Goal: Transaction & Acquisition: Purchase product/service

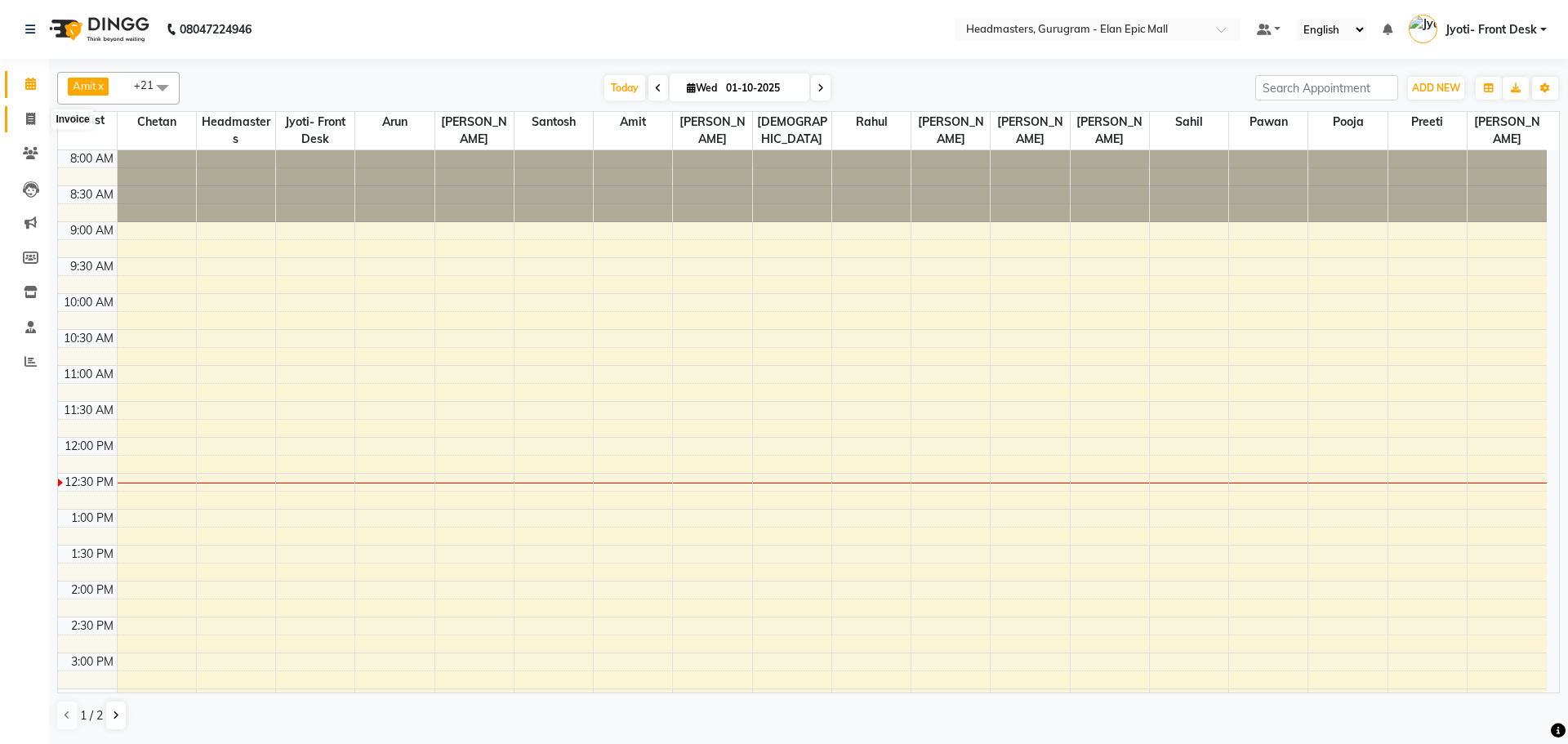
click at [27, 118] on icon at bounding box center [30, 119] width 9 height 12
select select "7499"
select select "service"
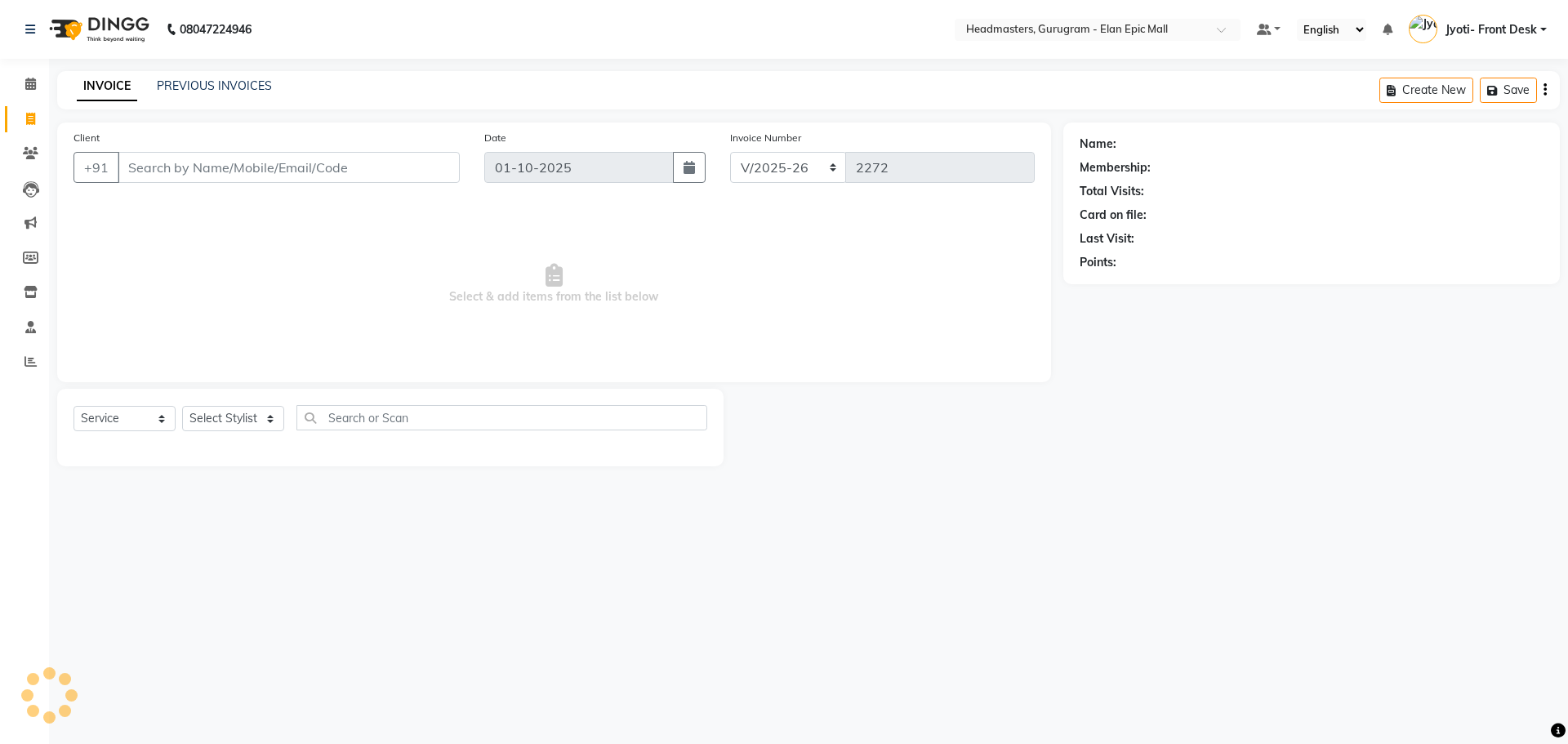
click at [198, 176] on input "Client" at bounding box center [289, 167] width 342 height 31
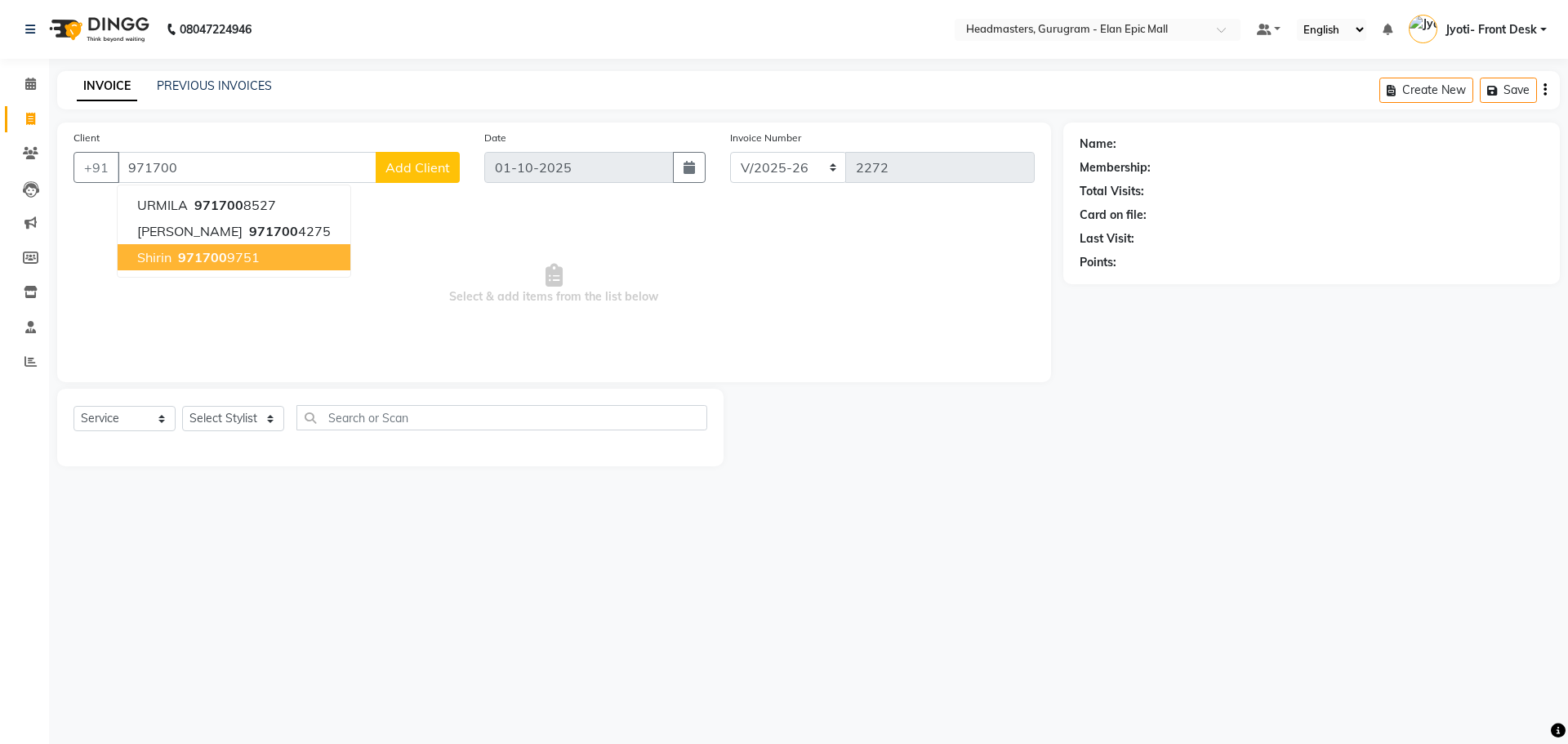
click at [246, 262] on ngb-highlight "971700 9751" at bounding box center [217, 257] width 85 height 17
type input "9717009751"
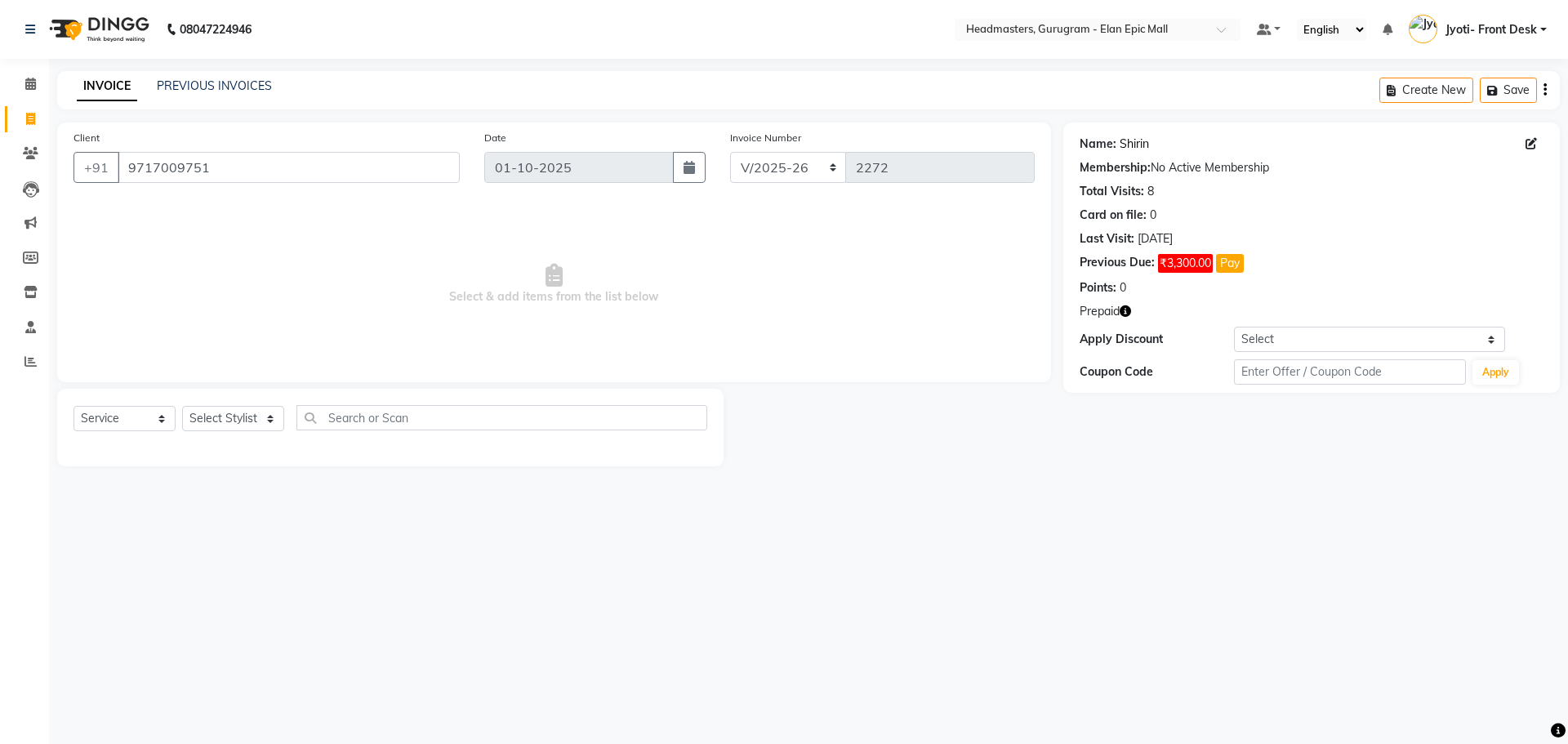
click at [1135, 144] on link "Shirin" at bounding box center [1134, 144] width 29 height 17
click at [1189, 263] on span "₹3,300.00" at bounding box center [1185, 263] width 55 height 19
click at [1205, 262] on span "₹3,300.00" at bounding box center [1185, 263] width 55 height 19
click at [1232, 272] on button "Pay" at bounding box center [1229, 263] width 27 height 19
select select
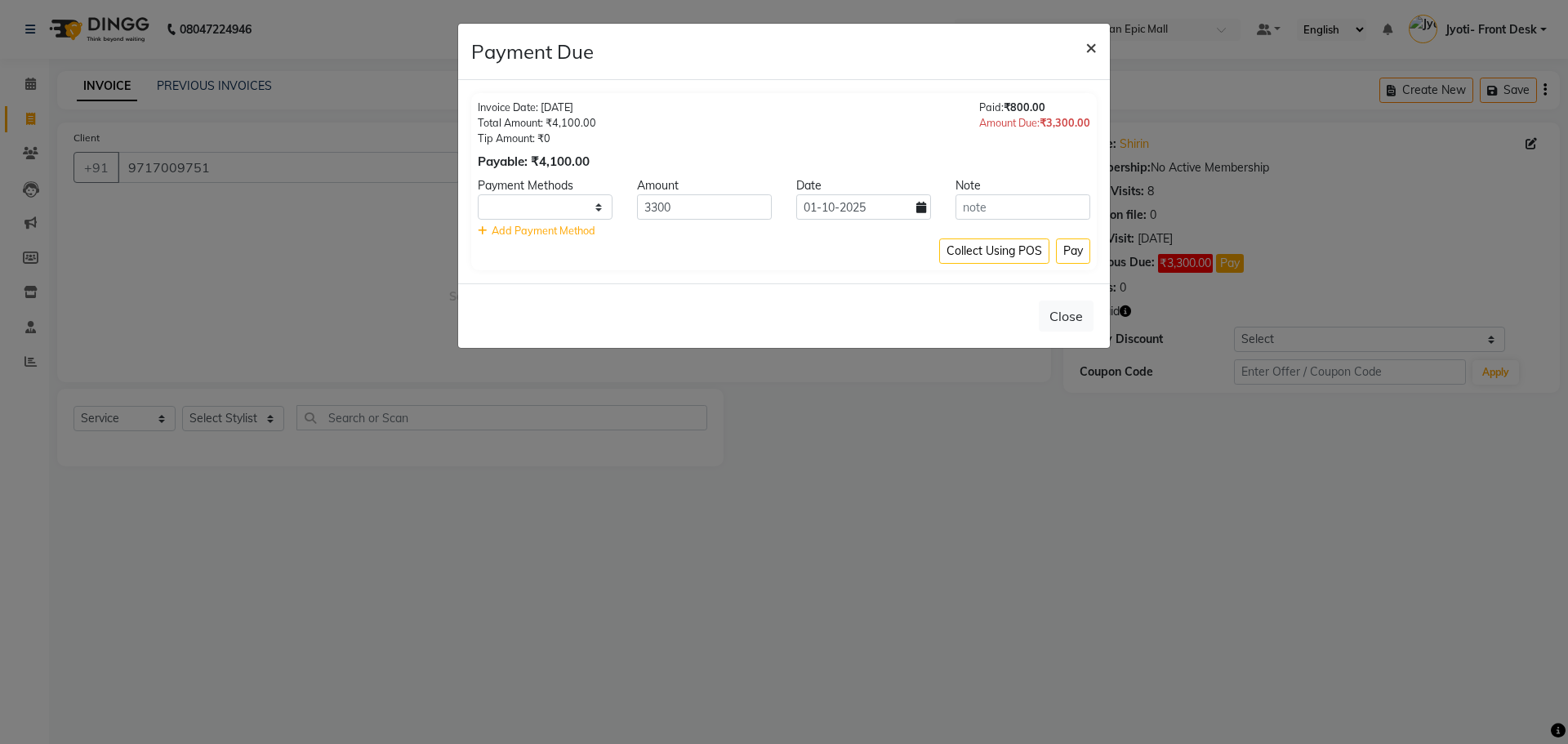
click at [1095, 37] on span "×" at bounding box center [1091, 46] width 12 height 24
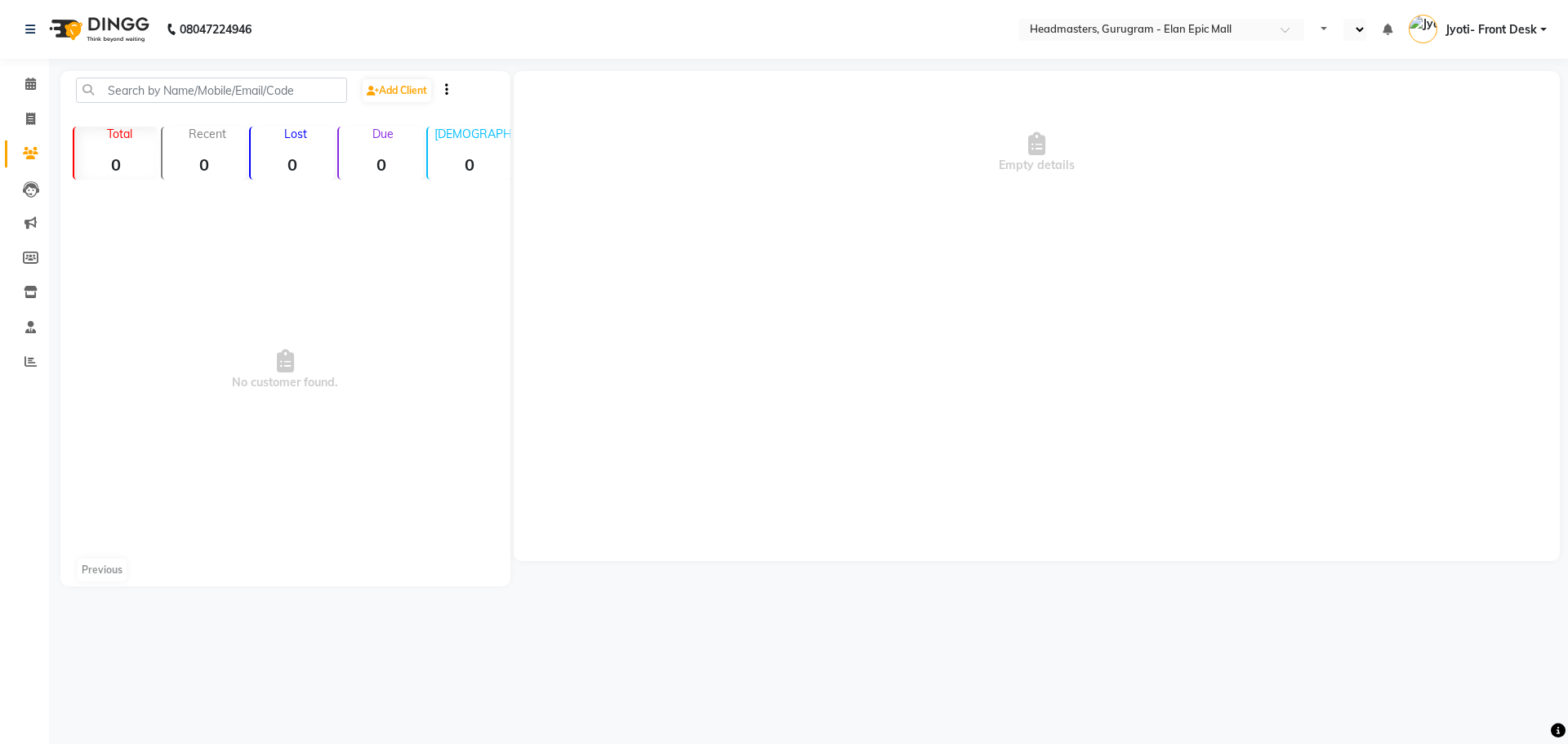
select select "en"
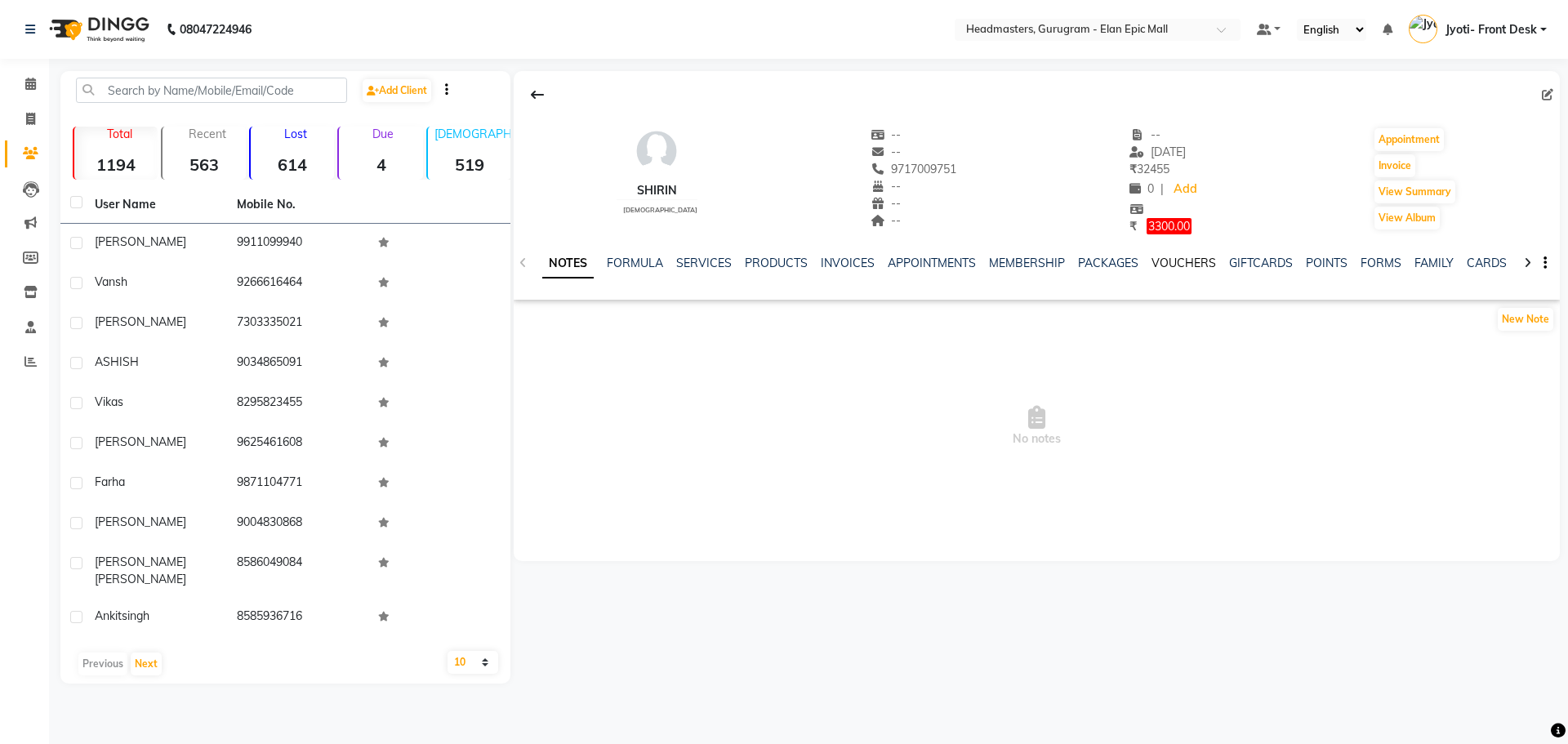
click at [1197, 261] on link "VOUCHERS" at bounding box center [1183, 263] width 65 height 15
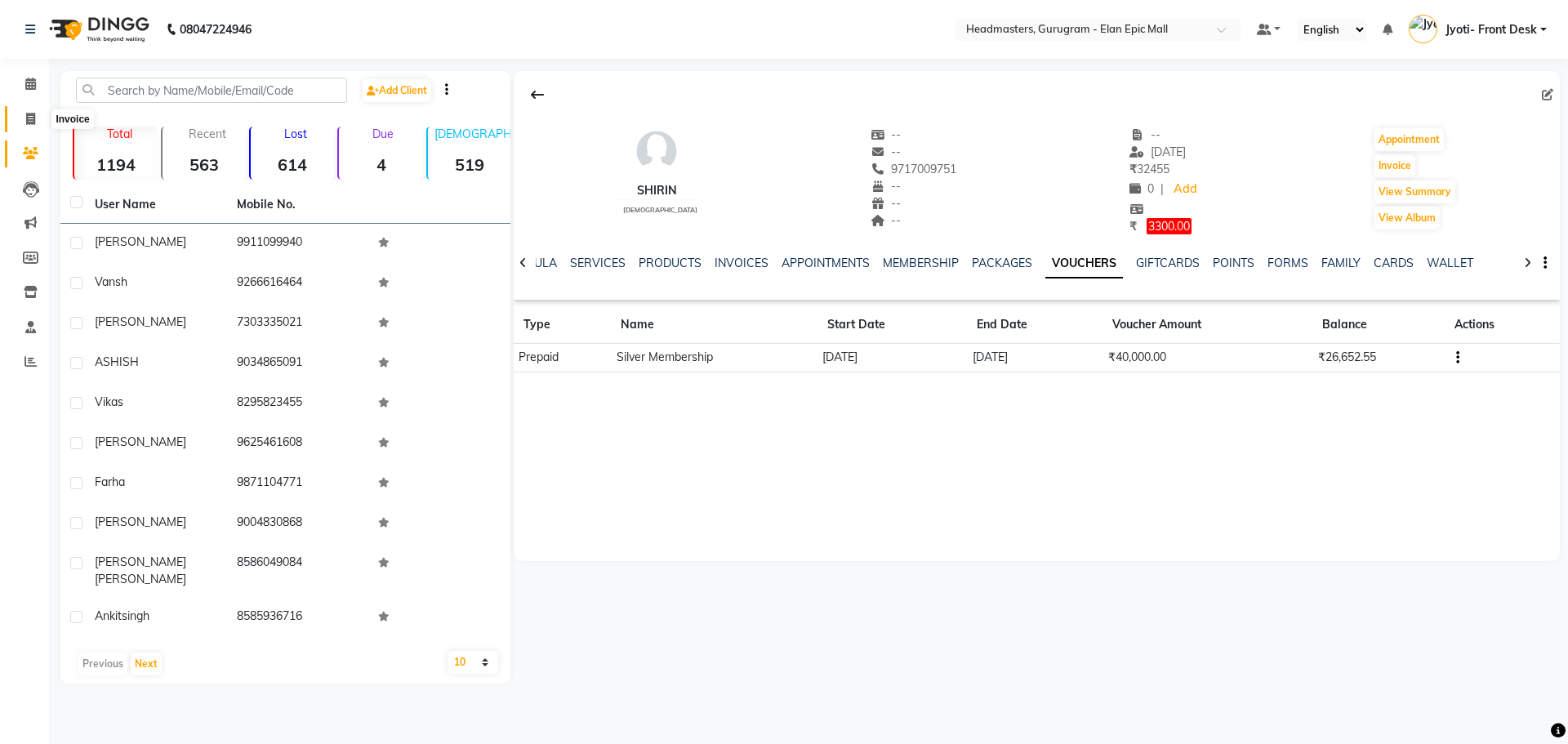
drag, startPoint x: 35, startPoint y: 122, endPoint x: 24, endPoint y: 122, distance: 11.0
click at [35, 122] on icon at bounding box center [30, 119] width 9 height 12
select select "service"
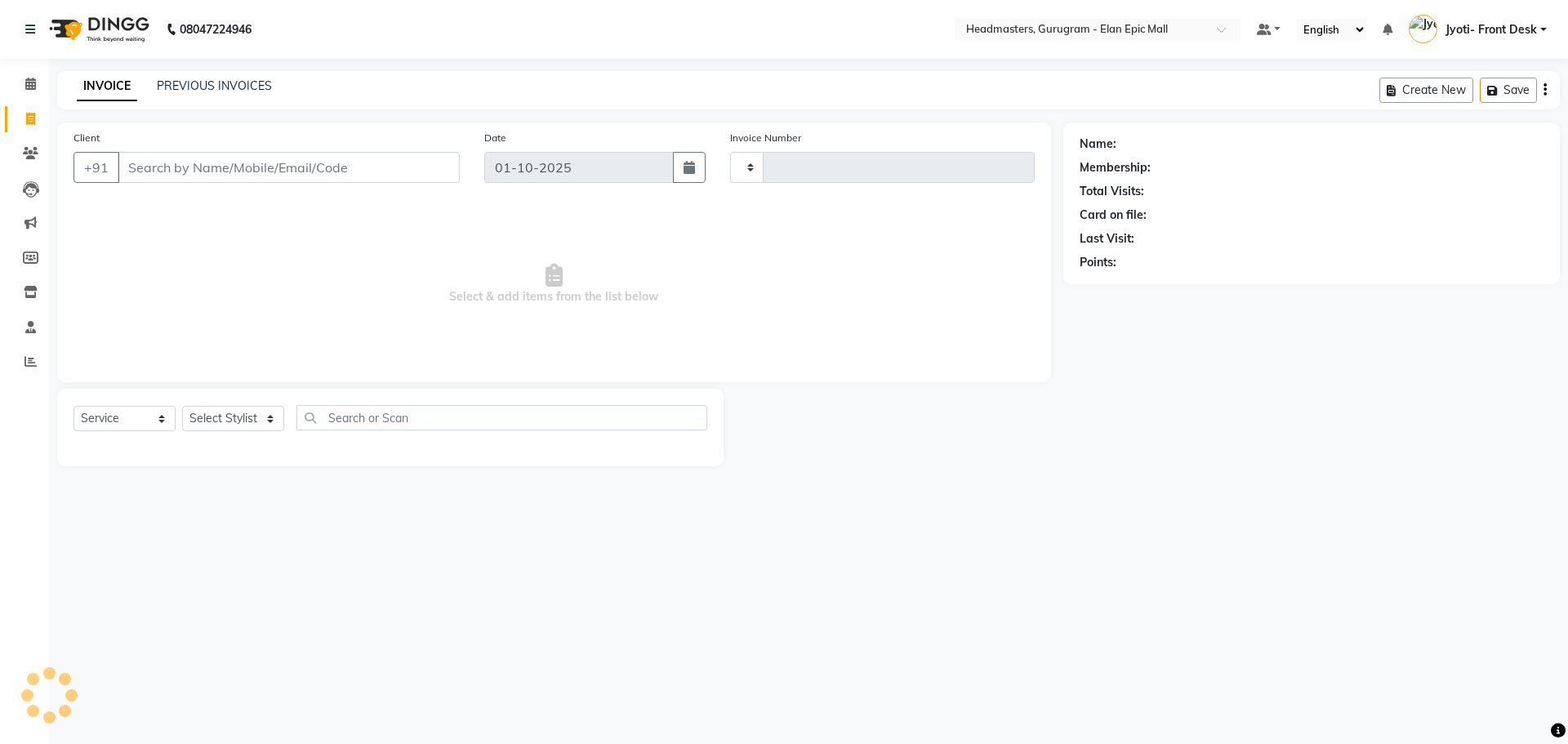
type input "2272"
select select "7499"
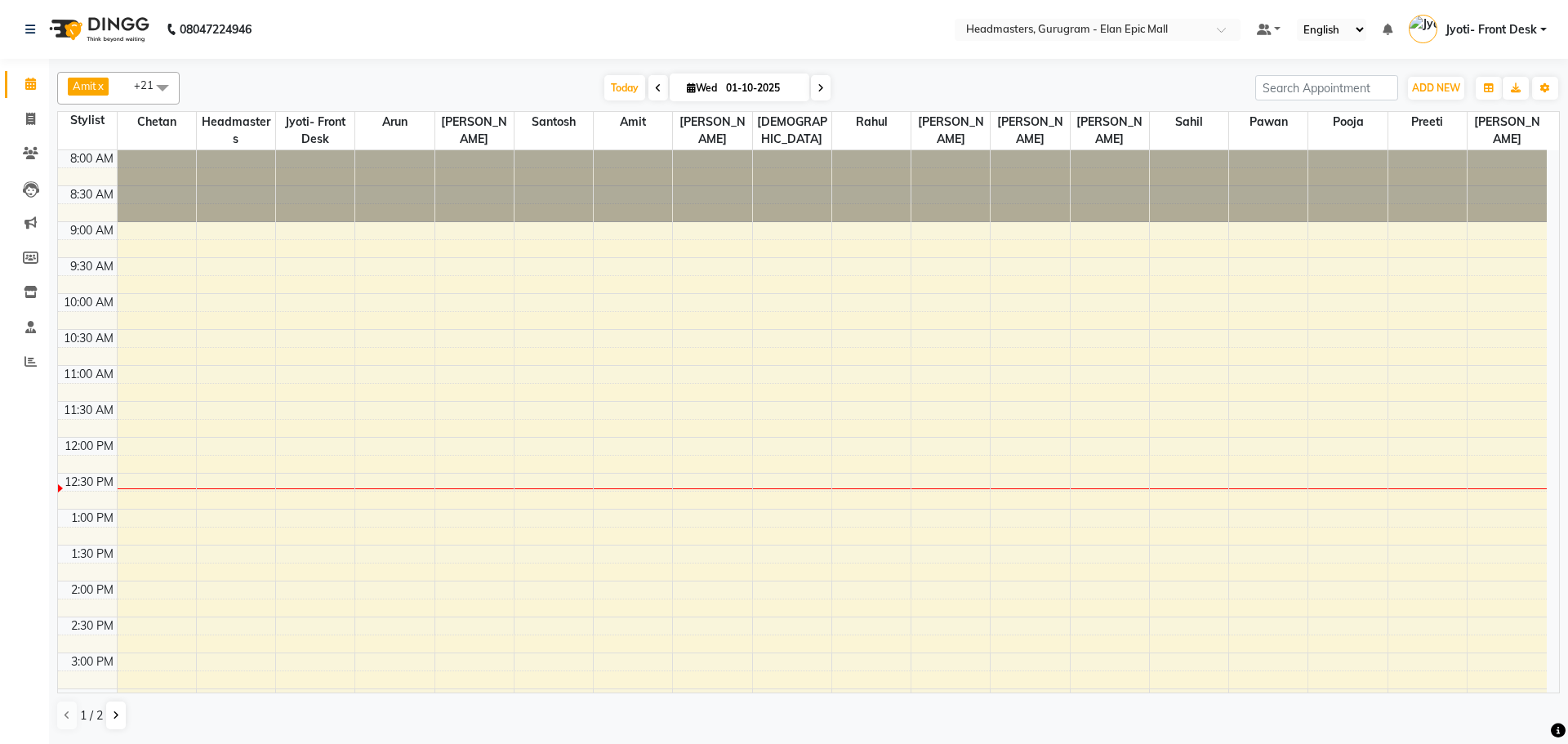
click at [659, 81] on span at bounding box center [659, 87] width 20 height 25
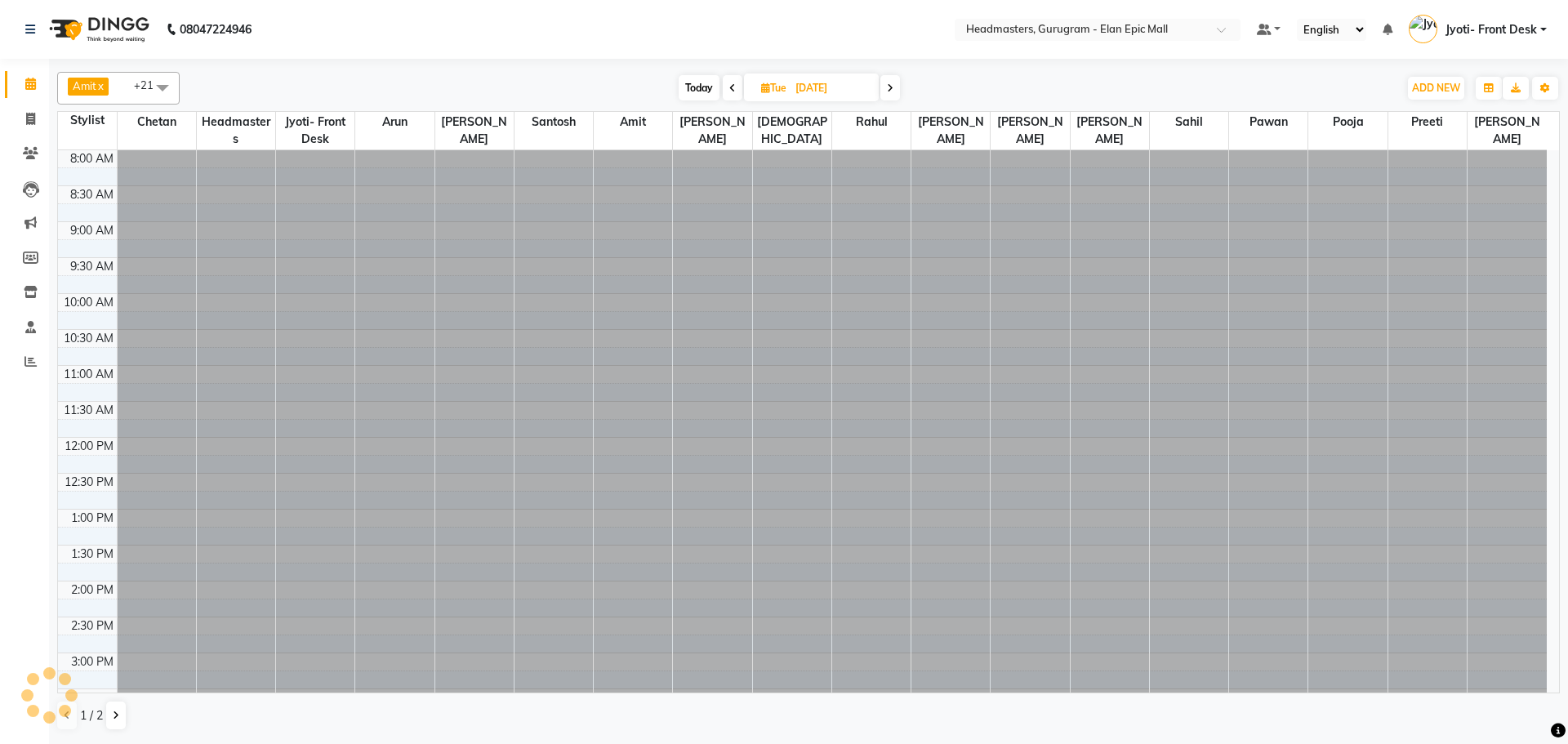
scroll to position [288, 0]
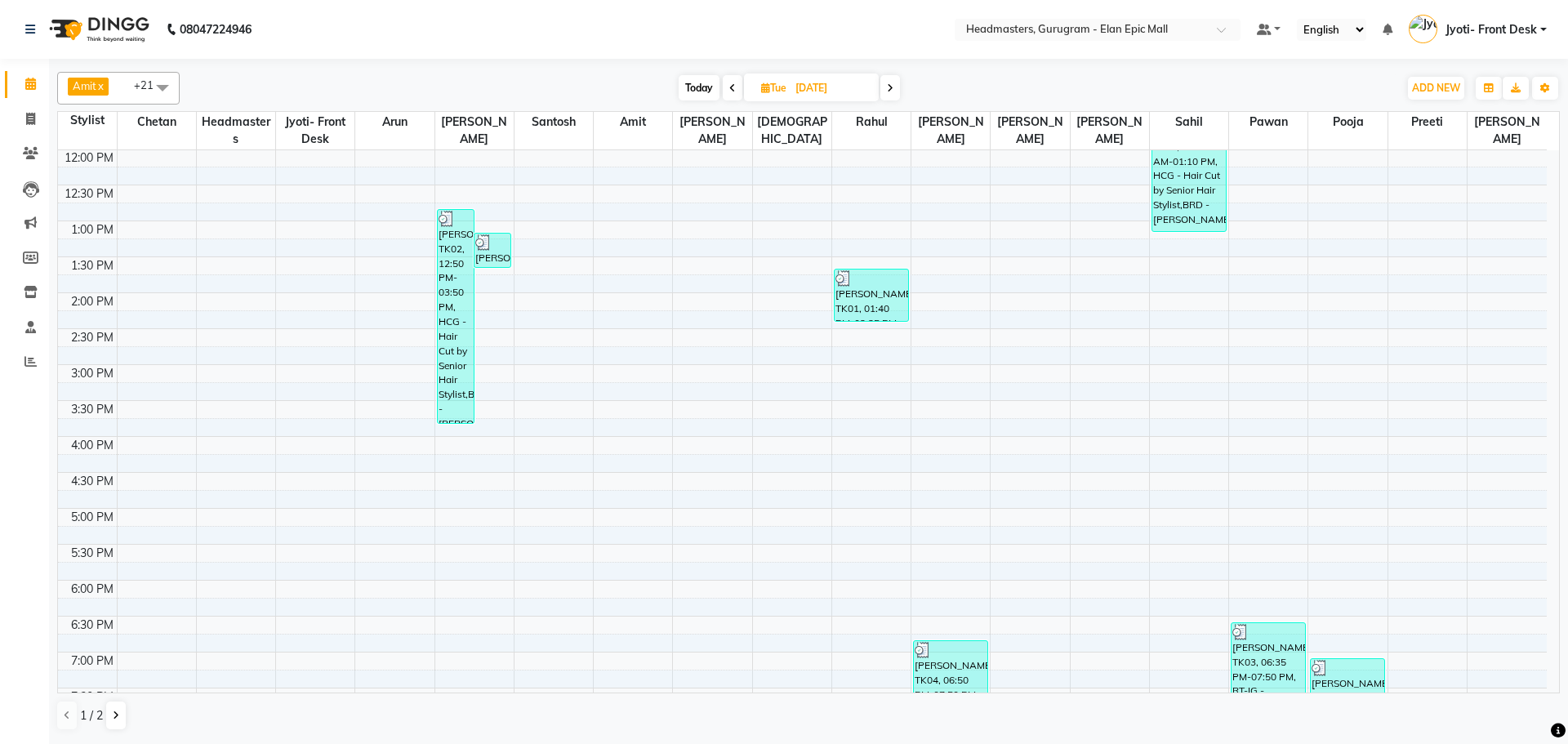
click at [777, 92] on div "[DATE] [DATE]" at bounding box center [788, 87] width 1202 height 24
click at [777, 86] on icon at bounding box center [890, 88] width 7 height 10
type input "01-10-2025"
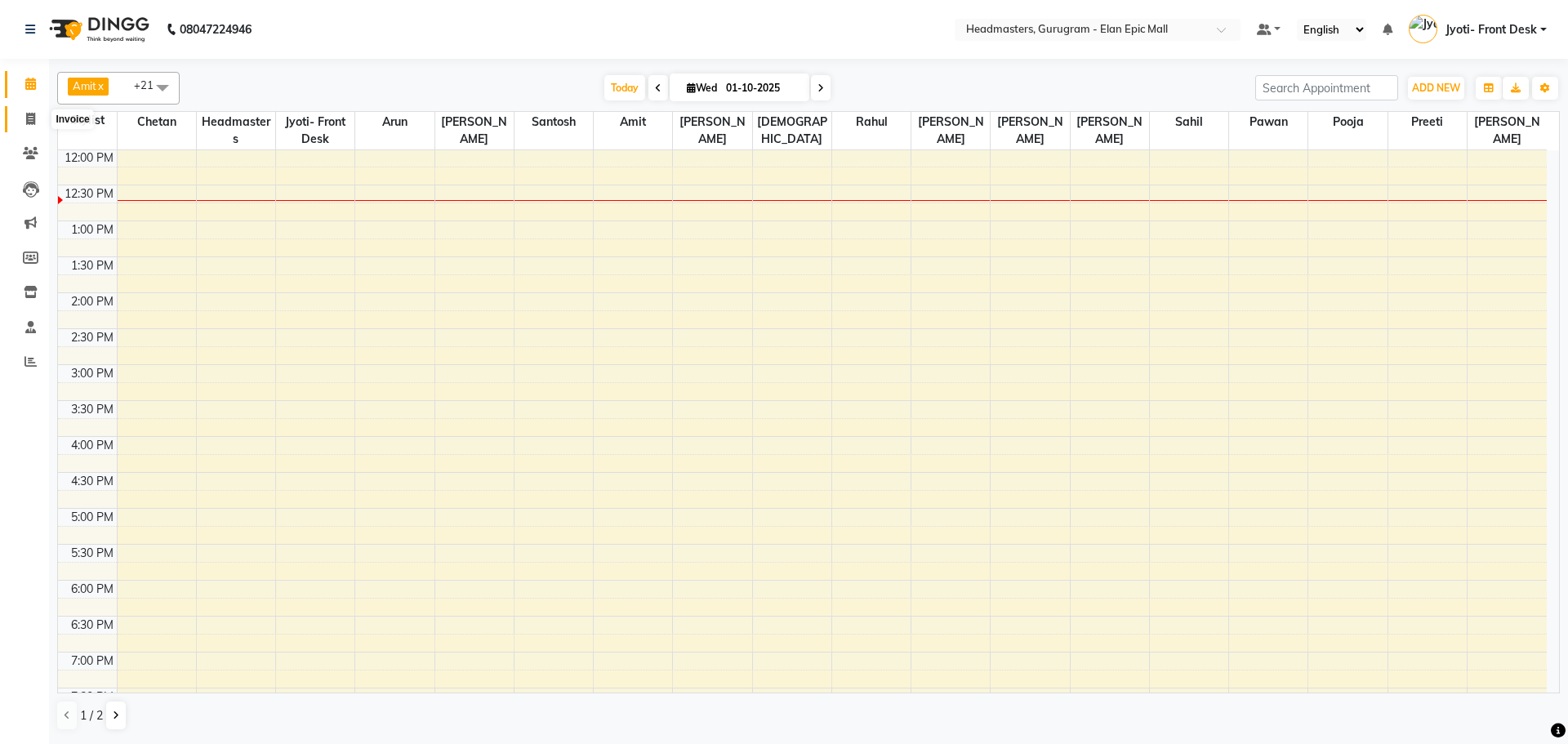
click at [39, 119] on span at bounding box center [31, 120] width 28 height 19
select select "7499"
select select "service"
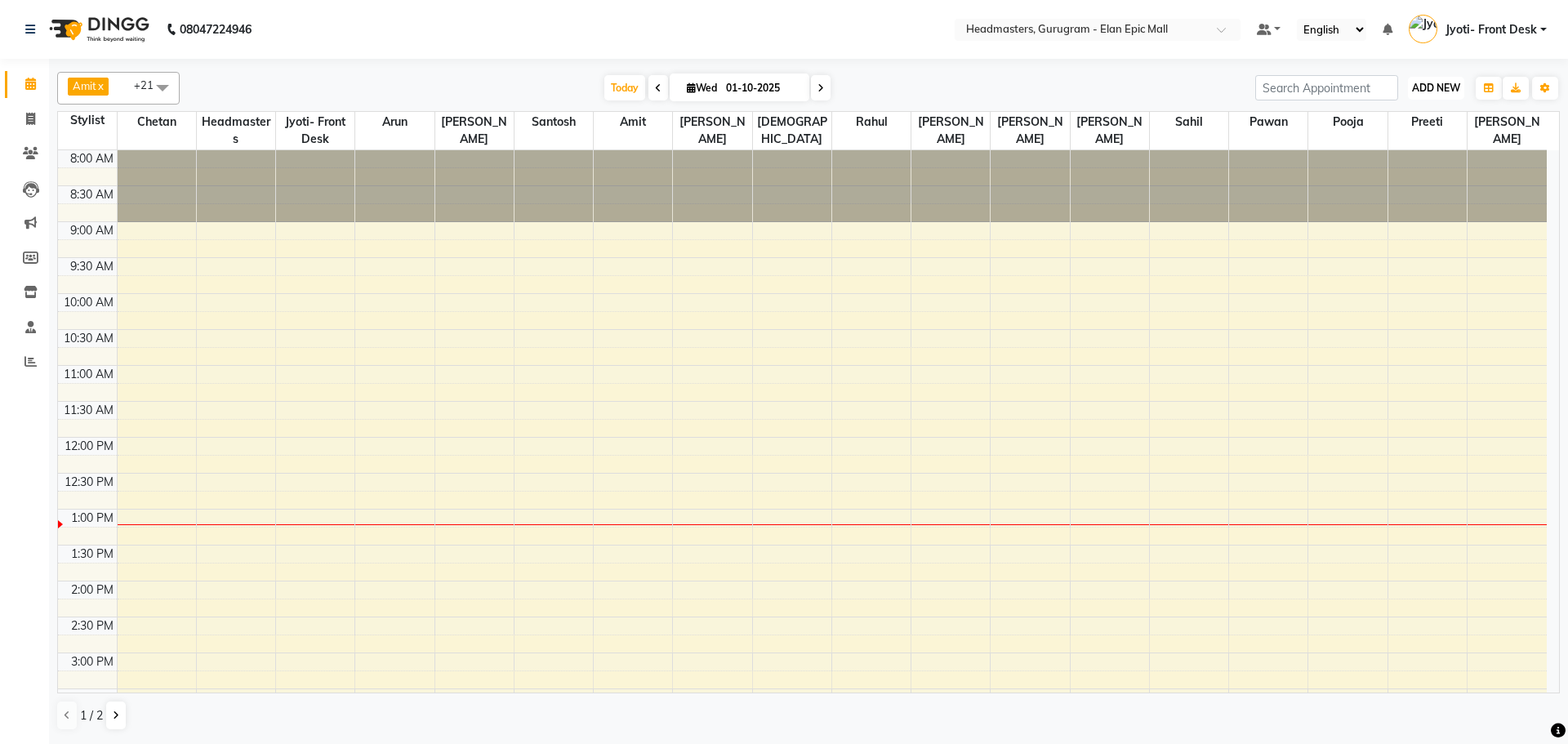
click at [777, 81] on span "ADD NEW" at bounding box center [1436, 87] width 48 height 12
click at [777, 144] on link "Add Invoice" at bounding box center [1399, 140] width 129 height 22
select select "7499"
select select "service"
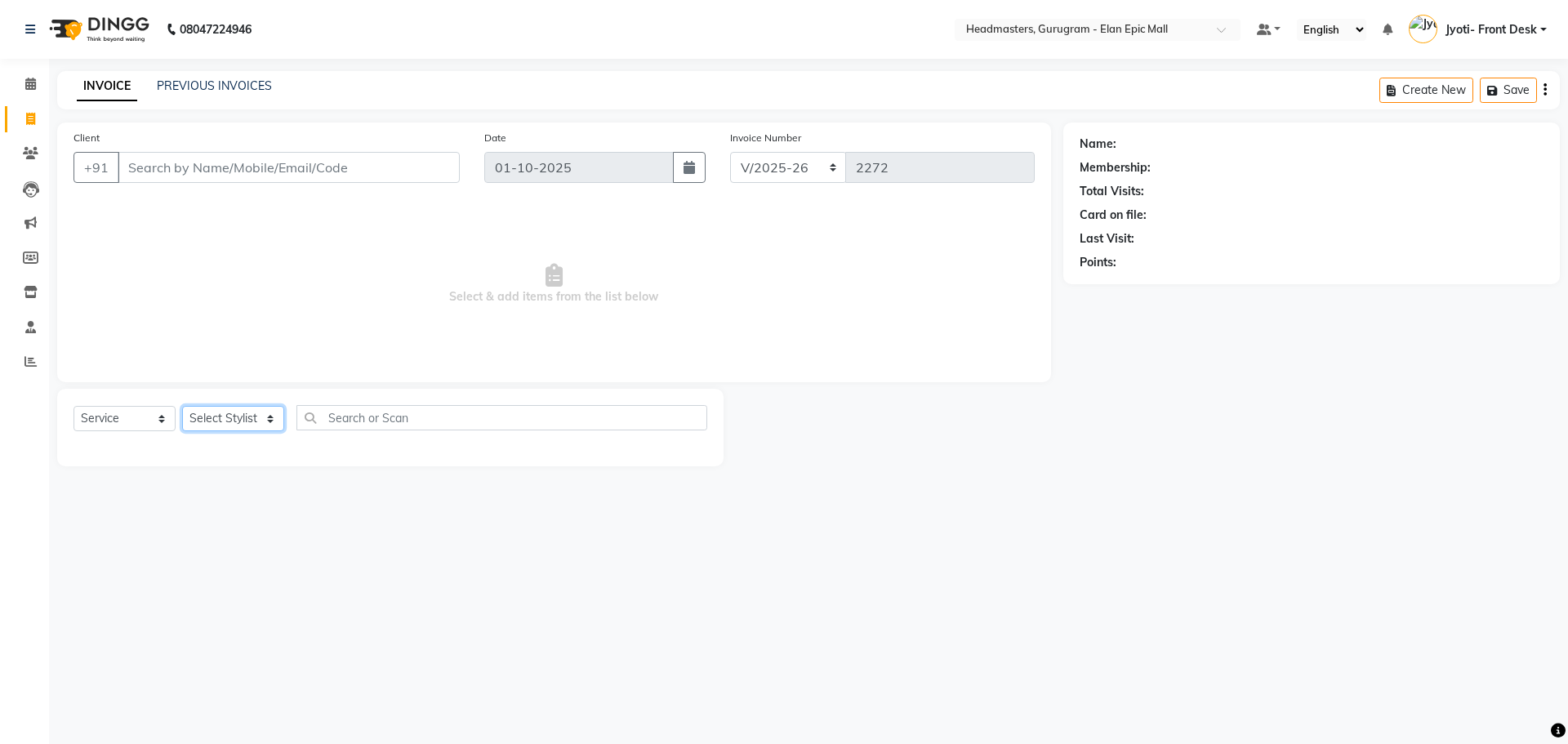
click at [269, 406] on select "Select Stylist Amit Anas Ankul Arun Bipan Brijesh Chetan Headmasters Islam Jyot…" at bounding box center [233, 418] width 102 height 25
click at [262, 415] on select "Select Stylist Amit Anas Ankul Arun Bipan Brijesh Chetan Headmasters Islam Jyot…" at bounding box center [233, 418] width 102 height 25
select select "76920"
click at [182, 406] on select "Select Stylist Amit Anas Ankul Arun Bipan Brijesh Chetan Headmasters Islam Jyot…" at bounding box center [233, 418] width 102 height 25
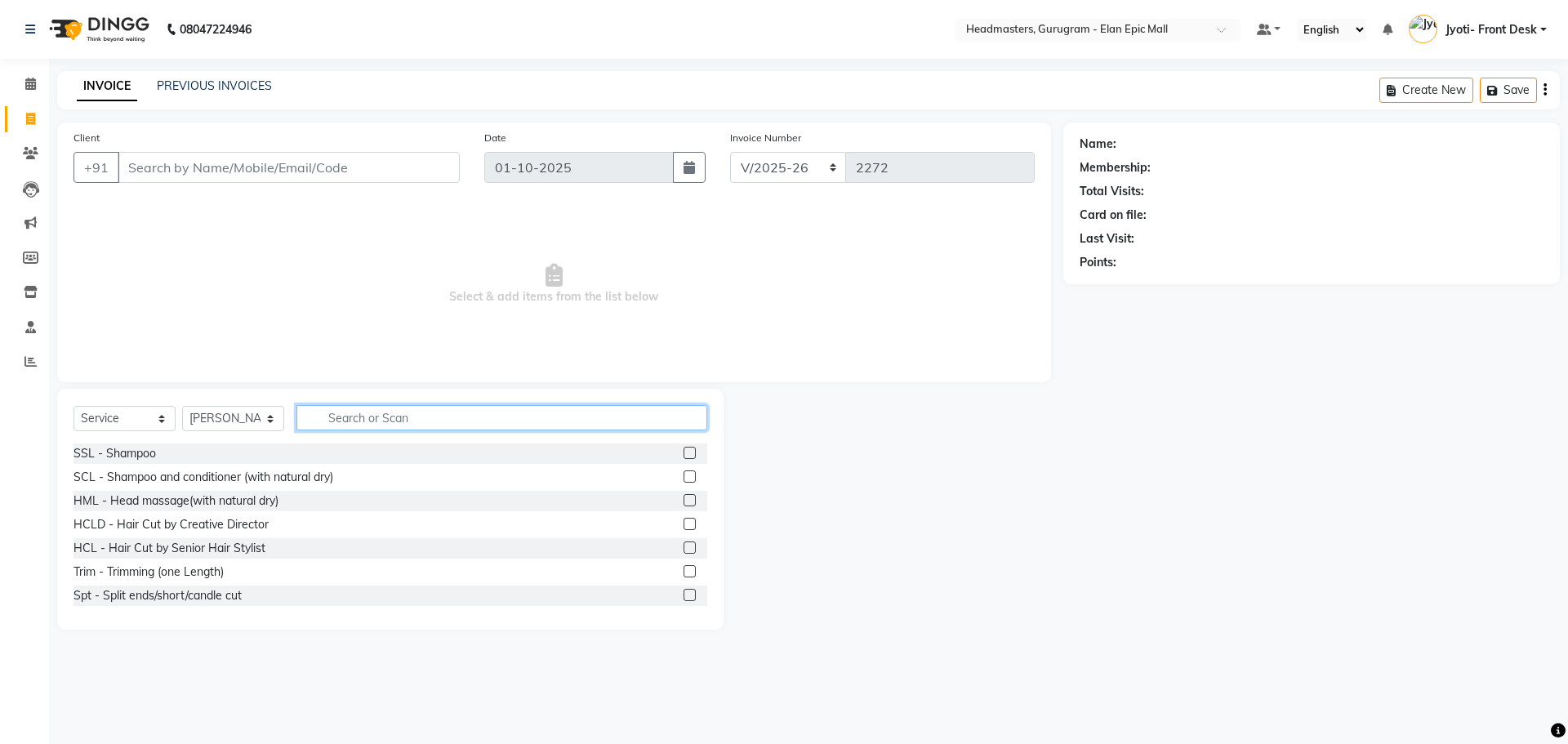
click at [378, 414] on input "text" at bounding box center [502, 418] width 411 height 25
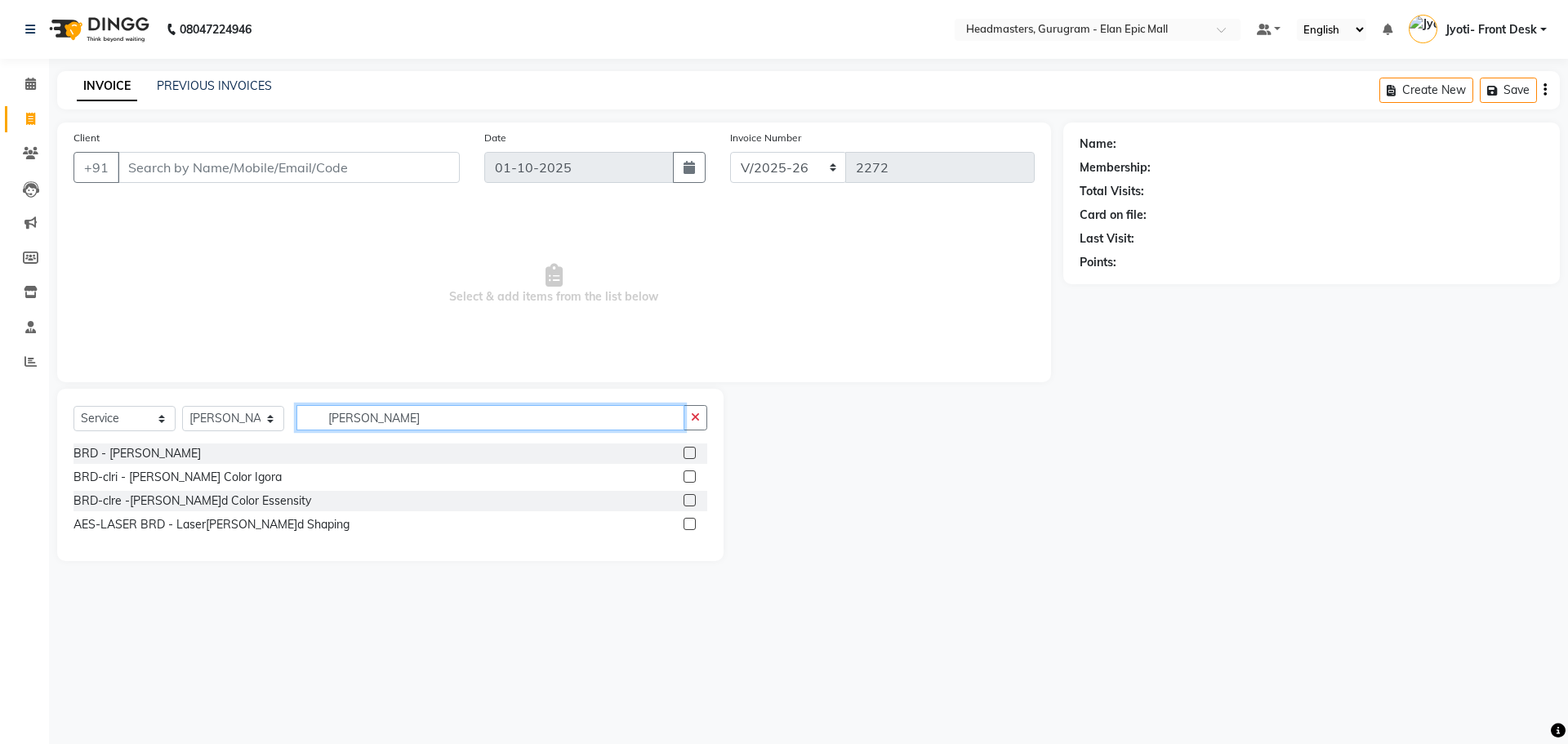
type input "bEARD"
click at [684, 453] on label at bounding box center [689, 453] width 12 height 12
click at [684, 453] on input "checkbox" at bounding box center [688, 453] width 11 height 11
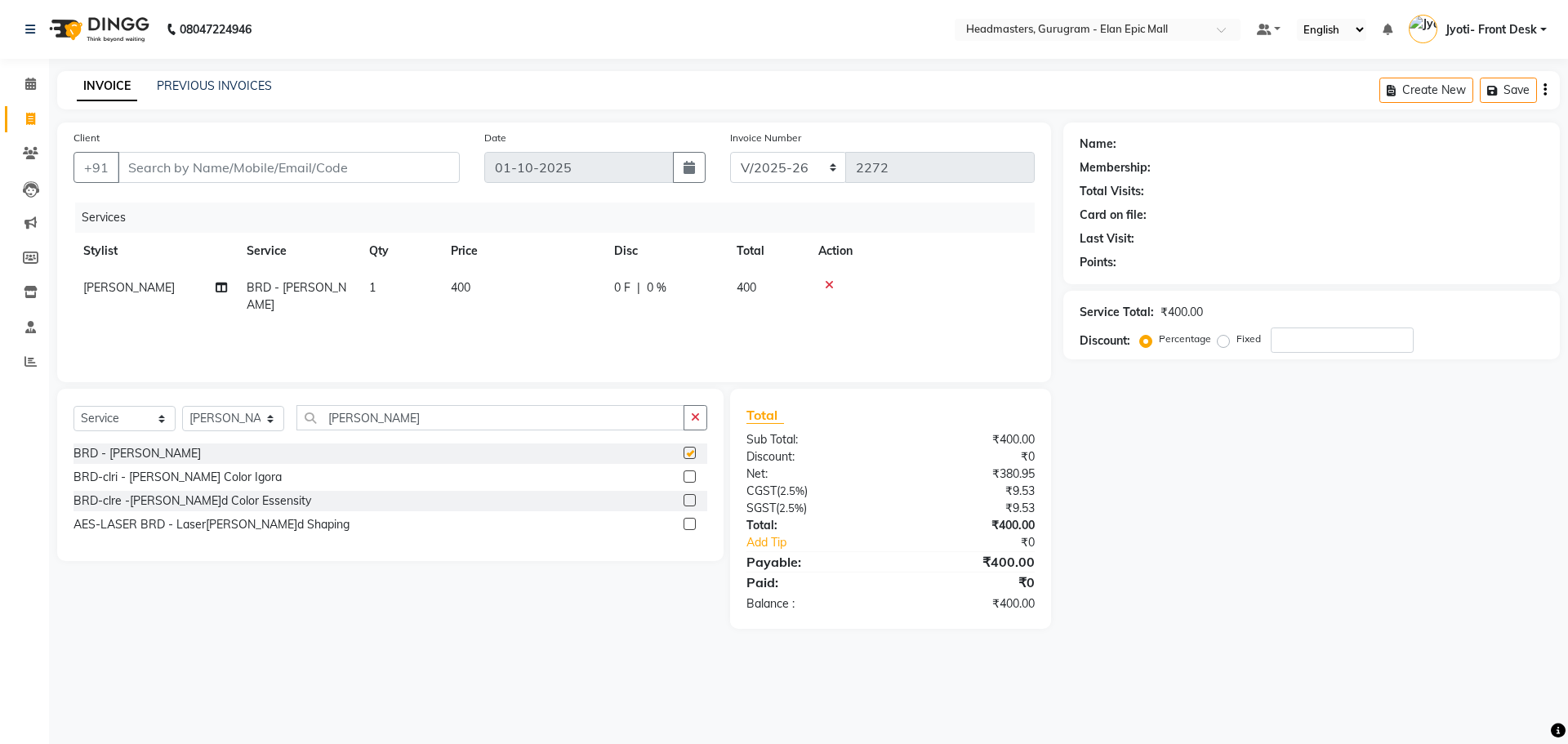
checkbox input "false"
click at [363, 417] on input "bEARD" at bounding box center [490, 418] width 388 height 25
type input "b"
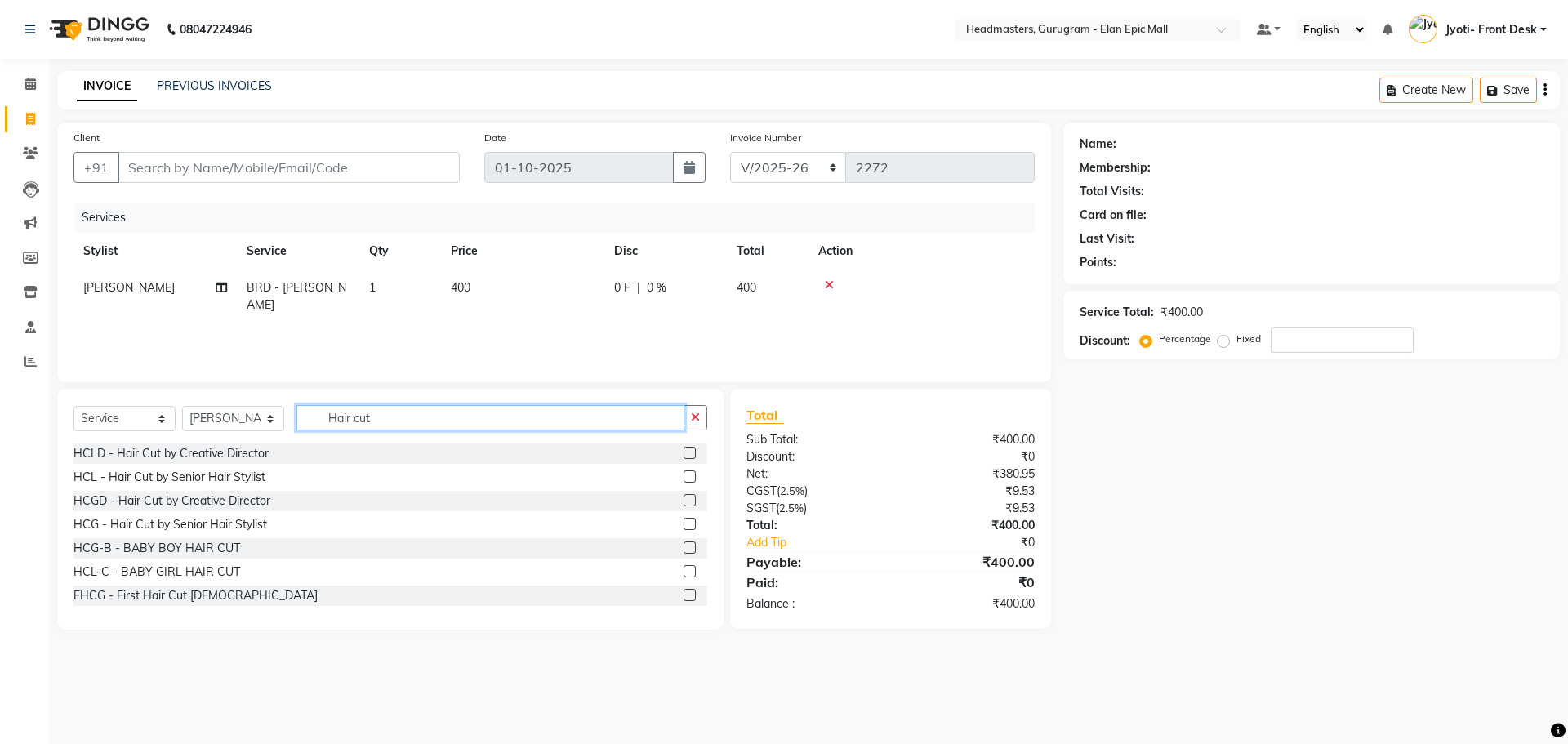
type input "Hair cut"
click at [684, 525] on label at bounding box center [689, 523] width 12 height 12
click at [684, 525] on input "checkbox" at bounding box center [688, 524] width 11 height 11
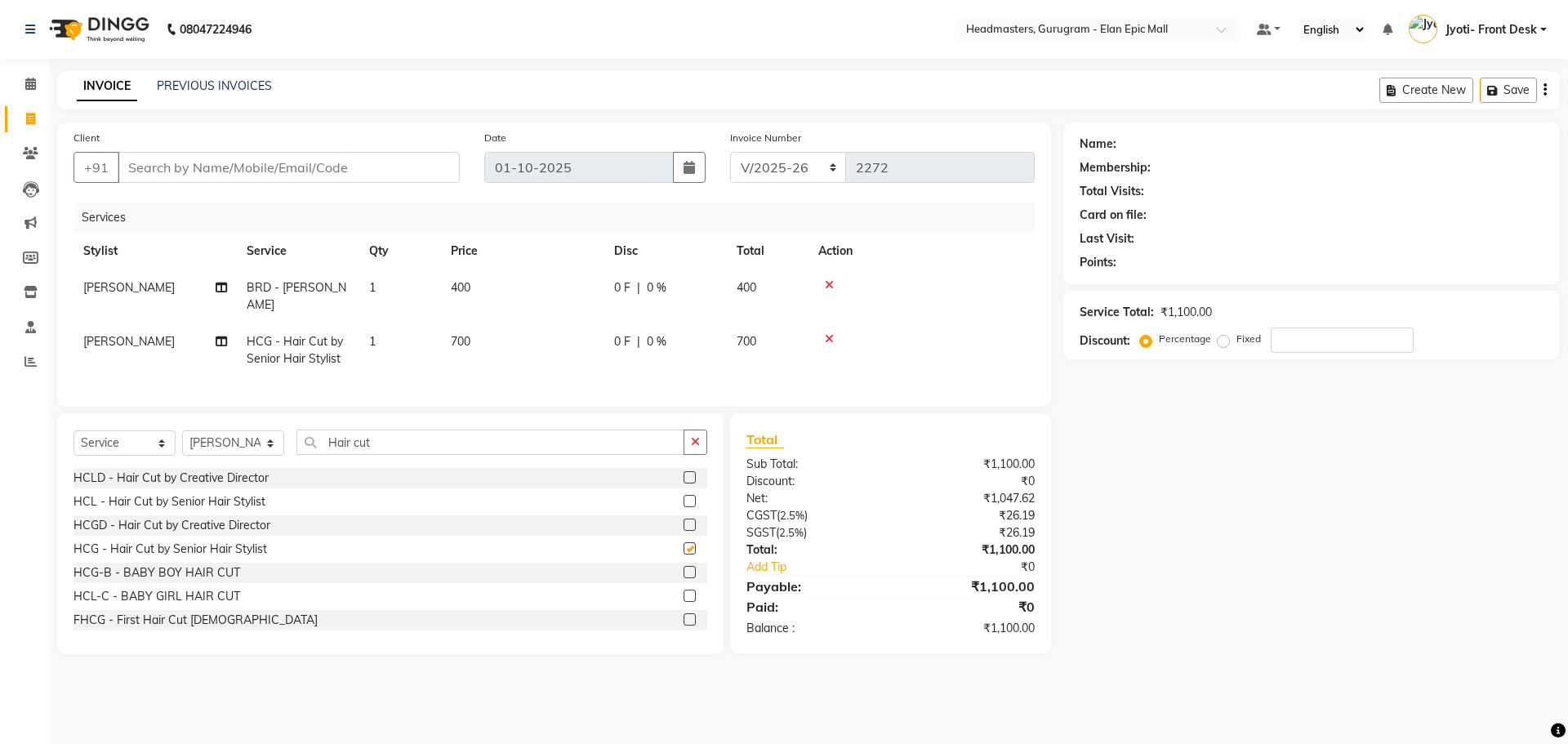
checkbox input "false"
click at [463, 323] on td "700" at bounding box center [522, 350] width 164 height 54
select select "76920"
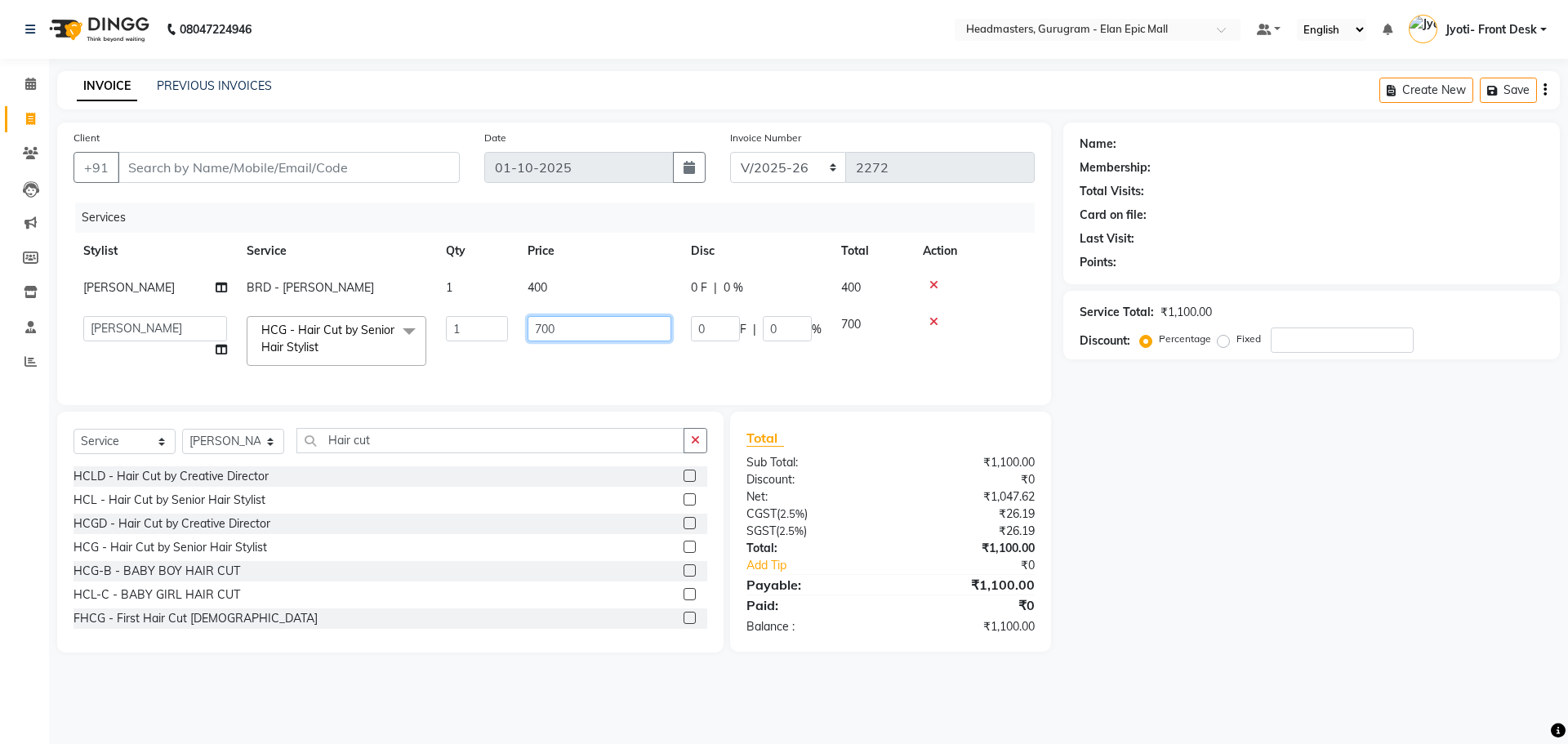
click at [541, 327] on input "700" at bounding box center [599, 329] width 144 height 25
type input "600"
click at [71, 330] on div "Client +91 Date 01-10-2025 Invoice Number RET/2025-26 V/2025-26 2272 Services S…" at bounding box center [554, 263] width 994 height 282
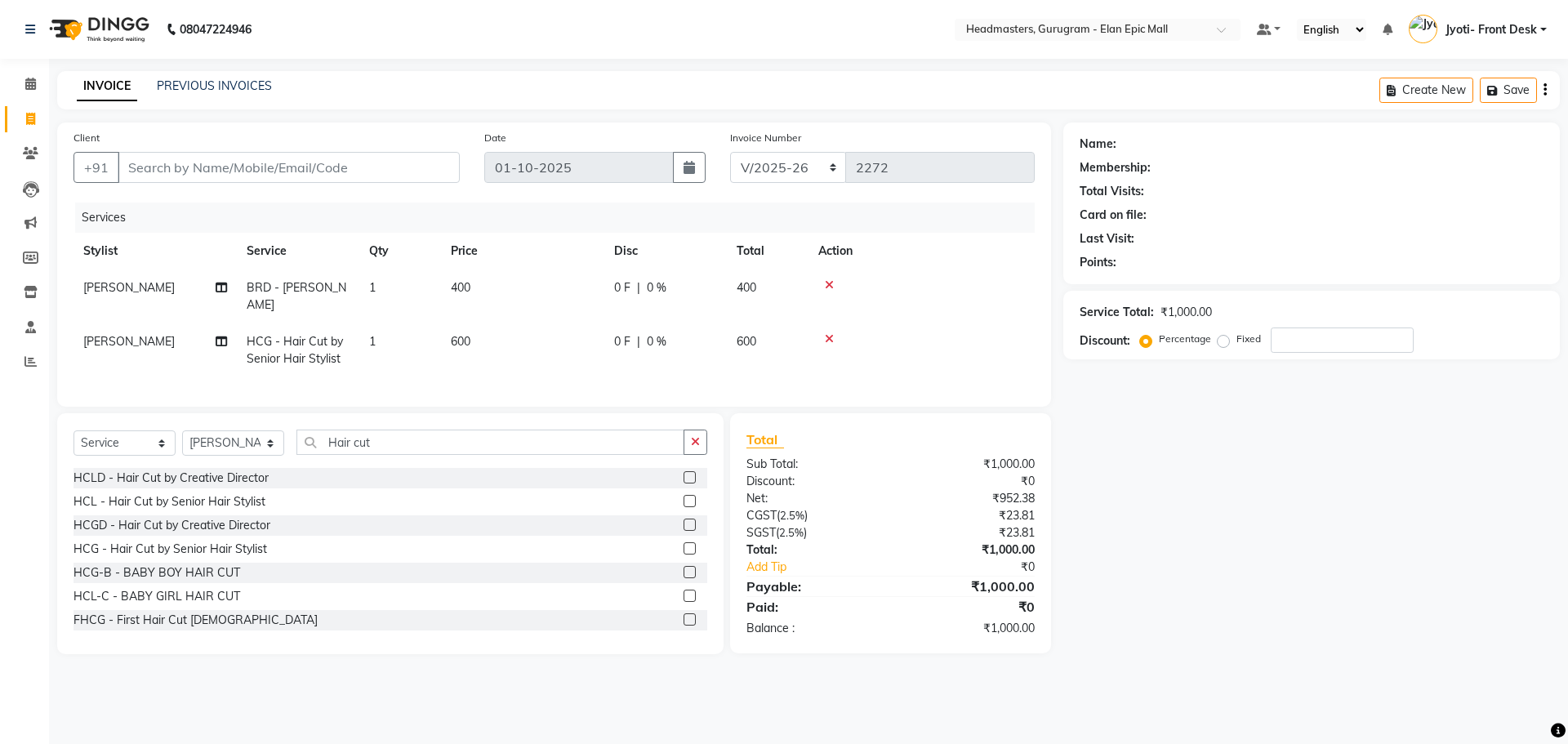
click at [92, 334] on span "[PERSON_NAME]" at bounding box center [129, 341] width 91 height 15
select select "76920"
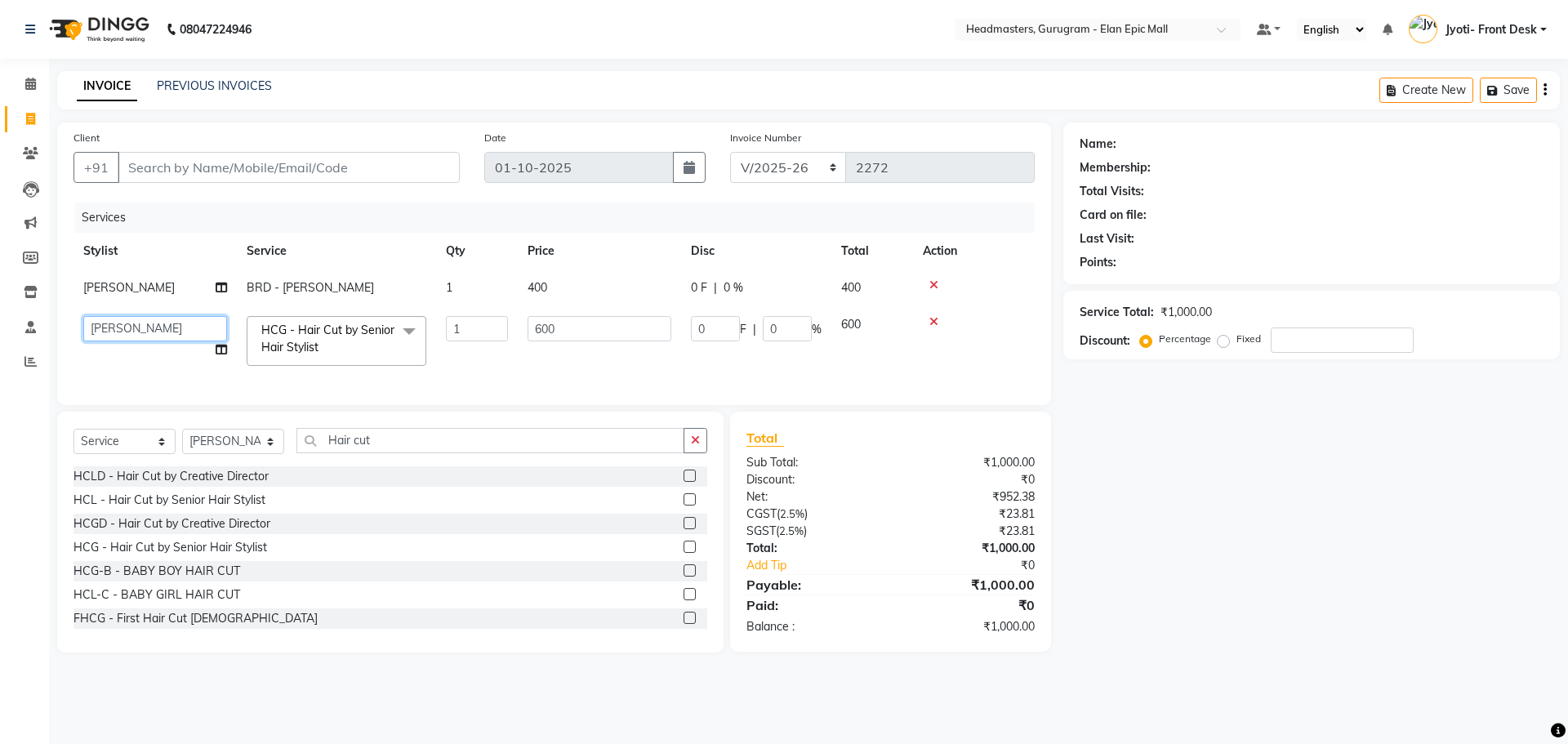
click at [92, 323] on select "Amit Anas Ankul Arun Bipan Brijesh Chetan Headmasters Islam Jyoti- Front Desk P…" at bounding box center [154, 329] width 144 height 25
select select "88838"
click at [174, 171] on input "Client" at bounding box center [289, 167] width 342 height 31
type input "9"
type input "0"
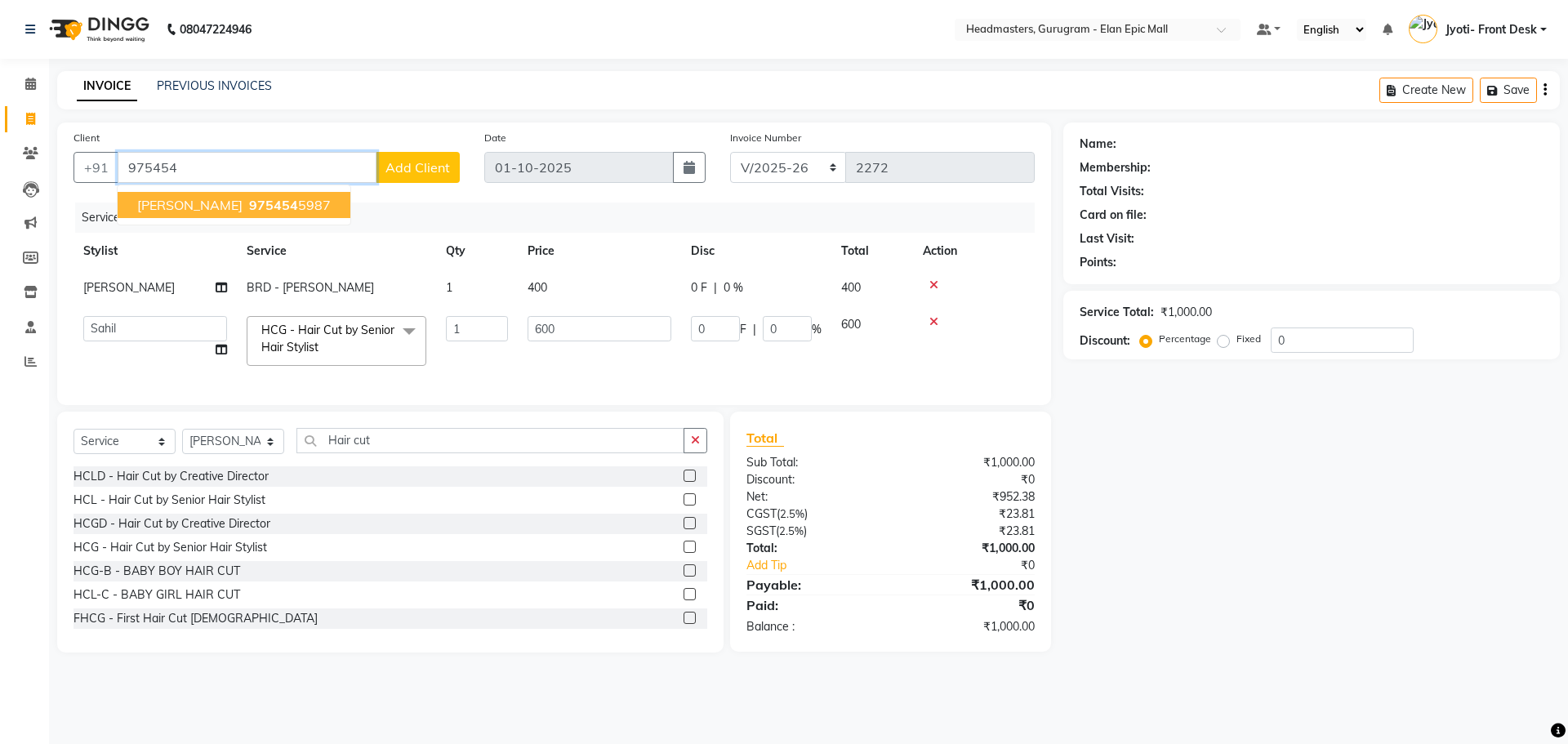
click at [249, 199] on span "975454" at bounding box center [273, 205] width 49 height 17
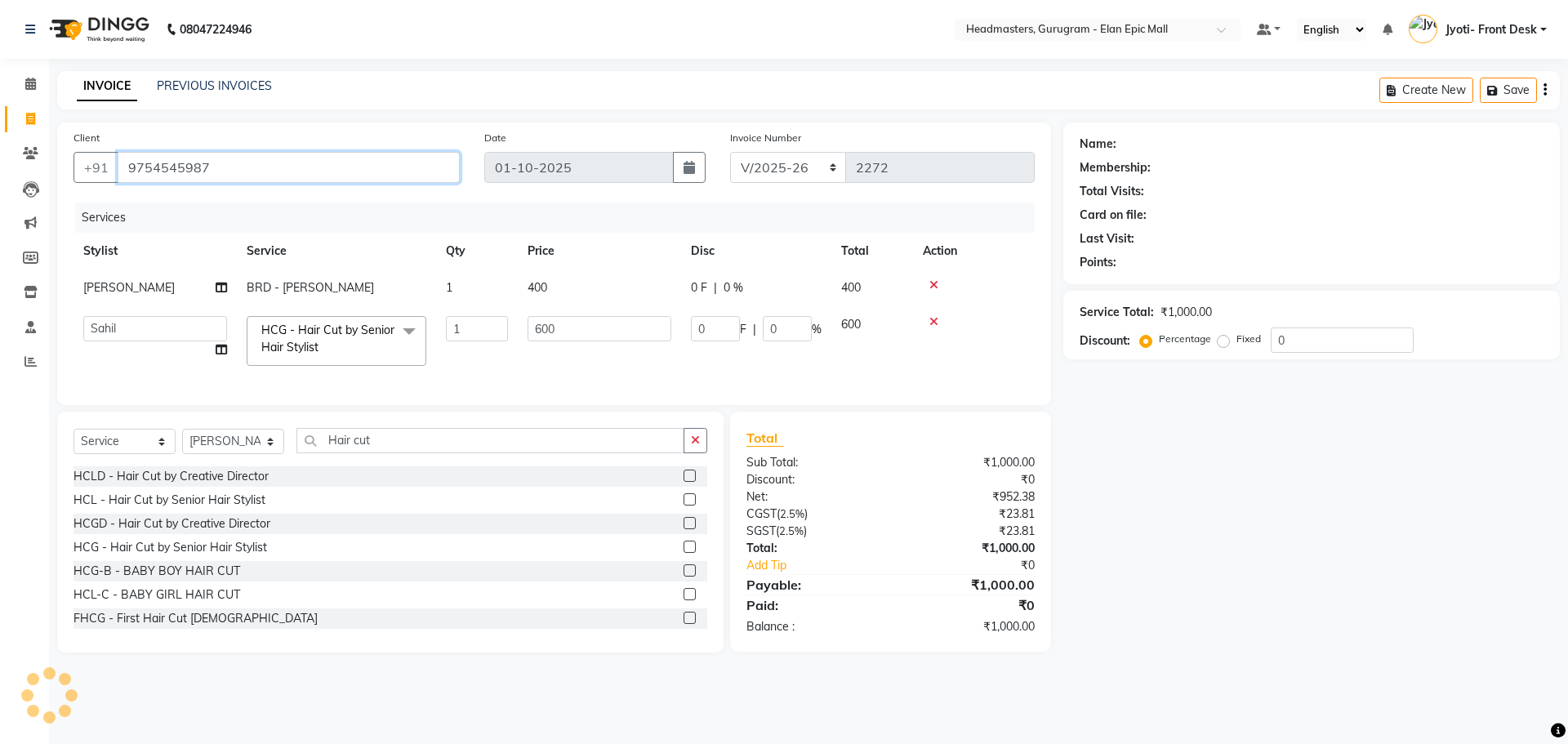
type input "9754545987"
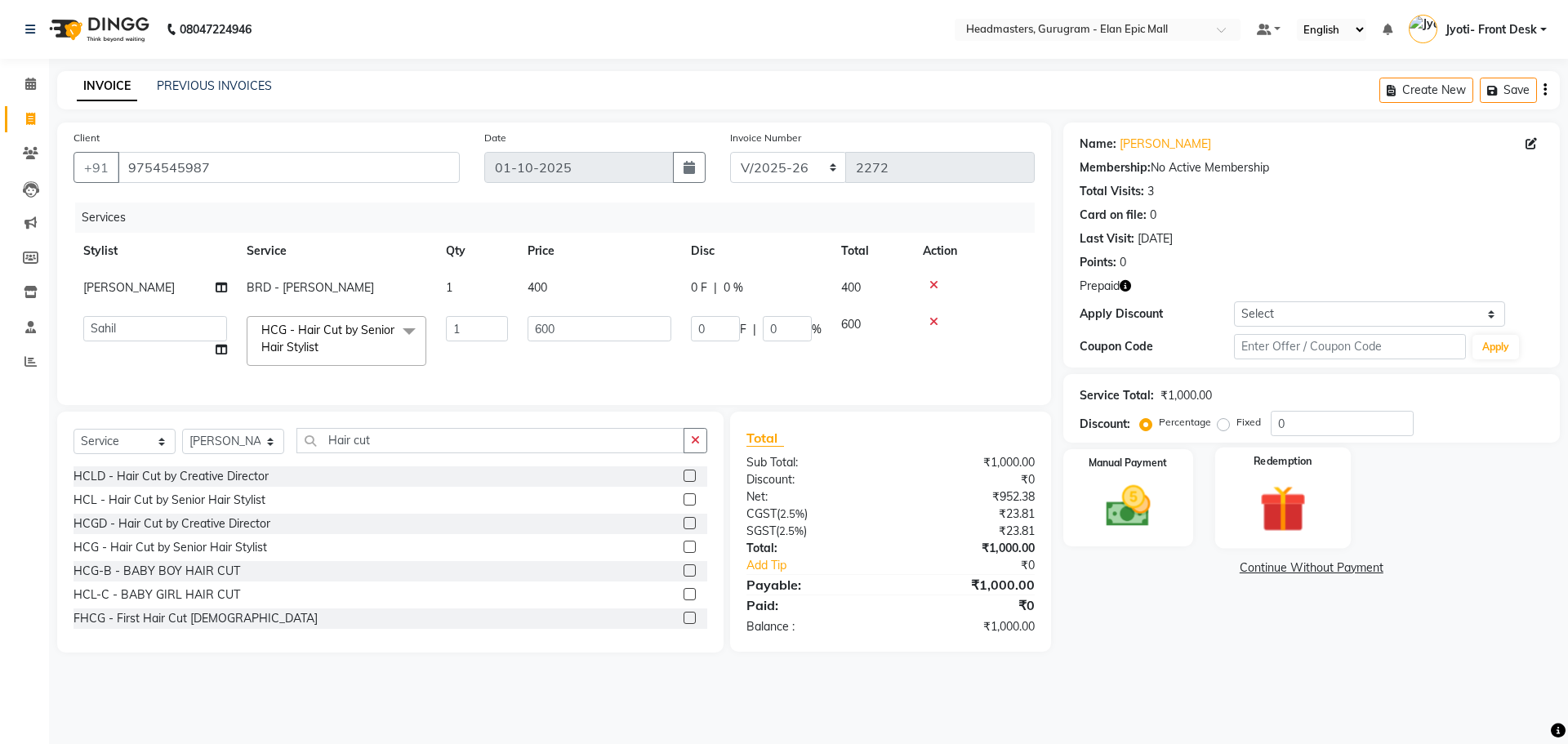
click at [777, 523] on img at bounding box center [1282, 508] width 76 height 58
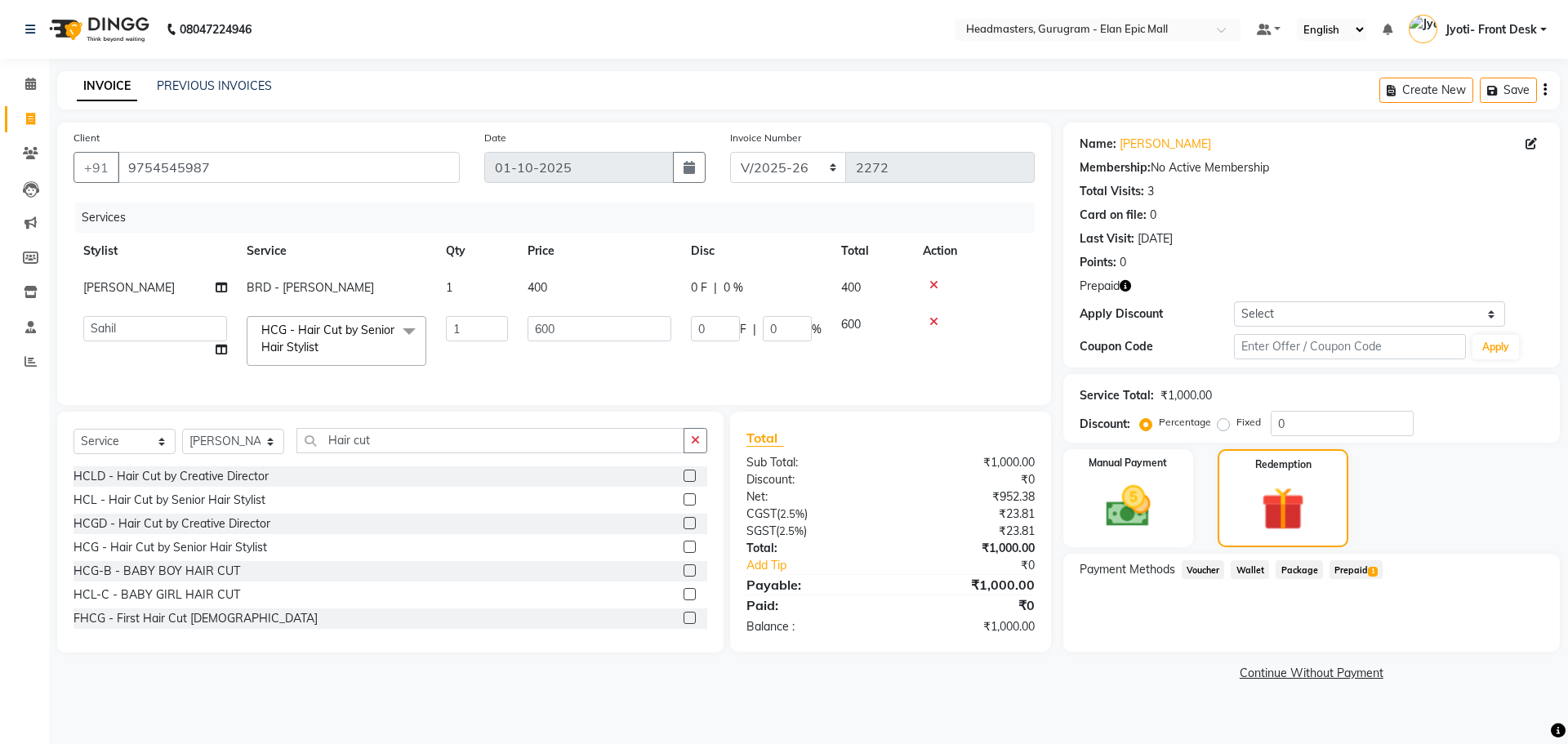
click at [777, 571] on span "Prepaid 1" at bounding box center [1356, 570] width 53 height 19
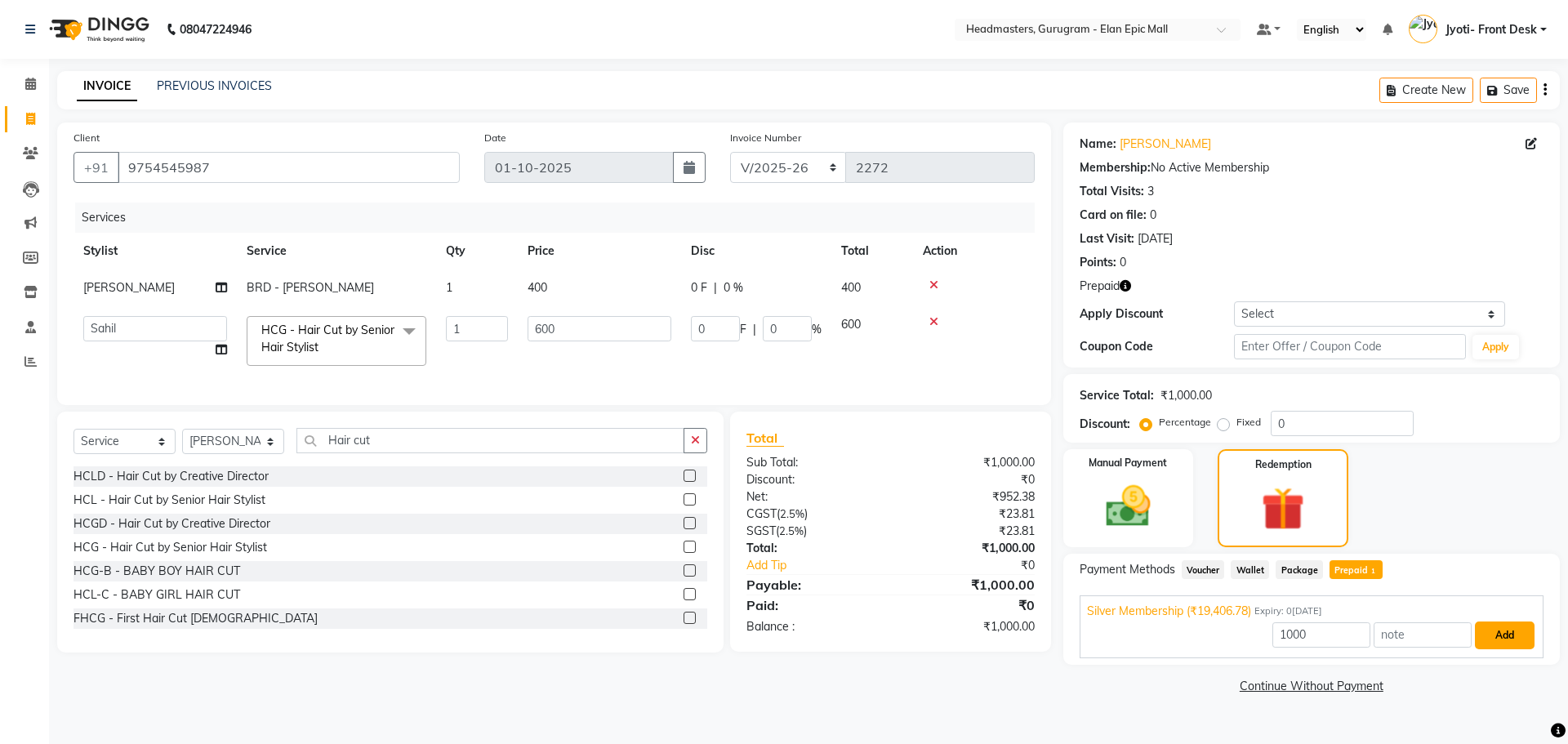
click at [777, 634] on button "Add" at bounding box center [1505, 634] width 60 height 27
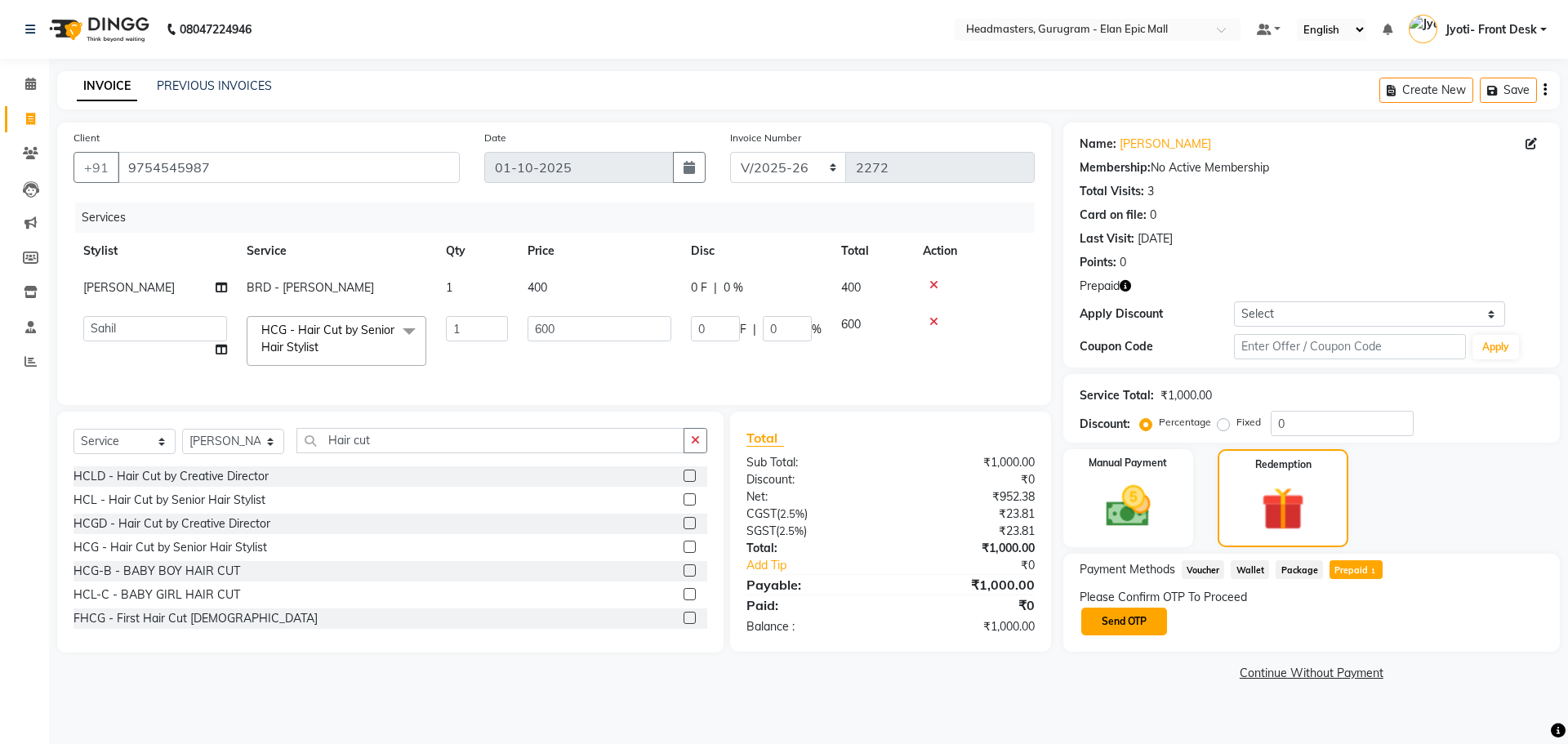
click at [777, 624] on button "Send OTP" at bounding box center [1124, 621] width 86 height 27
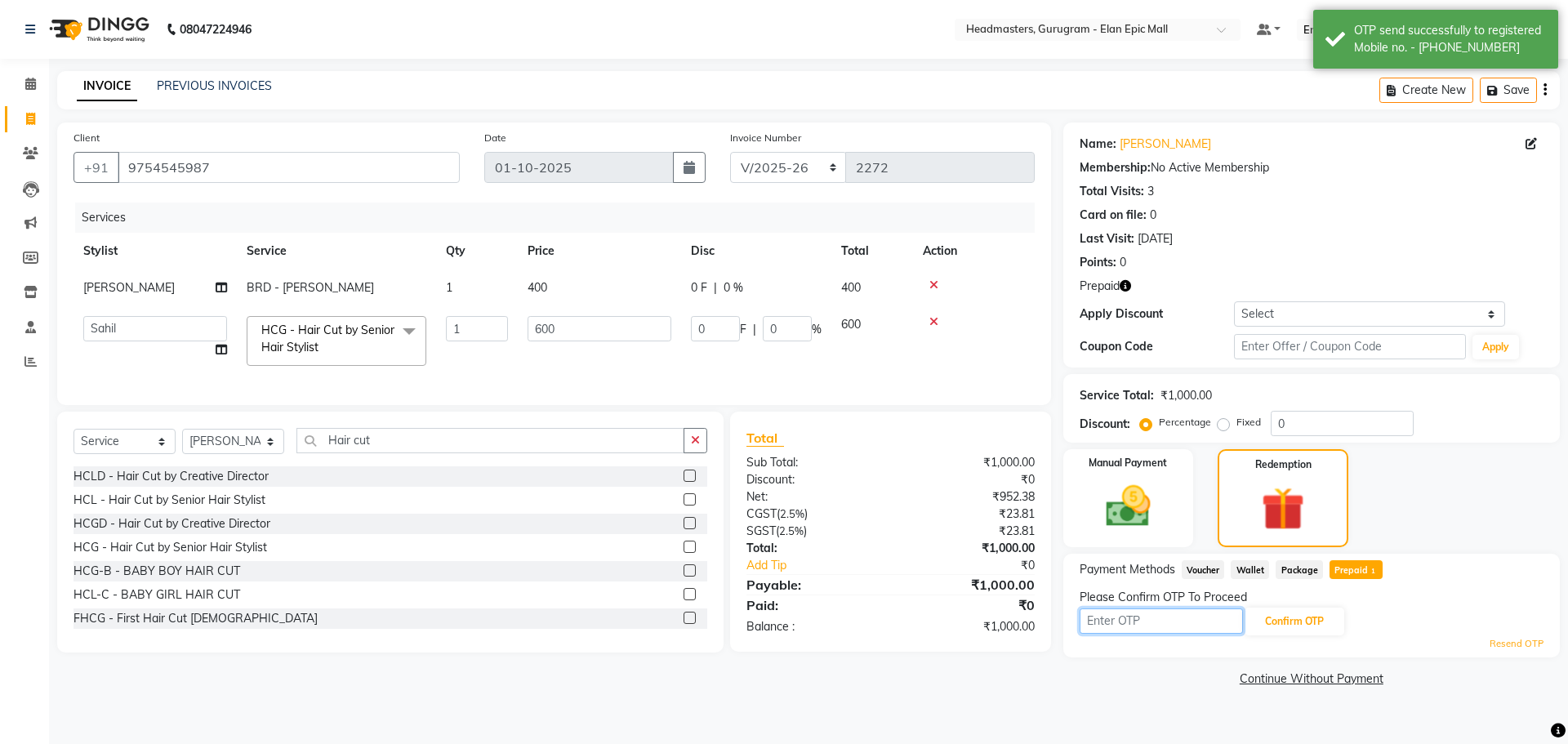
click at [777, 626] on input "text" at bounding box center [1161, 621] width 164 height 25
type input "8627"
click at [777, 608] on button "Confirm OTP" at bounding box center [1295, 621] width 100 height 27
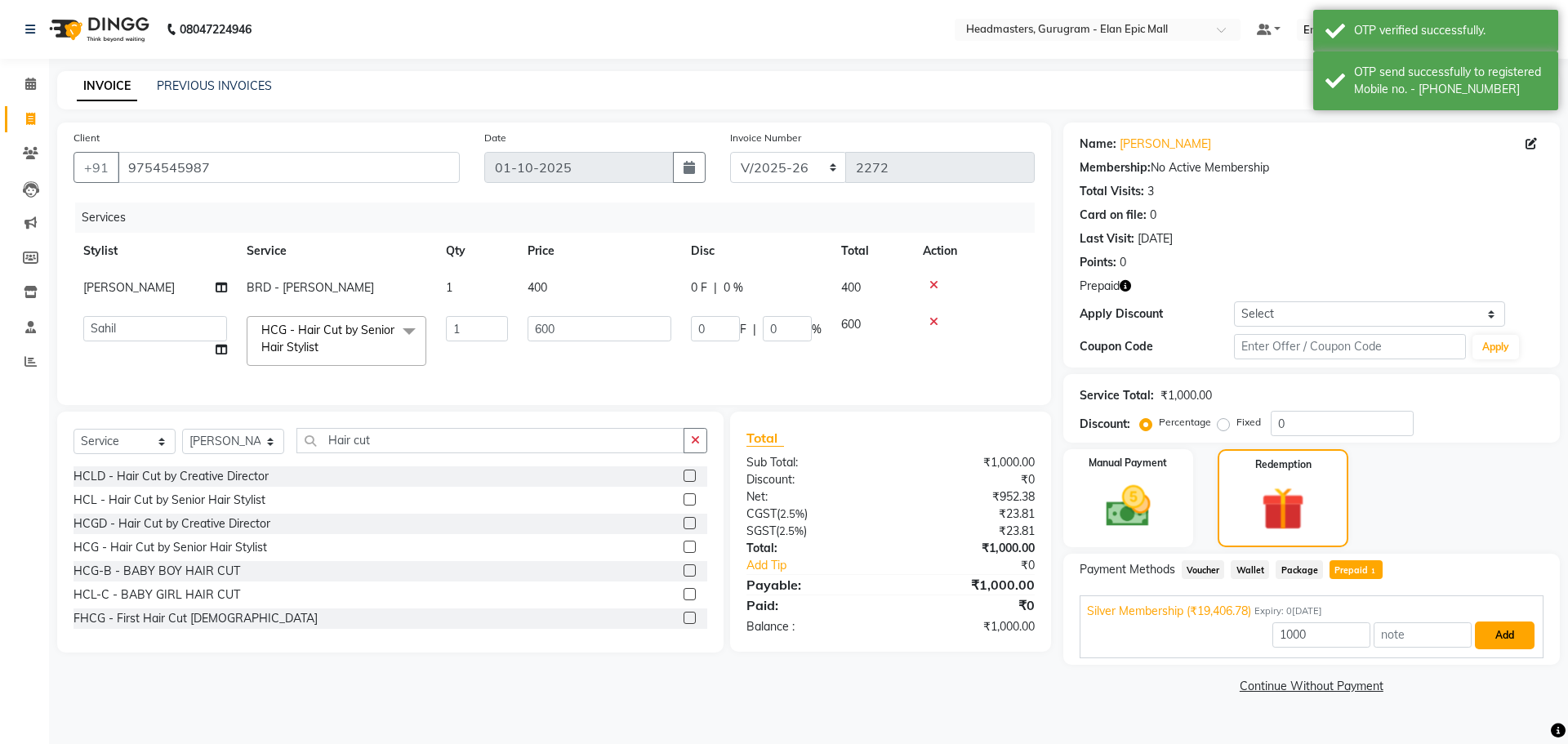
click at [777, 633] on button "Add" at bounding box center [1505, 634] width 60 height 27
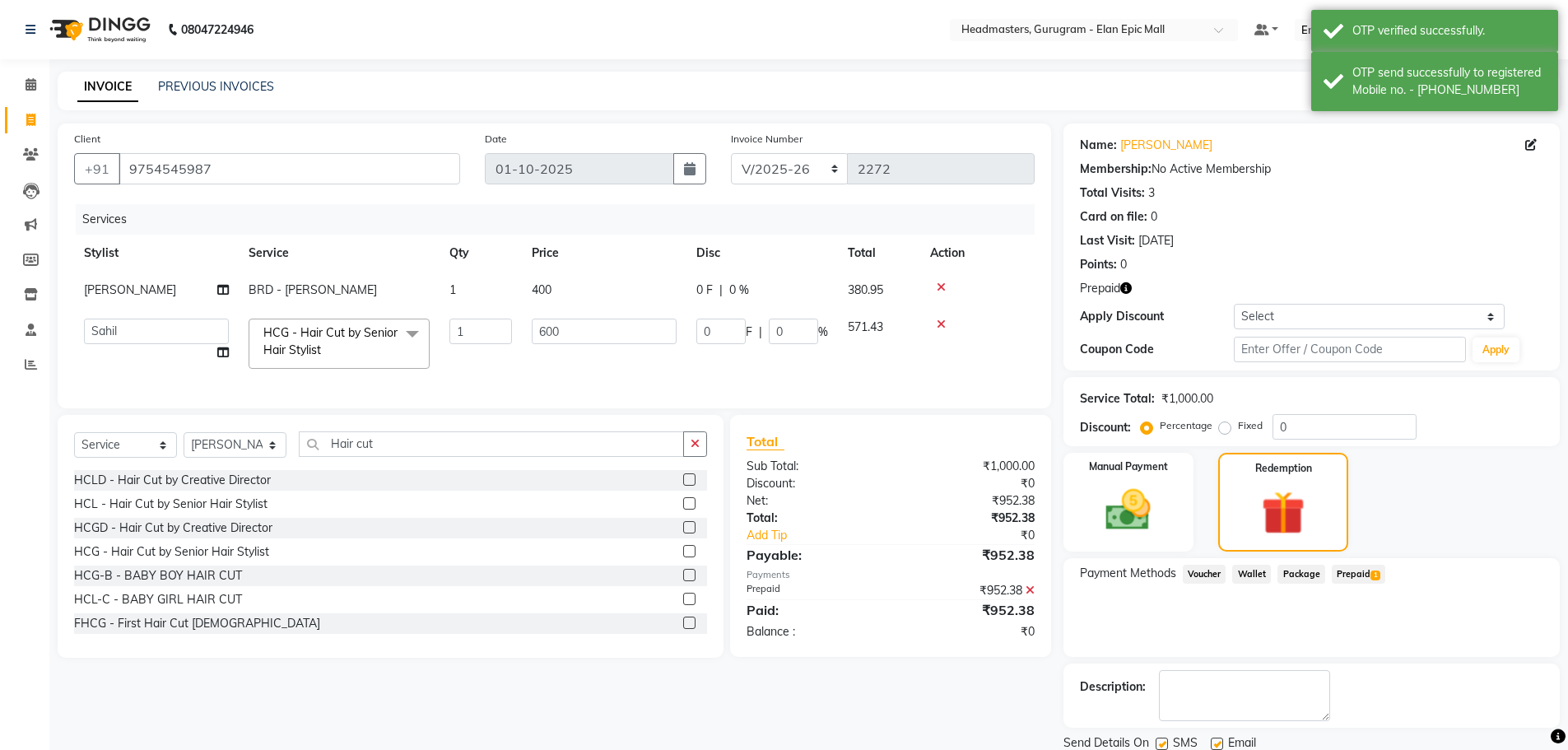
scroll to position [59, 0]
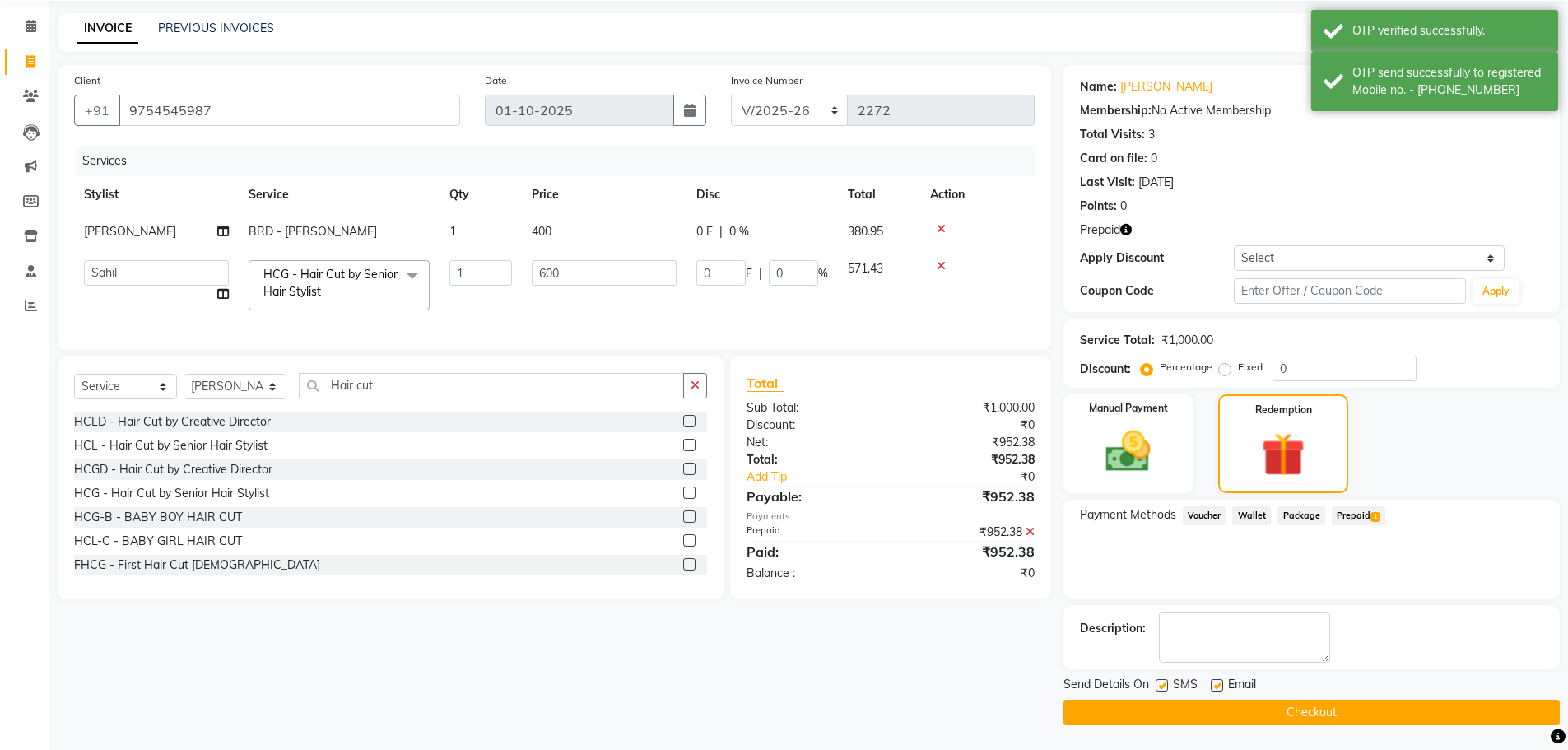
click at [783, 713] on button "Checkout" at bounding box center [1311, 712] width 496 height 25
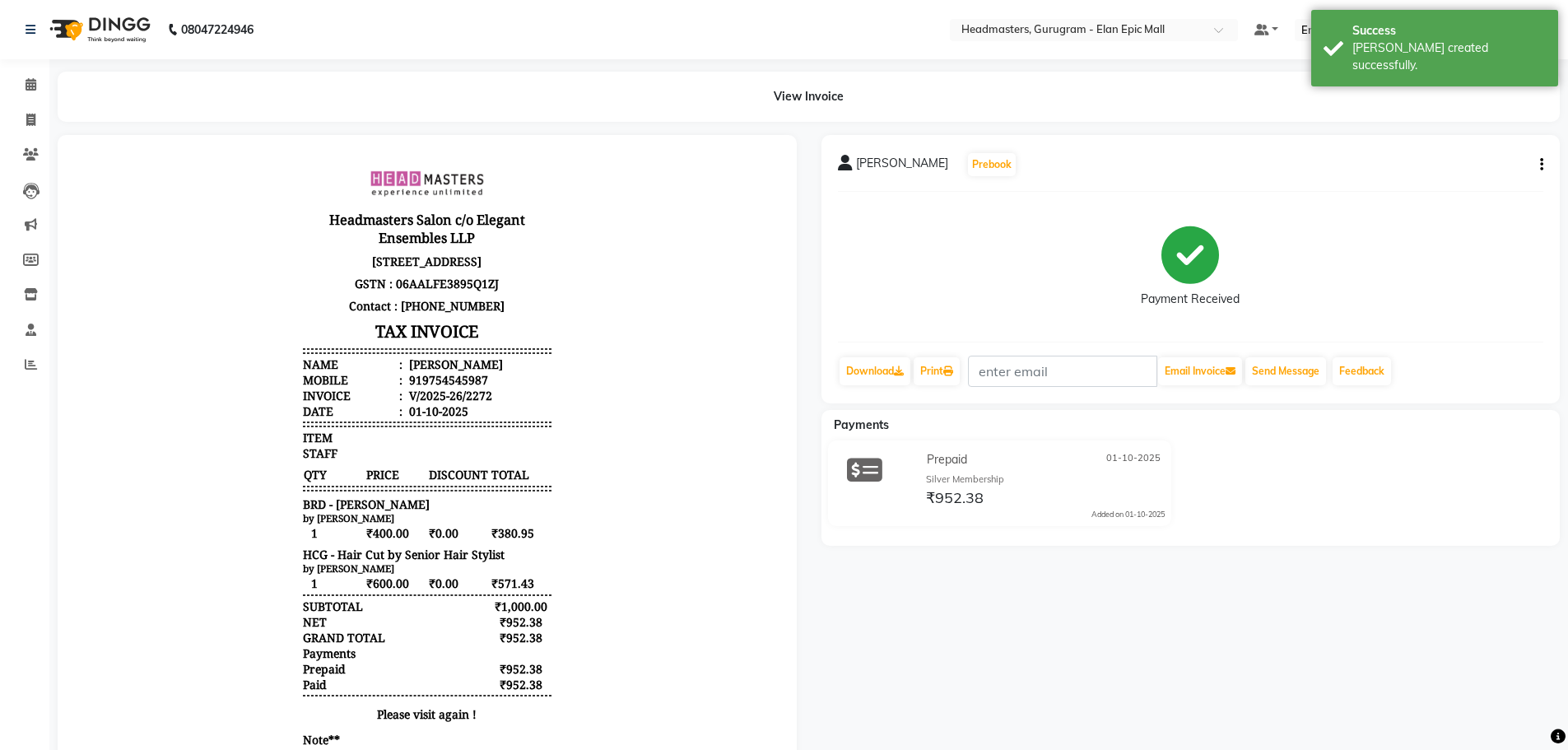
select select "service"
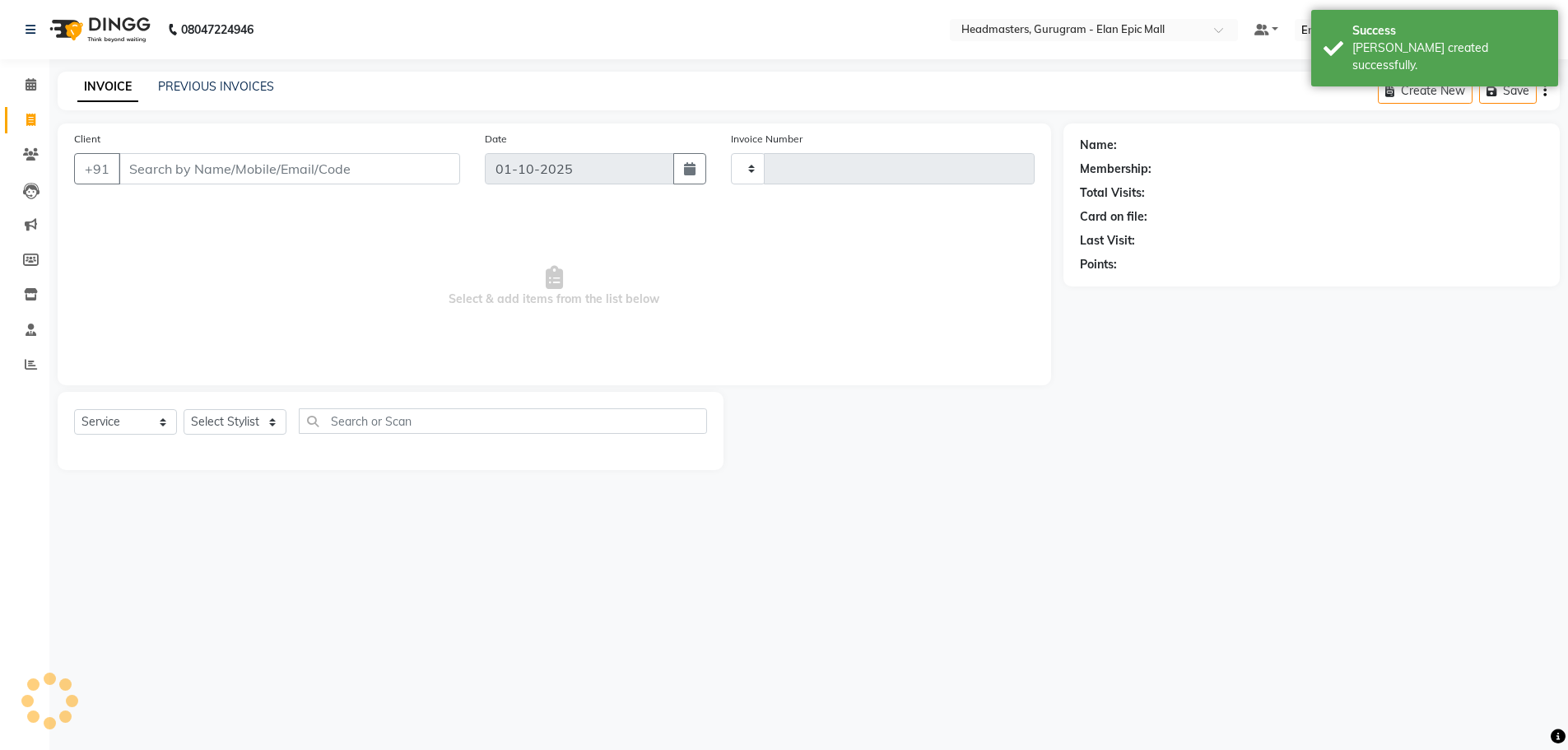
type input "2273"
select select "7499"
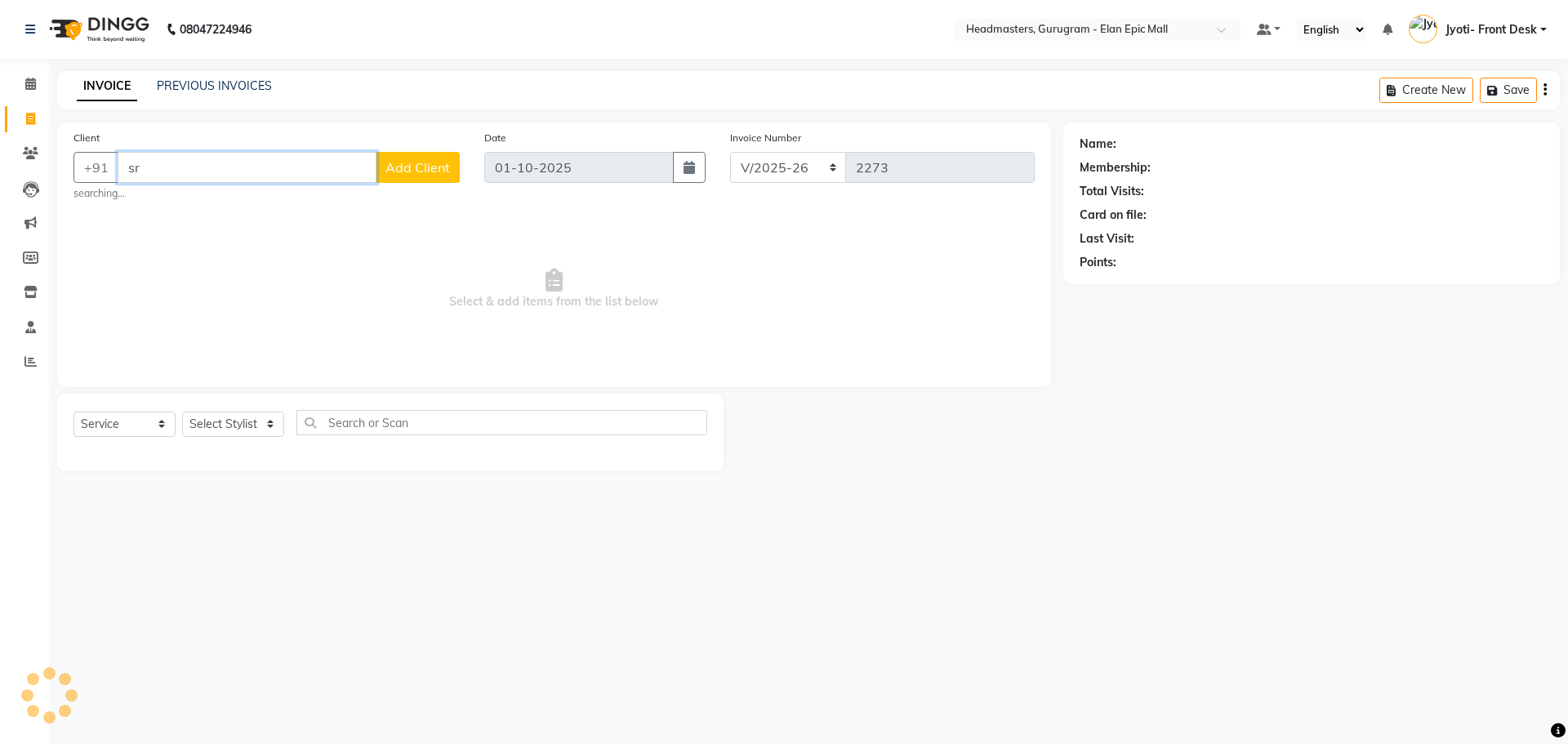
type input "s"
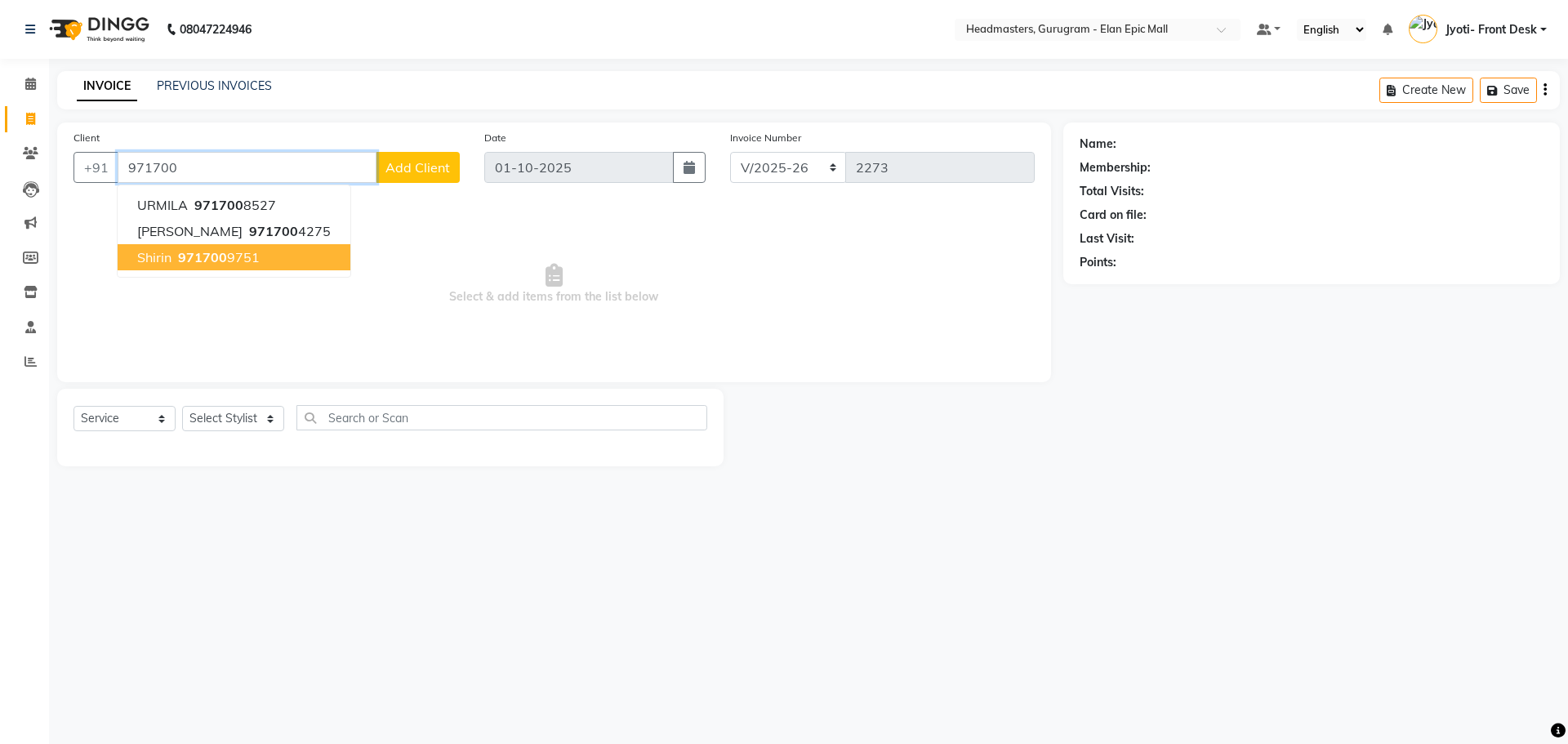
click at [236, 252] on ngb-highlight "971700 9751" at bounding box center [217, 257] width 85 height 17
type input "9717009751"
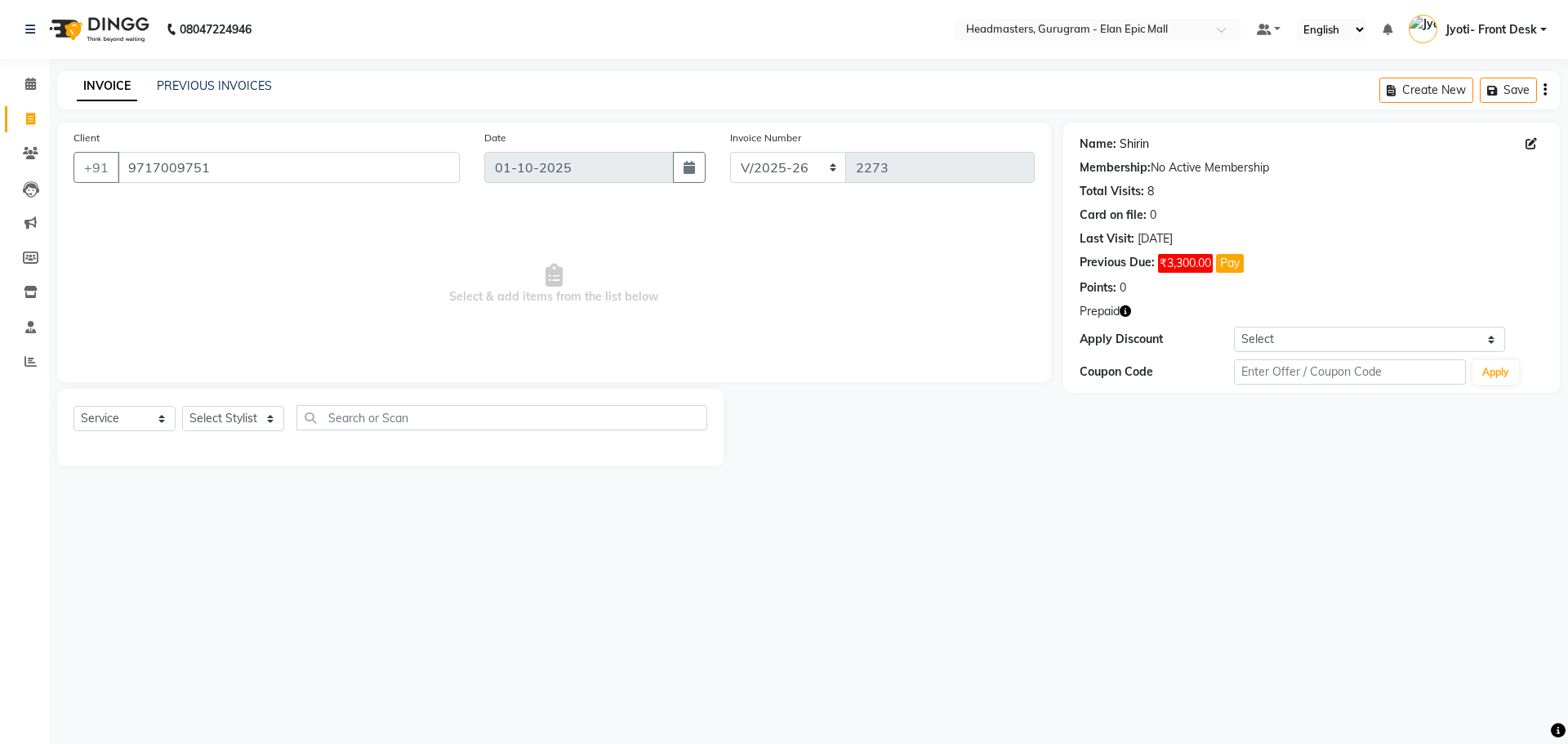
click at [777, 143] on link "Shirin" at bounding box center [1134, 144] width 29 height 17
click at [777, 267] on button "Pay" at bounding box center [1229, 263] width 27 height 19
select select
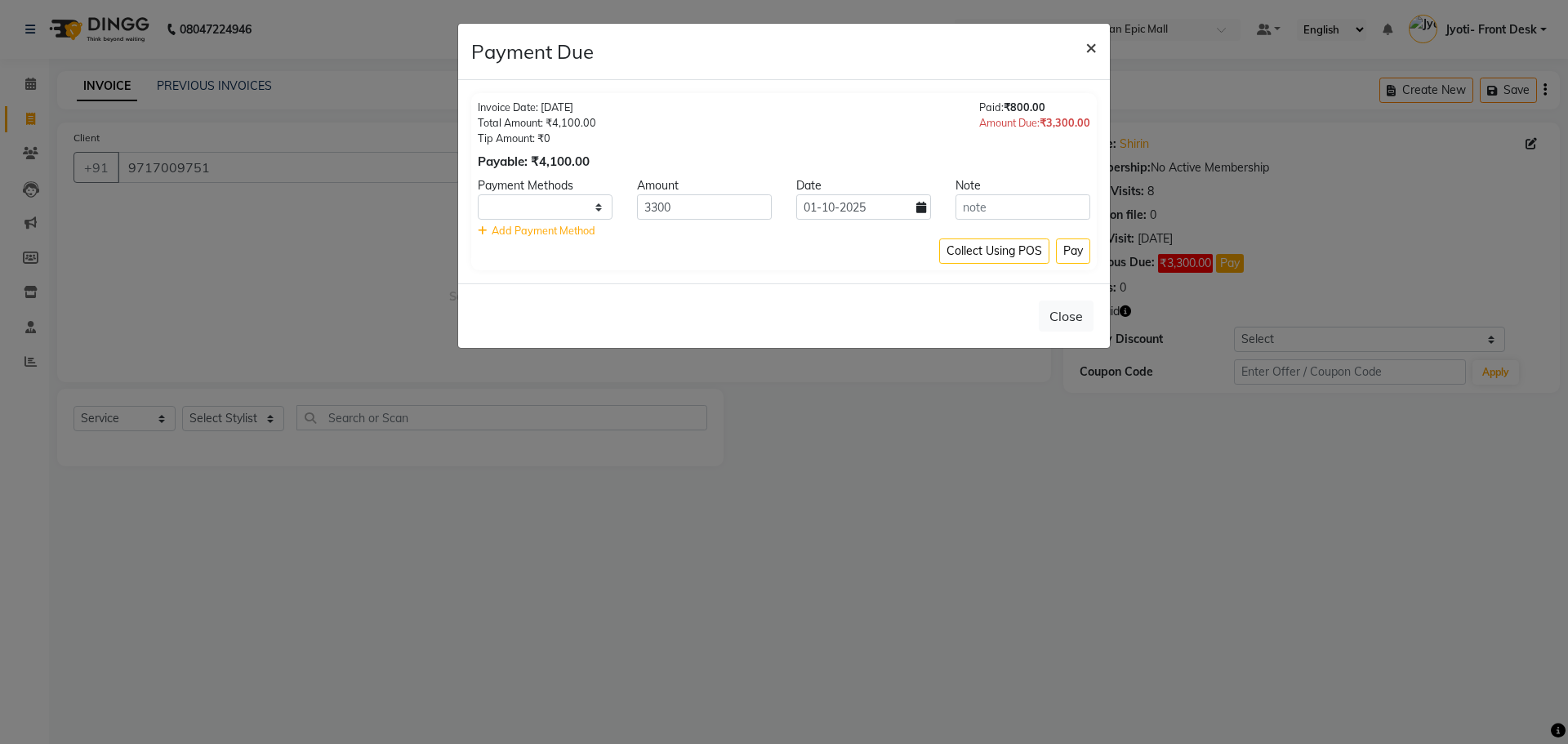
click at [777, 59] on button "×" at bounding box center [1090, 46] width 37 height 46
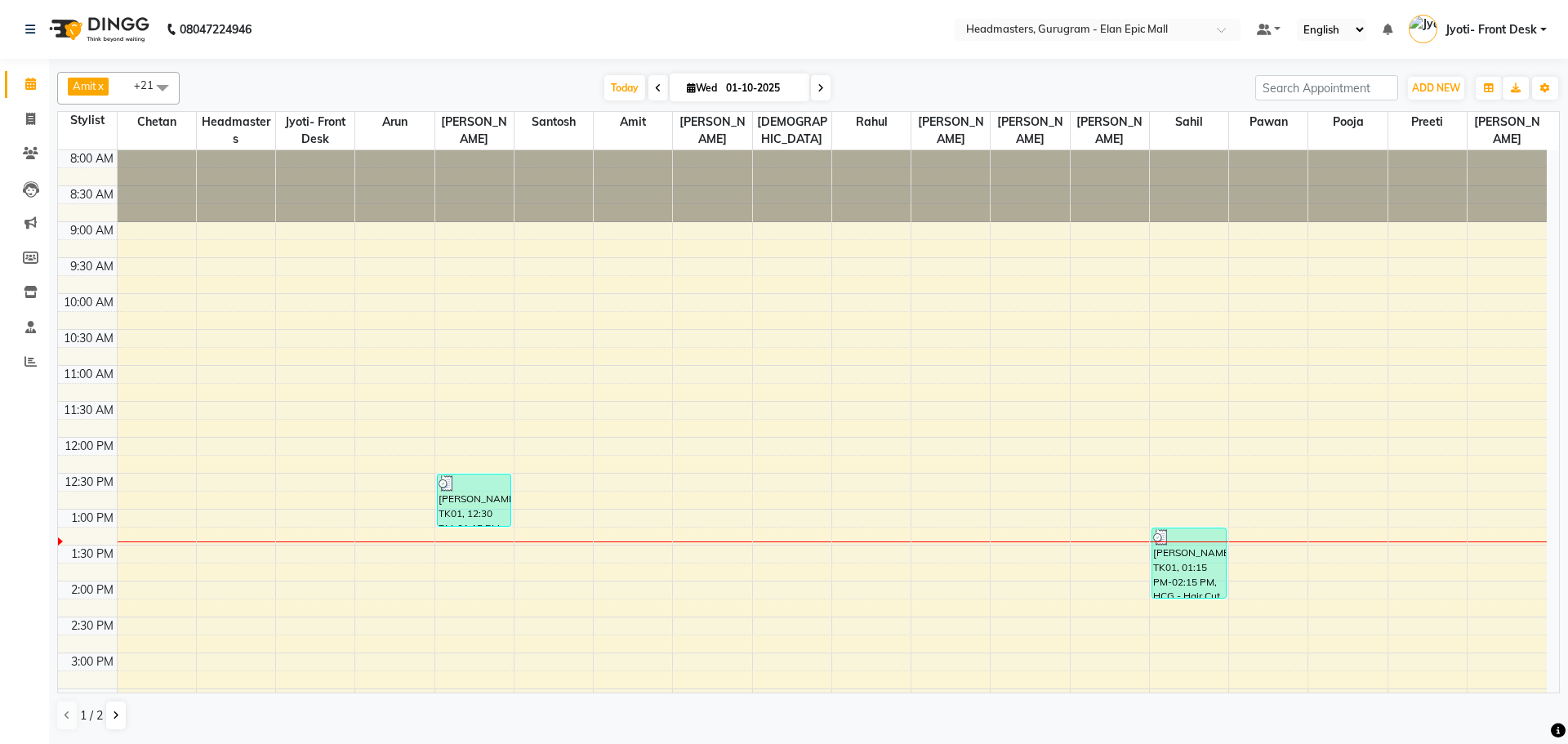
click at [737, 532] on div "8:00 AM 8:30 AM 9:00 AM 9:30 AM 10:00 AM 10:30 AM 11:00 AM 11:30 AM 12:00 PM 12…" at bounding box center [802, 653] width 1489 height 1005
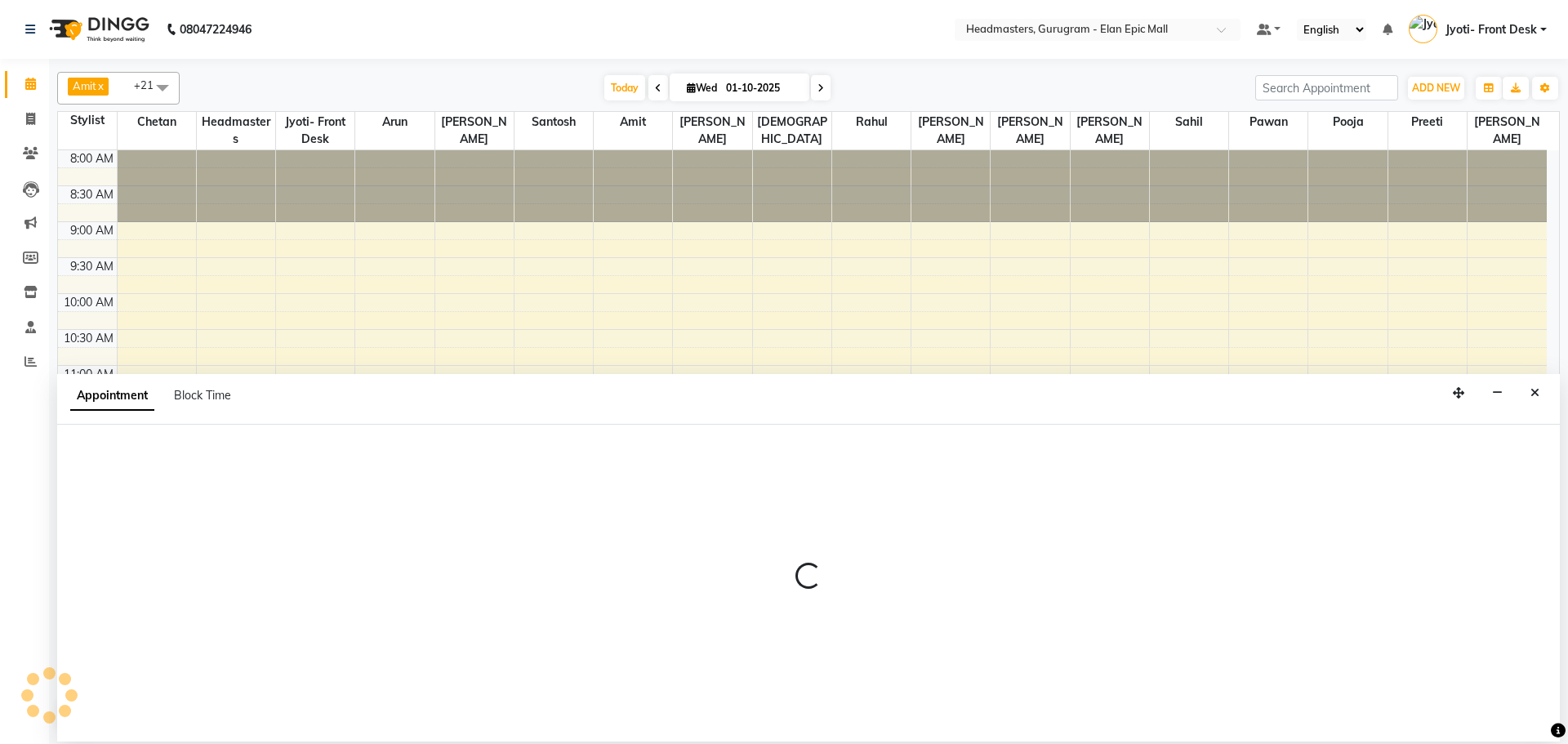
select select "81489"
select select "795"
select select "tentative"
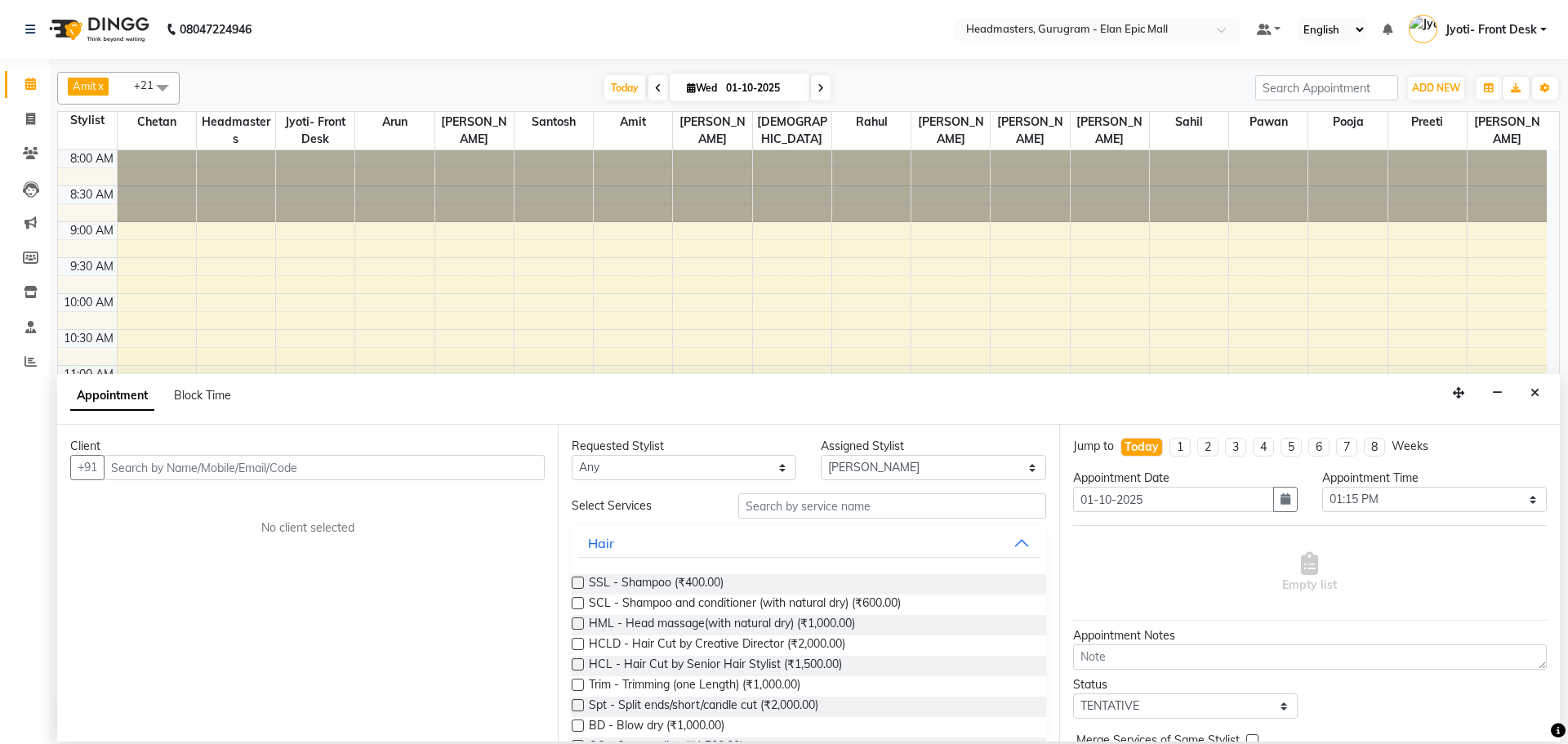
drag, startPoint x: 1538, startPoint y: 389, endPoint x: 1521, endPoint y: 411, distance: 27.8
click at [777, 405] on button "Close" at bounding box center [1535, 393] width 24 height 25
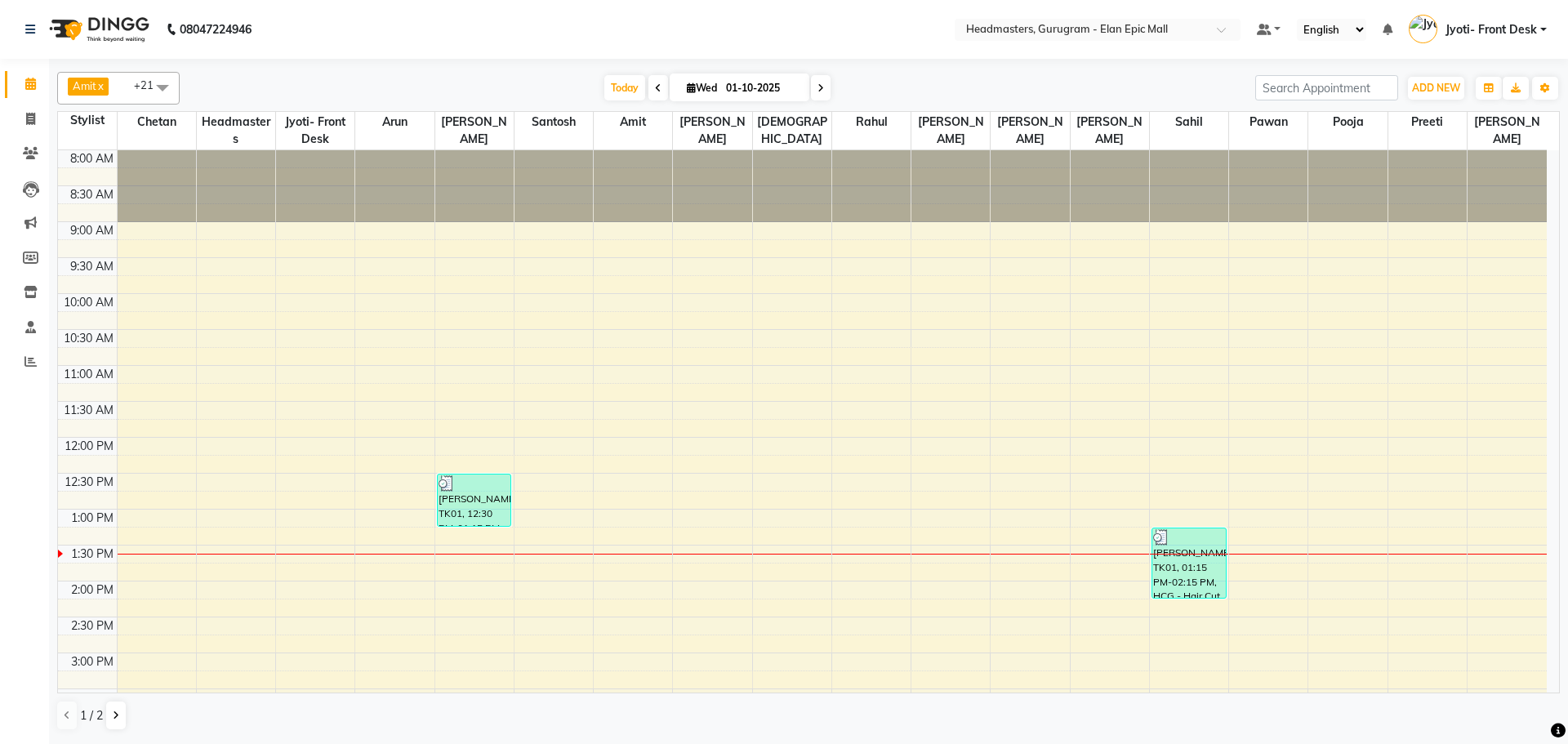
click at [777, 544] on div "8:00 AM 8:30 AM 9:00 AM 9:30 AM 10:00 AM 10:30 AM 11:00 AM 11:30 AM 12:00 PM 12…" at bounding box center [802, 653] width 1489 height 1005
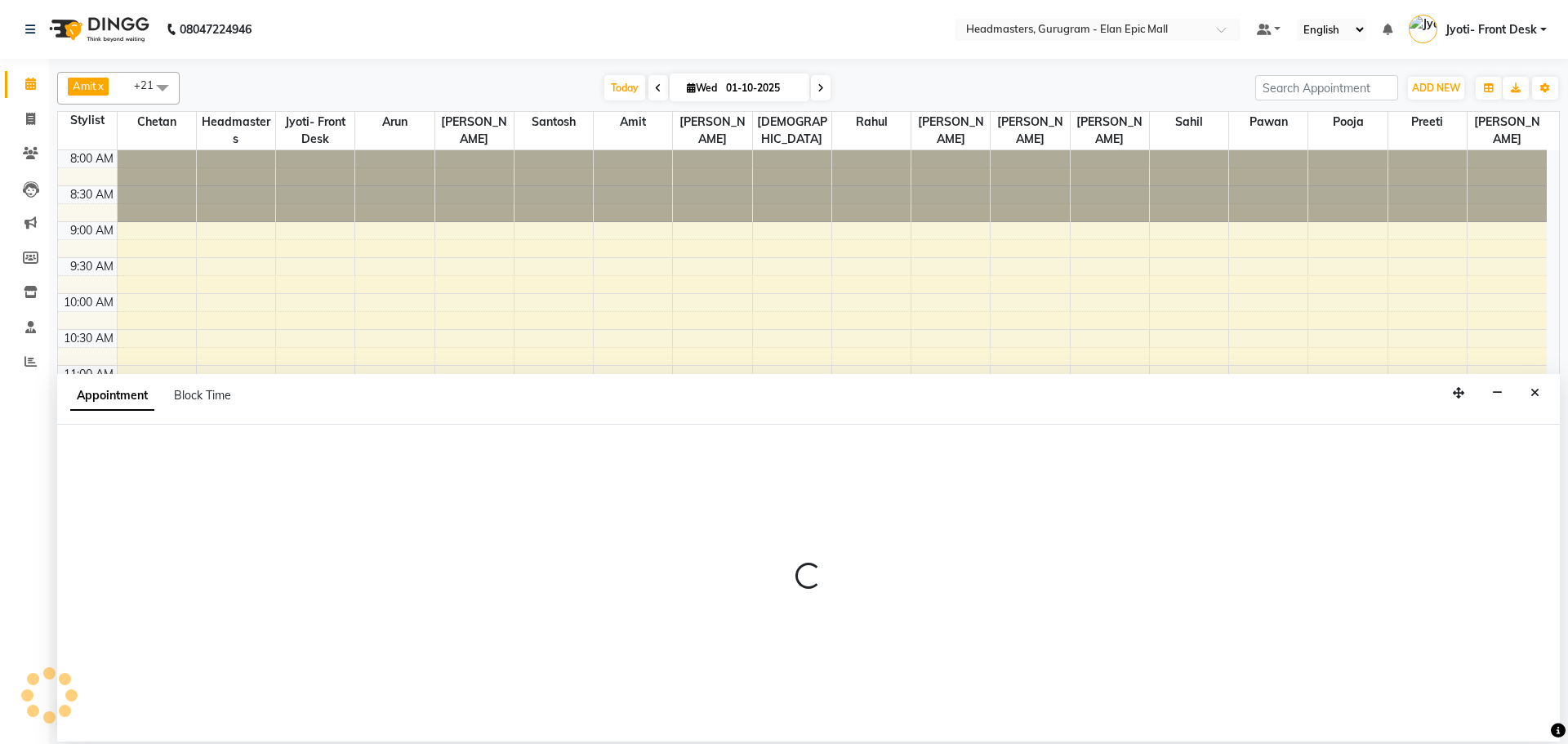
select select "87406"
select select "795"
select select "tentative"
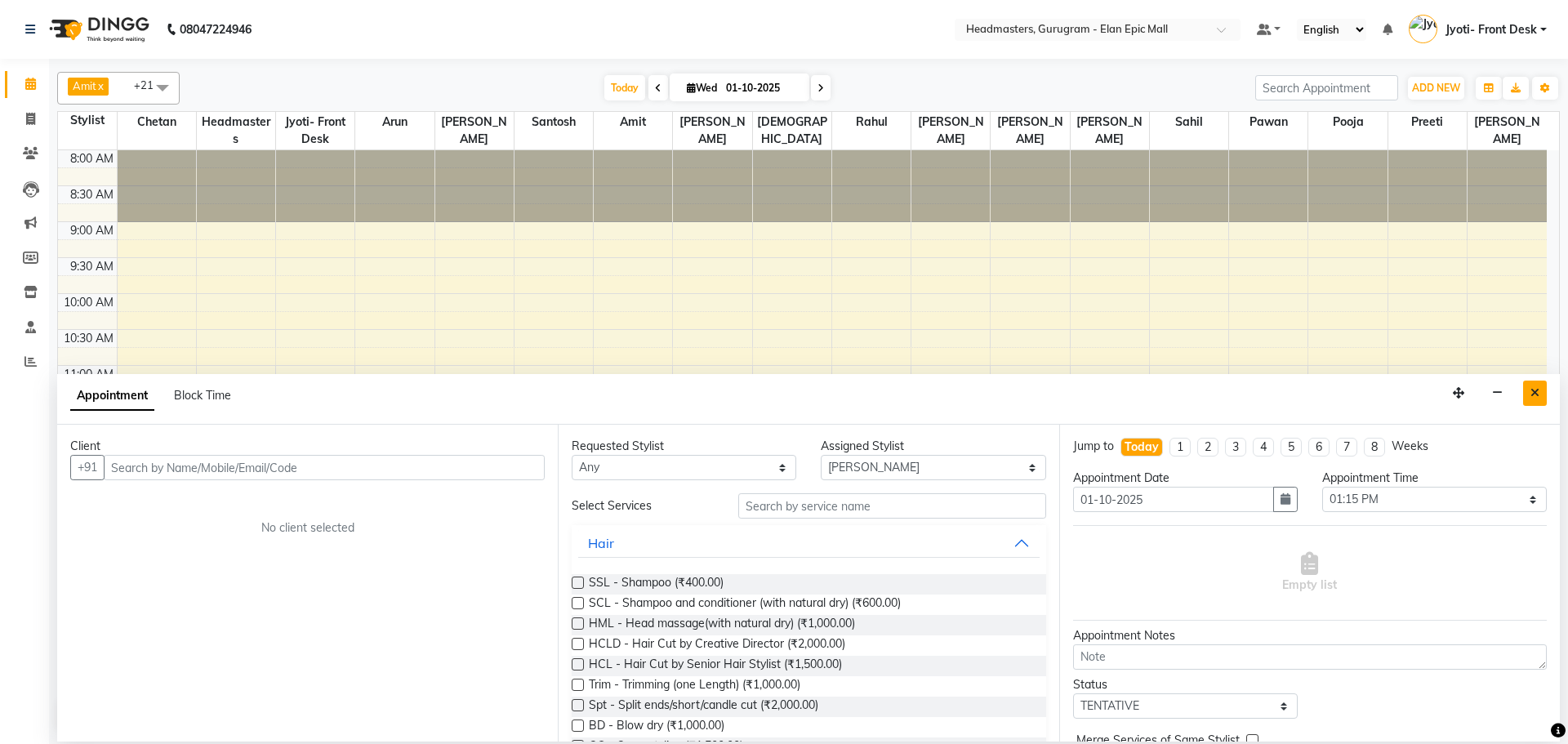
click at [777, 385] on button "Close" at bounding box center [1535, 393] width 24 height 25
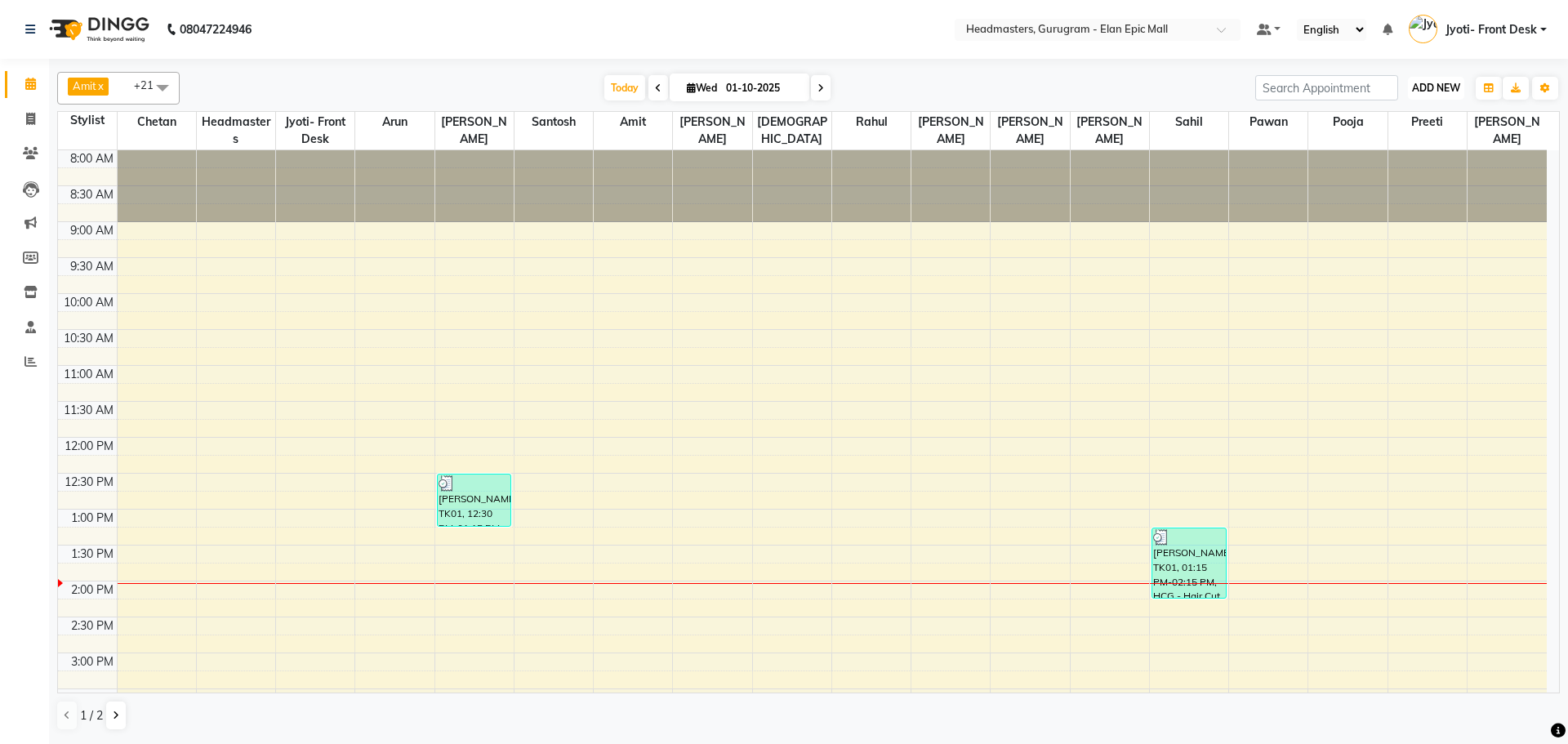
click at [777, 86] on button "ADD NEW Toggle Dropdown" at bounding box center [1436, 88] width 56 height 23
click at [777, 135] on link "Add Invoice" at bounding box center [1399, 140] width 129 height 22
select select "service"
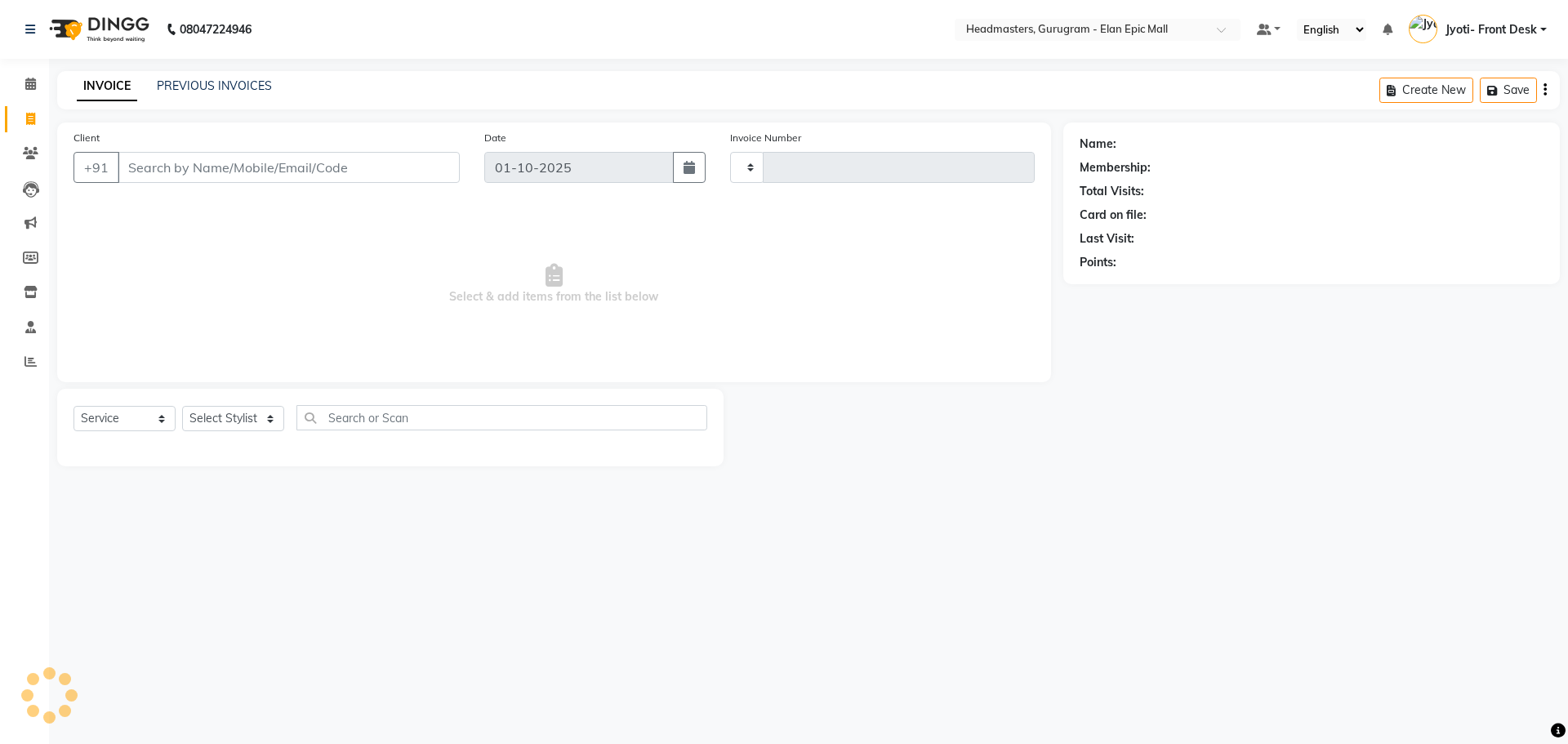
type input "2273"
select select "7499"
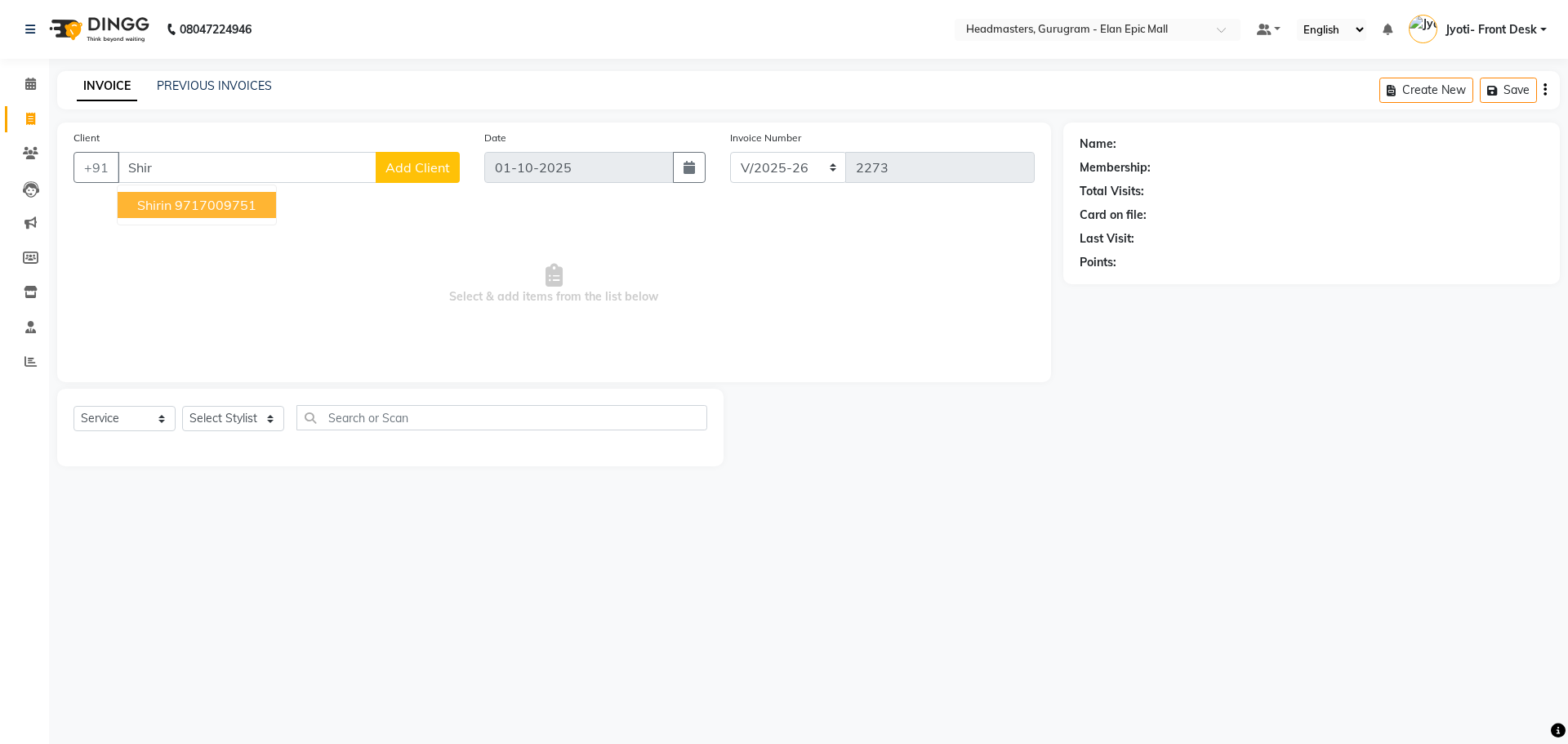
click at [235, 201] on ngb-highlight "9717009751" at bounding box center [215, 205] width 81 height 17
type input "9717009751"
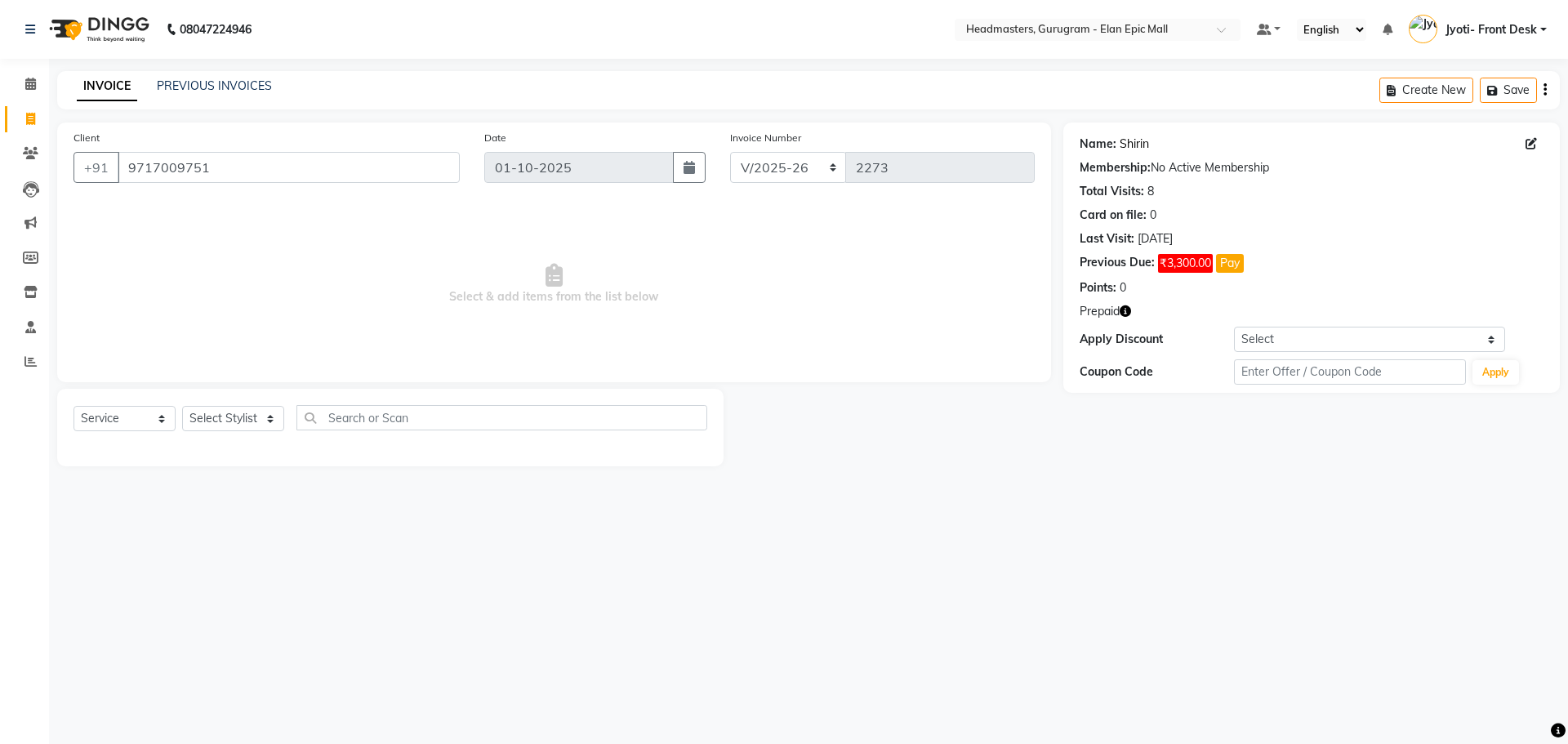
click at [777, 143] on link "Shirin" at bounding box center [1134, 144] width 29 height 17
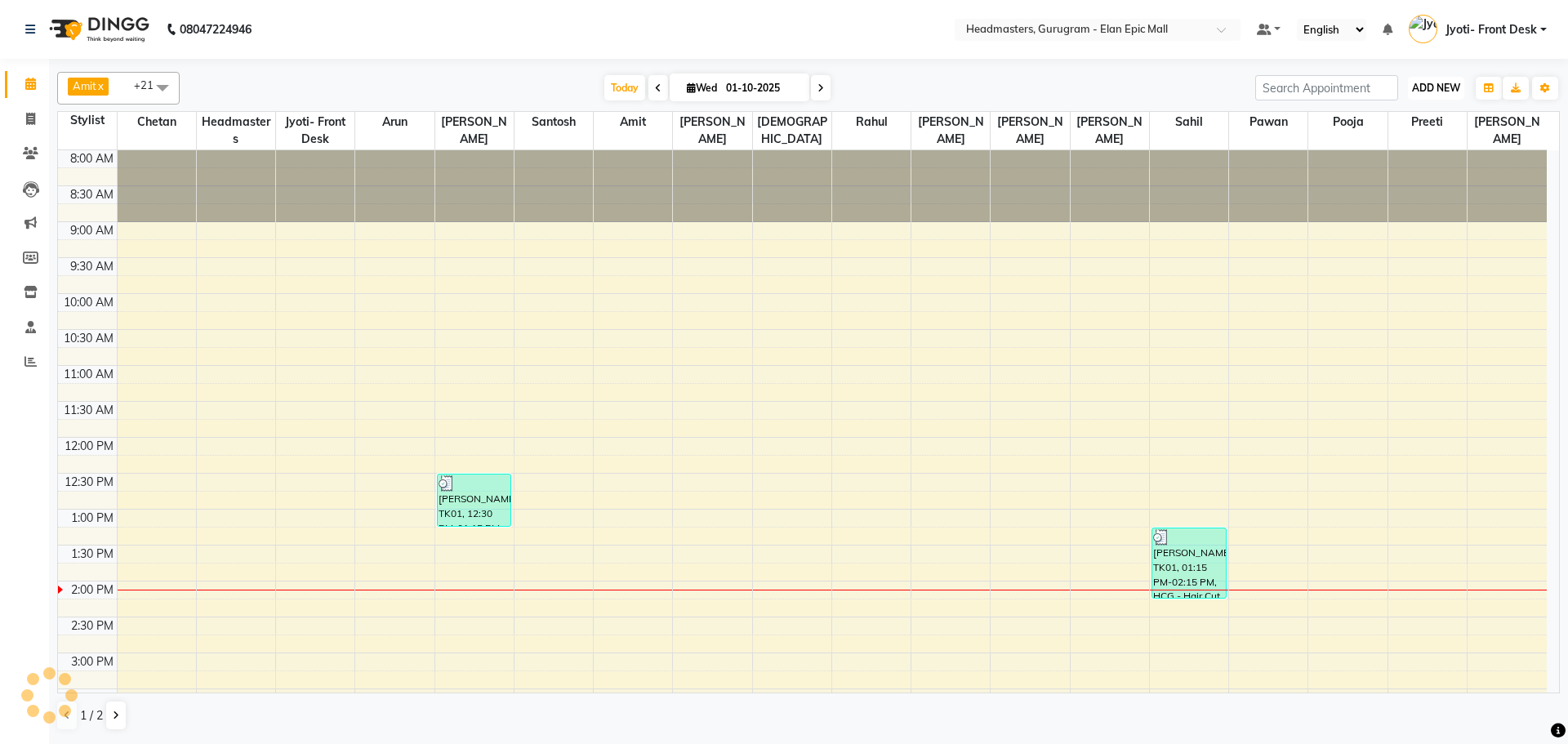
click at [777, 90] on button "ADD NEW Toggle Dropdown" at bounding box center [1436, 88] width 56 height 23
click at [777, 144] on link "Add Invoice" at bounding box center [1399, 140] width 129 height 22
select select "service"
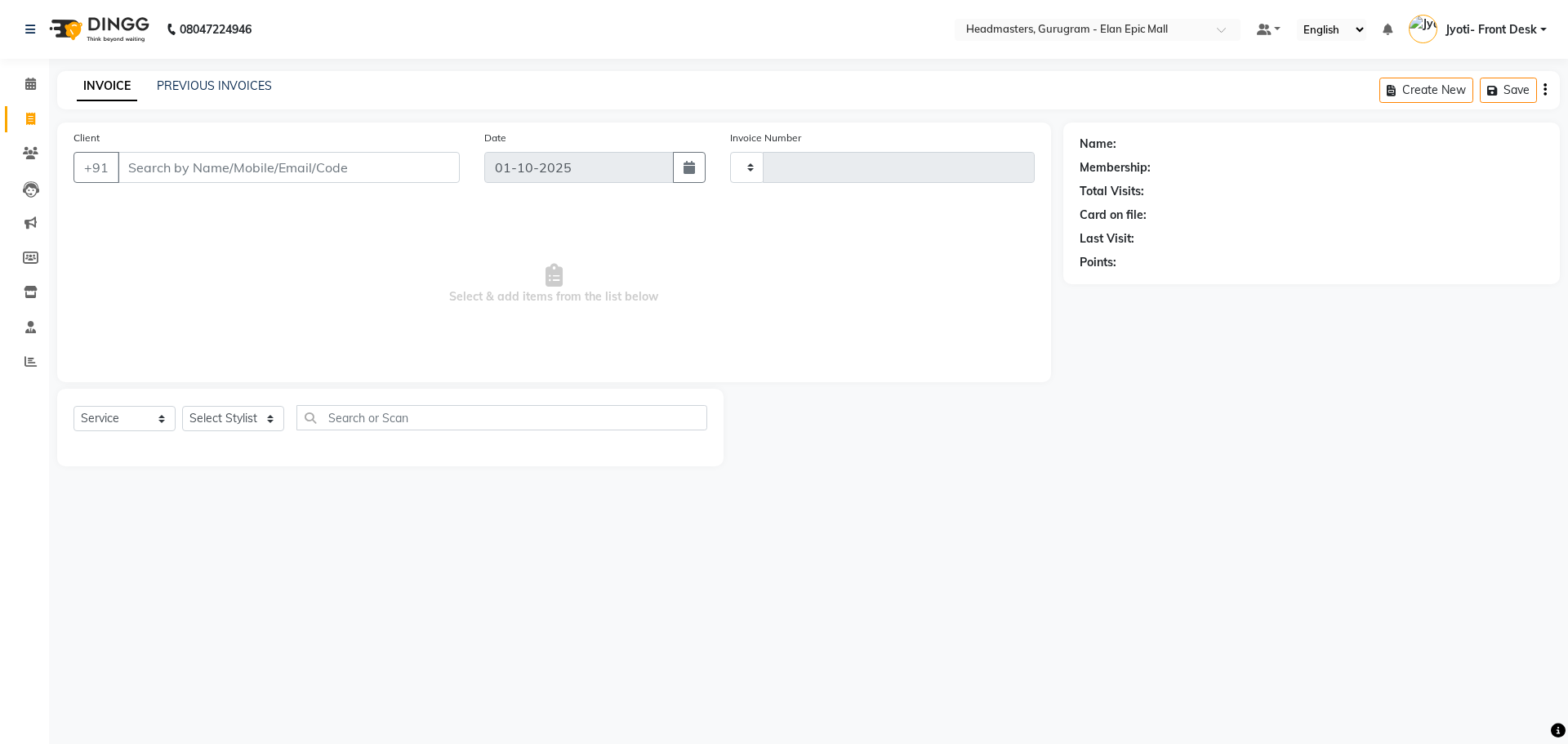
type input "2273"
select select "7499"
click at [197, 418] on select "Select Stylist" at bounding box center [233, 418] width 102 height 25
select select "76920"
click at [182, 406] on select "Select Stylist Amit Anas Ankul Arun Bipan Brijesh Chetan Headmasters Islam Jyot…" at bounding box center [233, 418] width 102 height 25
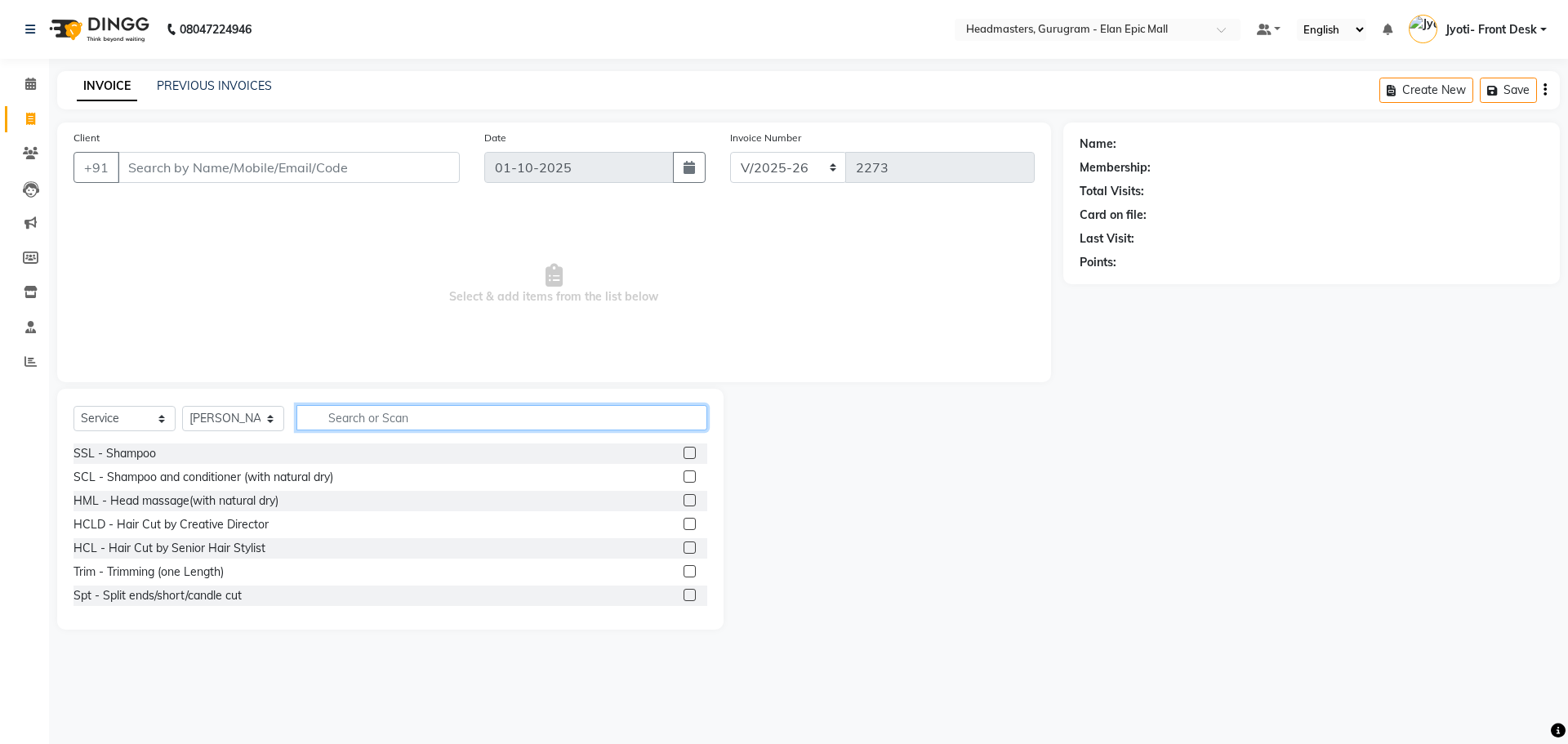
click at [371, 406] on input "text" at bounding box center [502, 418] width 411 height 25
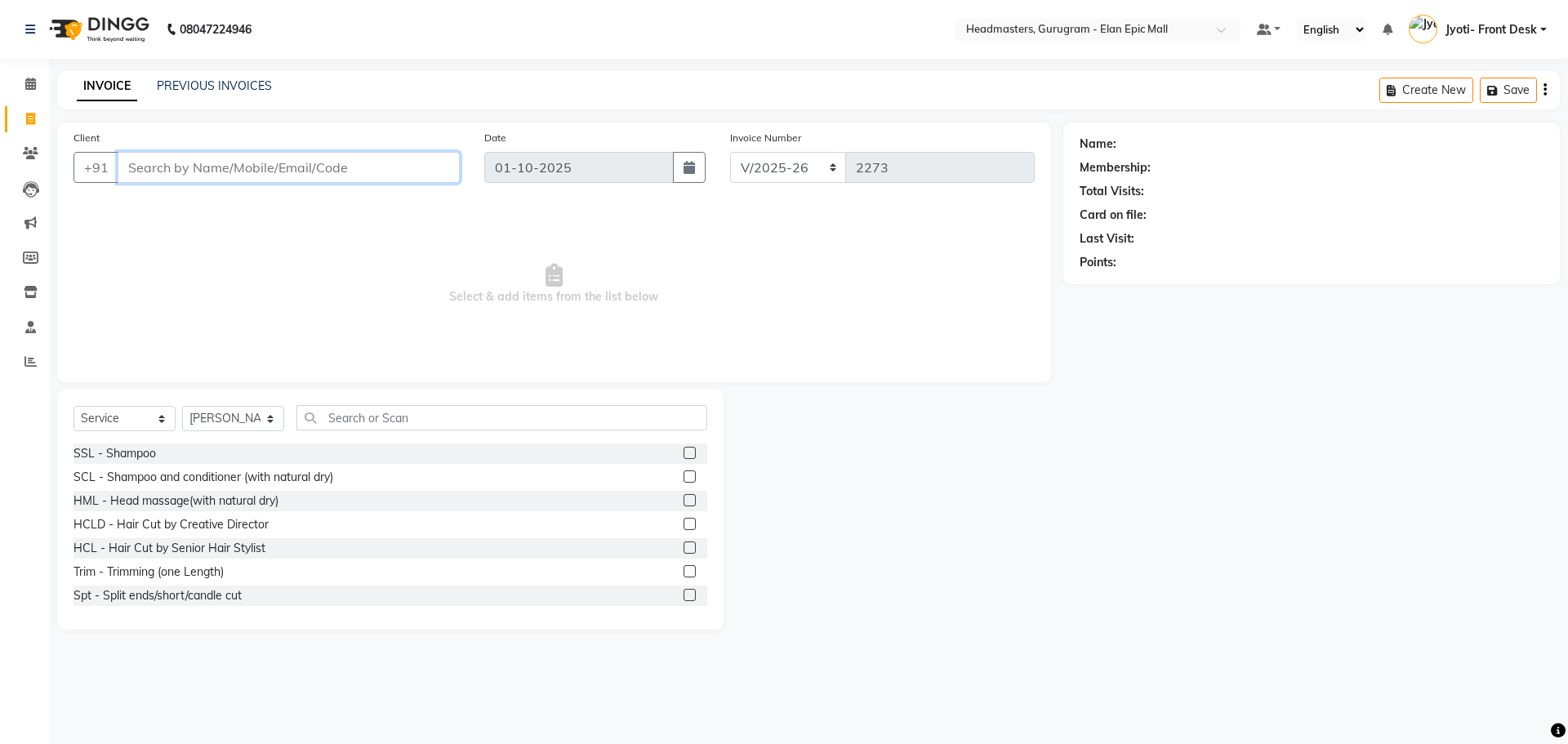
click at [192, 177] on input "Client" at bounding box center [289, 167] width 342 height 31
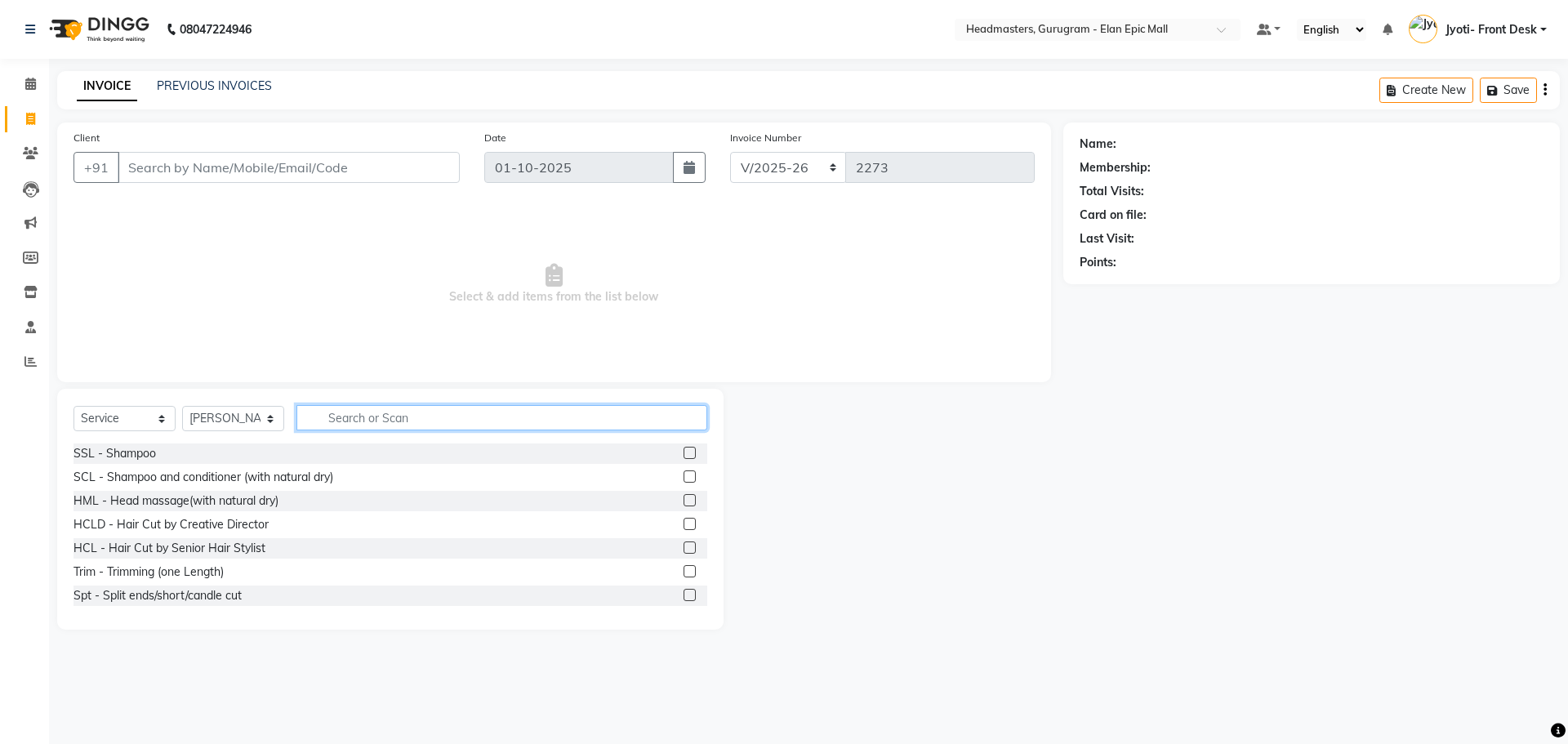
click at [424, 409] on input "text" at bounding box center [502, 418] width 411 height 25
type input "Hair cut"
click at [684, 526] on label at bounding box center [689, 523] width 12 height 12
click at [684, 526] on input "checkbox" at bounding box center [688, 524] width 11 height 11
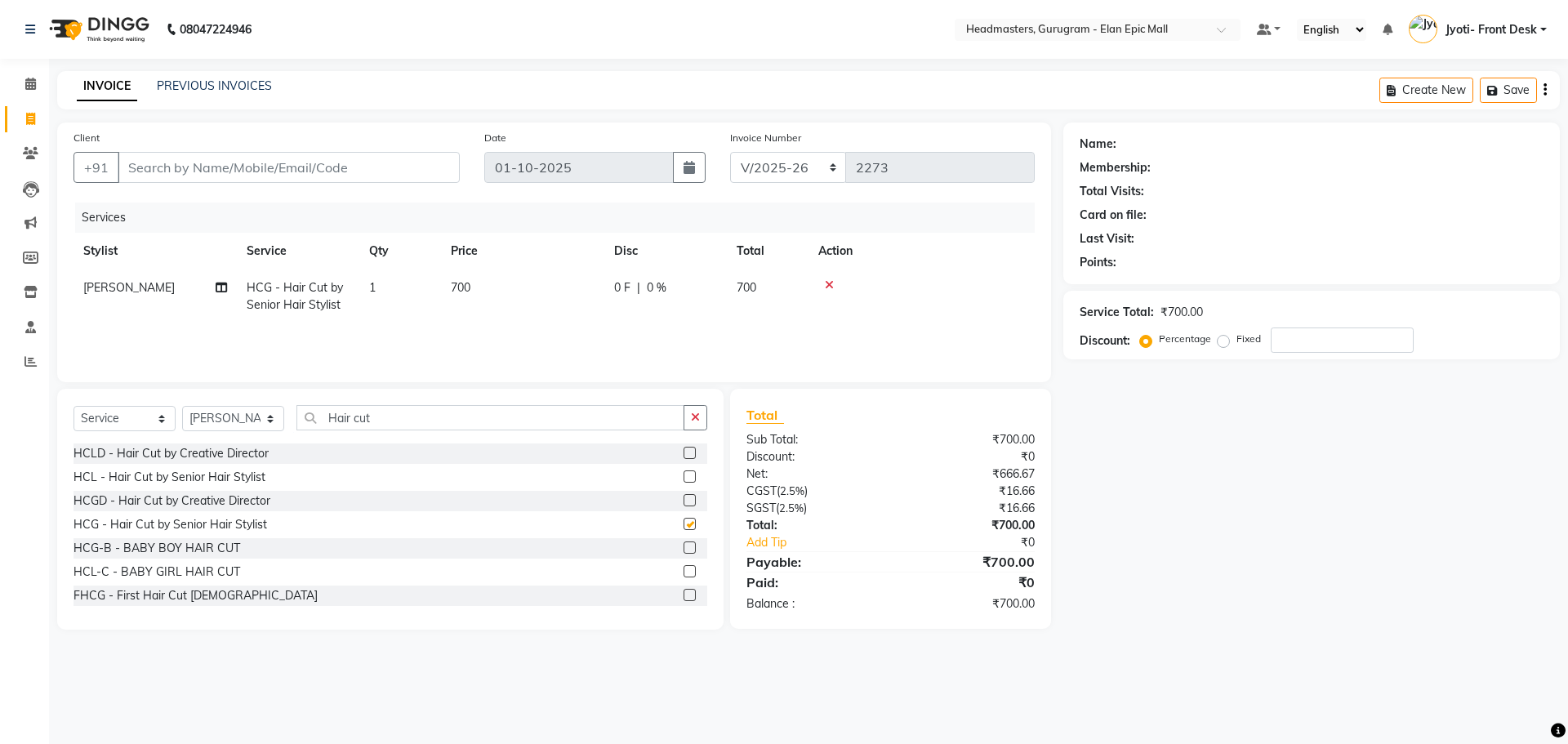
checkbox input "false"
click at [468, 292] on span "700" at bounding box center [461, 287] width 20 height 15
select select "76920"
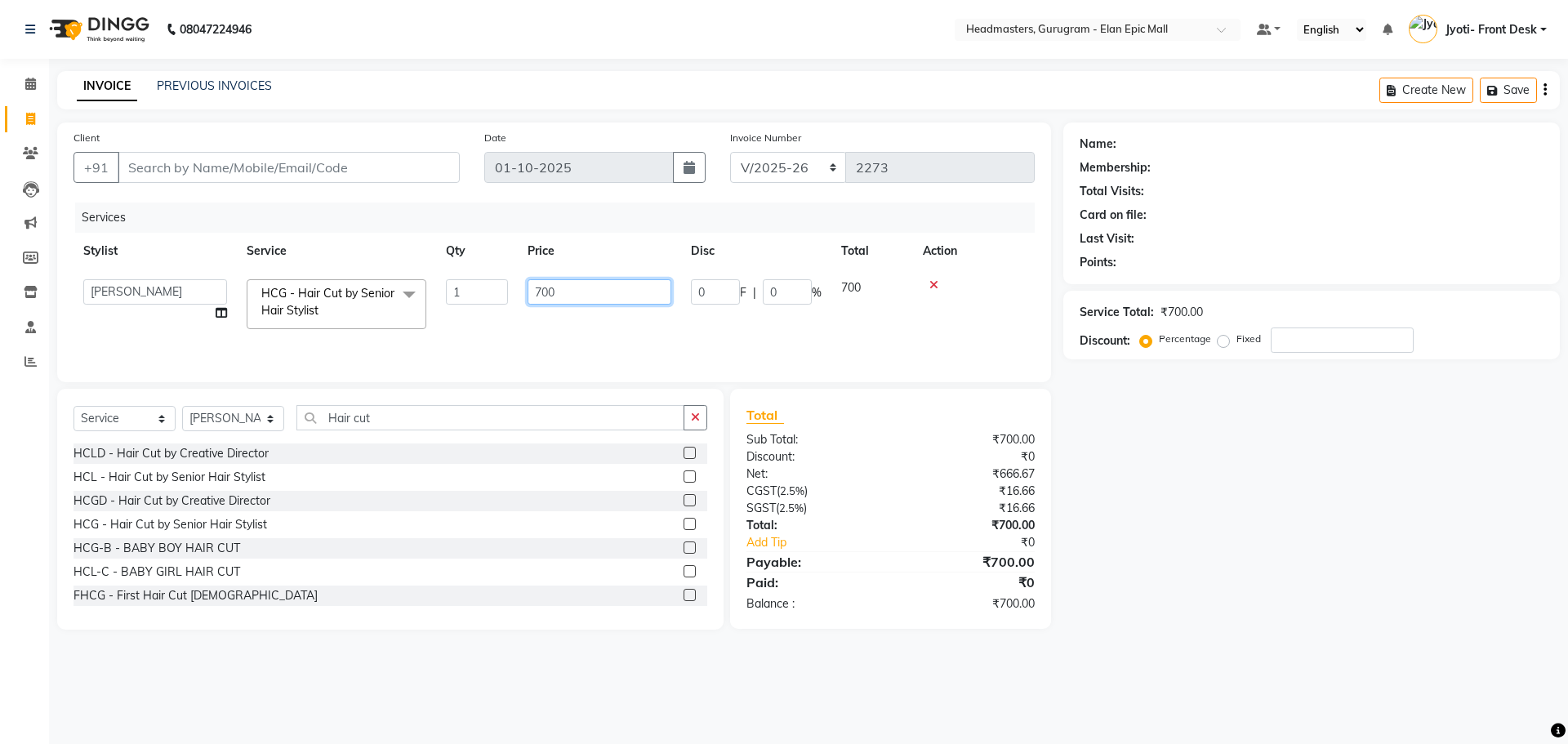
click at [541, 293] on input "700" at bounding box center [599, 291] width 144 height 25
type input "600"
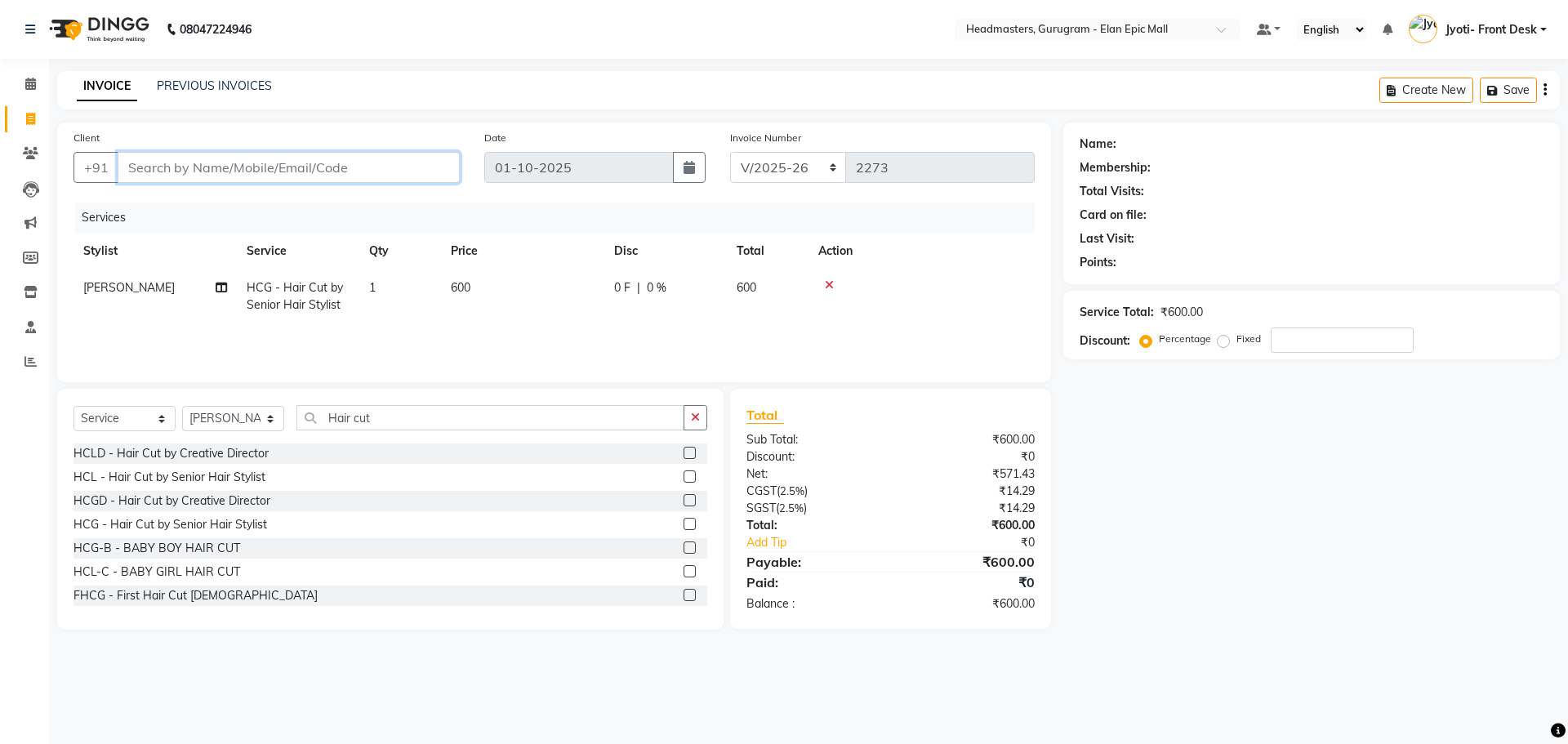
click at [373, 171] on input "Client" at bounding box center [289, 167] width 342 height 31
type input "9"
type input "0"
click at [179, 208] on ngb-highlight "987341878 2" at bounding box center [220, 205] width 85 height 17
type input "9873418782"
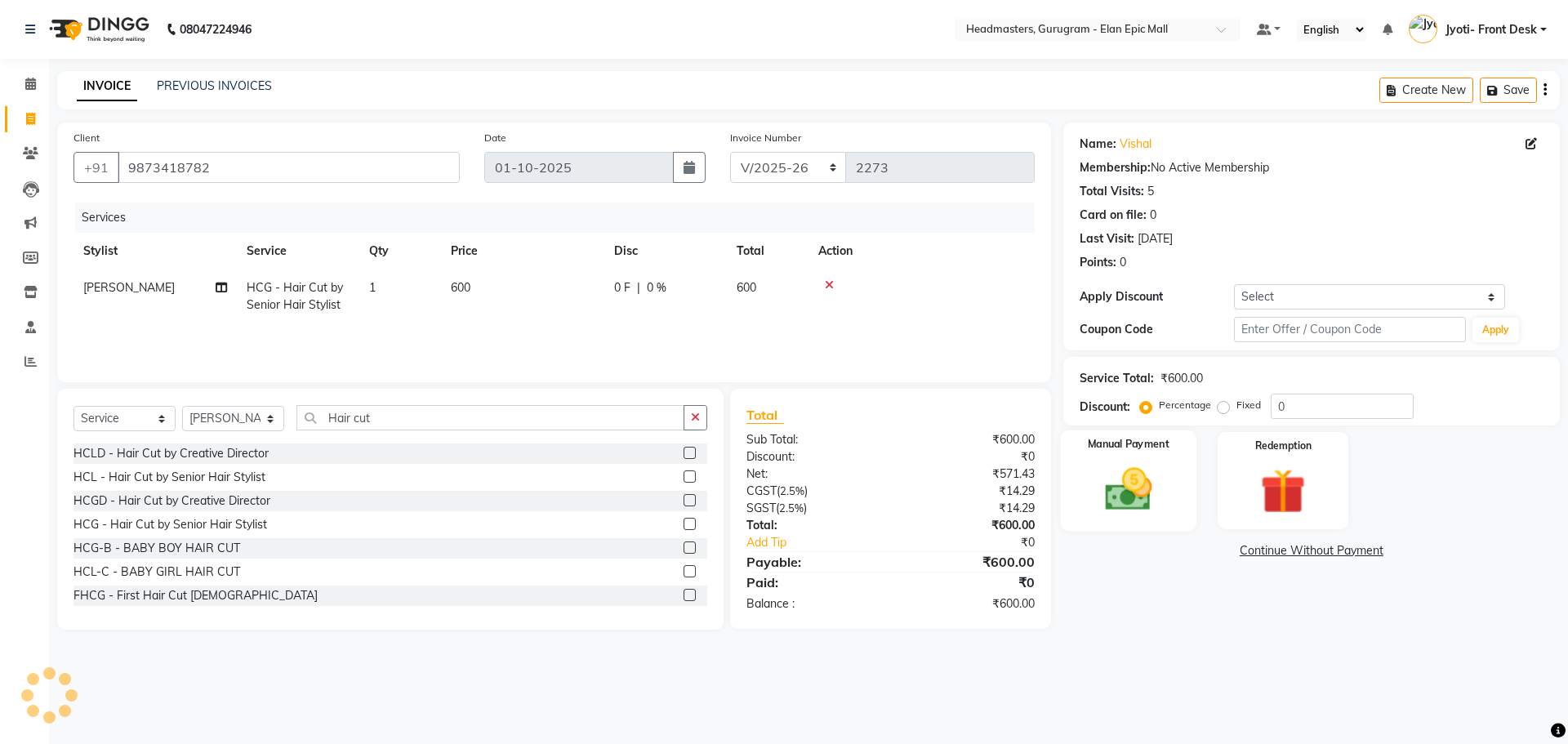
click at [777, 496] on img at bounding box center [1128, 489] width 76 height 54
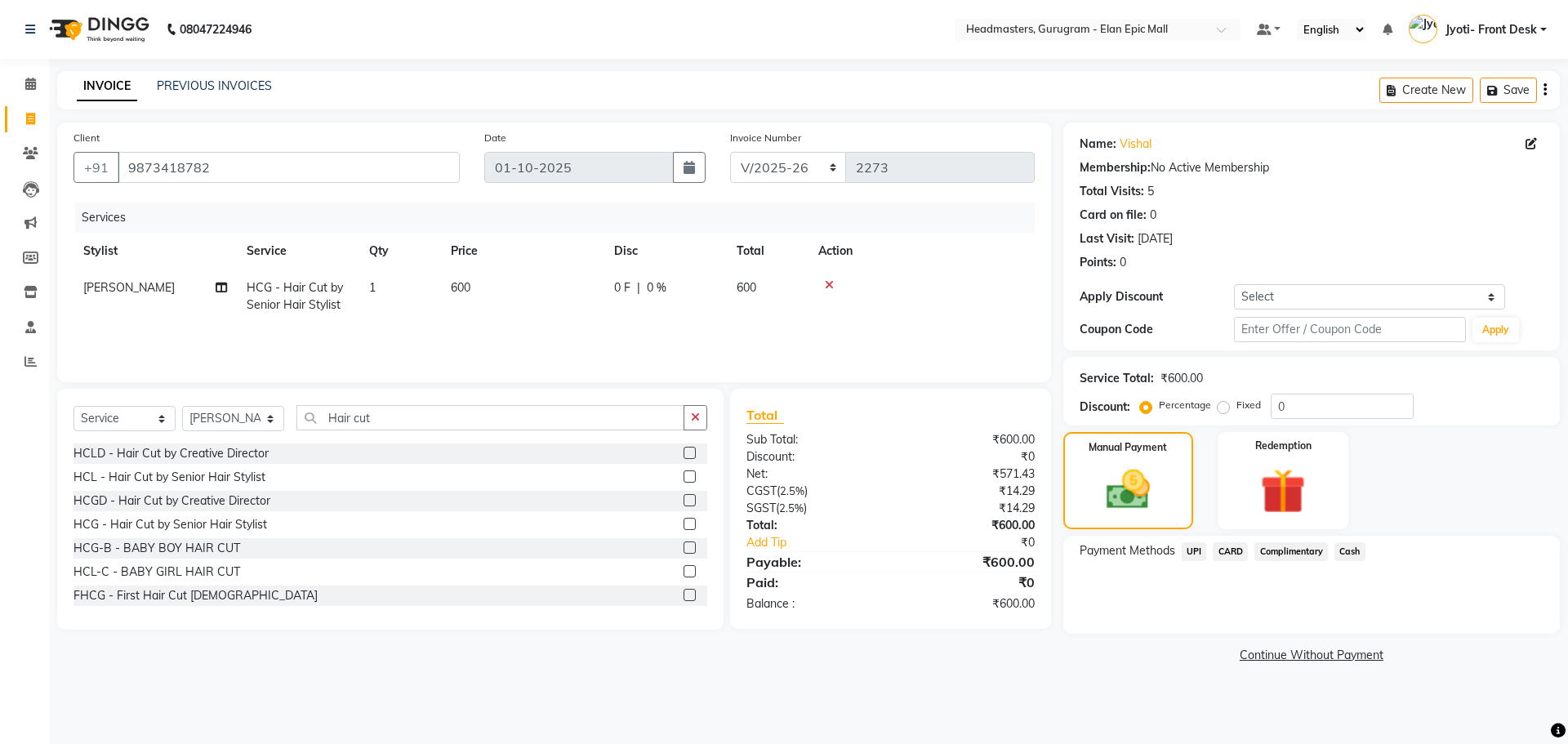
click at [777, 551] on span "Cash" at bounding box center [1350, 551] width 31 height 19
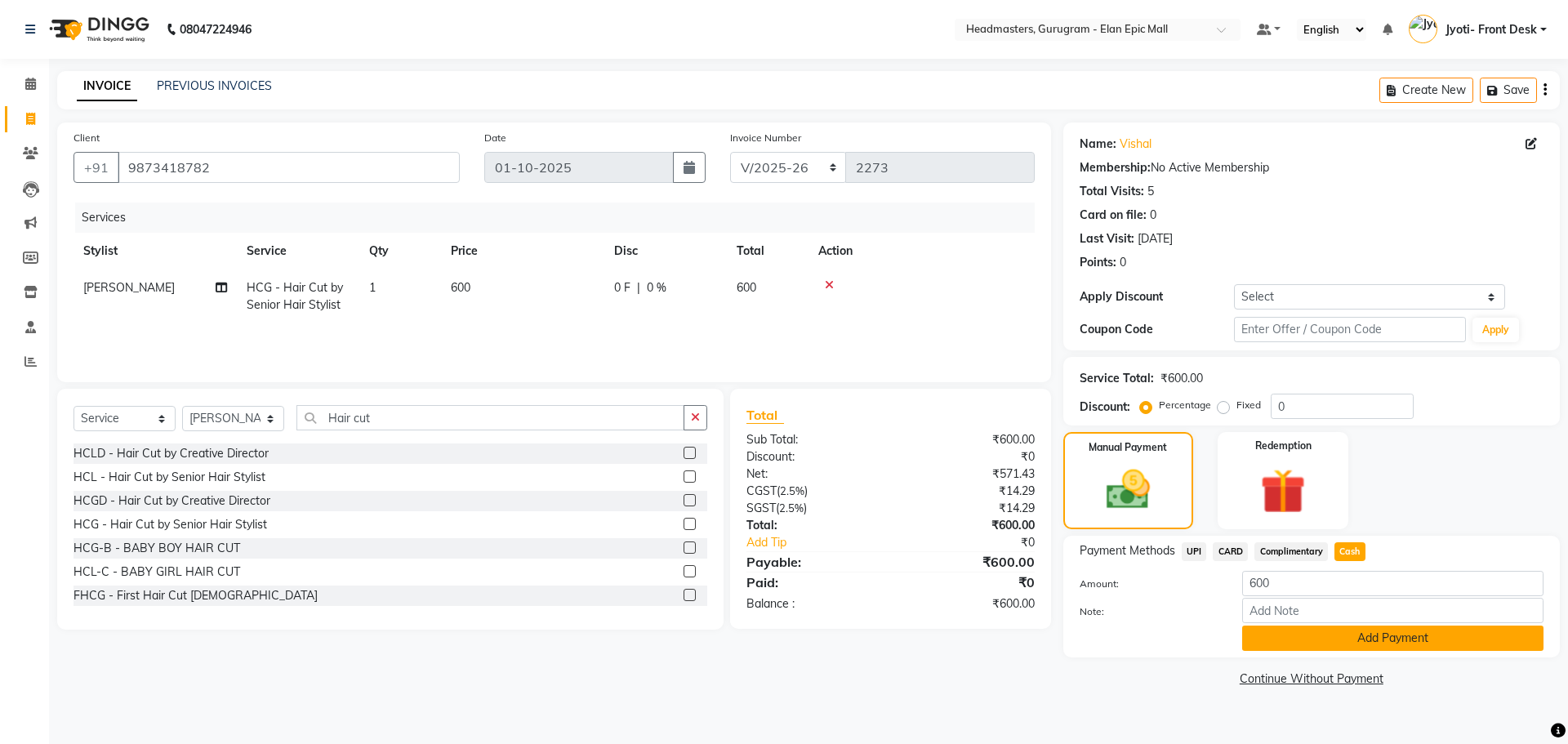
click at [777, 639] on button "Add Payment" at bounding box center [1393, 638] width 301 height 25
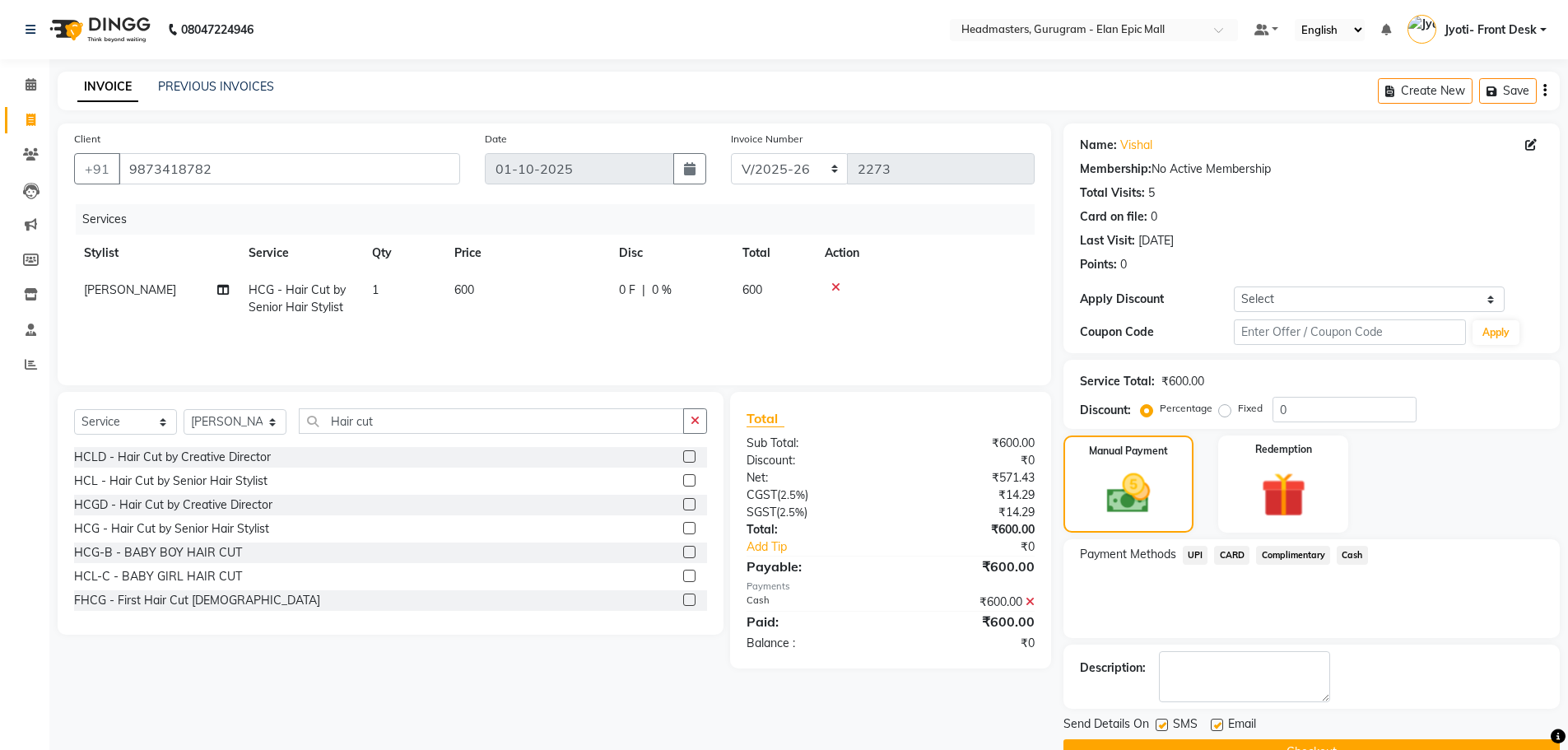
scroll to position [39, 0]
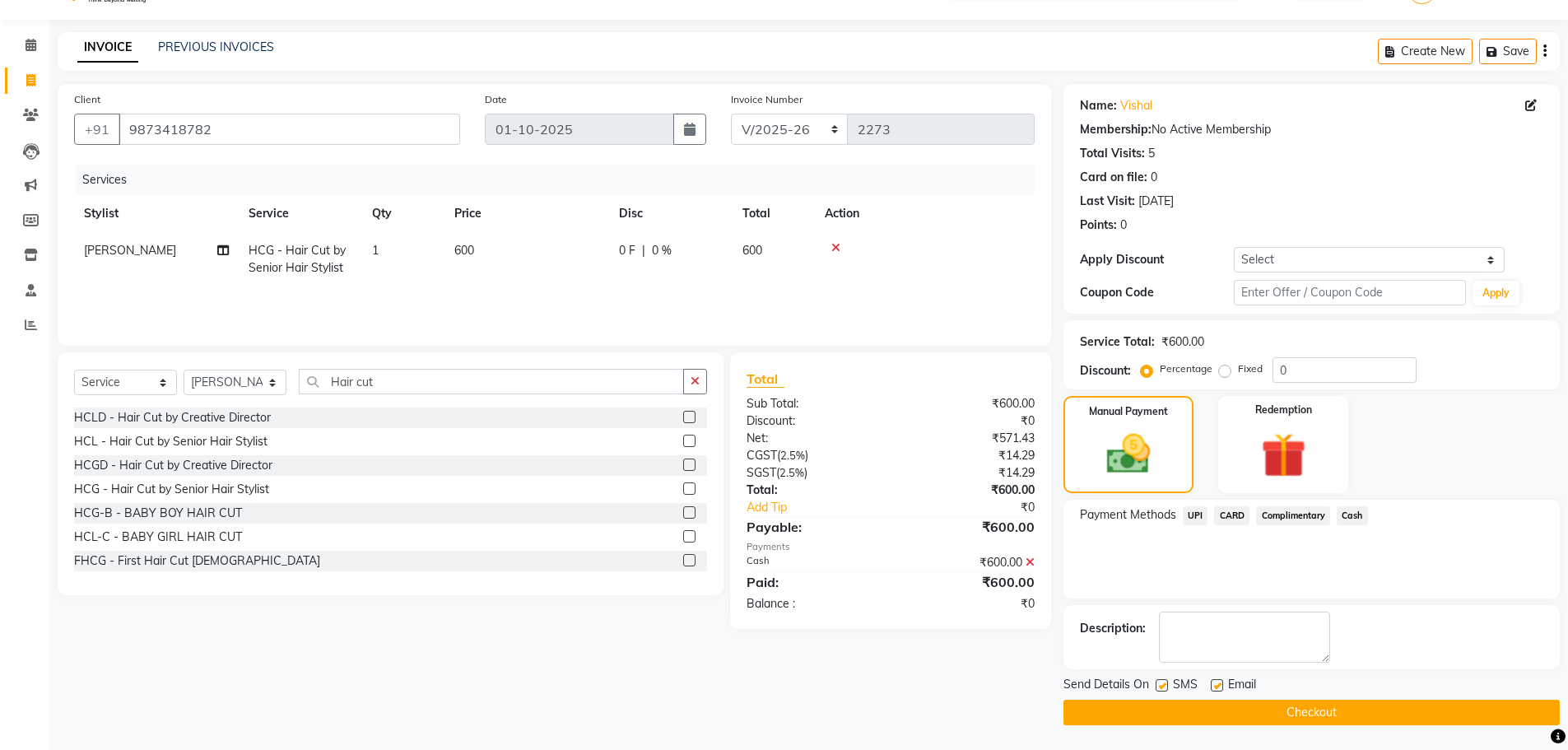
click at [783, 713] on button "Checkout" at bounding box center [1311, 712] width 496 height 25
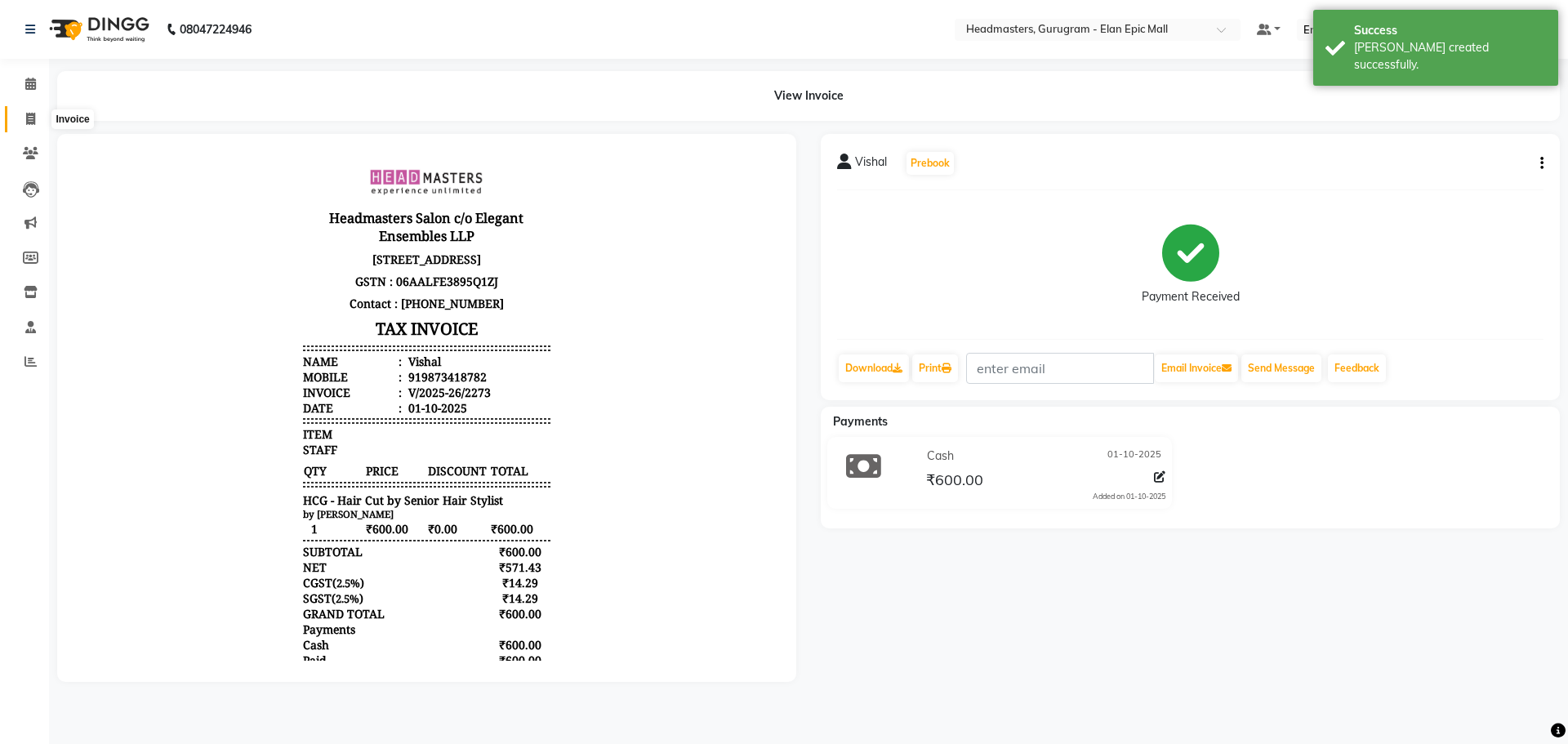
click at [32, 125] on span at bounding box center [31, 120] width 28 height 19
select select "service"
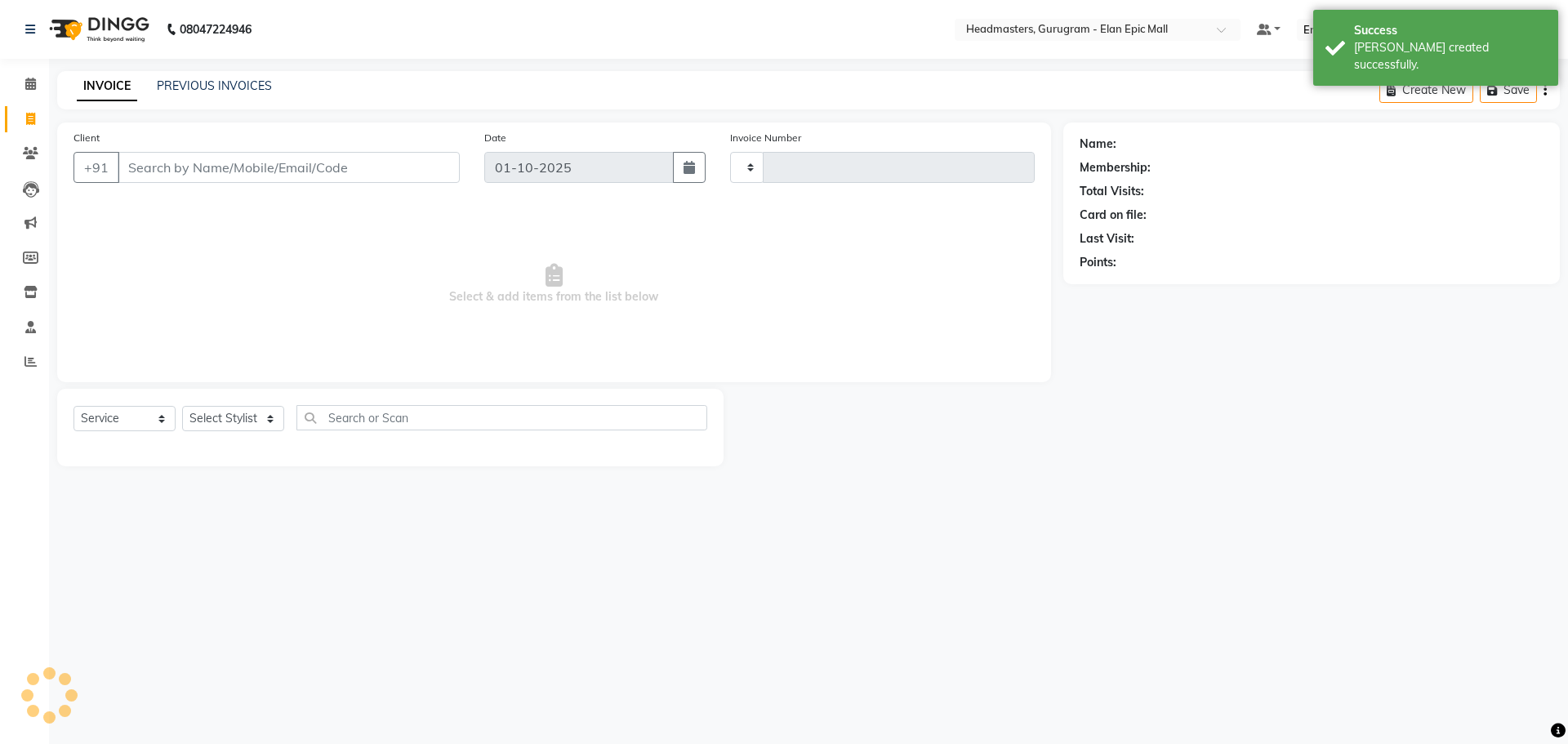
type input "2274"
select select "7499"
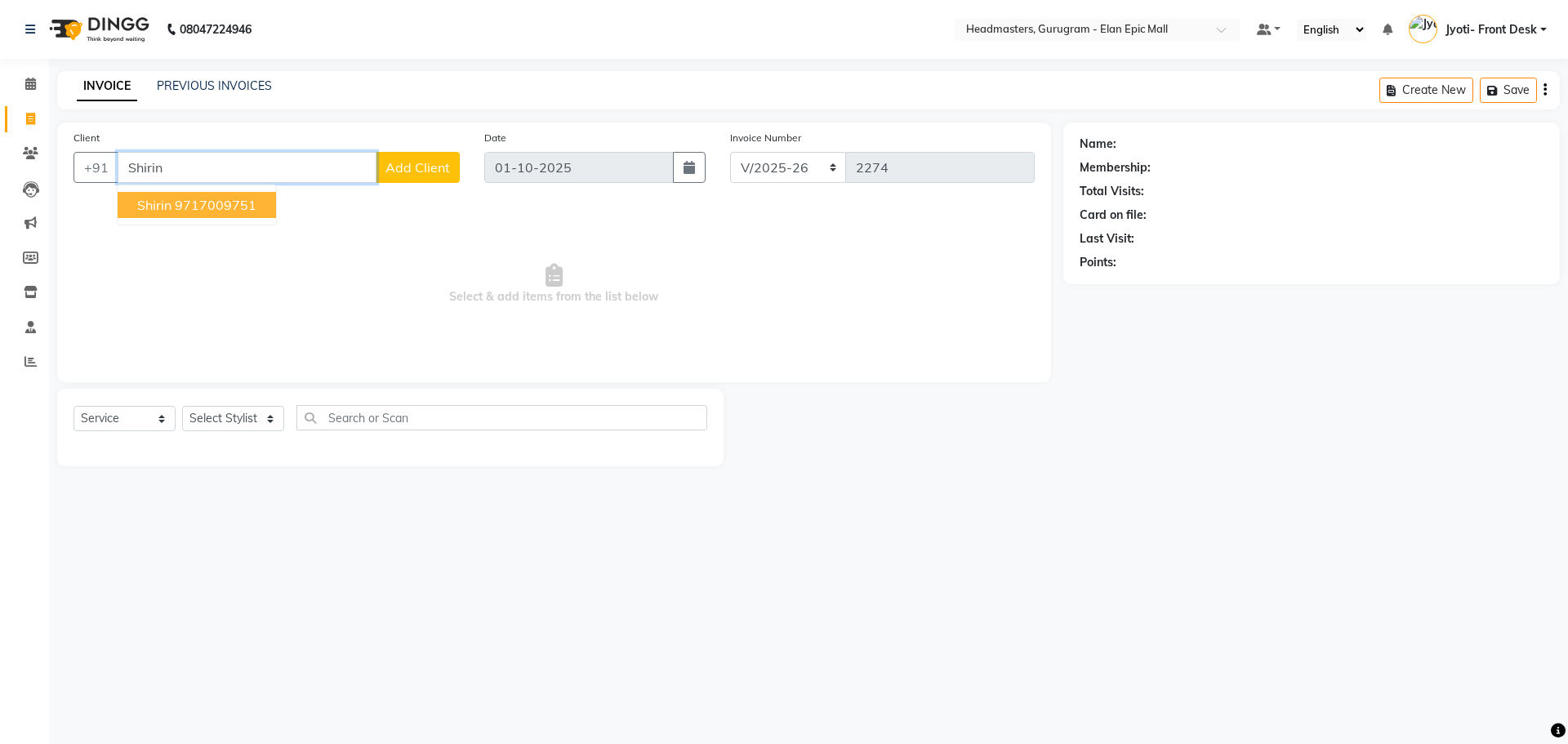
click at [173, 210] on button "Shirin 9717009751" at bounding box center [197, 204] width 159 height 26
type input "9717009751"
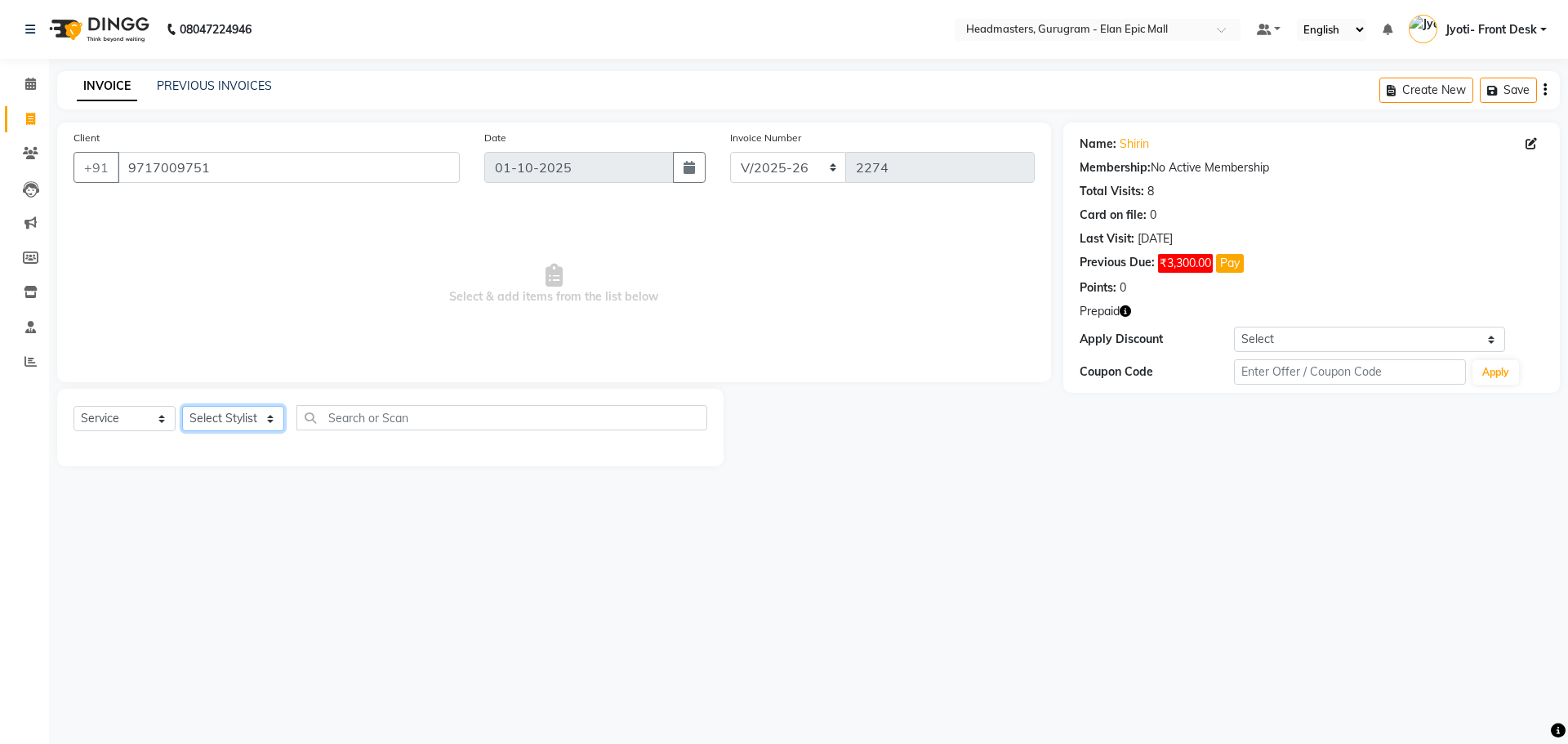
click at [222, 418] on select "Select Stylist Amit Anas Ankul Arun Bipan Brijesh Chetan Headmasters Islam Jyot…" at bounding box center [233, 418] width 102 height 25
select select "88840"
click at [182, 406] on select "Select Stylist Amit Anas Ankul Arun Bipan Brijesh Chetan Headmasters Islam Jyot…" at bounding box center [233, 418] width 102 height 25
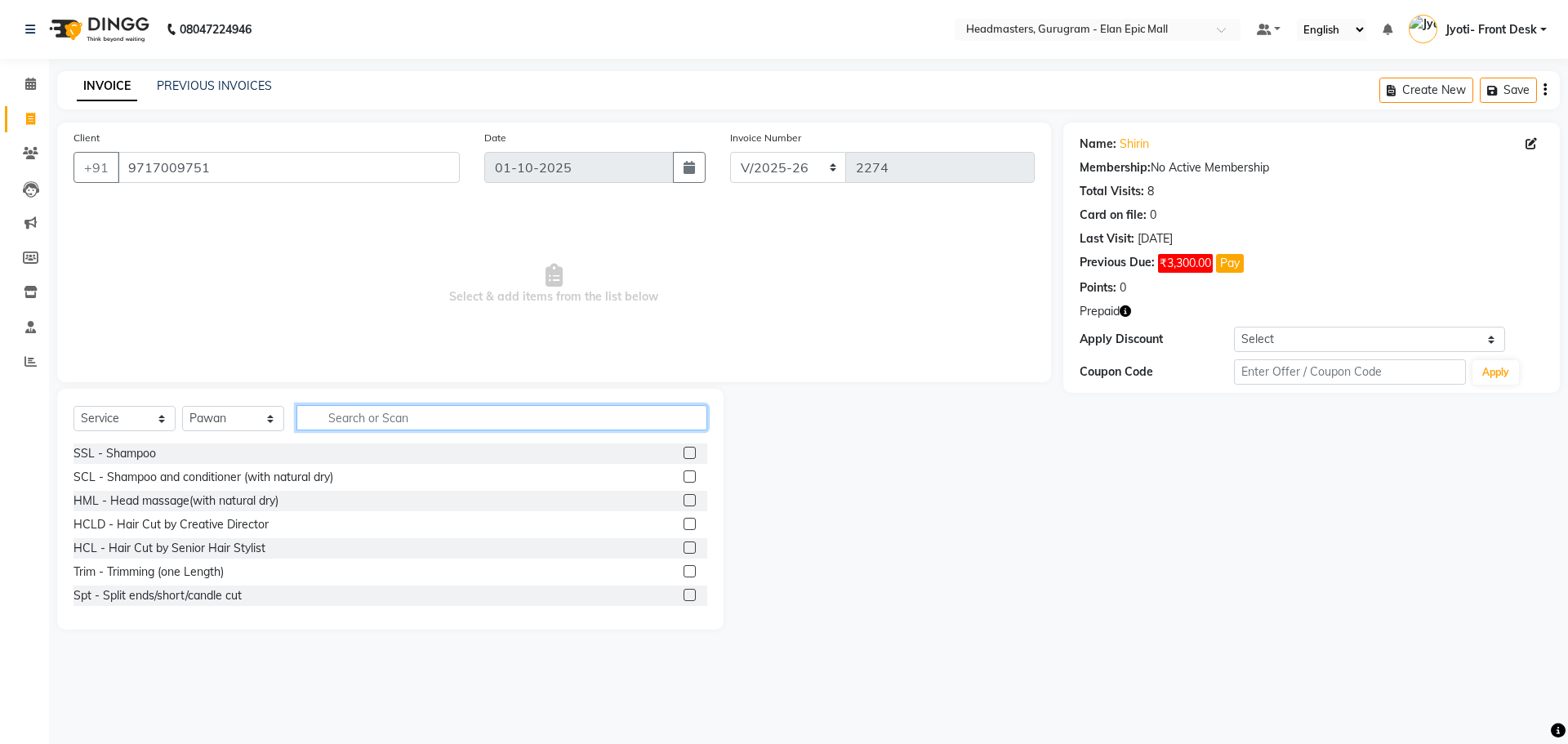
click at [414, 409] on input "text" at bounding box center [502, 418] width 411 height 25
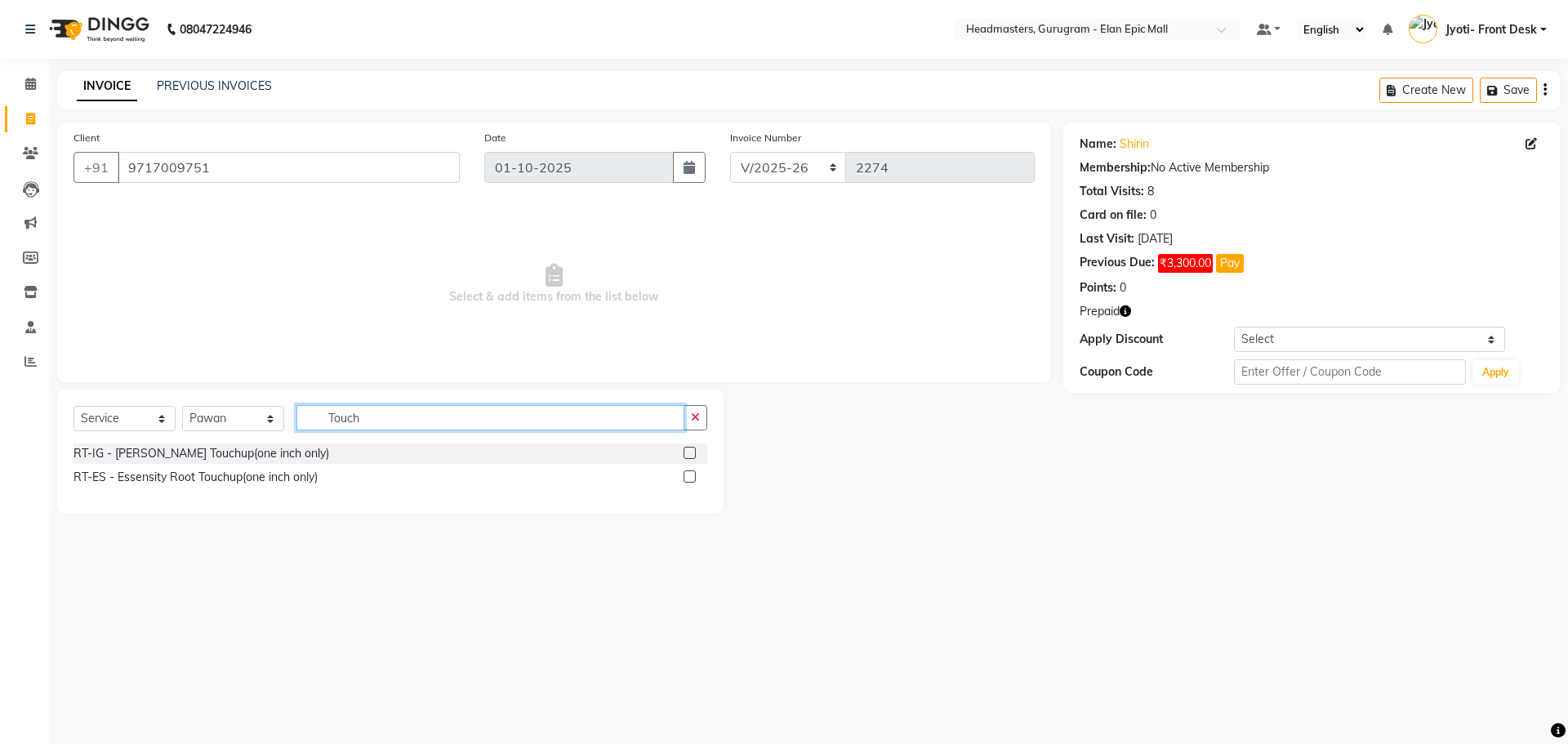
type input "Touch"
click at [684, 457] on label at bounding box center [689, 453] width 12 height 12
click at [684, 457] on input "checkbox" at bounding box center [688, 453] width 11 height 11
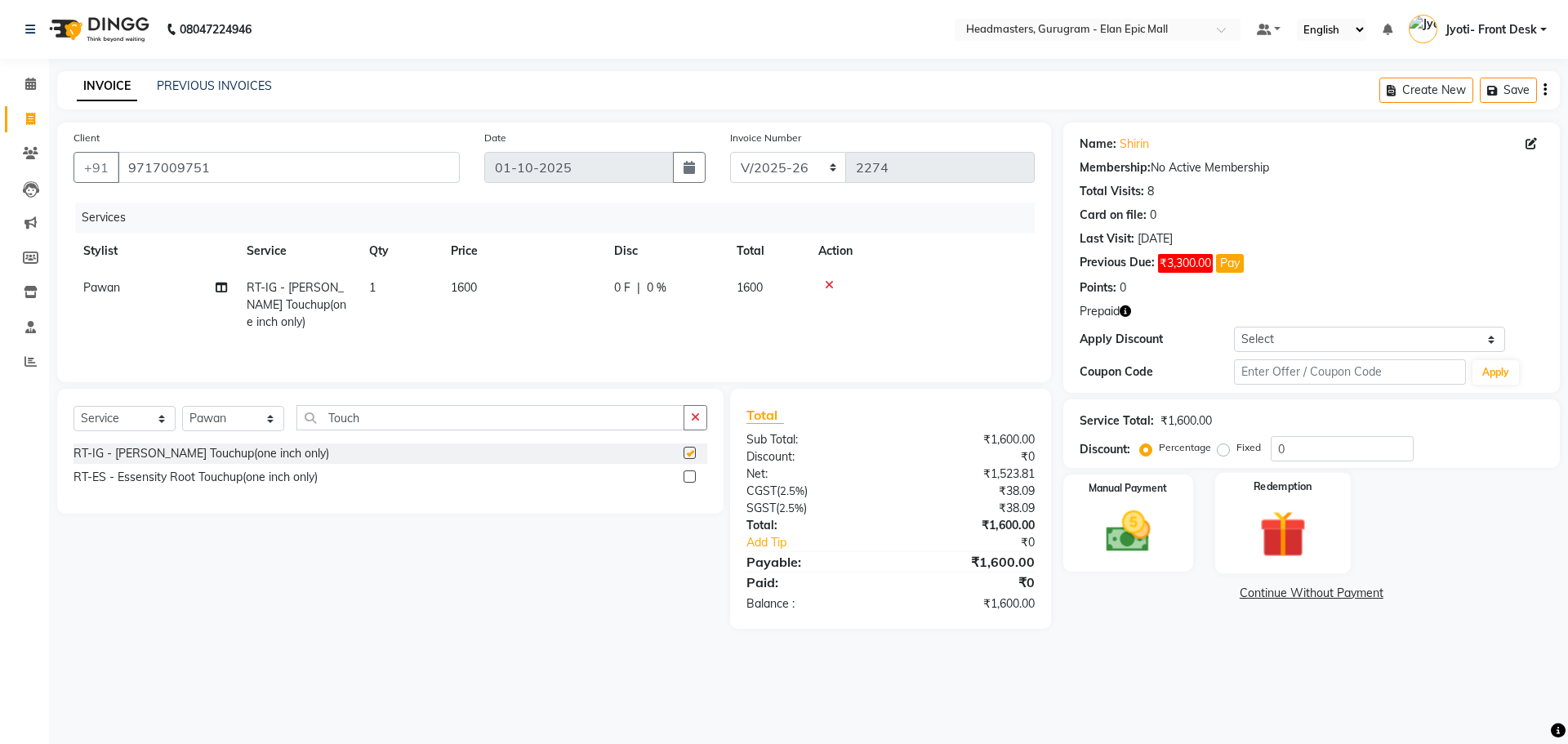
checkbox input "false"
click at [777, 541] on img at bounding box center [1282, 534] width 76 height 58
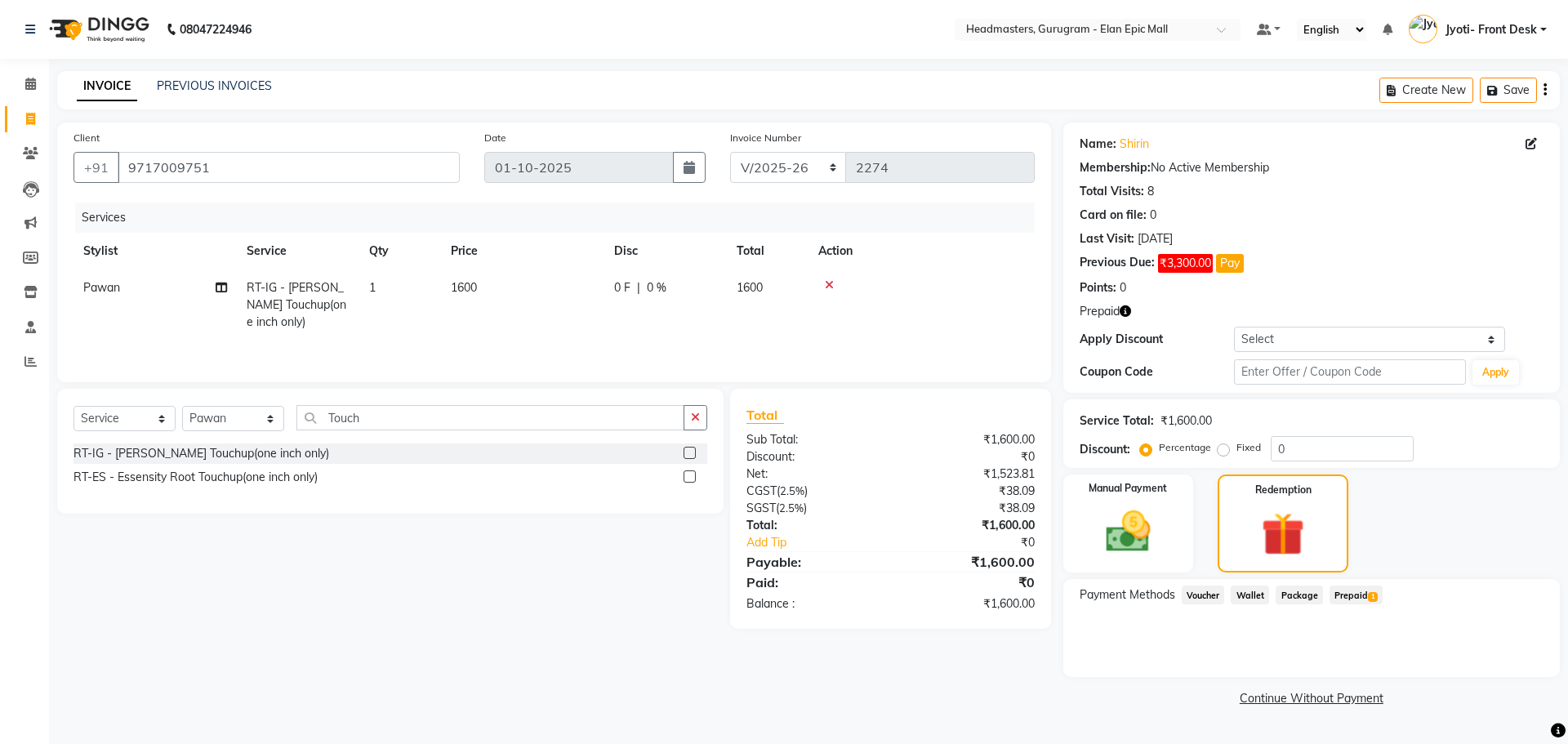
drag, startPoint x: 1367, startPoint y: 585, endPoint x: 1379, endPoint y: 600, distance: 19.2
click at [777, 588] on span "Prepaid 1" at bounding box center [1356, 595] width 53 height 19
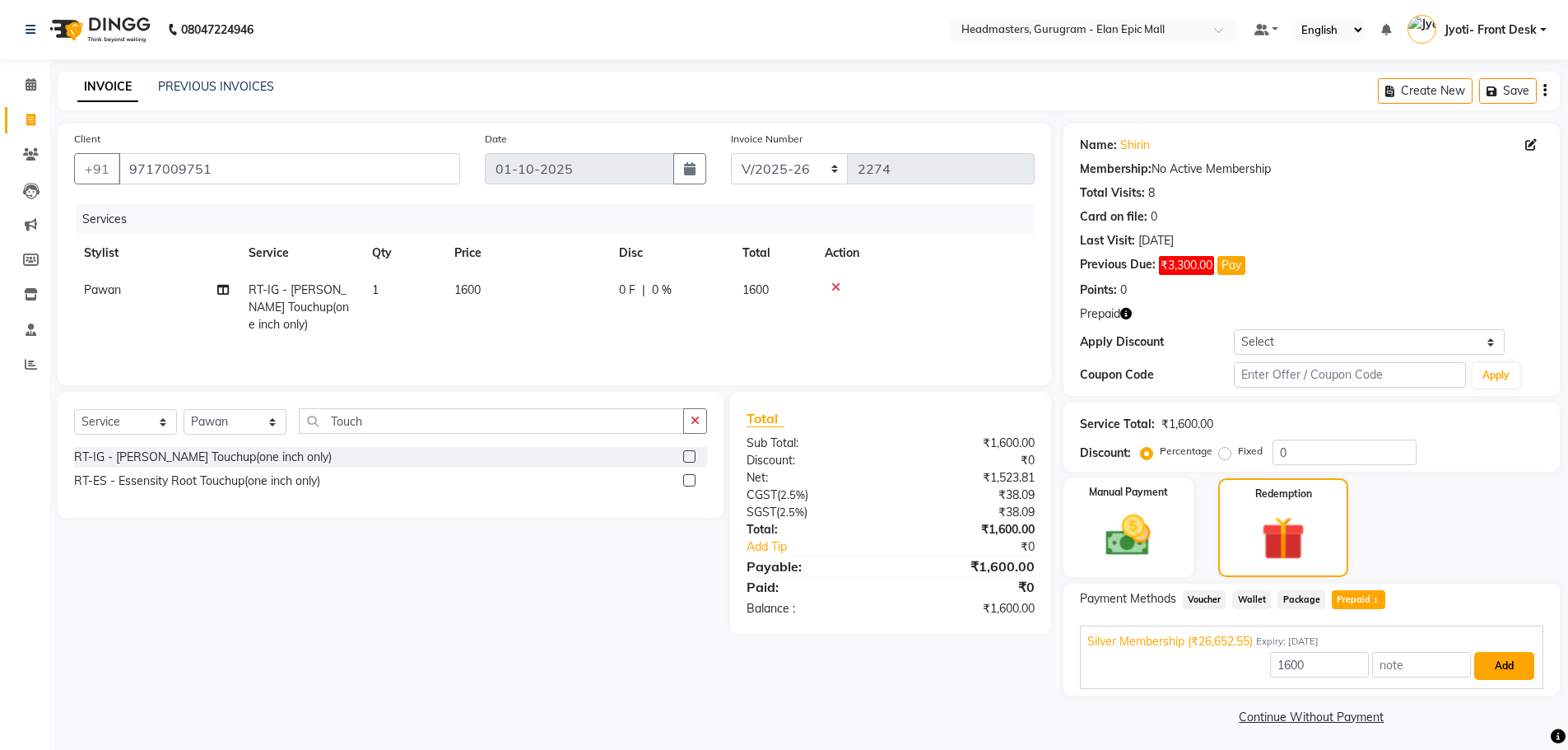
click at [783, 670] on button "Add" at bounding box center [1504, 665] width 60 height 28
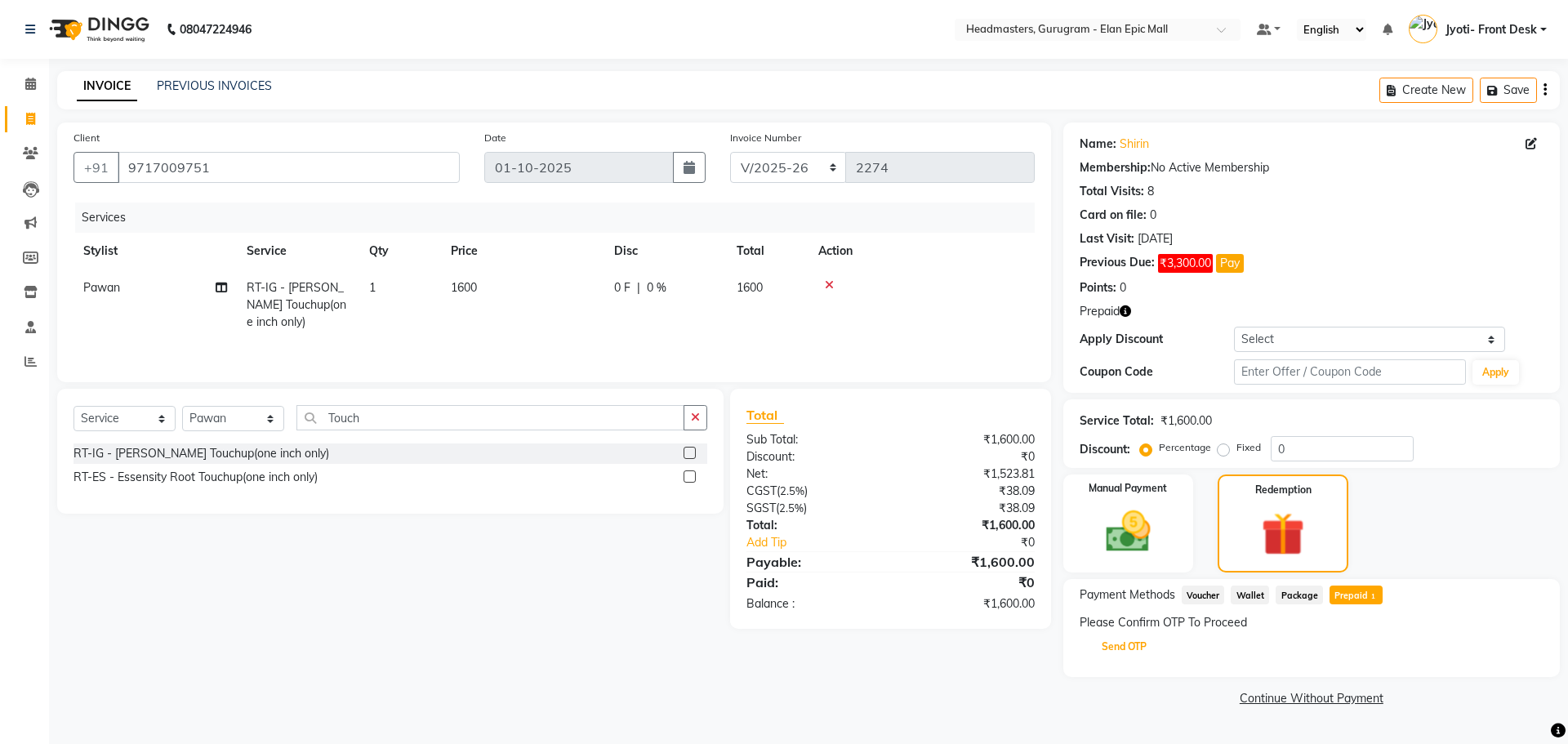
click at [777, 640] on button "Send OTP" at bounding box center [1124, 646] width 86 height 27
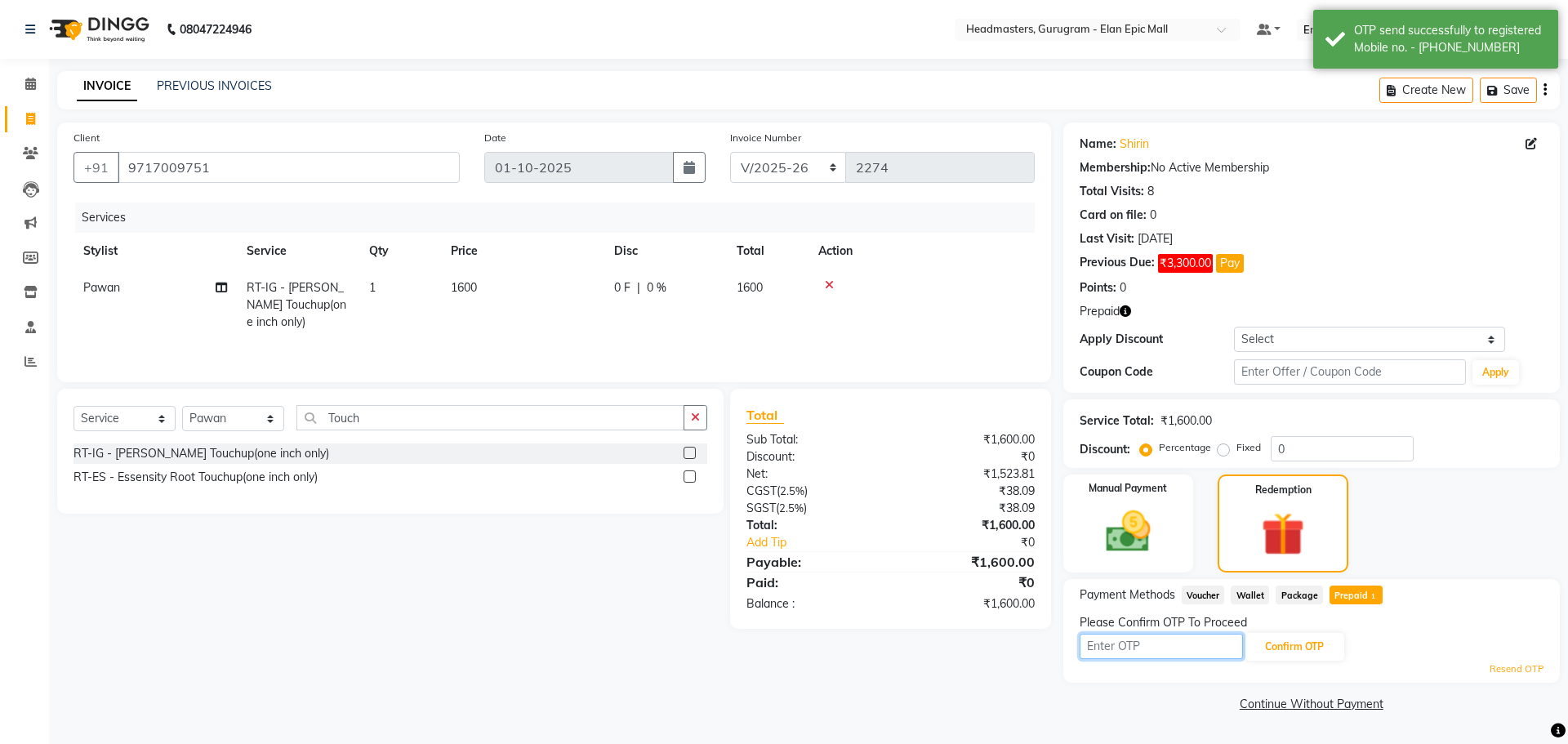
drag, startPoint x: 1136, startPoint y: 644, endPoint x: 1129, endPoint y: 656, distance: 13.9
click at [777, 656] on input "text" at bounding box center [1161, 646] width 164 height 25
type input "2795"
click at [777, 649] on button "Confirm OTP" at bounding box center [1295, 646] width 100 height 27
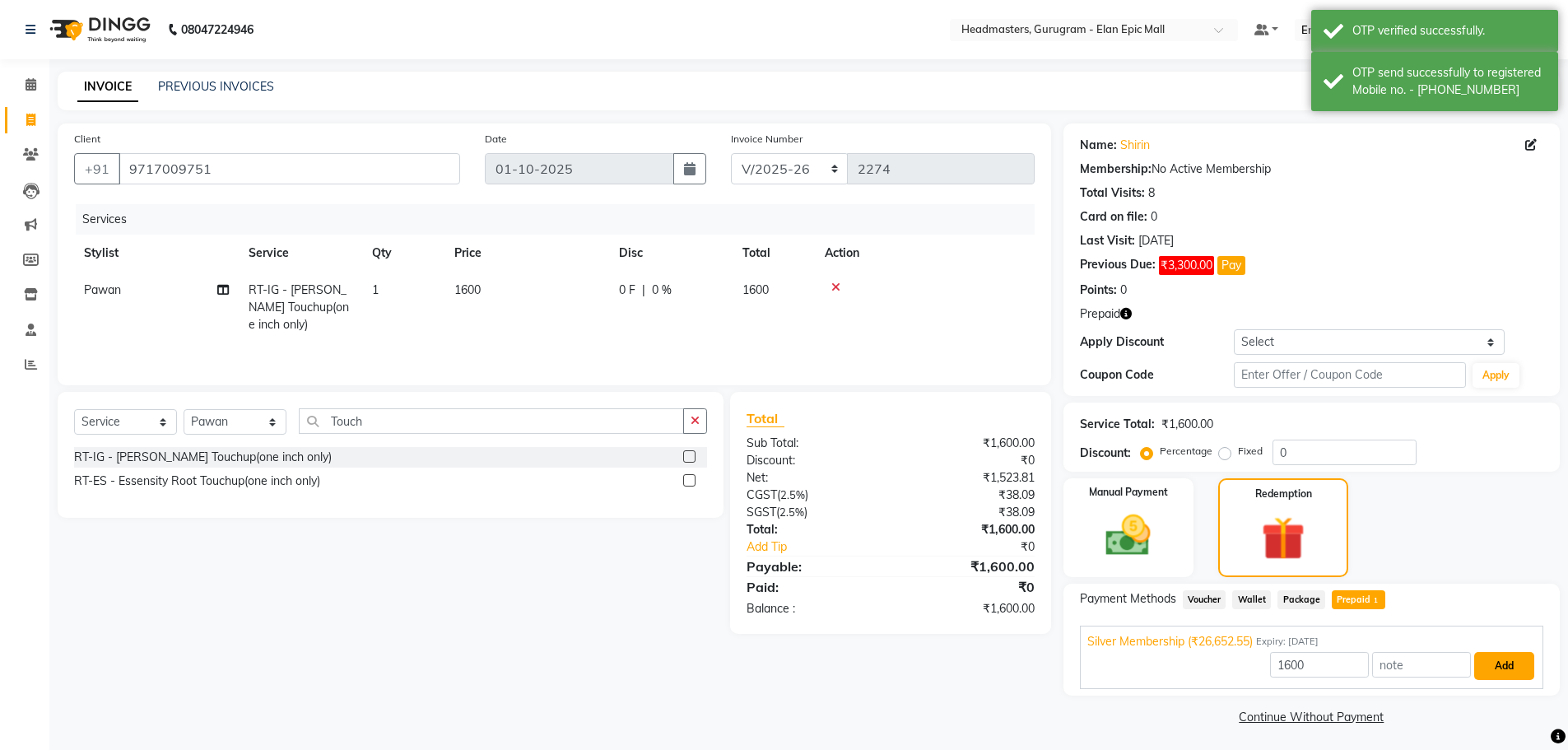
click at [783, 670] on button "Add" at bounding box center [1504, 665] width 60 height 28
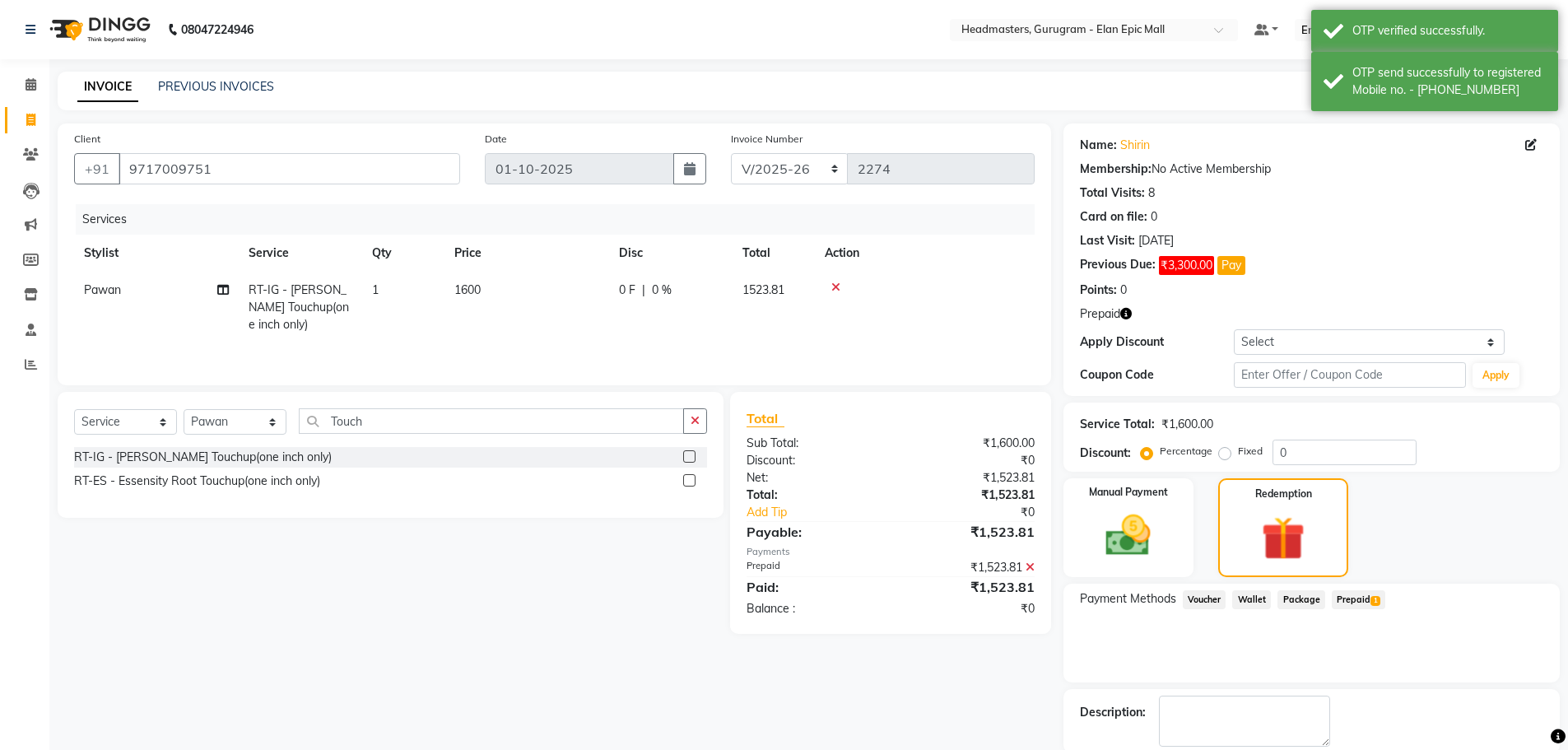
scroll to position [84, 0]
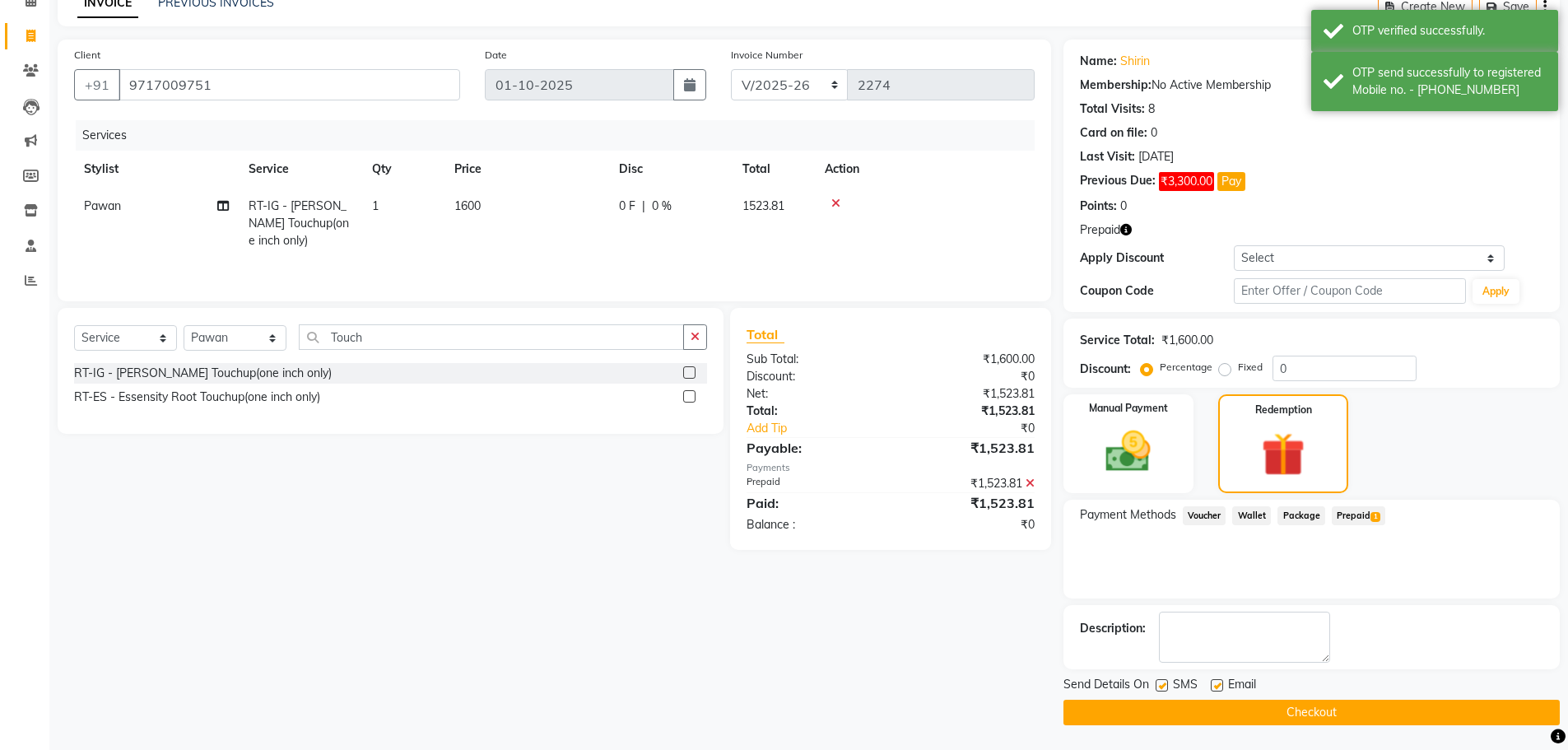
click at [783, 714] on button "Checkout" at bounding box center [1311, 712] width 496 height 25
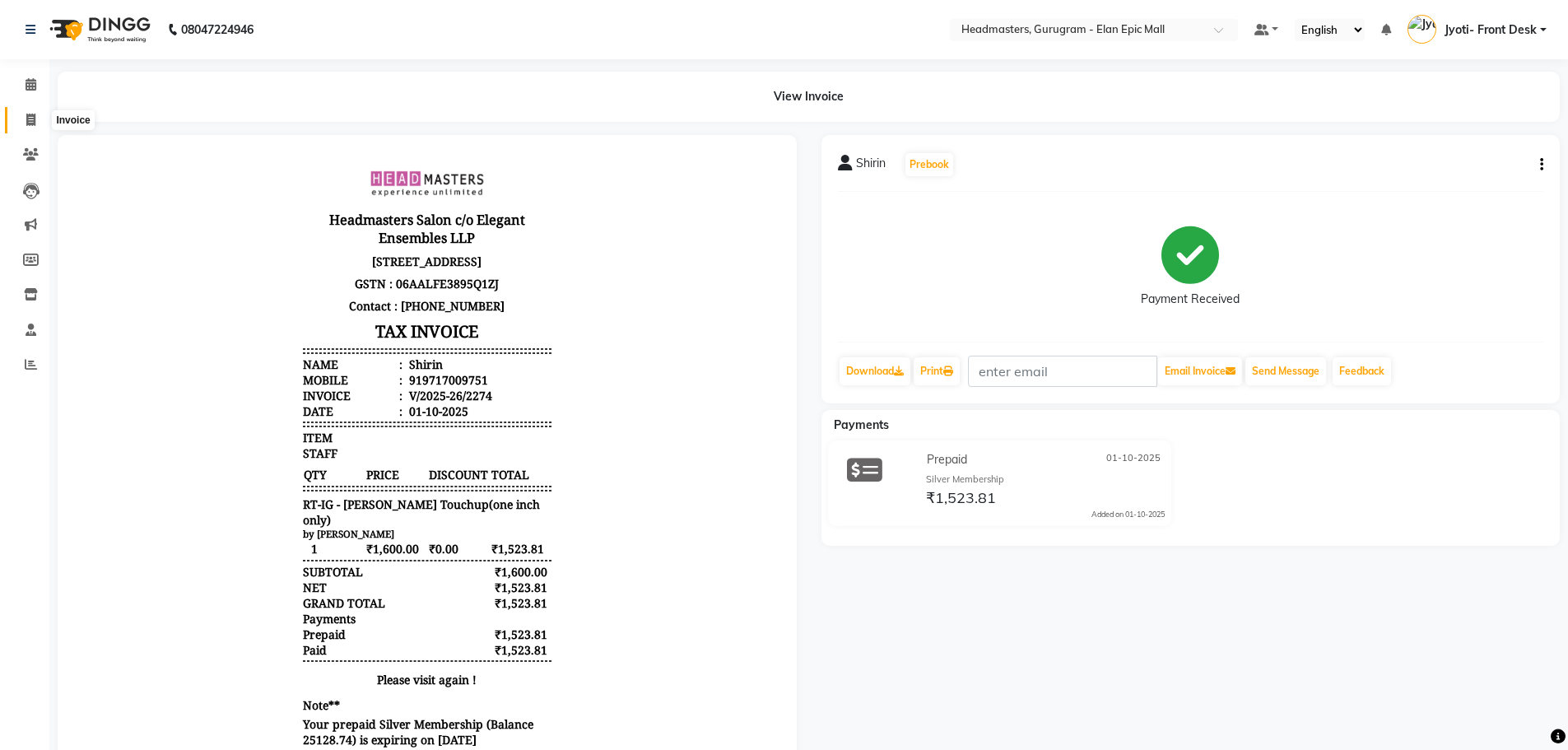
click at [22, 123] on span at bounding box center [31, 121] width 28 height 19
select select "service"
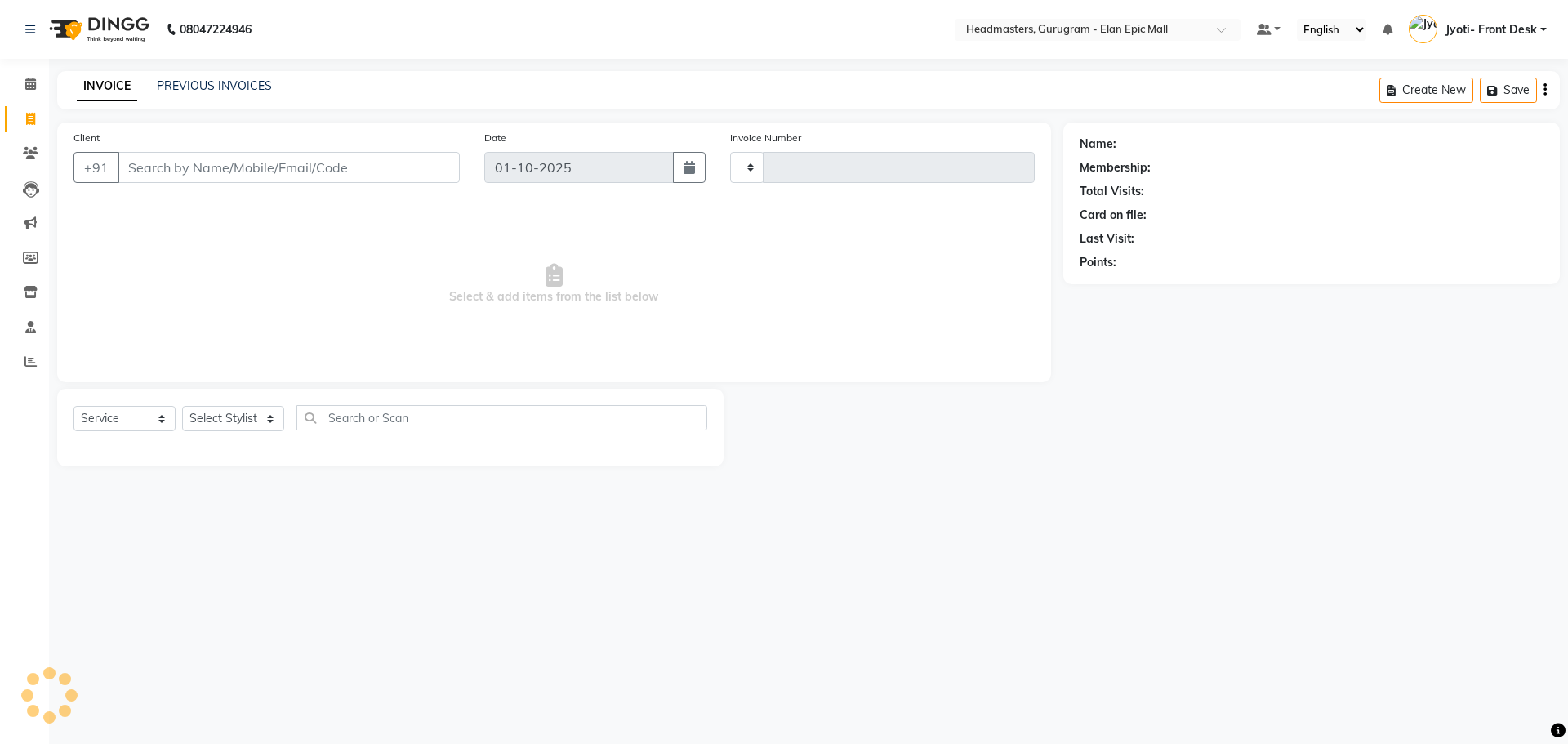
type input "2275"
select select "7499"
drag, startPoint x: 267, startPoint y: 423, endPoint x: 263, endPoint y: 411, distance: 12.6
click at [266, 423] on select "Select Stylist" at bounding box center [233, 418] width 102 height 25
click at [263, 411] on select "Select Stylist" at bounding box center [233, 418] width 102 height 25
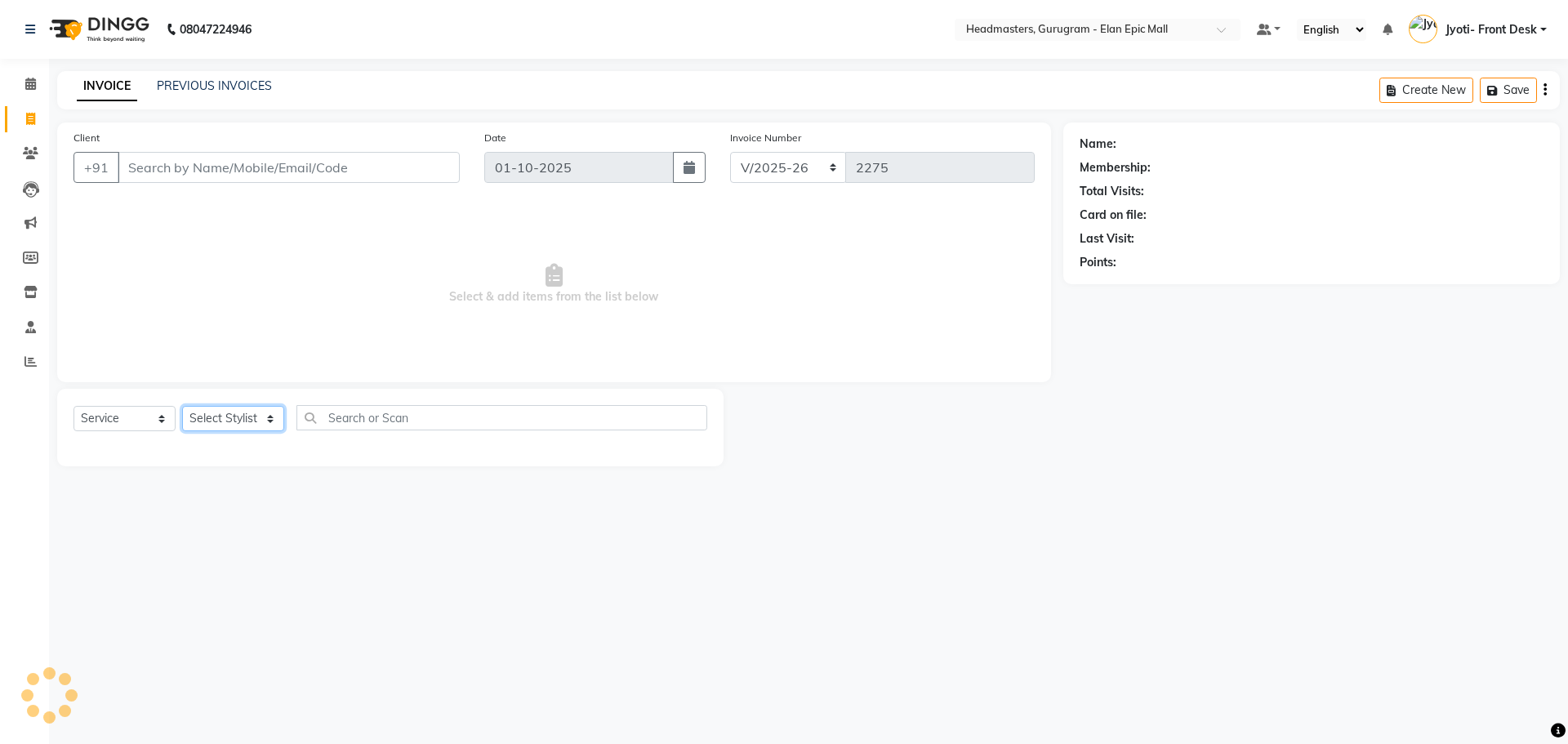
drag, startPoint x: 264, startPoint y: 431, endPoint x: 263, endPoint y: 422, distance: 9.1
click at [264, 428] on select "Select Stylist" at bounding box center [233, 418] width 102 height 25
click at [261, 416] on select "Select Stylist" at bounding box center [233, 418] width 102 height 25
click at [238, 420] on select "Select Stylist Amit Anas Ankul Arun Bipan Brijesh Chetan Headmasters Islam Jyot…" at bounding box center [233, 418] width 102 height 25
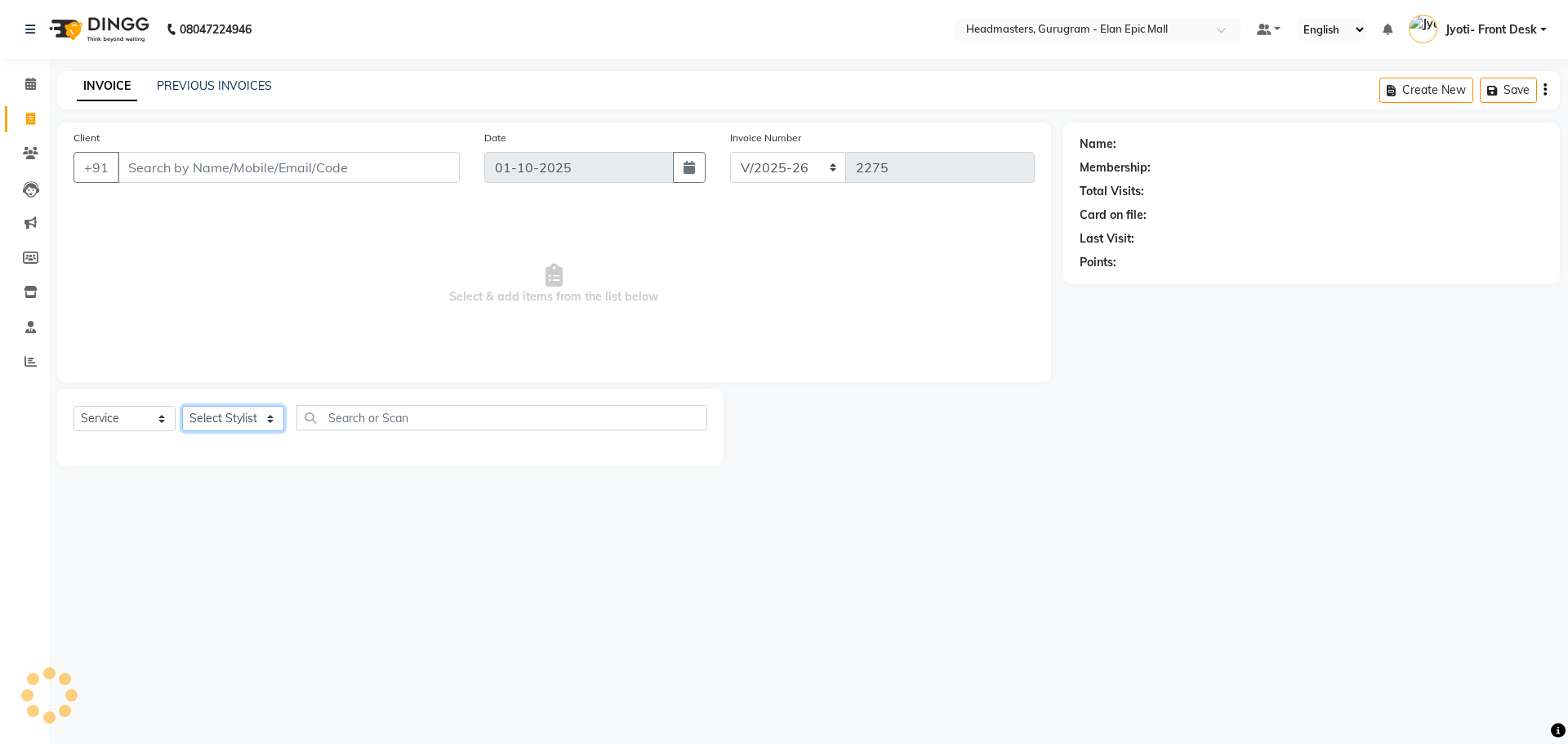
select select "86169"
click at [182, 406] on select "Select Stylist Amit Anas Ankul Arun Bipan Brijesh Chetan Headmasters Islam Jyot…" at bounding box center [233, 418] width 102 height 25
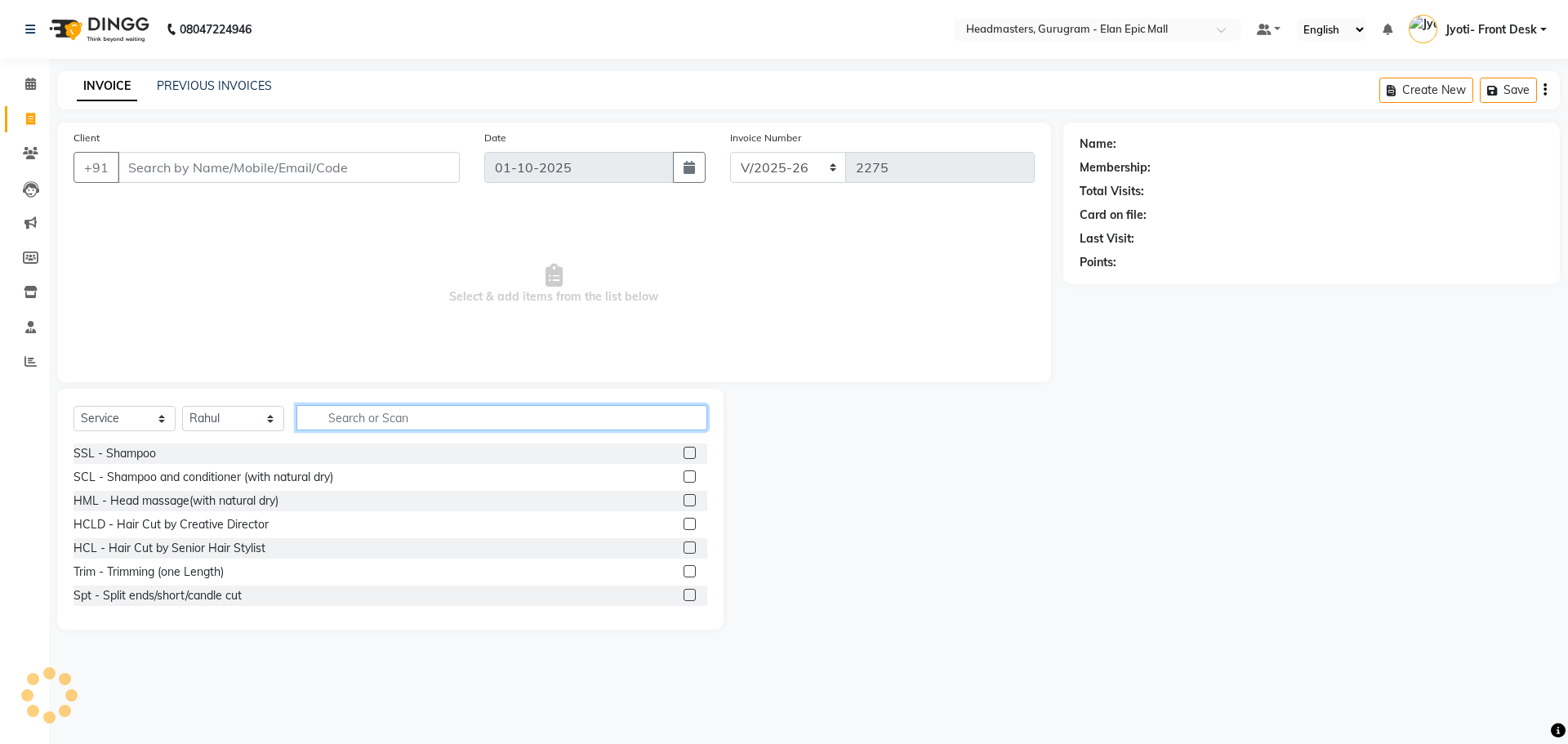
drag, startPoint x: 468, startPoint y: 419, endPoint x: 473, endPoint y: 405, distance: 14.9
click at [473, 406] on input "text" at bounding box center [502, 418] width 411 height 25
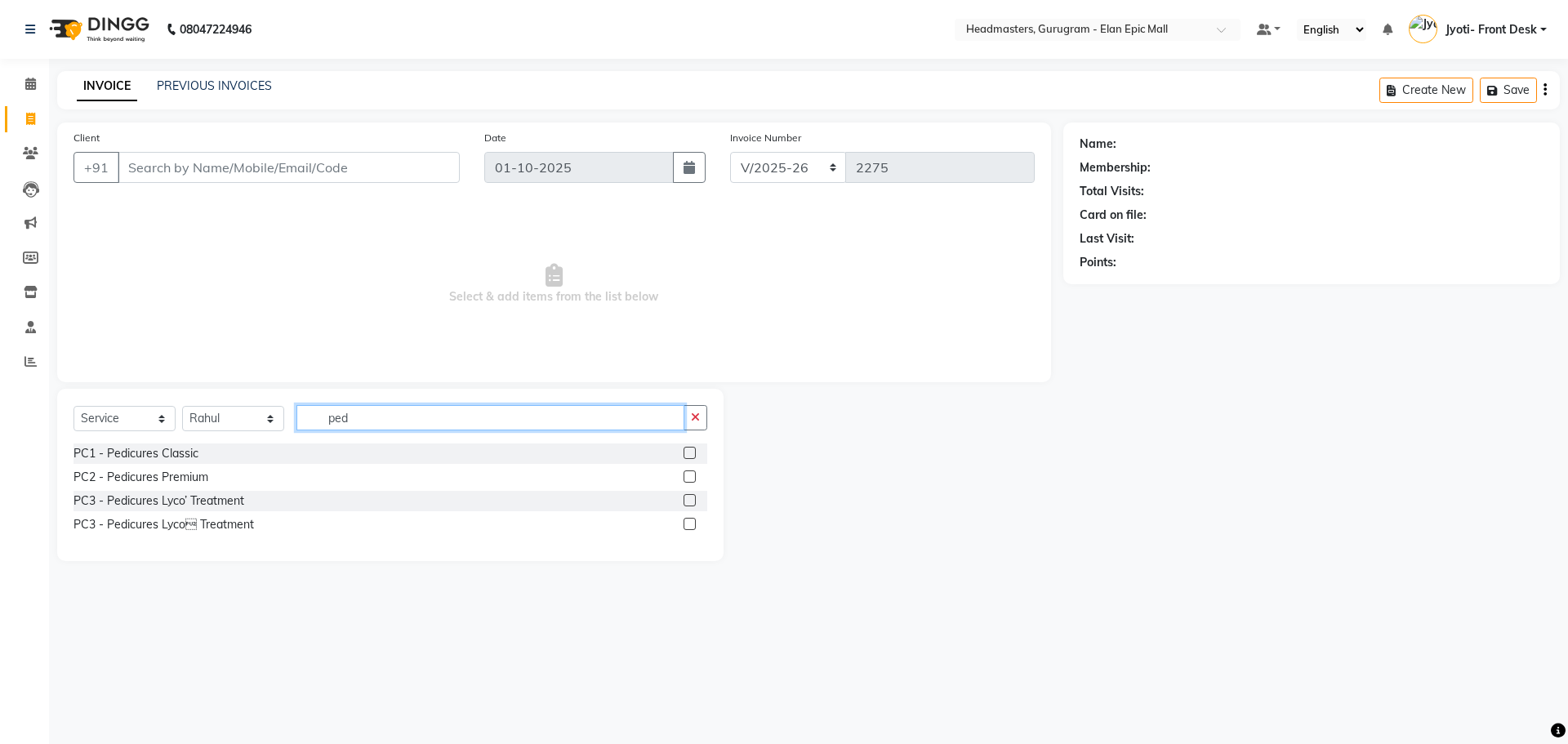
type input "ped"
click at [687, 469] on div at bounding box center [695, 477] width 24 height 21
click at [687, 477] on label at bounding box center [689, 476] width 12 height 12
click at [687, 477] on input "checkbox" at bounding box center [688, 477] width 11 height 11
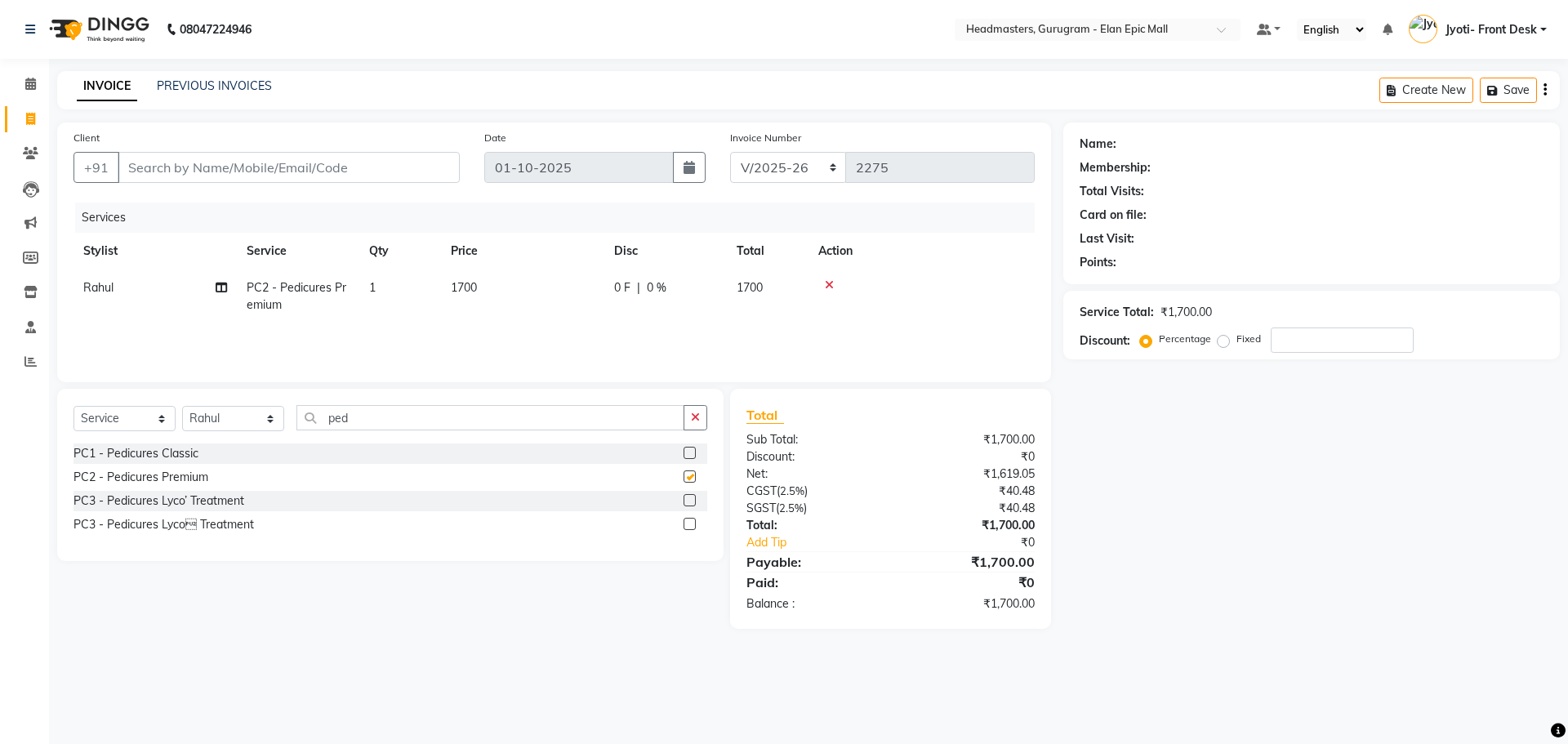
checkbox input "false"
click at [481, 278] on td "1700" at bounding box center [522, 296] width 164 height 54
select select "86169"
click at [546, 289] on input "1700" at bounding box center [599, 291] width 144 height 25
type input "2000"
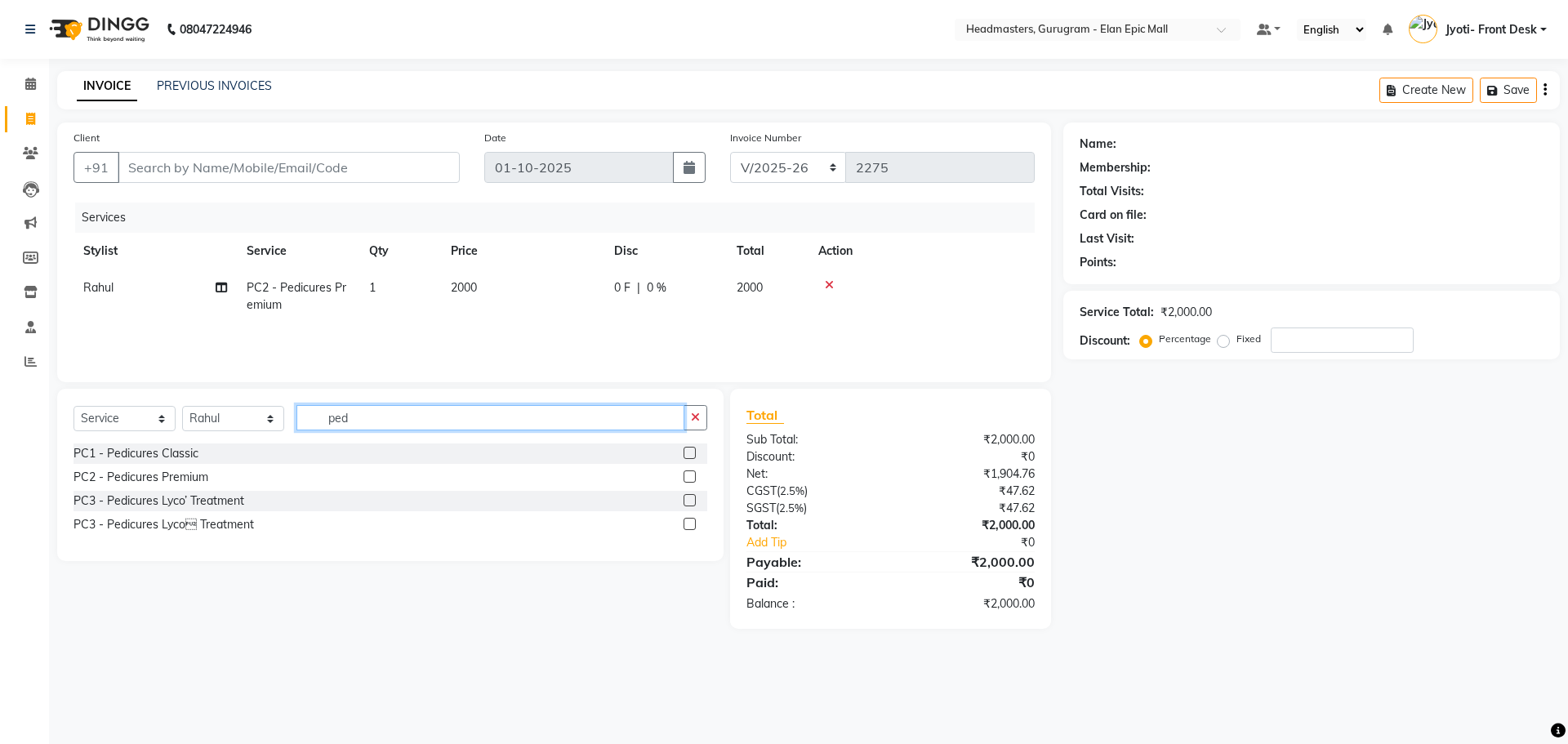
click at [531, 424] on input "ped" at bounding box center [490, 418] width 388 height 25
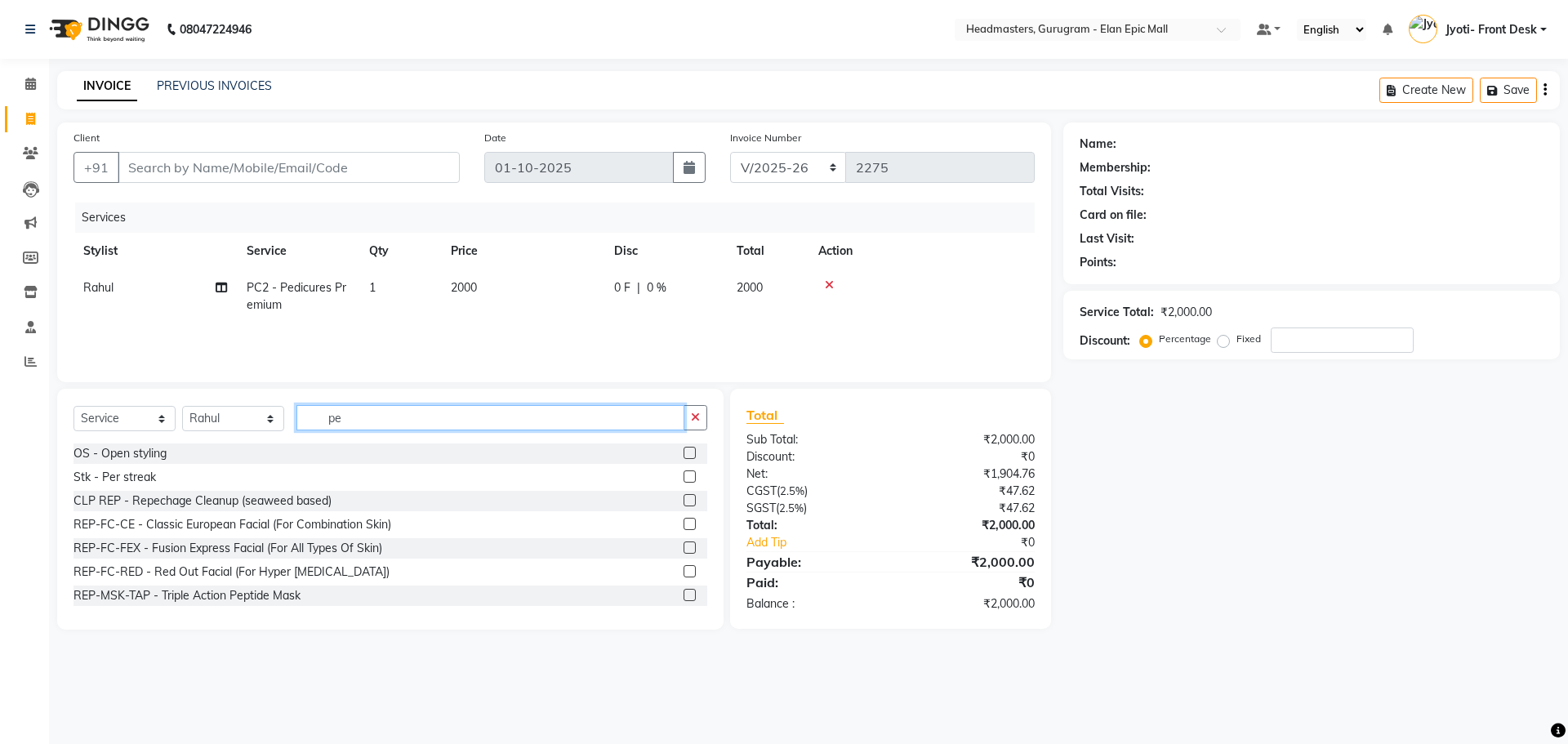
type input "p"
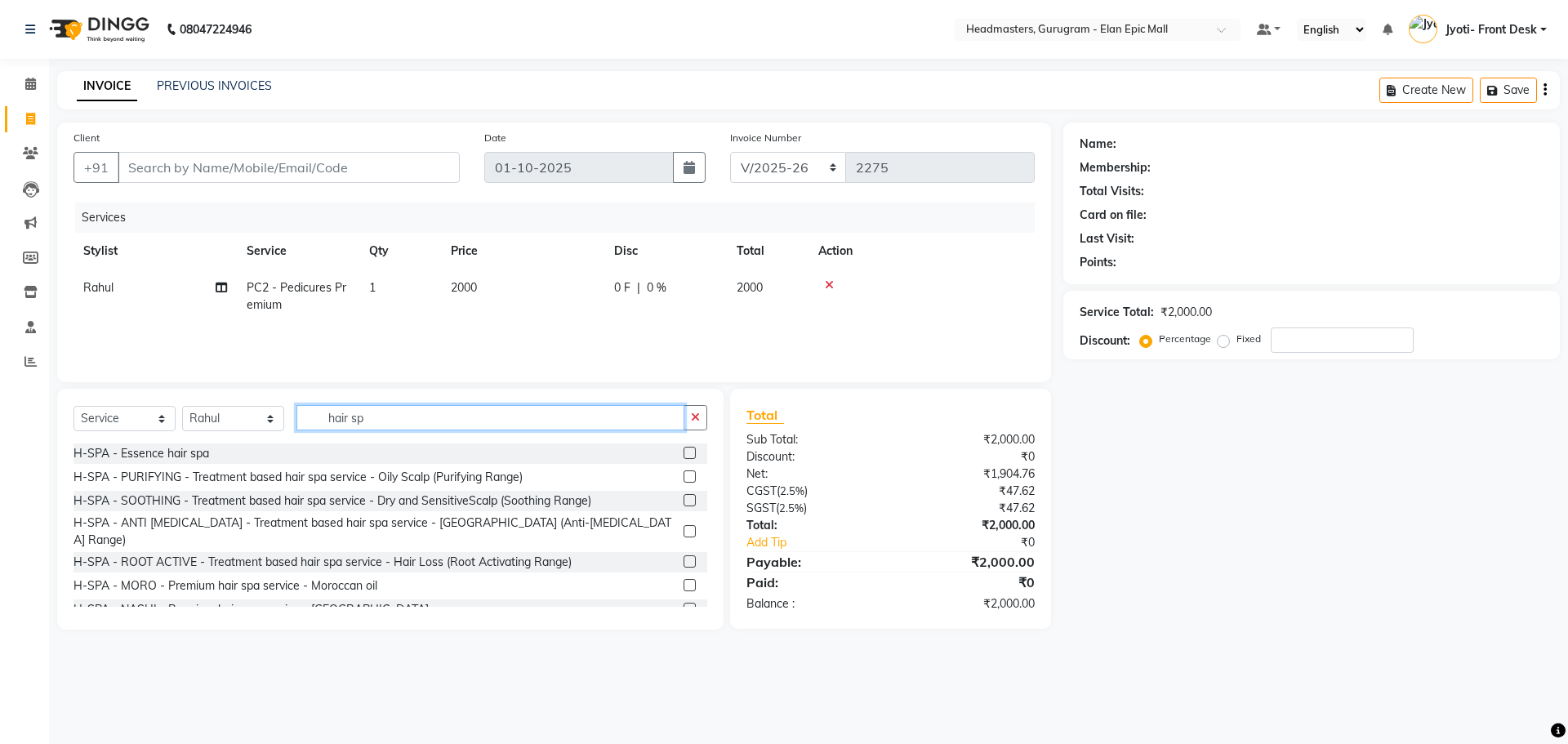
type input "hair sp"
click at [684, 456] on label at bounding box center [689, 453] width 12 height 12
click at [684, 456] on input "checkbox" at bounding box center [688, 453] width 11 height 11
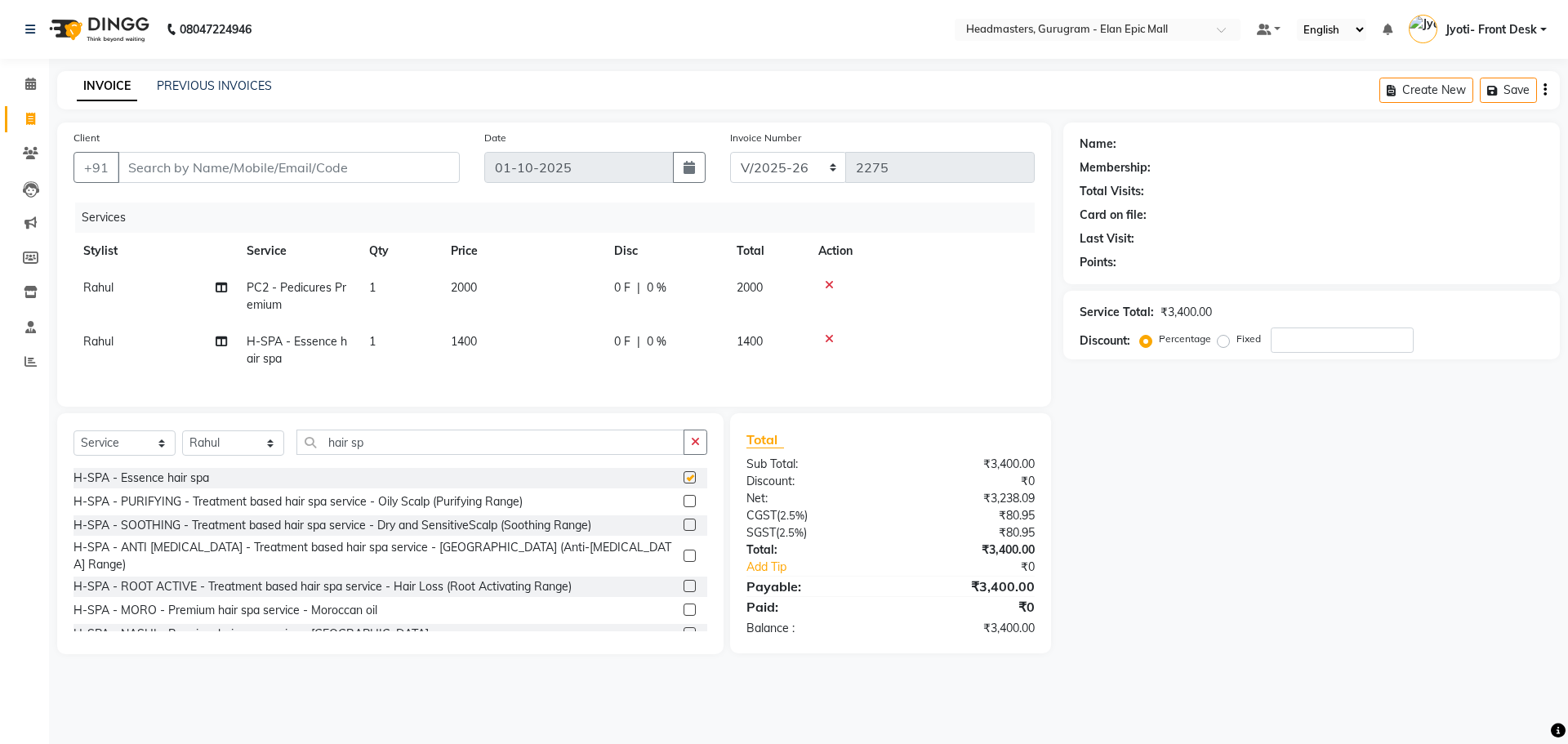
checkbox input "false"
drag, startPoint x: 468, startPoint y: 340, endPoint x: 484, endPoint y: 365, distance: 29.7
click at [471, 345] on span "1400" at bounding box center [463, 341] width 26 height 15
select select "86169"
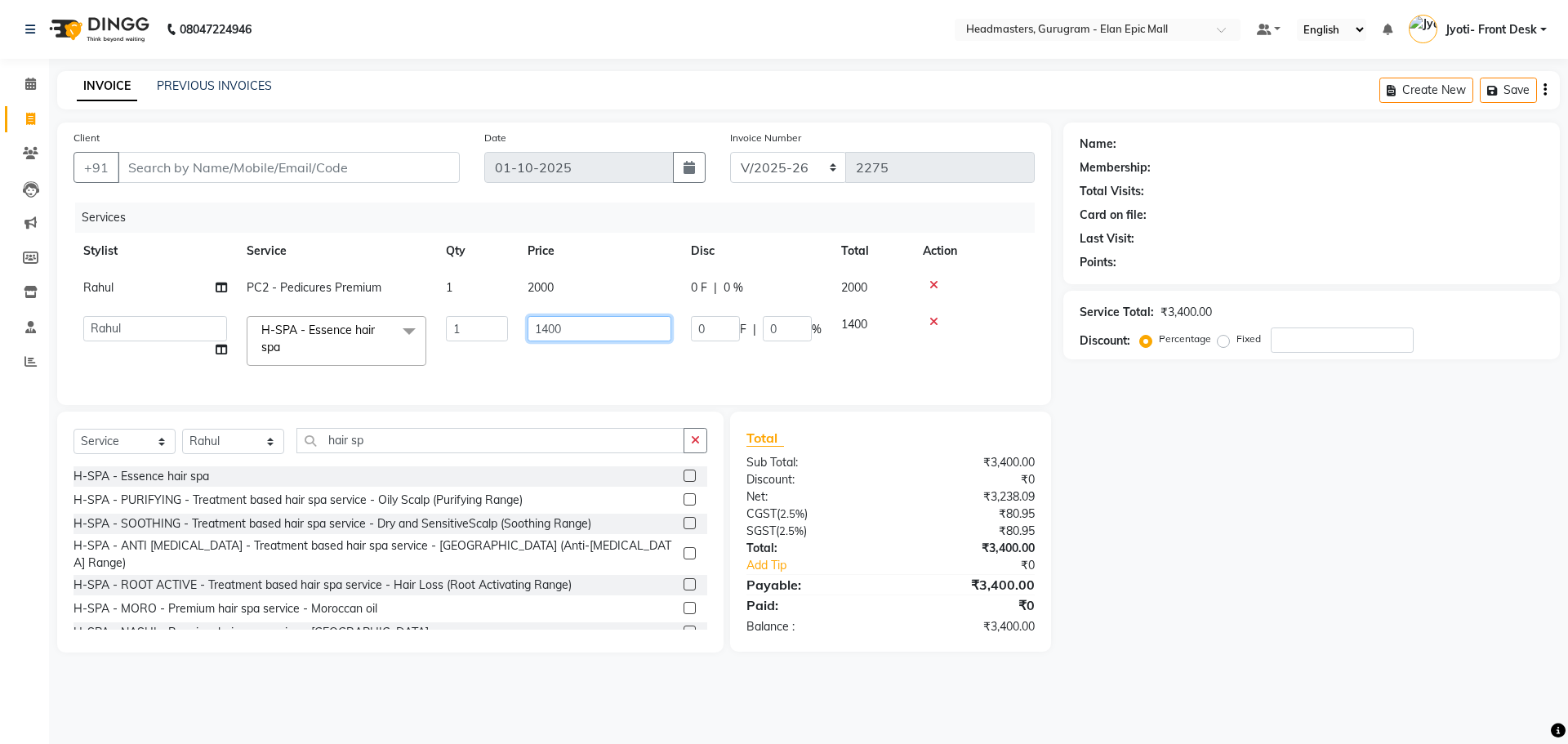
click at [549, 326] on input "1400" at bounding box center [599, 329] width 144 height 25
type input "2500"
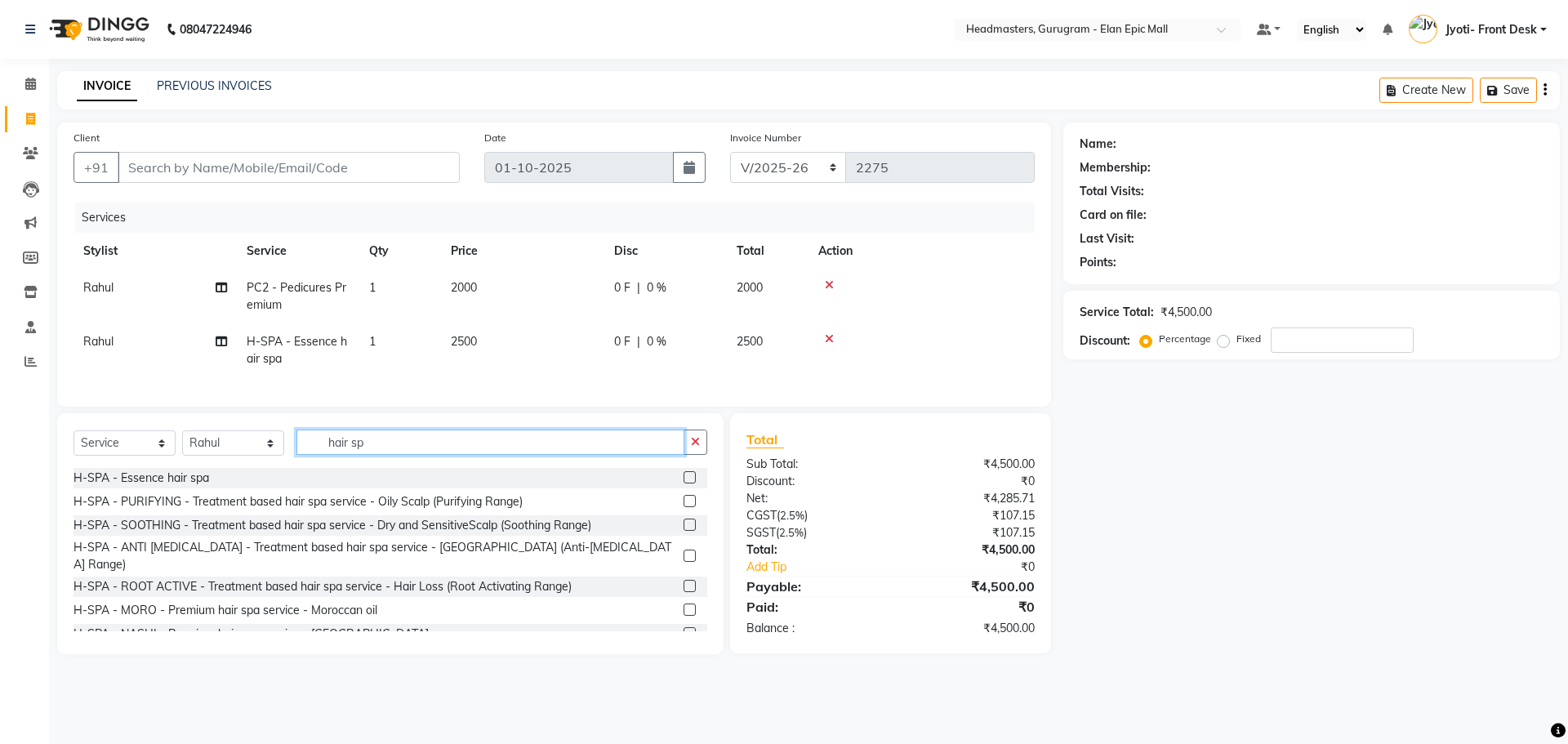
click at [468, 453] on input "hair sp" at bounding box center [490, 442] width 388 height 25
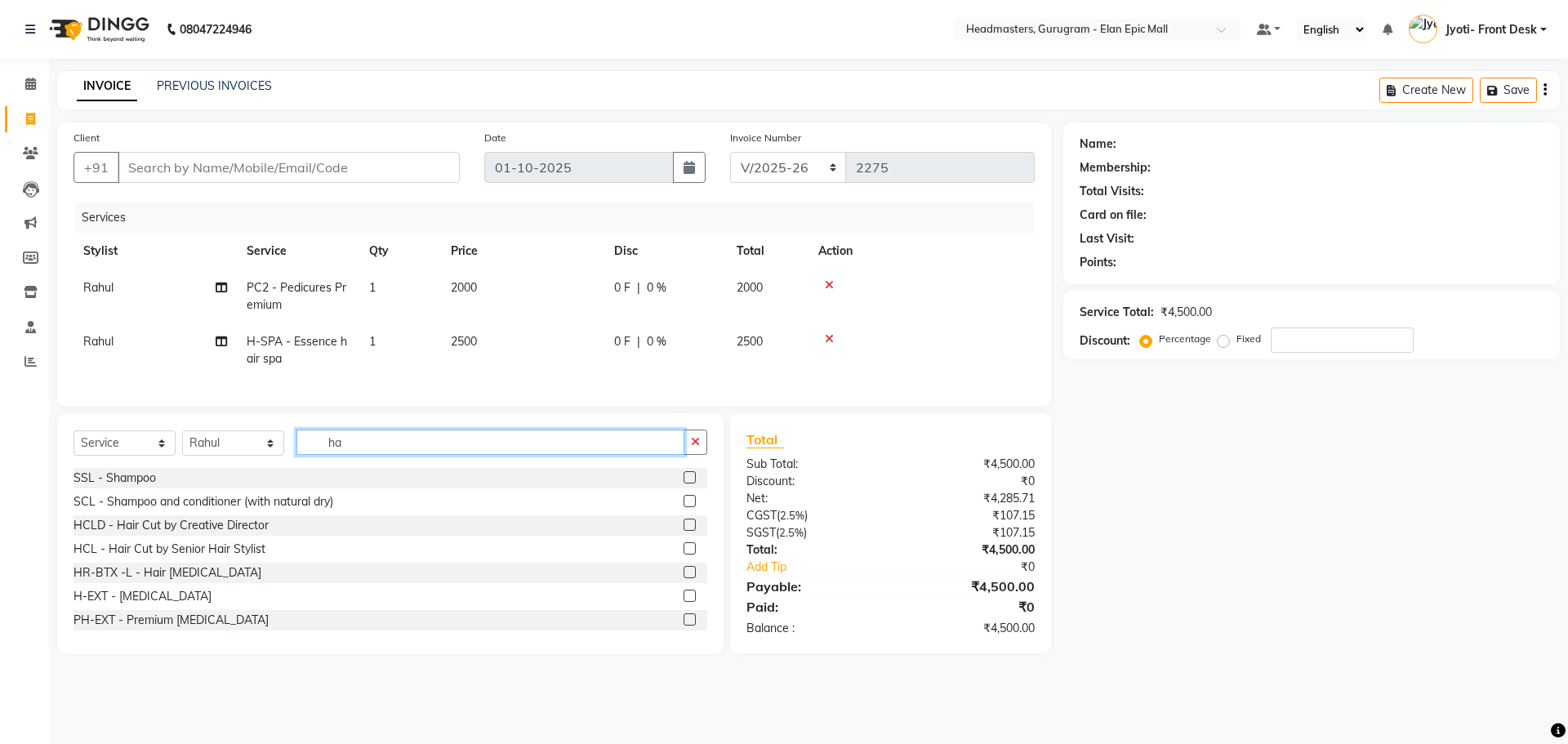
type input "h"
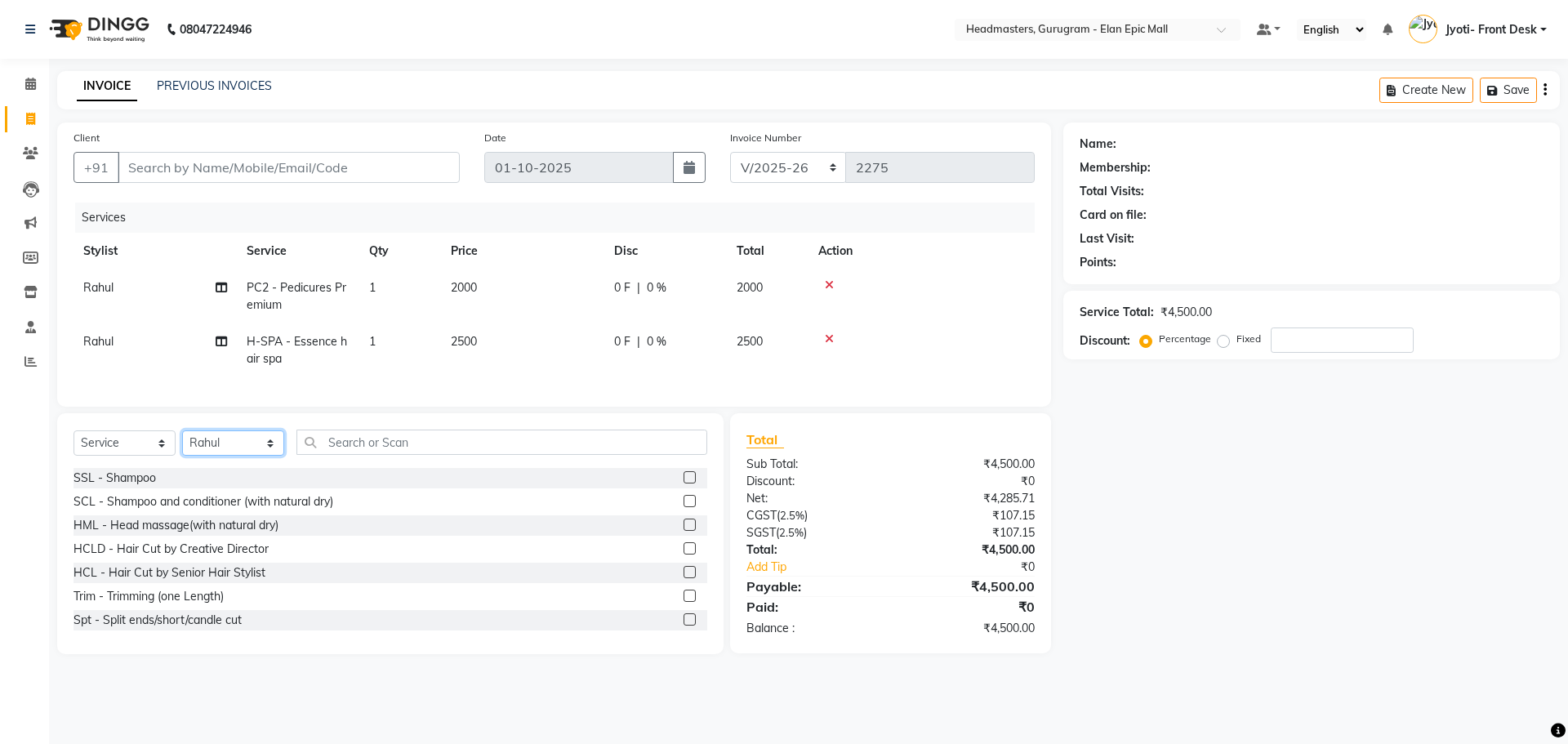
click at [282, 453] on select "Select Stylist Amit Anas Ankul Arun Bipan Brijesh Chetan Headmasters Islam Jyot…" at bounding box center [233, 443] width 102 height 25
select select "82695"
click at [182, 443] on select "Select Stylist Amit Anas Ankul Arun Bipan Brijesh Chetan Headmasters Islam Jyot…" at bounding box center [233, 443] width 102 height 25
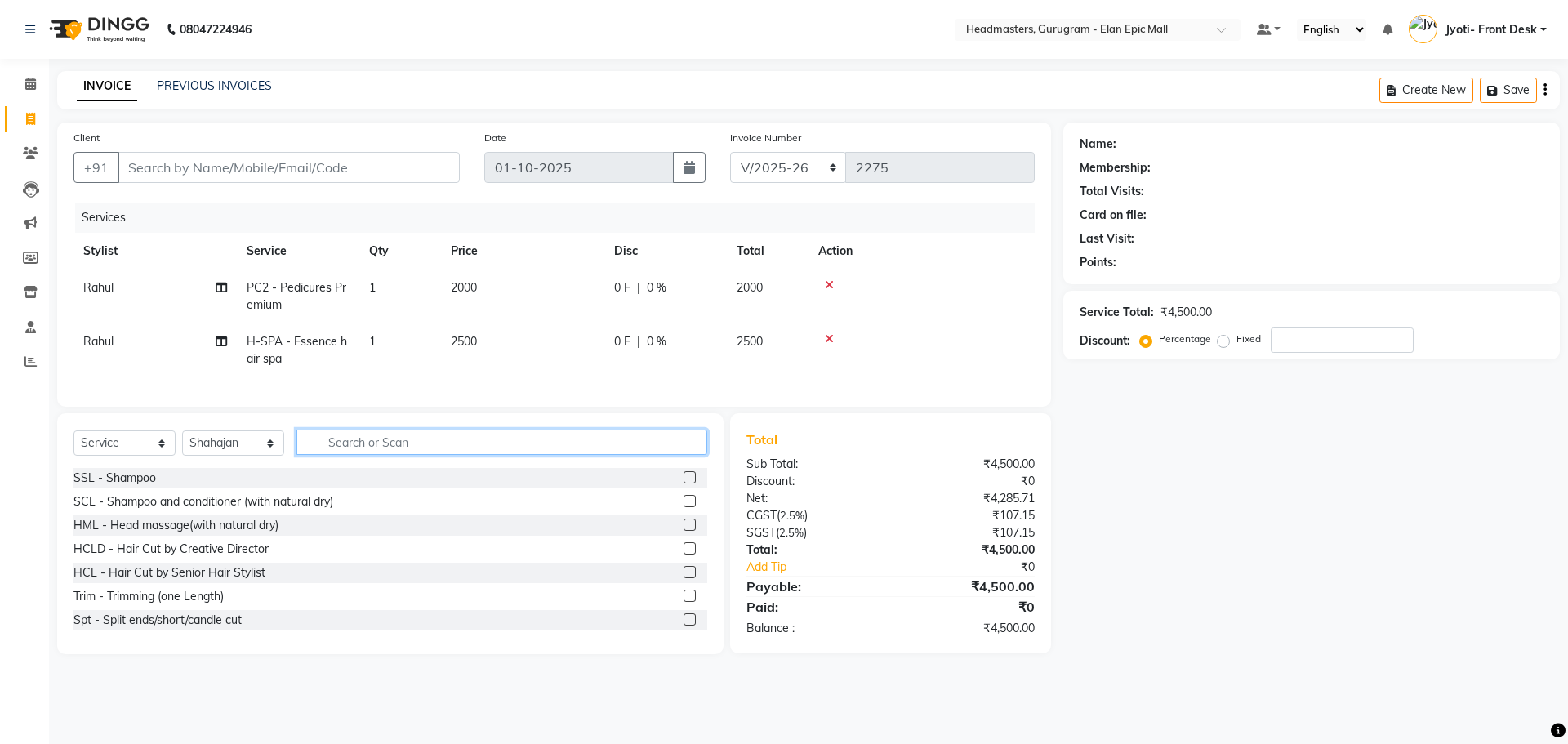
click at [385, 455] on input "text" at bounding box center [502, 442] width 411 height 25
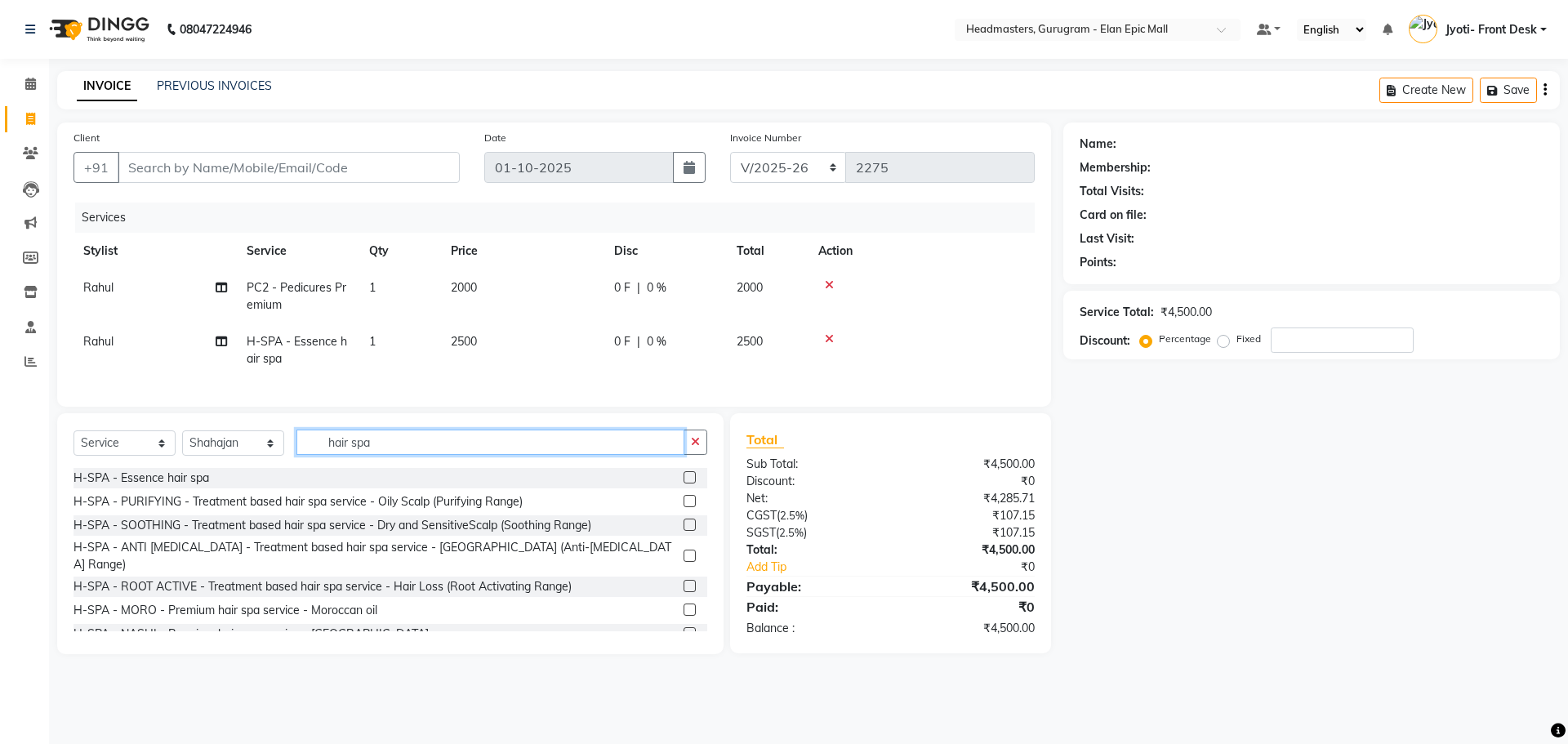
type input "hair spa"
click at [684, 483] on label at bounding box center [689, 477] width 12 height 12
click at [684, 483] on input "checkbox" at bounding box center [688, 477] width 11 height 11
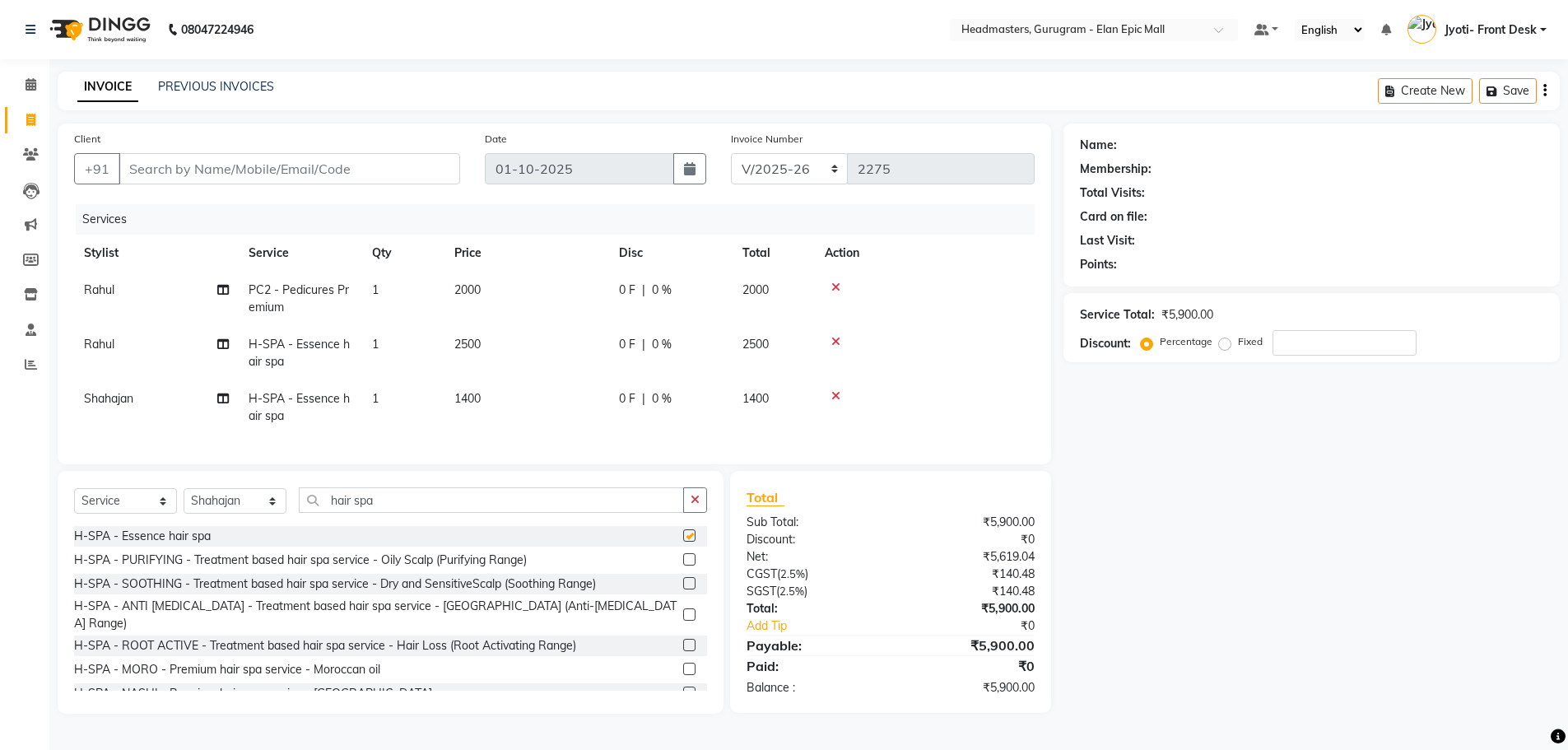
checkbox input "false"
drag, startPoint x: 475, startPoint y: 405, endPoint x: 494, endPoint y: 423, distance: 26.2
click at [481, 413] on td "1400" at bounding box center [527, 407] width 165 height 54
select select "82695"
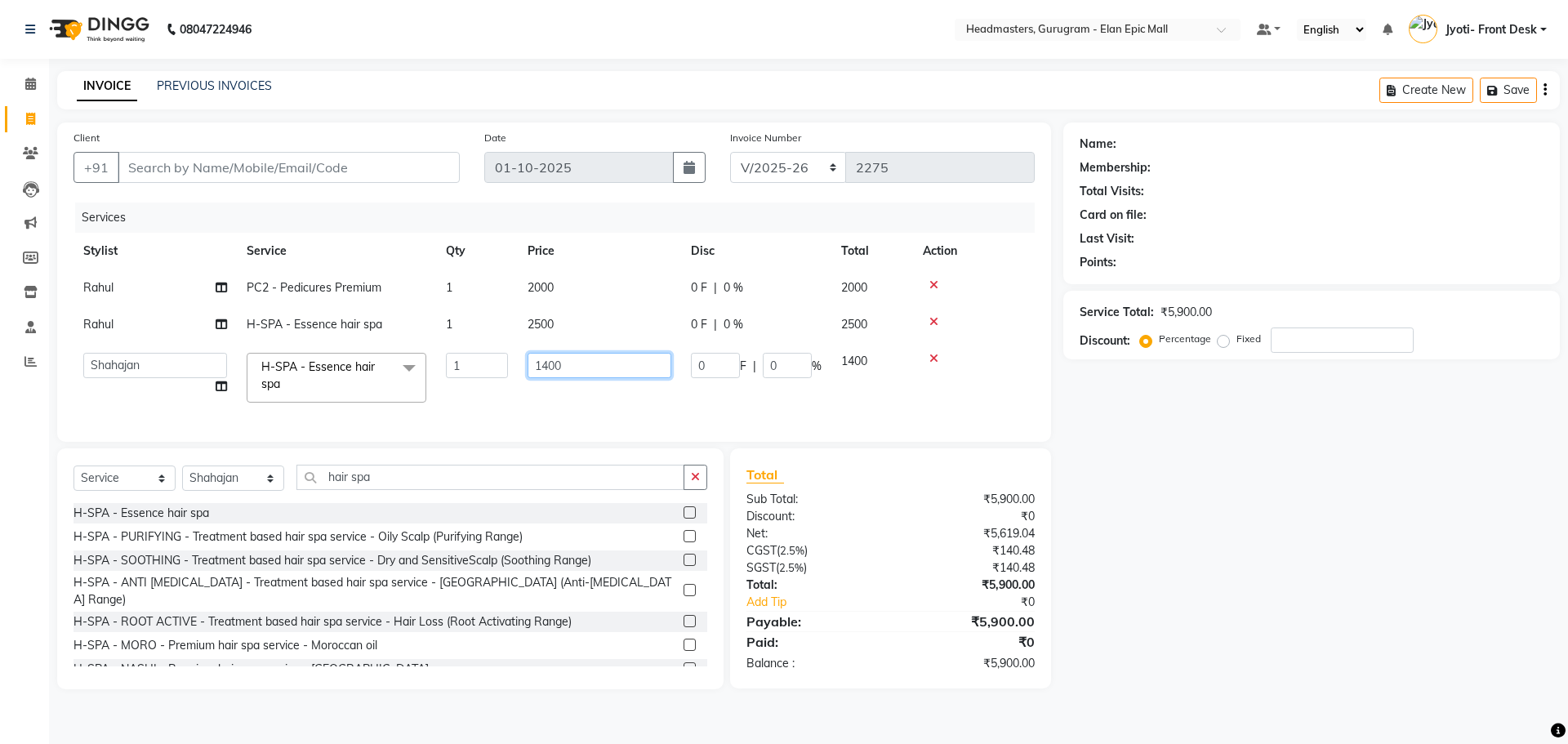
click at [548, 358] on input "1400" at bounding box center [599, 365] width 144 height 25
type input "3500"
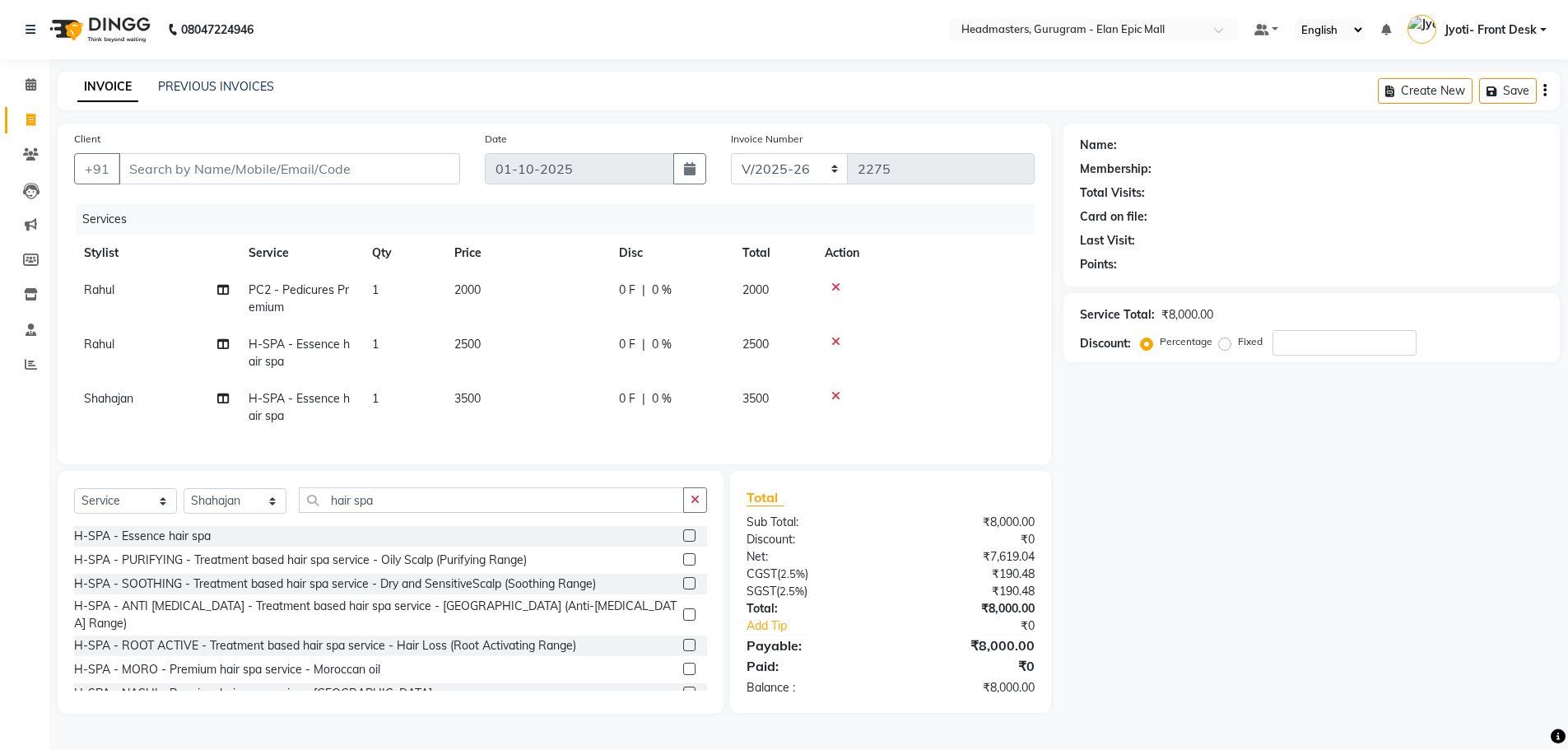
click at [543, 328] on td "2500" at bounding box center [527, 352] width 165 height 54
select select "86169"
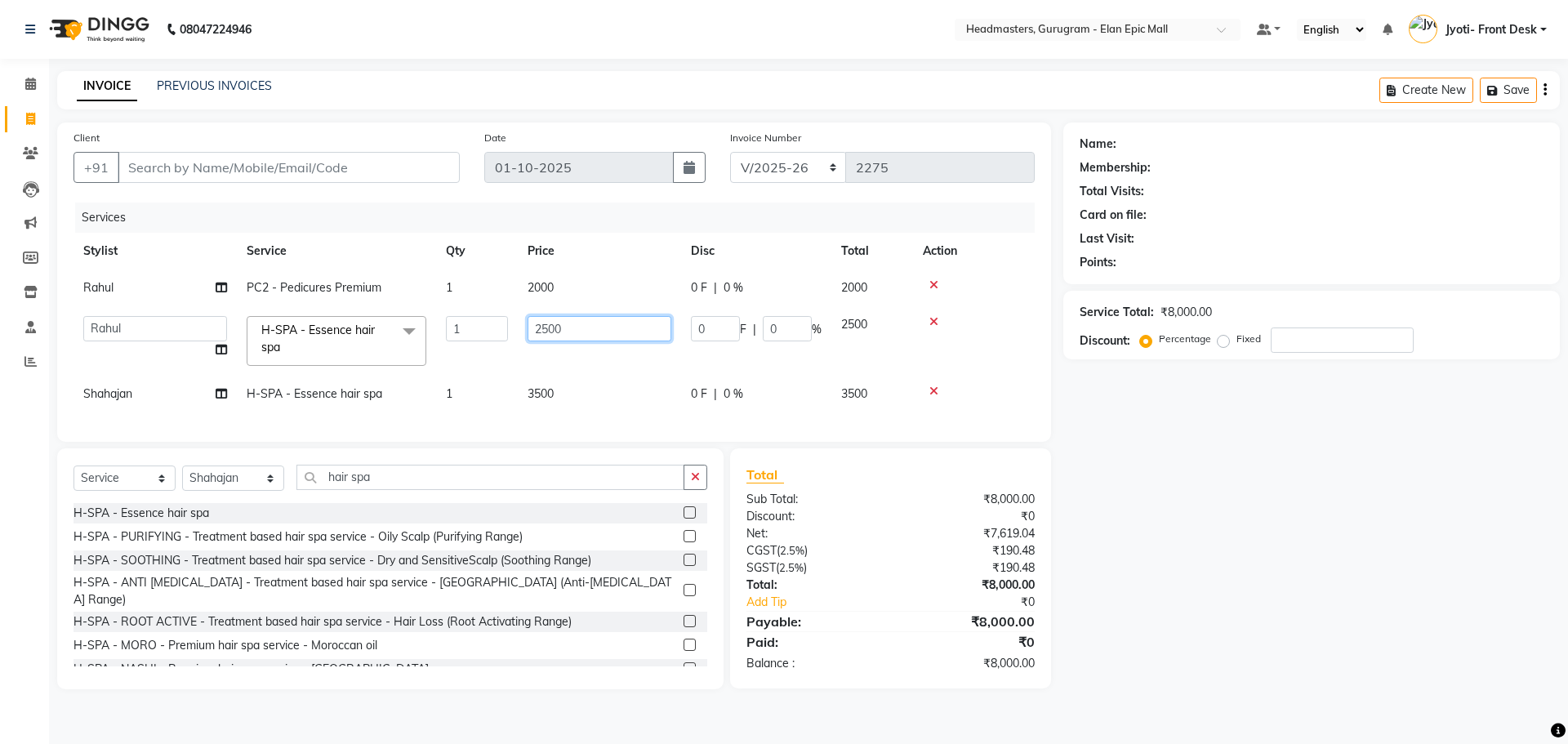
click at [550, 328] on input "2500" at bounding box center [599, 329] width 144 height 25
type input "3500"
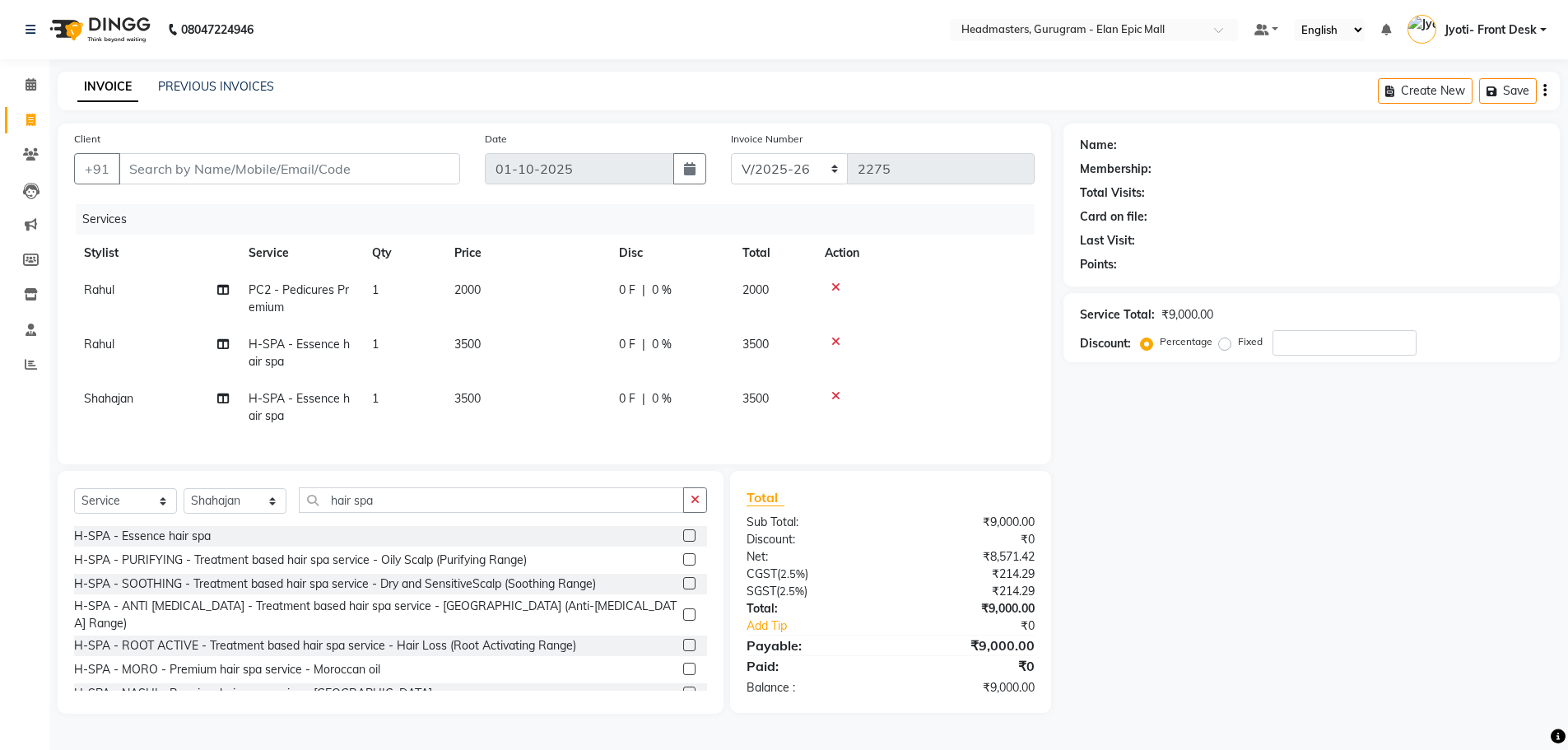
click at [783, 478] on div "Name: Membership: Total Visits: Card on file: Last Visit: Points: Service Total…" at bounding box center [1318, 418] width 509 height 590
click at [107, 296] on span "Rahul" at bounding box center [99, 290] width 30 height 15
select select "86169"
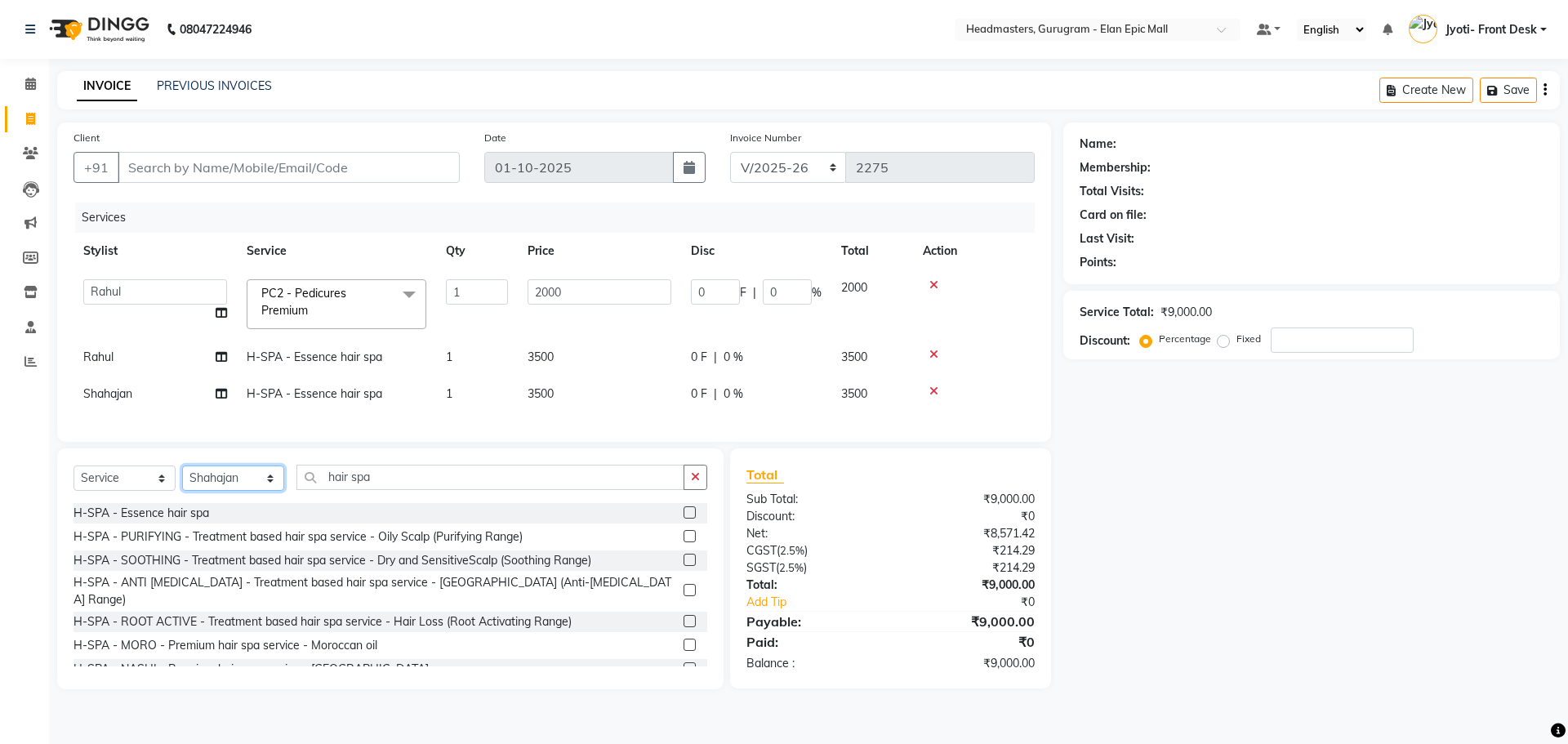
click at [244, 491] on select "Select Stylist Amit Anas Ankul Arun Bipan Brijesh Chetan Headmasters Islam Jyot…" at bounding box center [233, 477] width 102 height 25
select select "74678"
click at [182, 477] on select "Select Stylist Amit Anas Ankul Arun Bipan Brijesh Chetan Headmasters Islam Jyot…" at bounding box center [233, 477] width 102 height 25
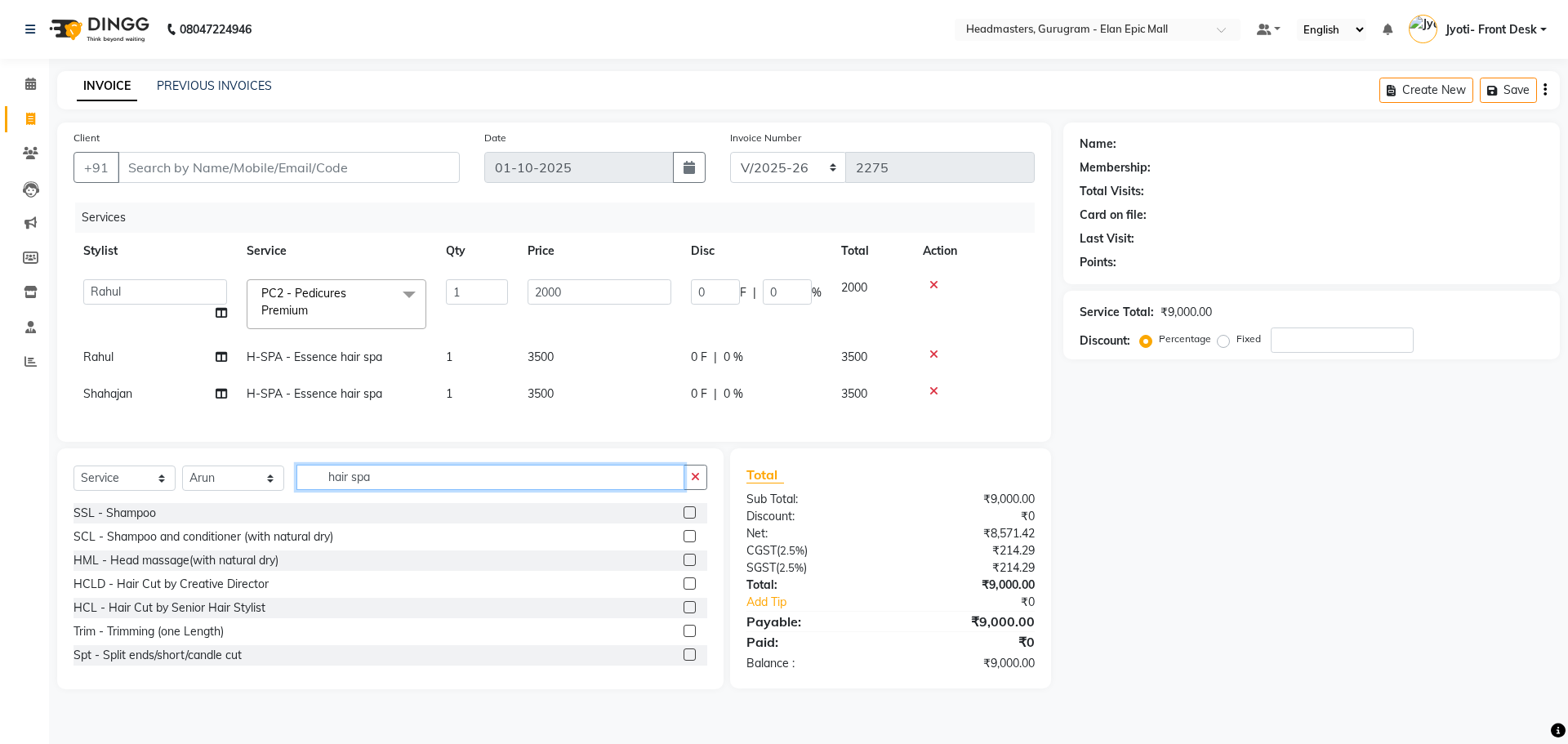
click at [526, 477] on input "hair spa" at bounding box center [490, 477] width 388 height 25
type input "h"
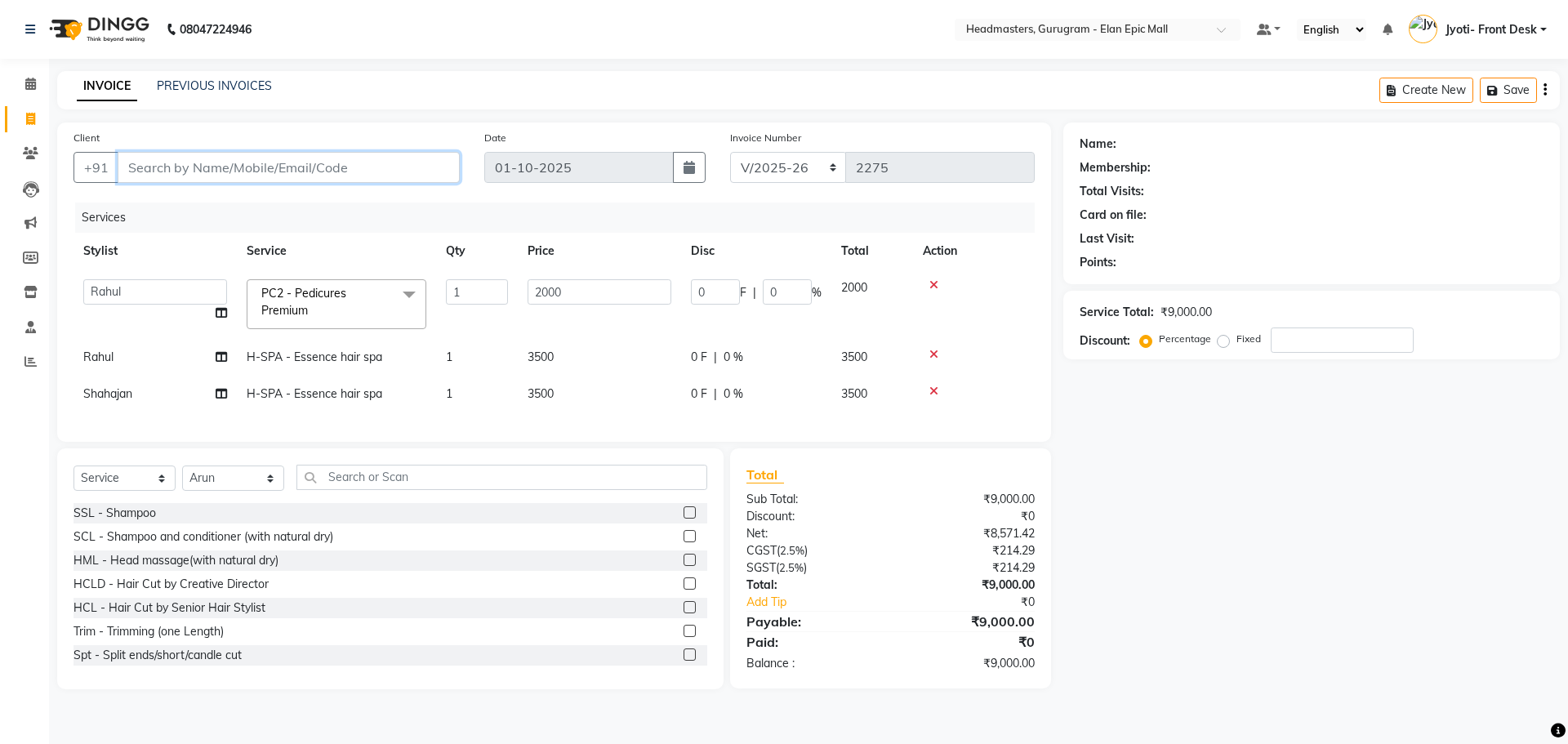
click at [279, 159] on input "Client" at bounding box center [289, 167] width 342 height 31
type input "9"
type input "0"
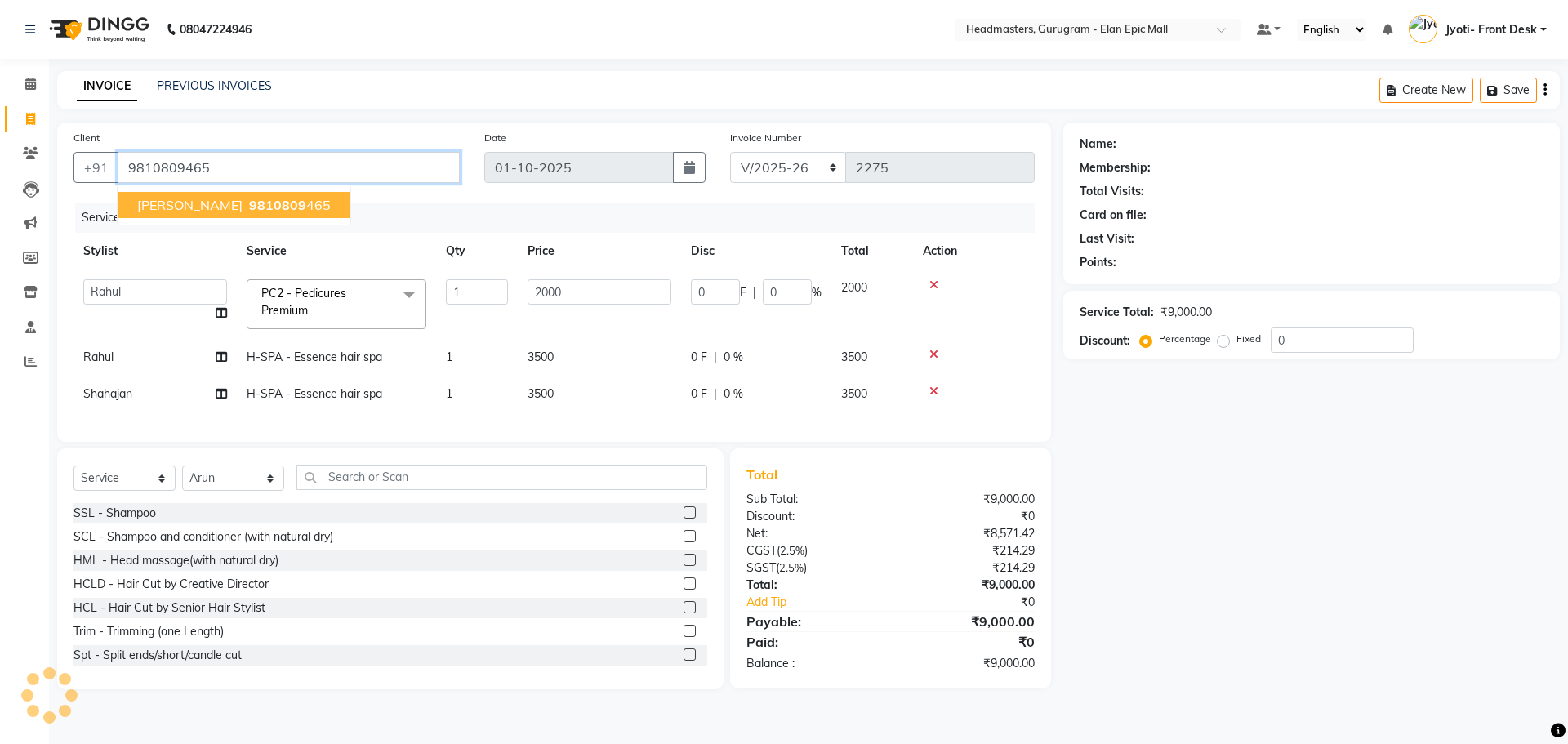
type input "9810809465"
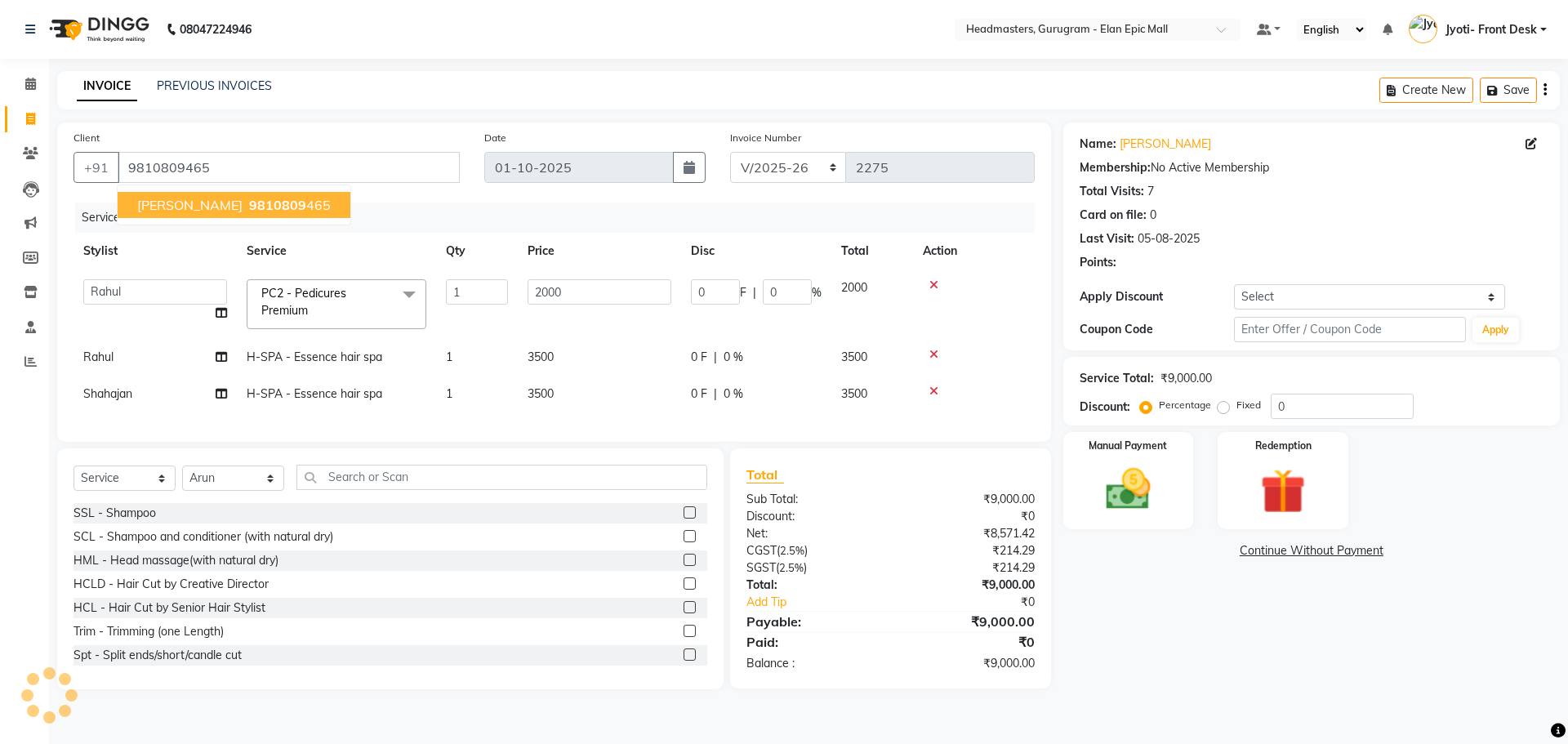
click at [204, 211] on span "Kamakshi Malhotra" at bounding box center [189, 205] width 105 height 17
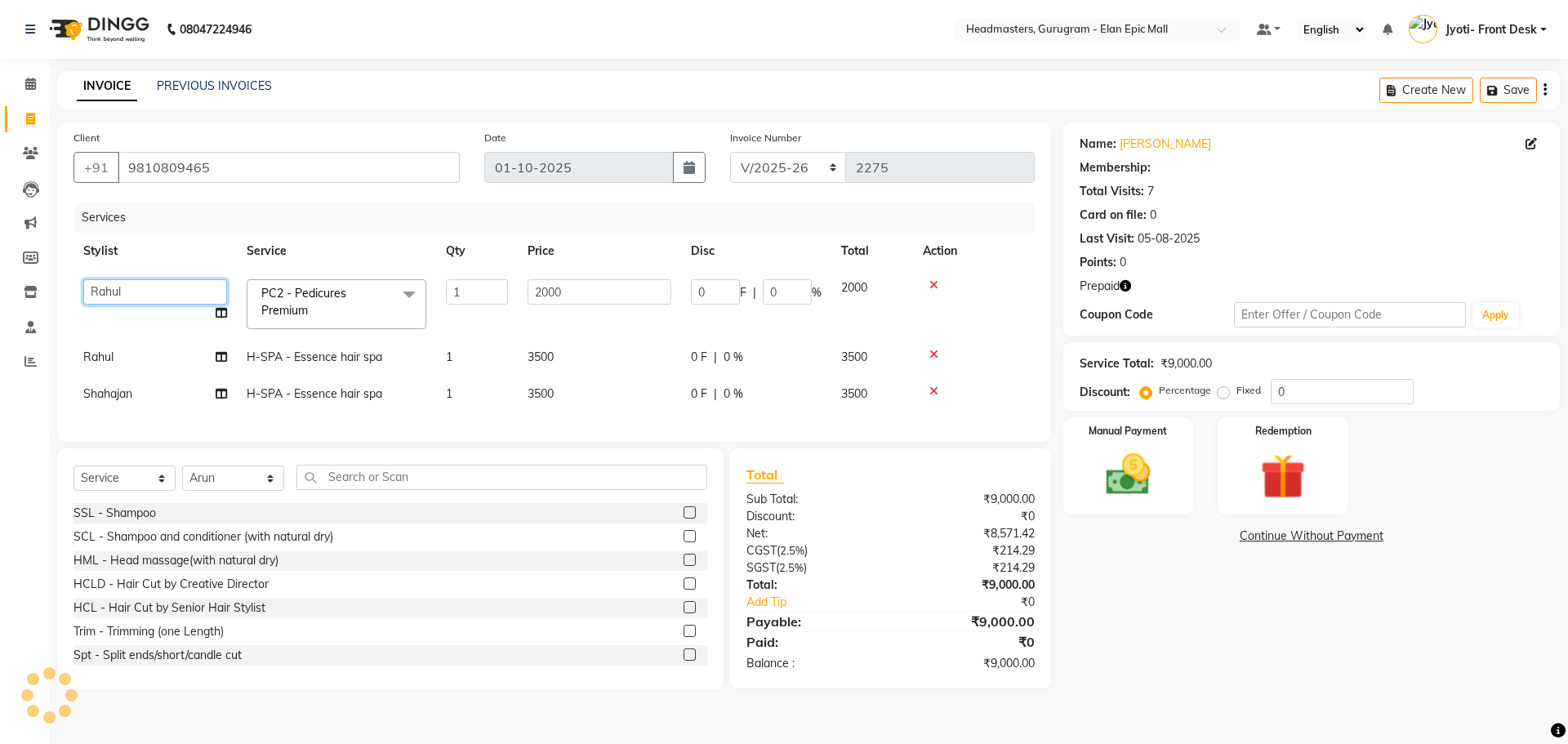
click at [204, 293] on select "Amit Anas Ankul Arun Bipan Brijesh Chetan Headmasters Islam Jyoti- Front Desk P…" at bounding box center [154, 291] width 144 height 25
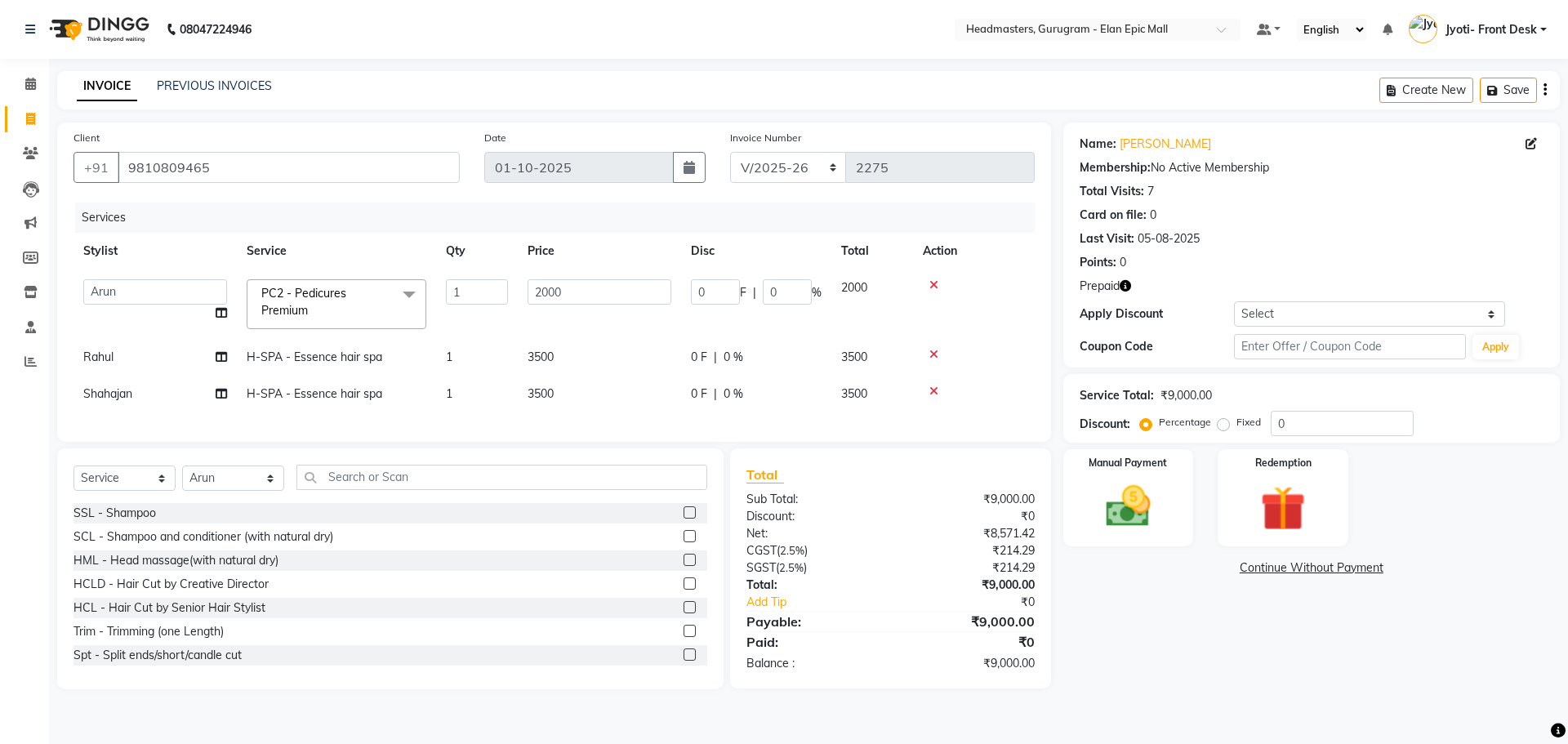
select select "74678"
click at [777, 525] on img at bounding box center [1282, 508] width 76 height 58
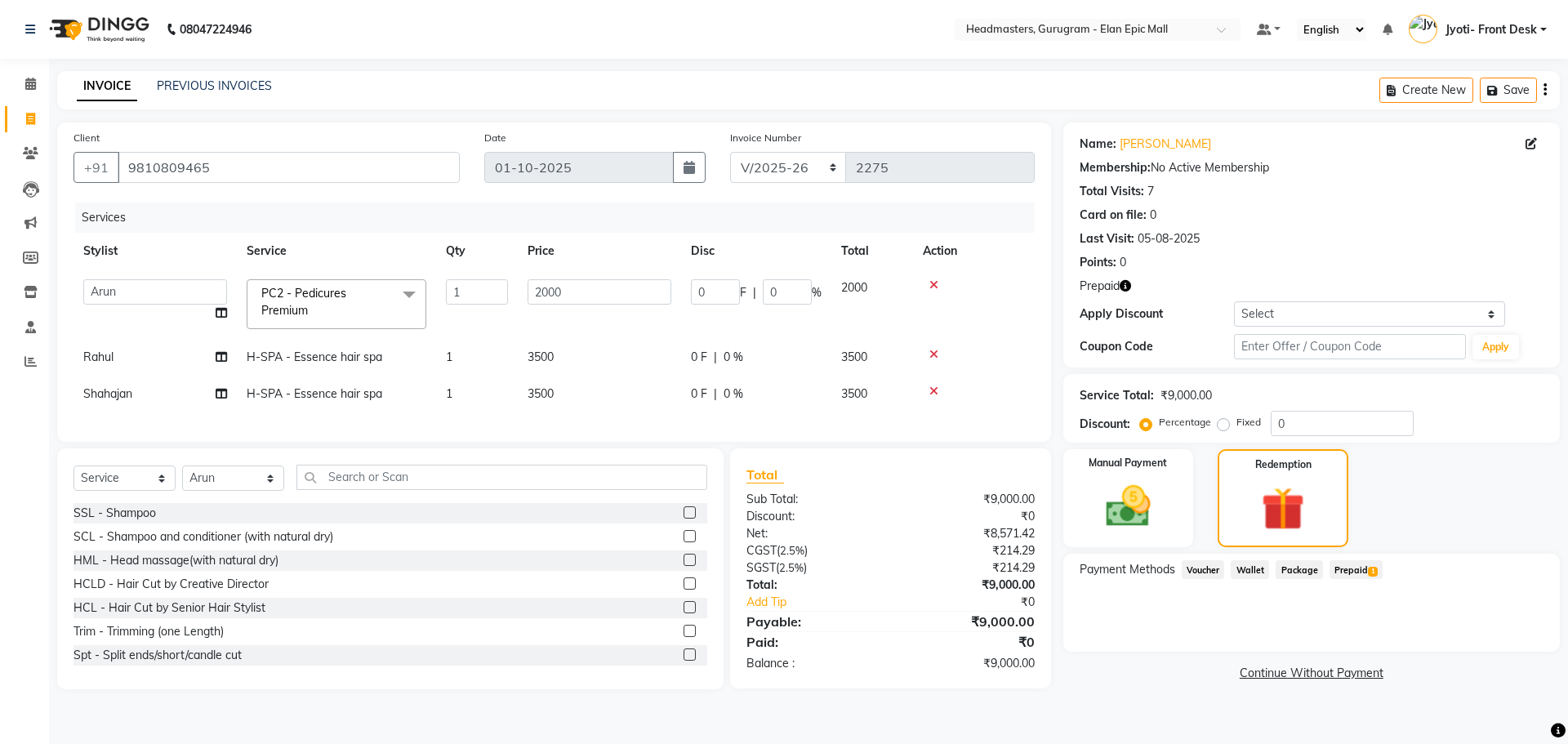
click at [777, 574] on span "Prepaid 1" at bounding box center [1356, 570] width 53 height 19
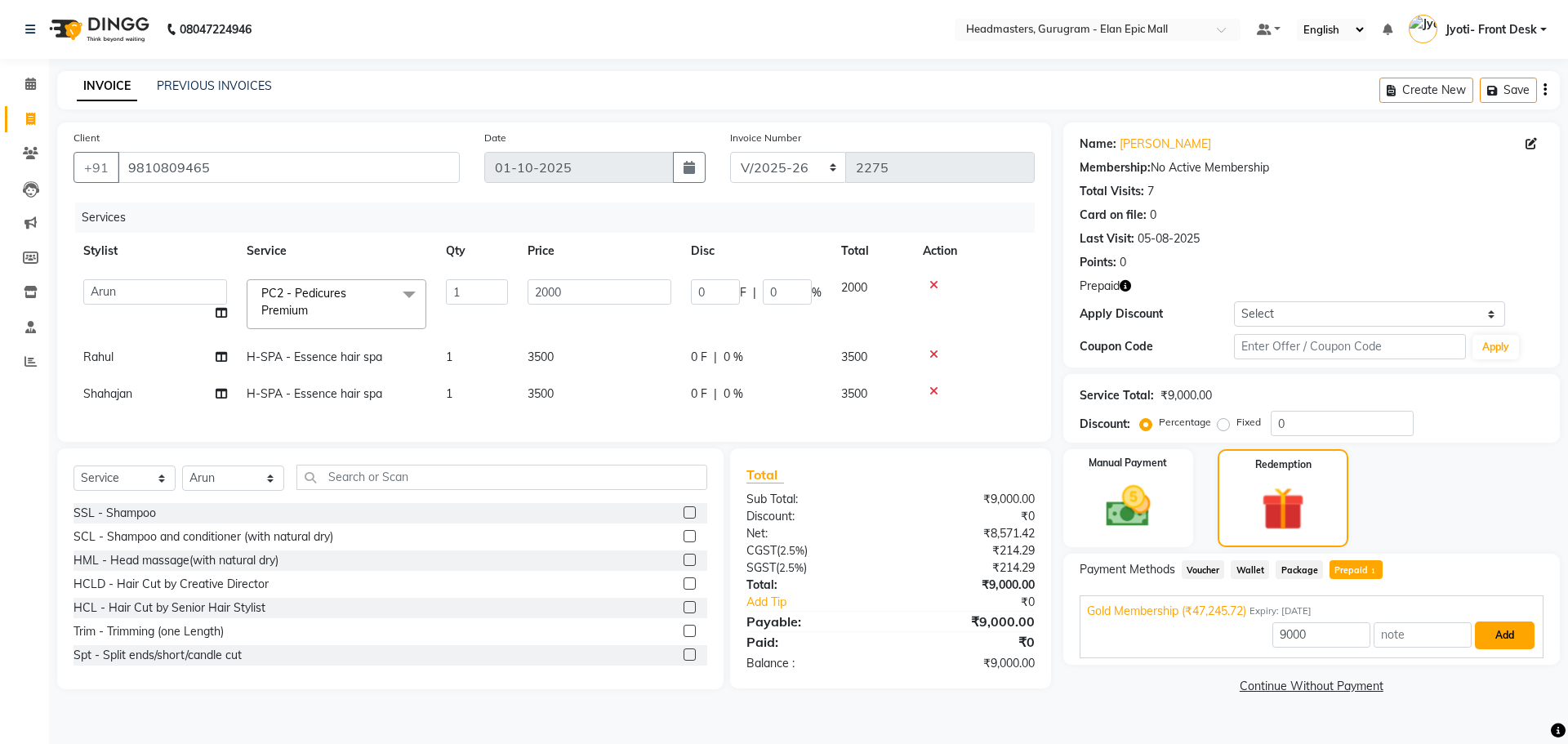
click at [777, 639] on button "Add" at bounding box center [1505, 634] width 60 height 27
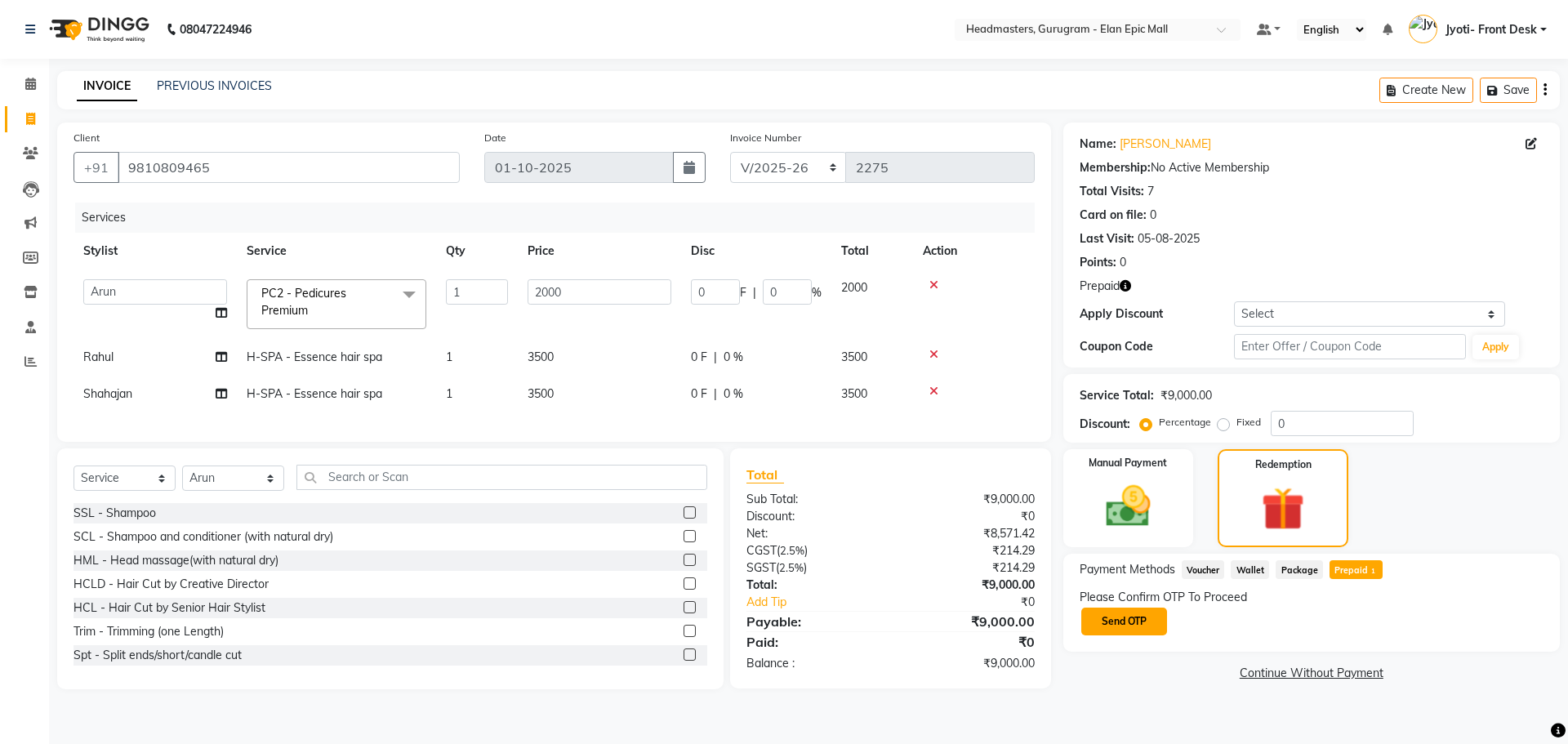
click at [777, 621] on button "Send OTP" at bounding box center [1124, 621] width 86 height 27
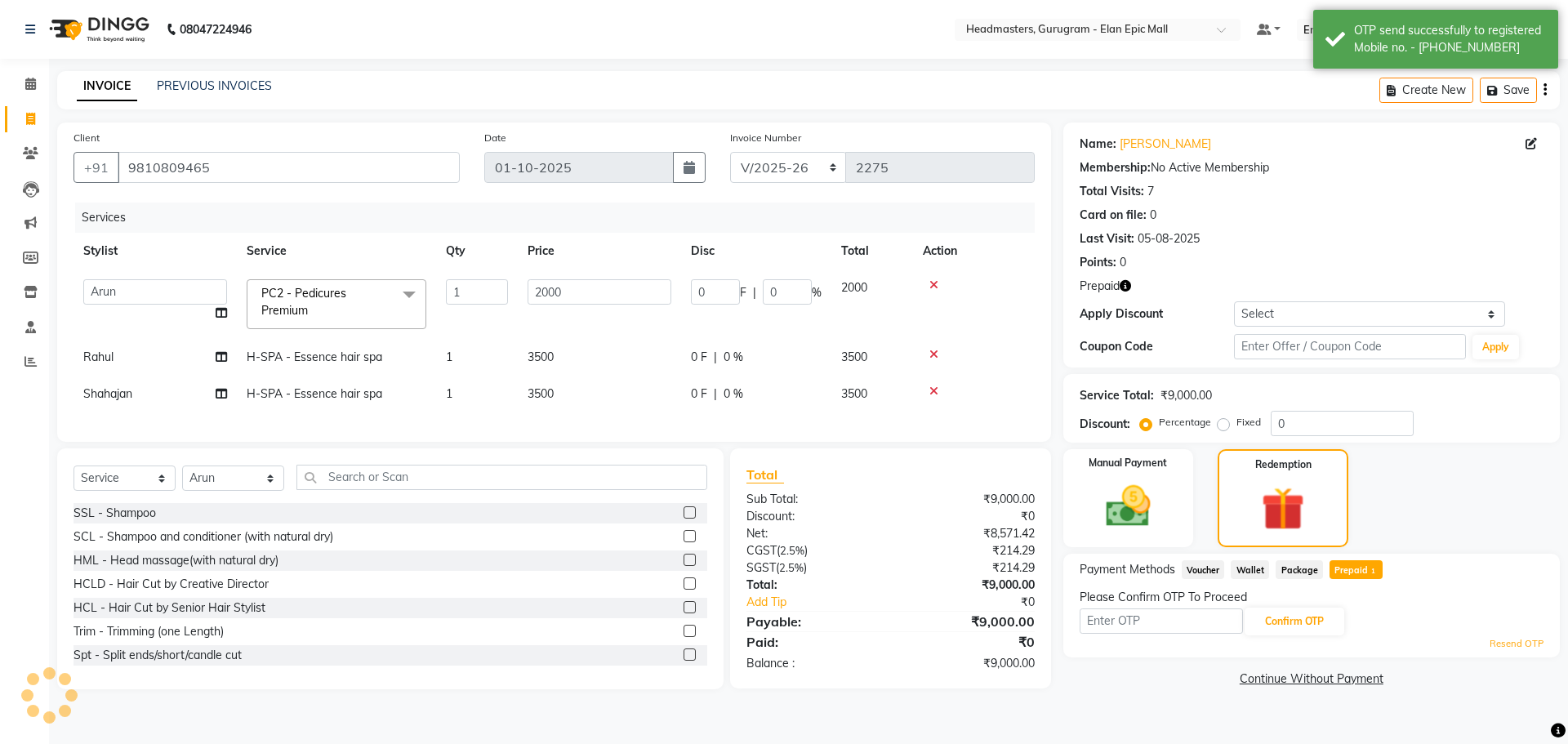
click at [777, 622] on input "text" at bounding box center [1161, 621] width 164 height 25
type input "3997"
click at [777, 619] on button "Confirm OTP" at bounding box center [1295, 621] width 100 height 27
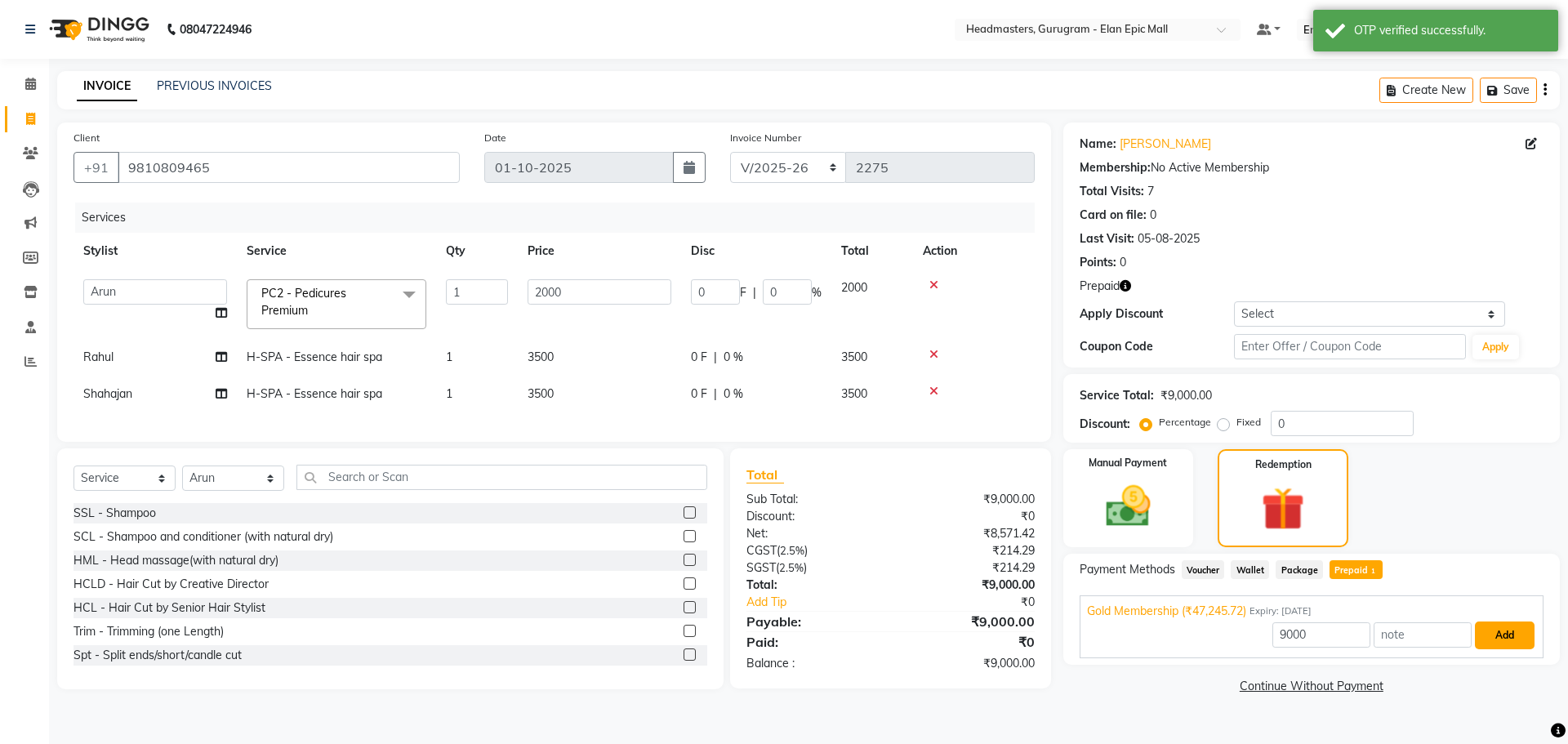
click at [777, 636] on button "Add" at bounding box center [1505, 634] width 60 height 27
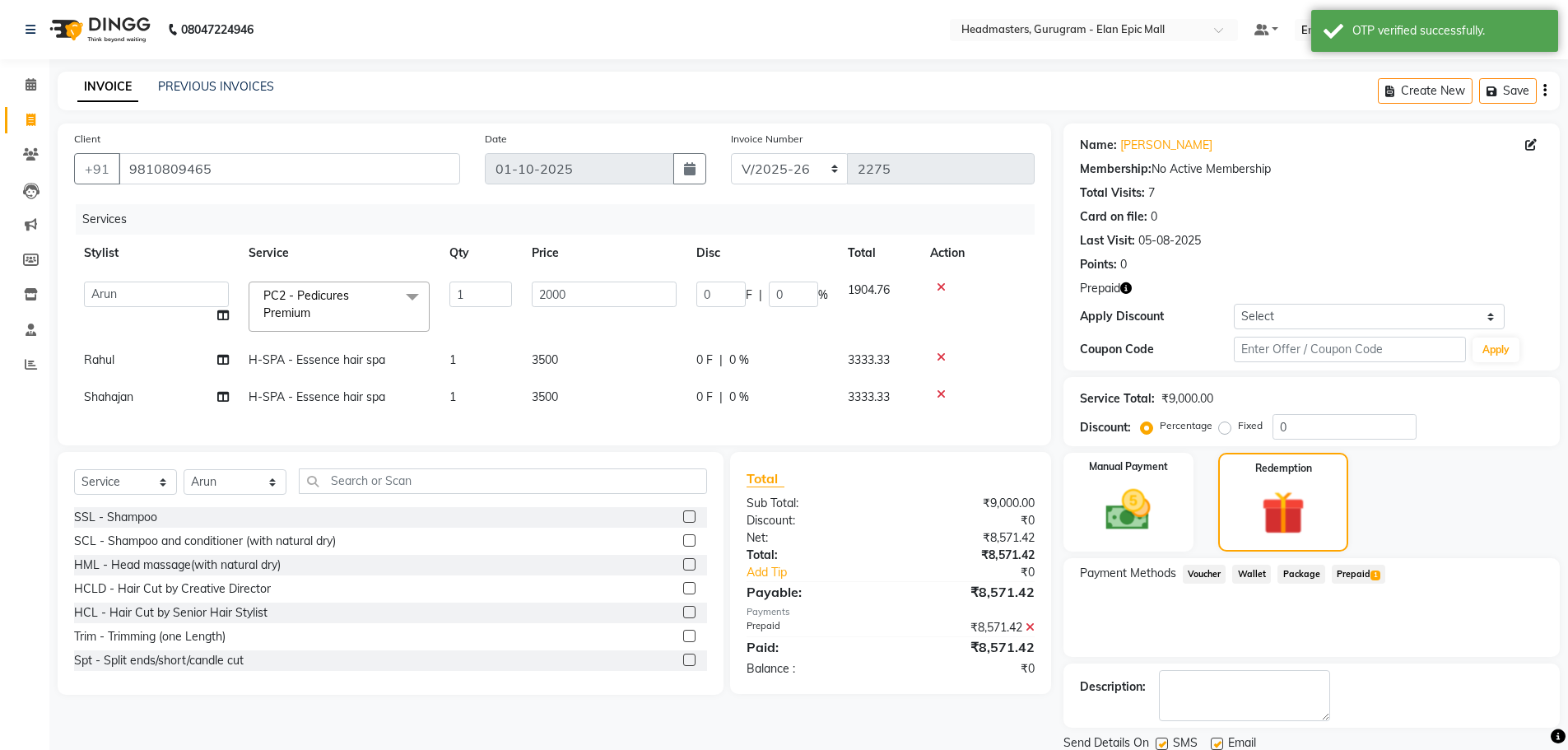
scroll to position [59, 0]
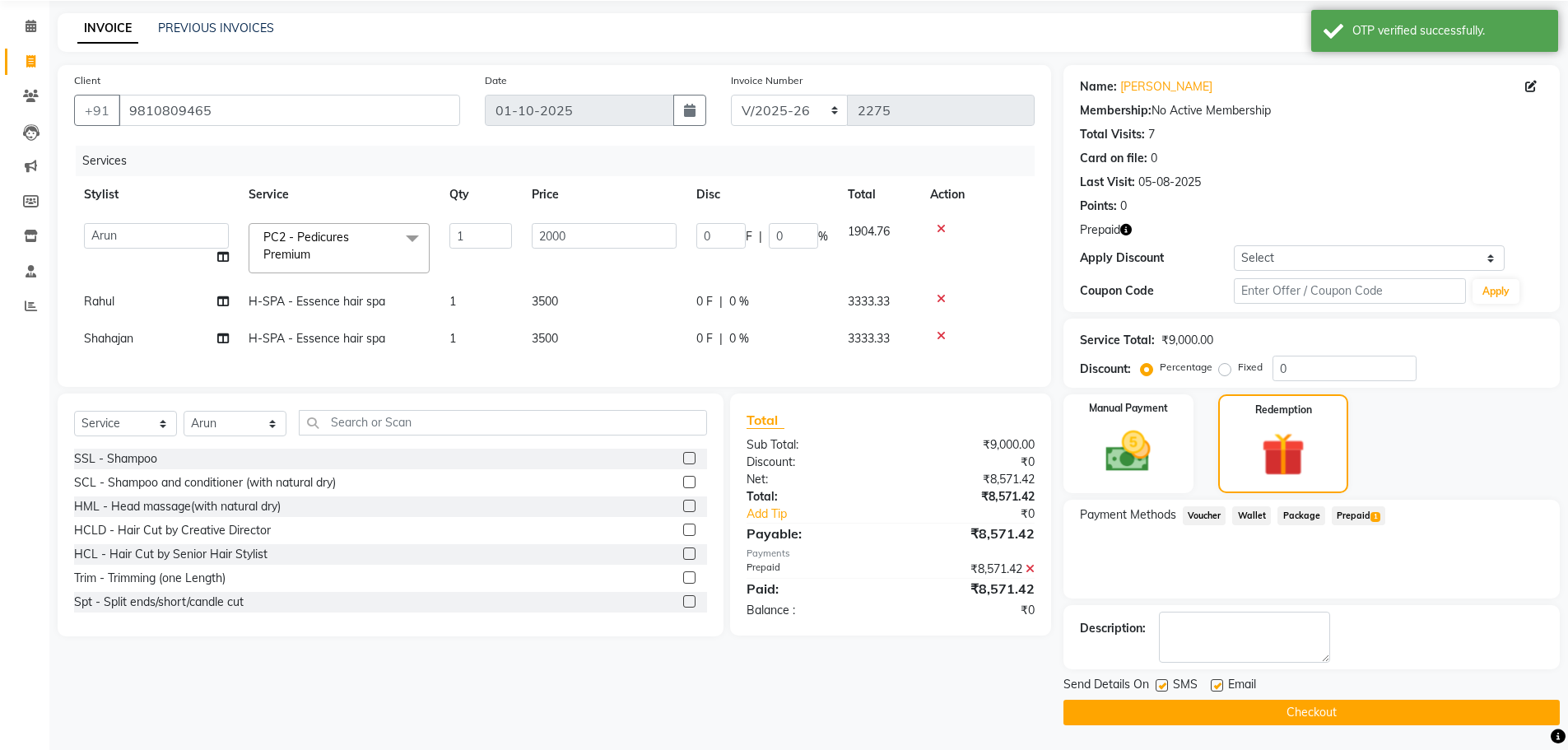
click at [783, 711] on button "Checkout" at bounding box center [1311, 712] width 496 height 25
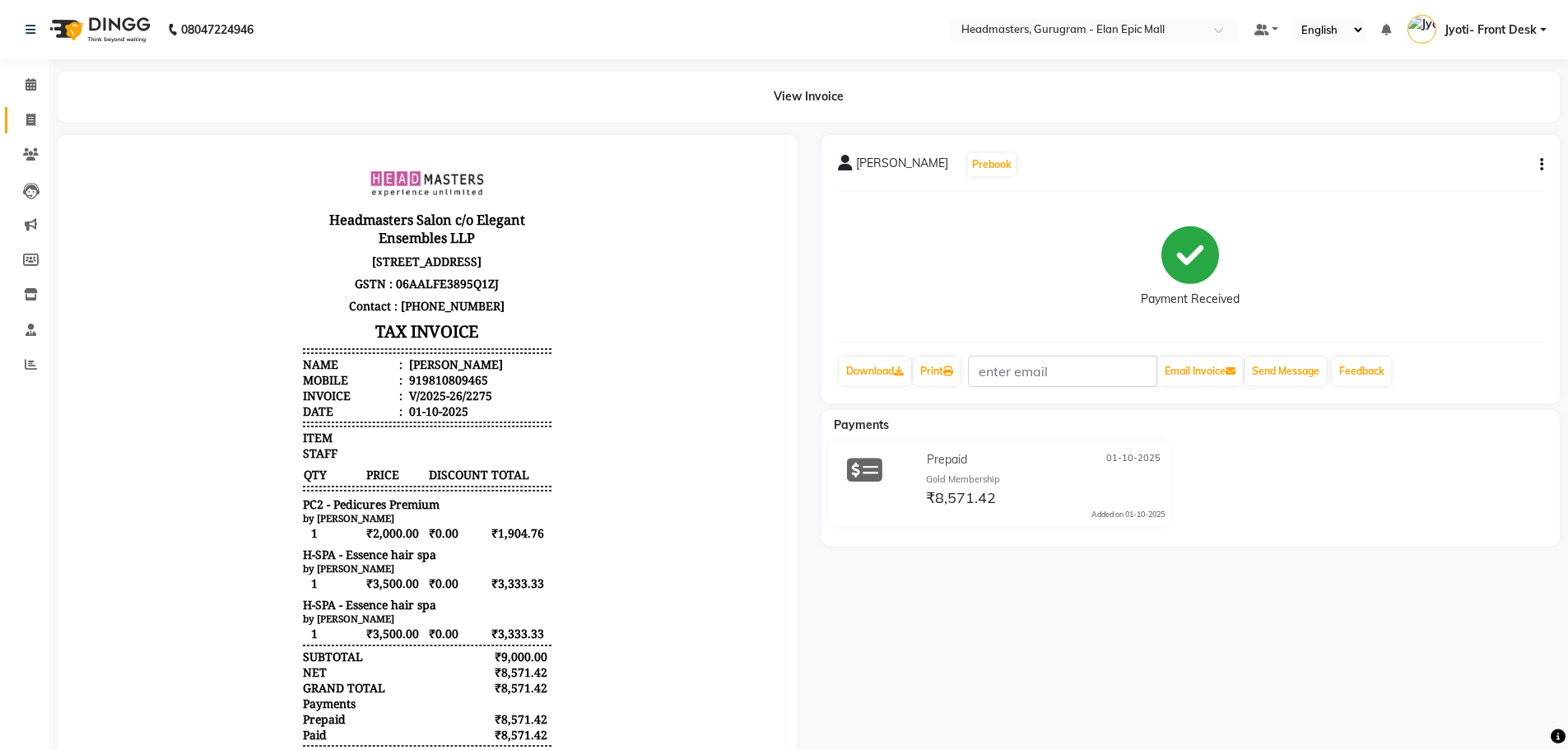
drag, startPoint x: 39, startPoint y: 120, endPoint x: 25, endPoint y: 121, distance: 14.0
click at [28, 121] on app-home "08047224946 Select Location × Headmasters, Gurugram - Elan Epic Mall Default Pa…" at bounding box center [784, 449] width 1568 height 897
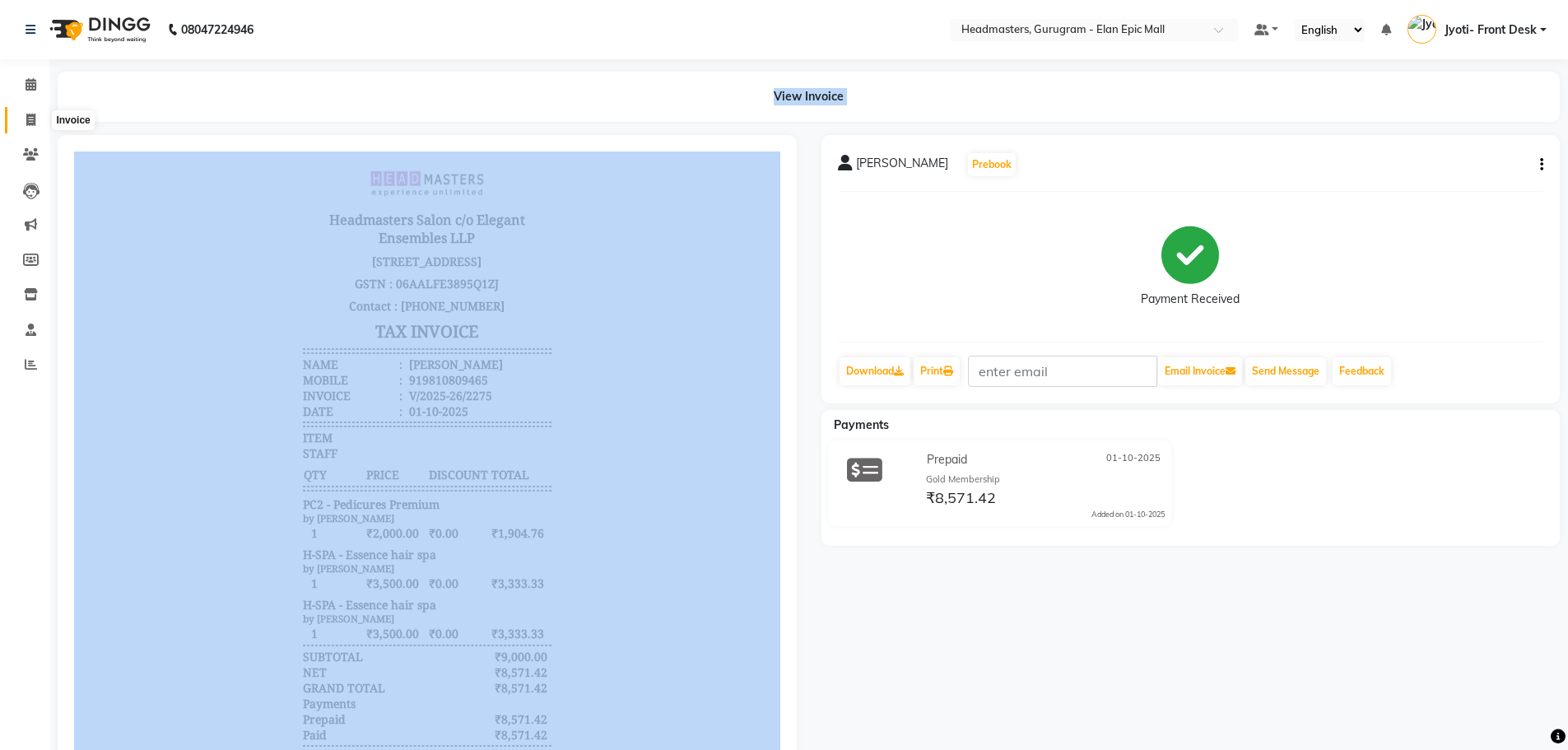
click at [23, 121] on span at bounding box center [31, 121] width 28 height 19
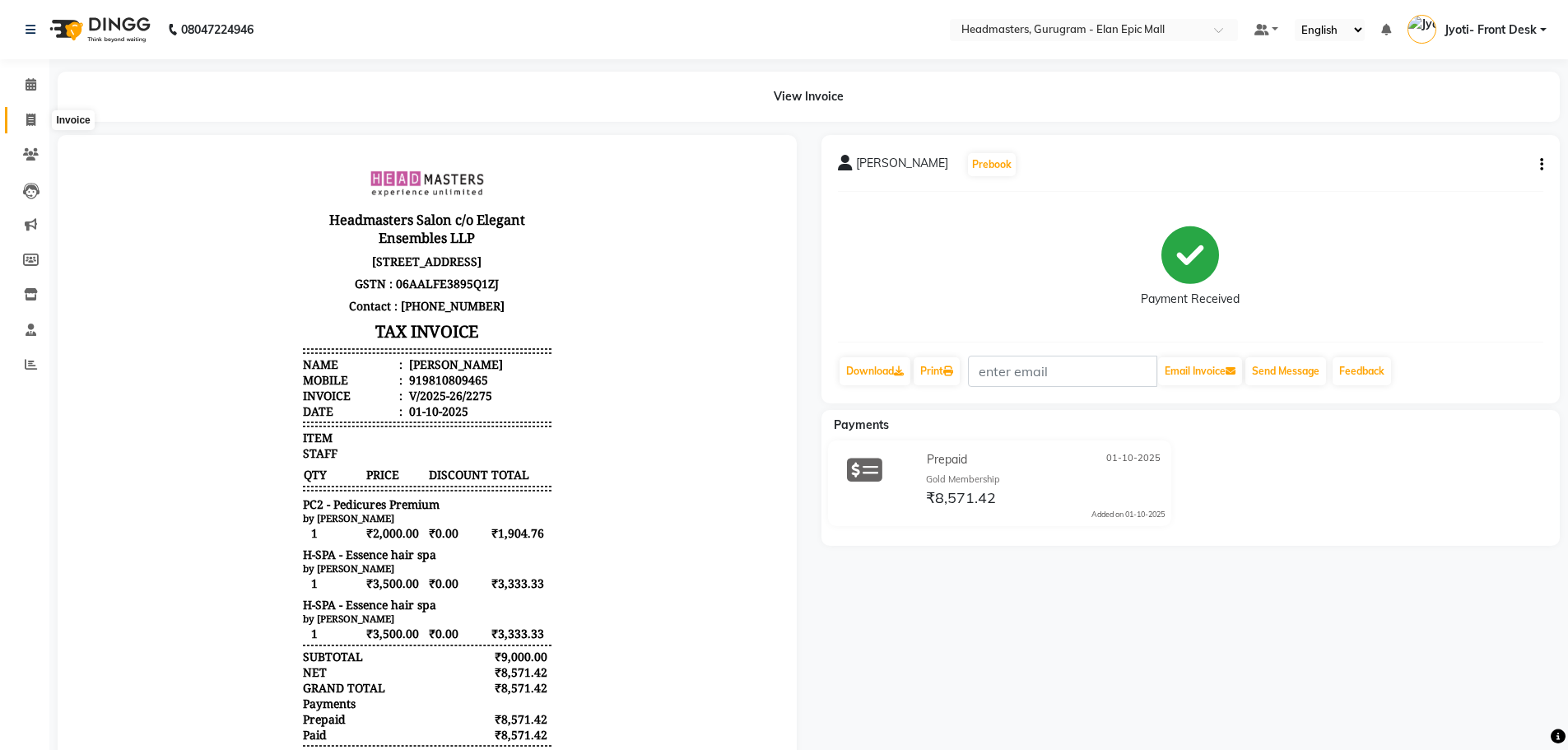
select select "service"
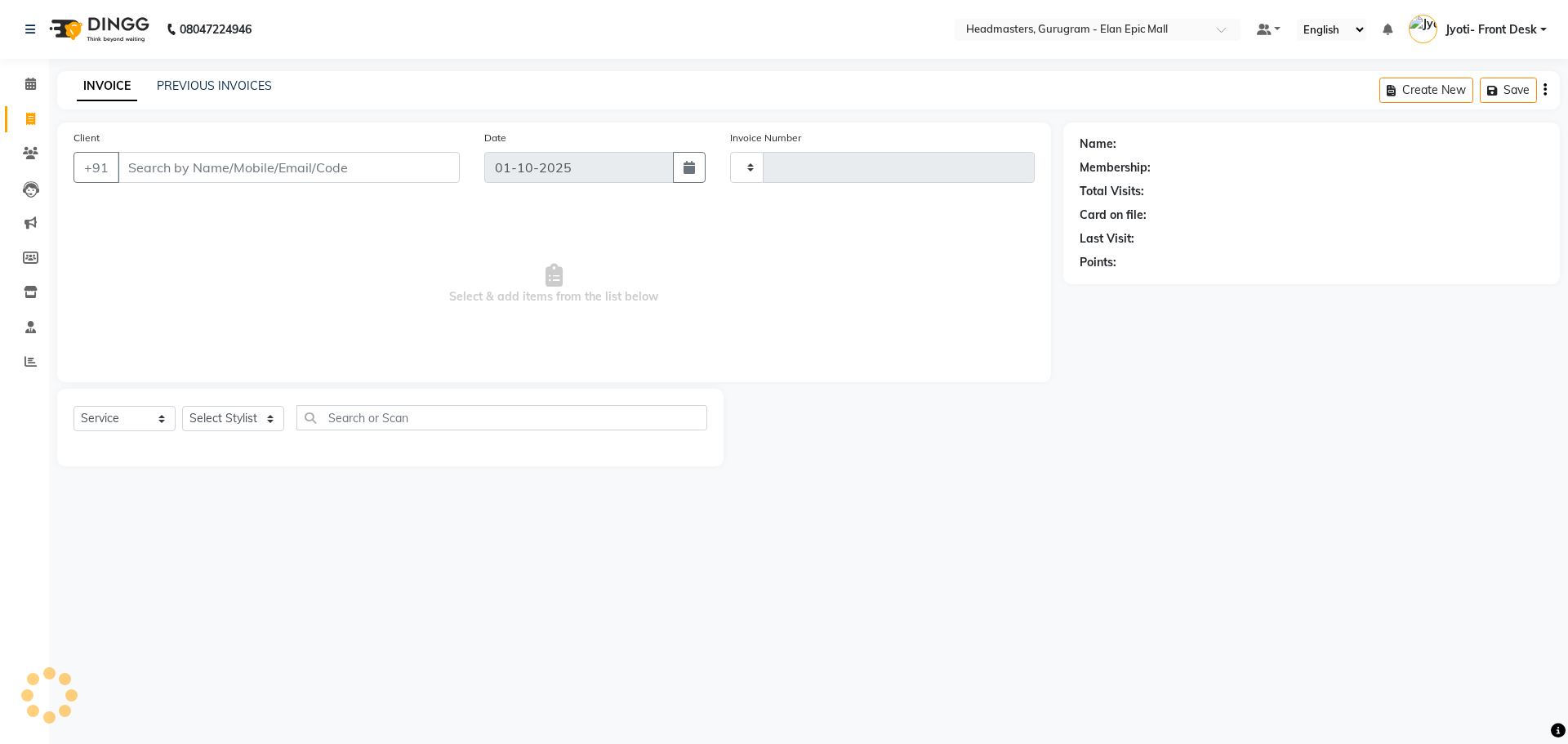
type input "2276"
select select "7499"
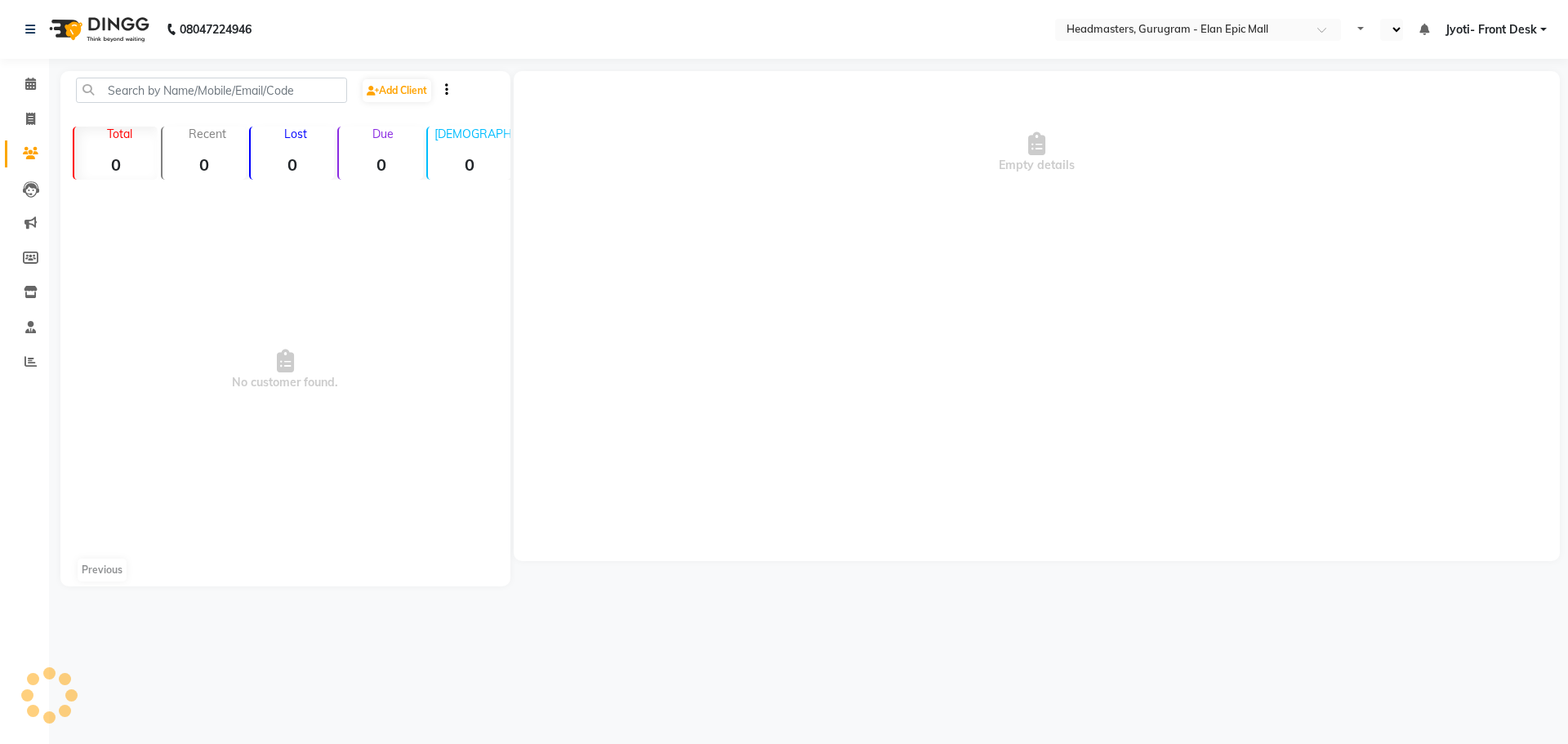
select select "en"
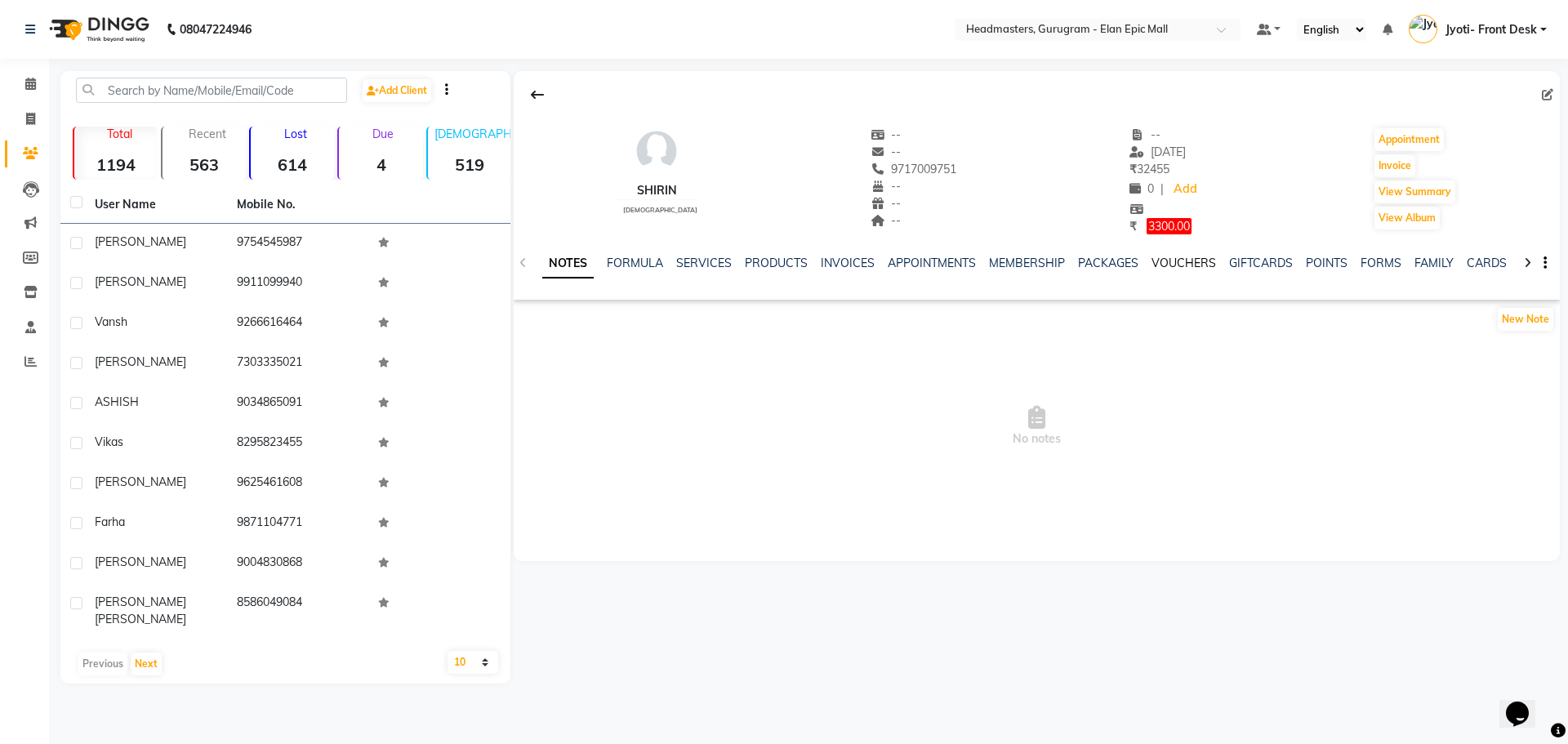
click at [1151, 267] on link "VOUCHERS" at bounding box center [1183, 263] width 65 height 15
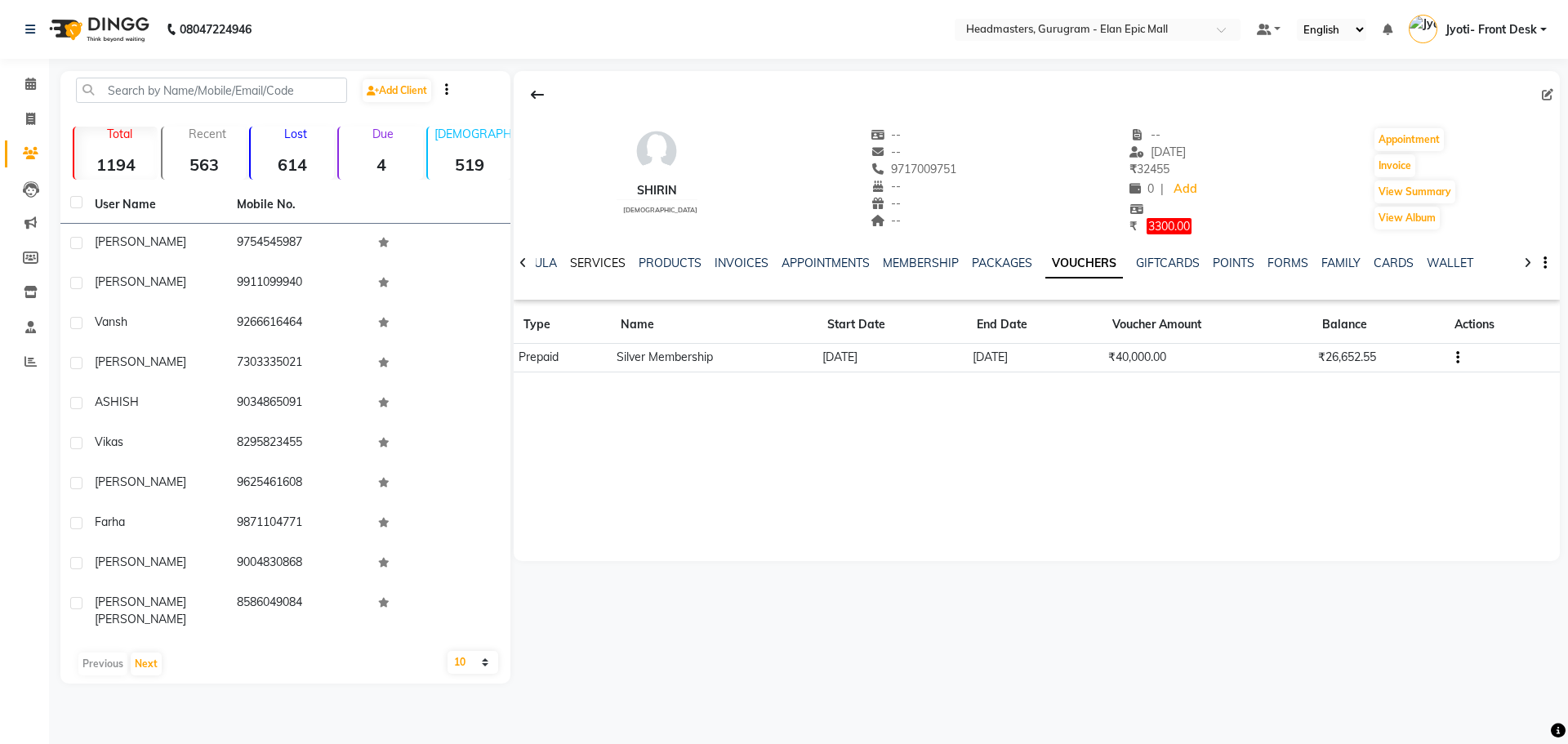
click at [571, 263] on link "SERVICES" at bounding box center [597, 263] width 56 height 15
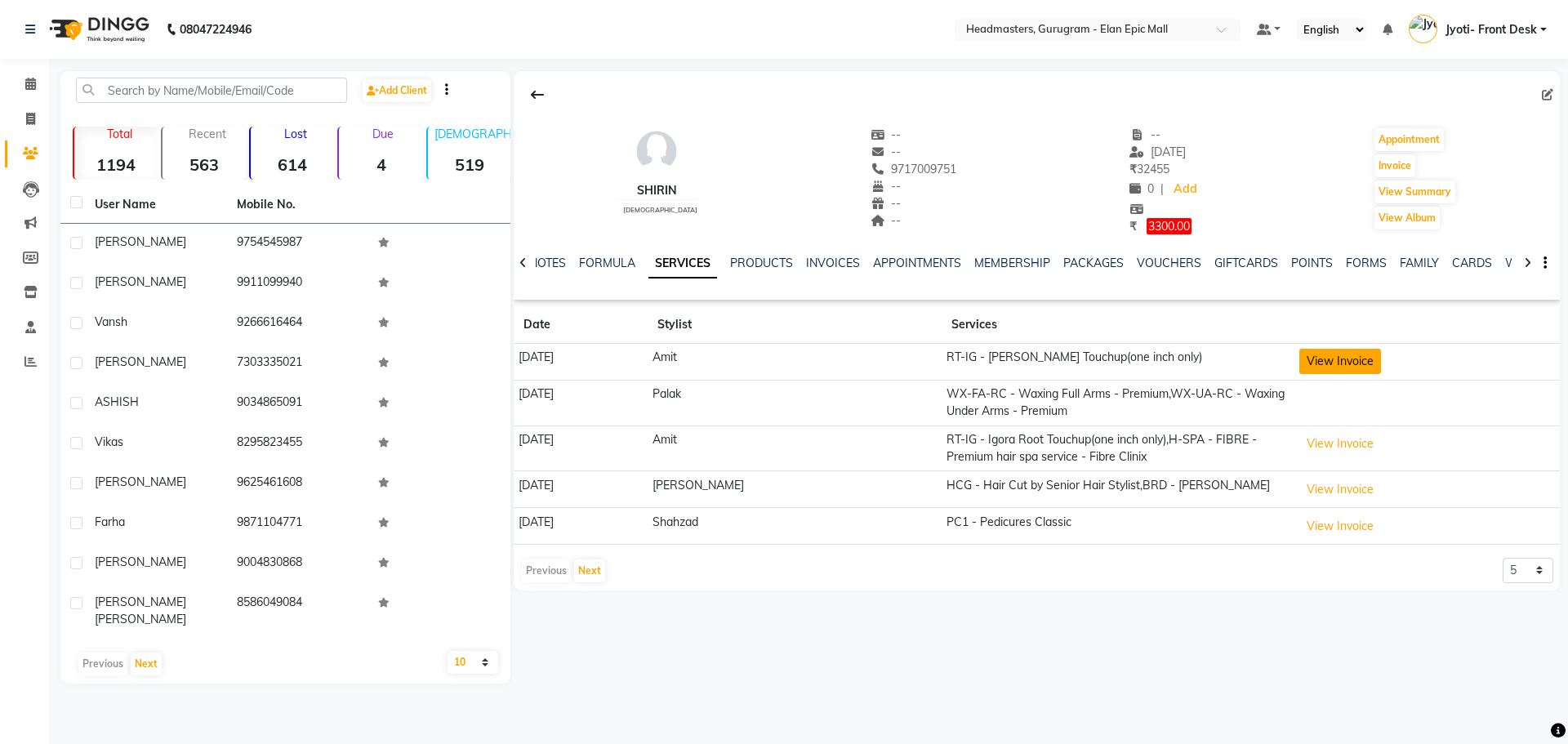
click at [1330, 361] on button "View Invoice" at bounding box center [1340, 361] width 81 height 25
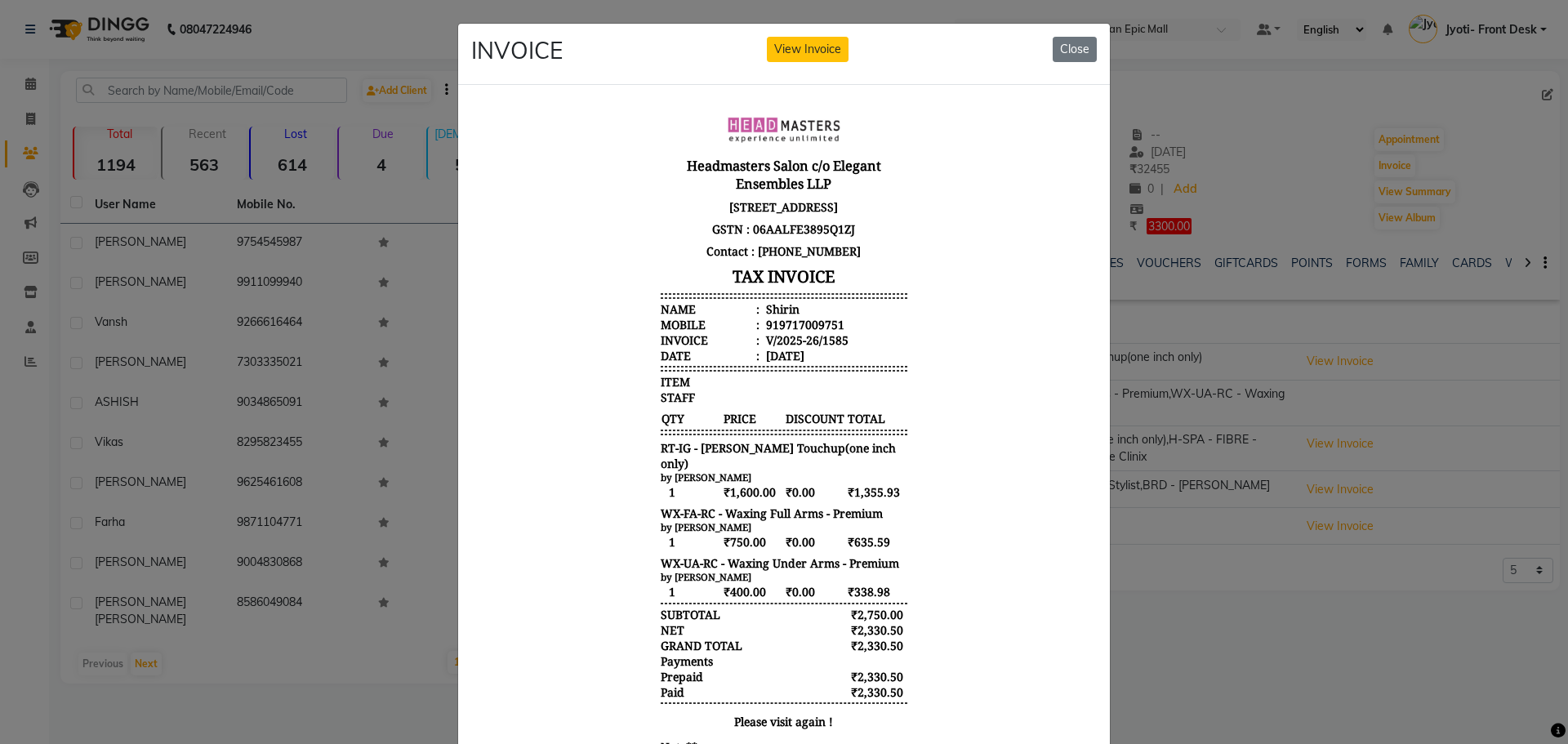
scroll to position [13, 0]
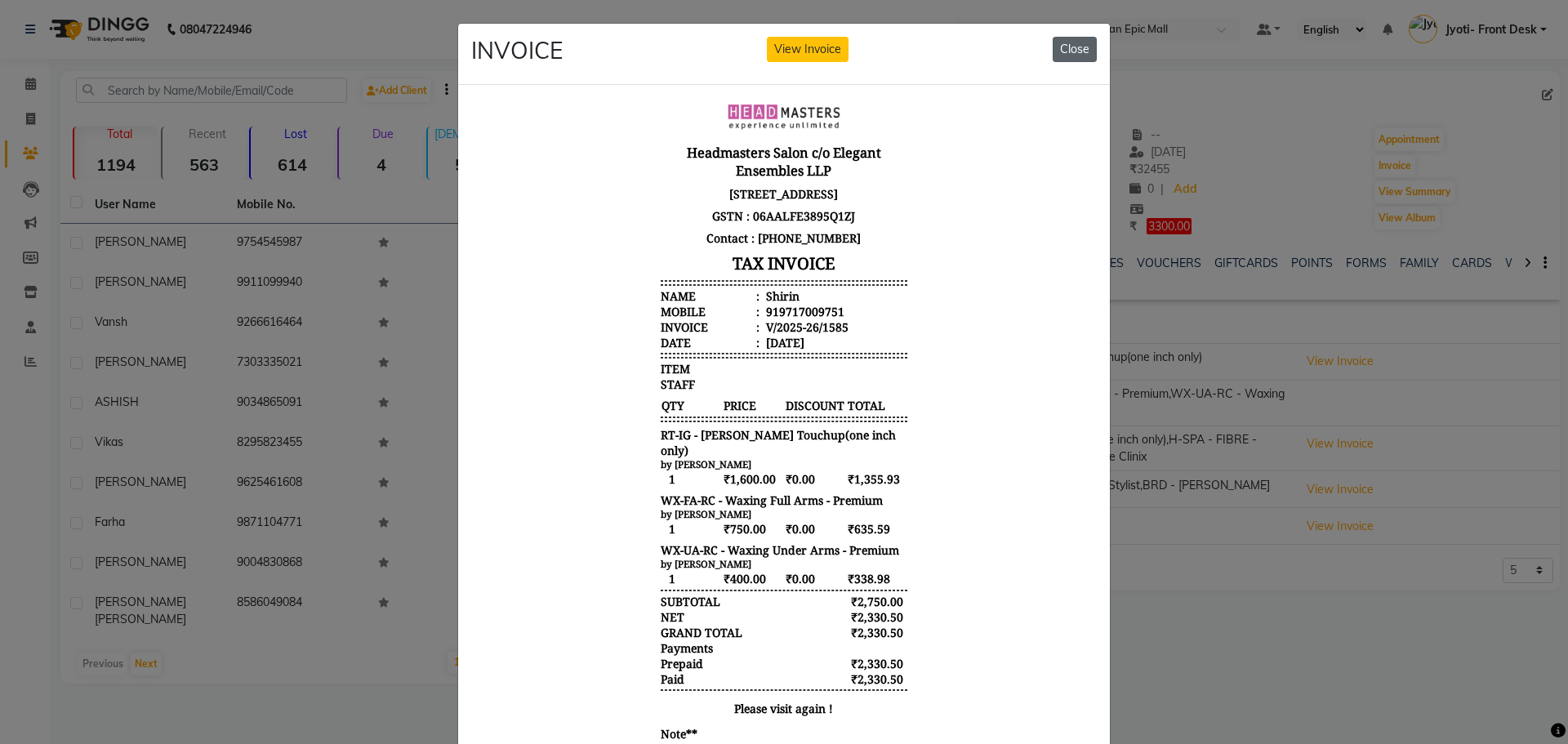
drag, startPoint x: 1064, startPoint y: 43, endPoint x: 610, endPoint y: 3, distance: 455.8
click at [1064, 43] on button "Close" at bounding box center [1074, 49] width 44 height 25
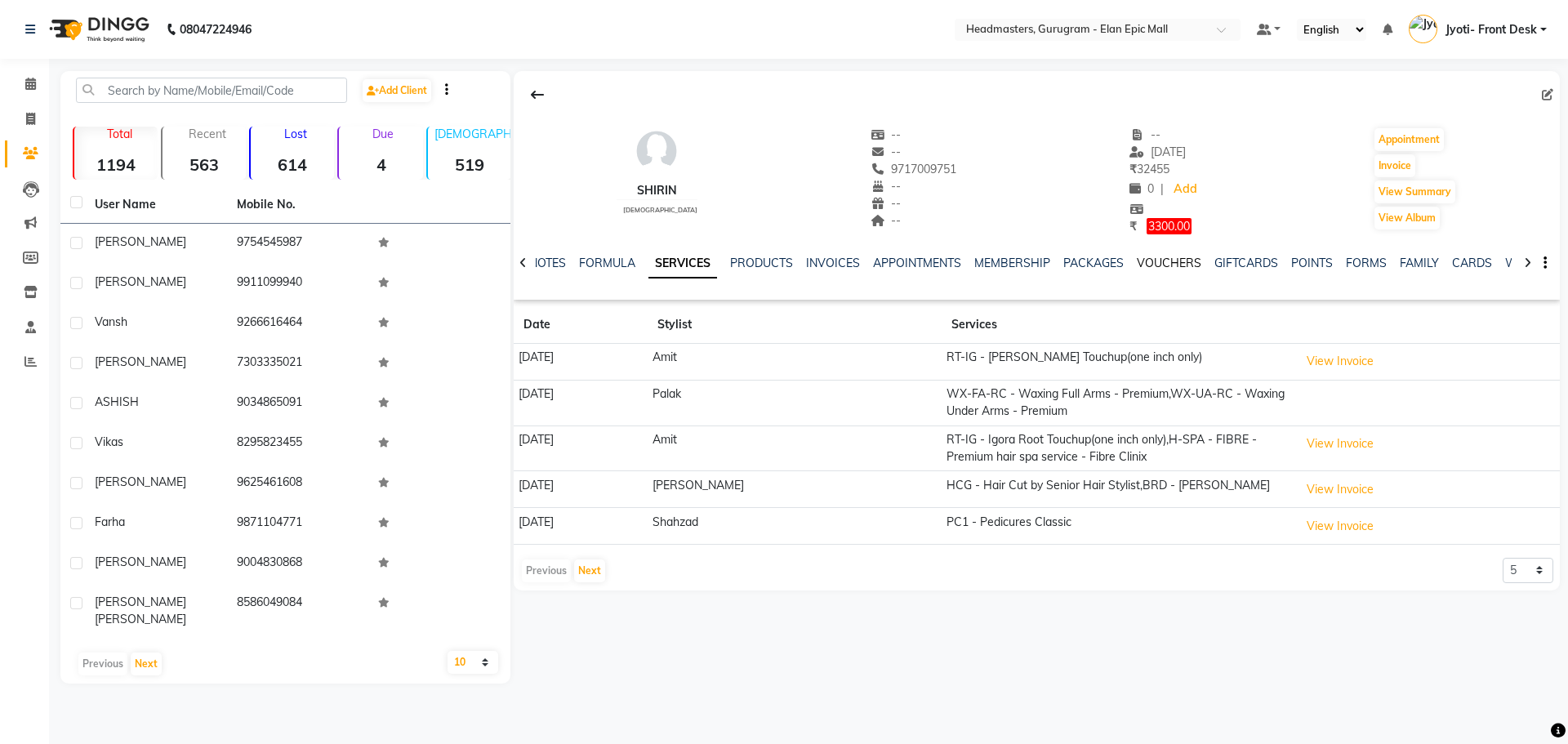
click at [1183, 263] on link "VOUCHERS" at bounding box center [1169, 263] width 65 height 15
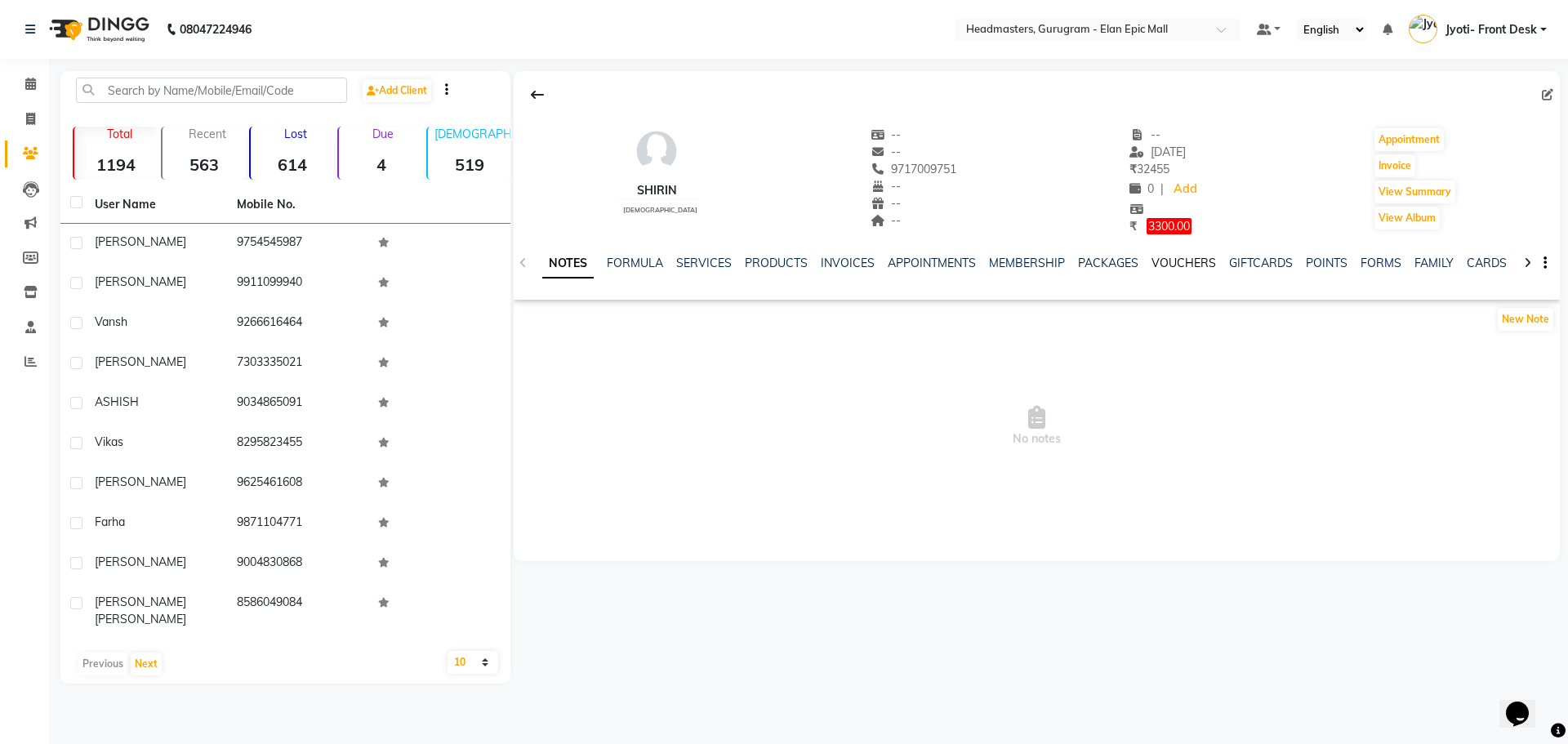
click at [1181, 260] on link "VOUCHERS" at bounding box center [1183, 263] width 65 height 15
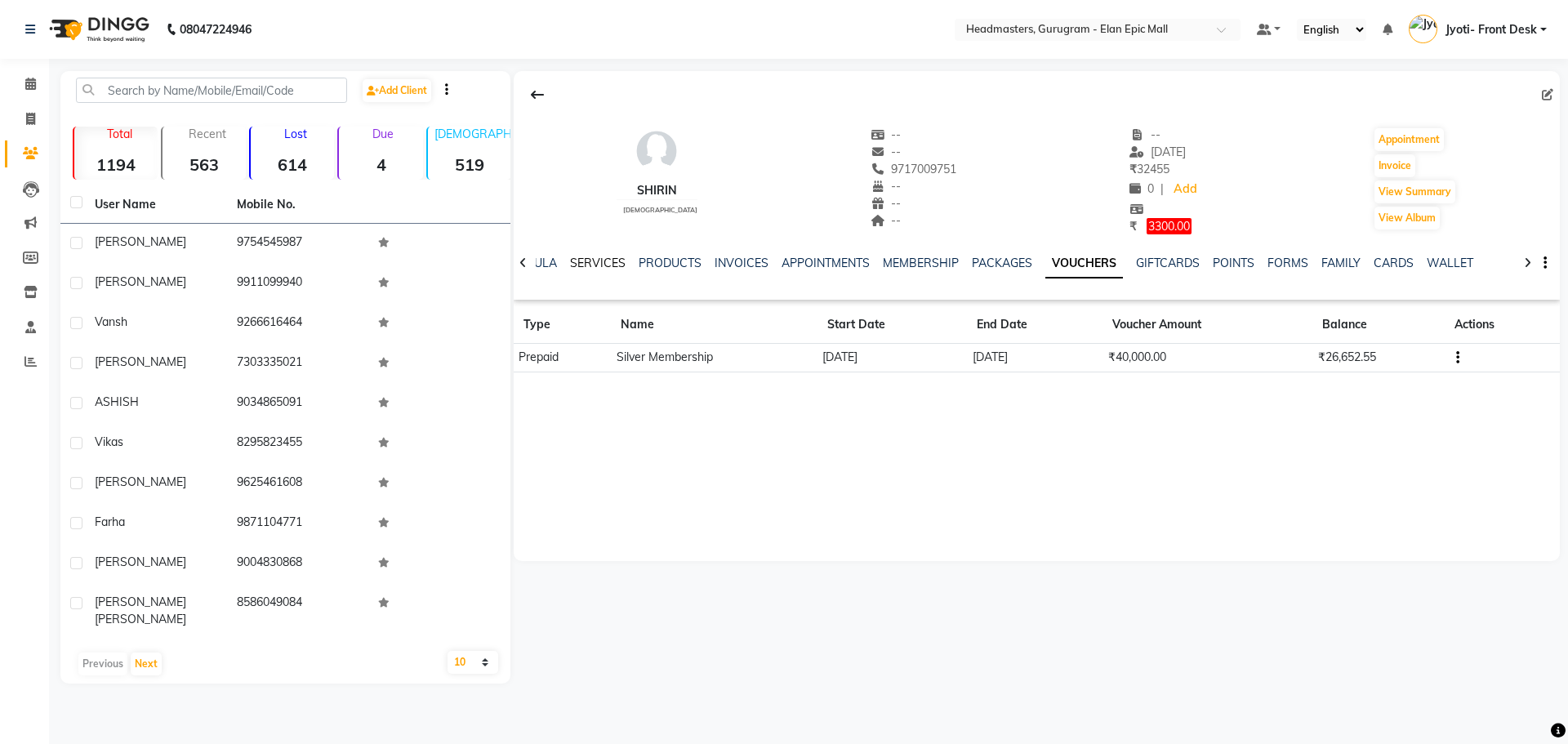
click at [603, 267] on link "SERVICES" at bounding box center [597, 263] width 56 height 15
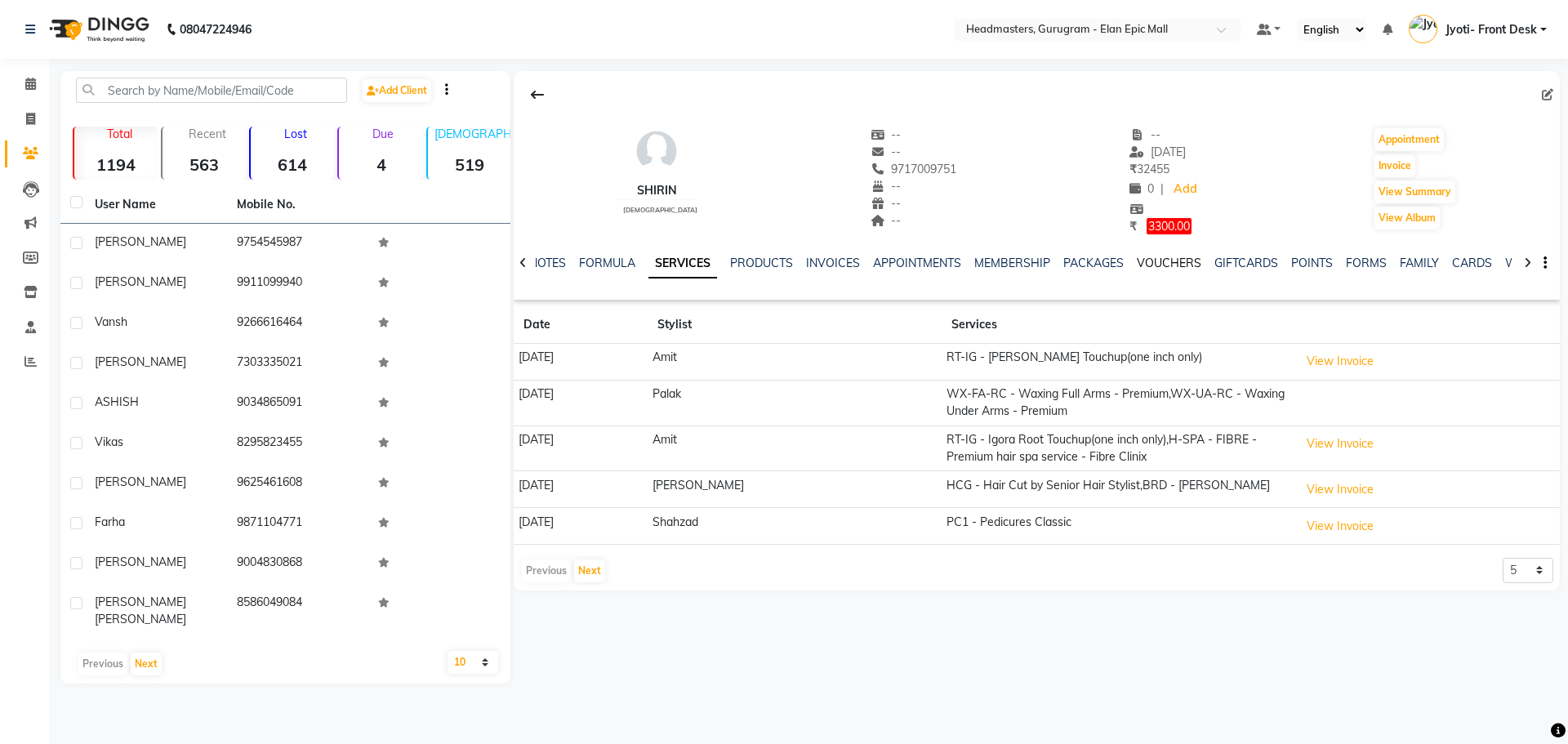
click at [1154, 267] on link "VOUCHERS" at bounding box center [1169, 263] width 65 height 15
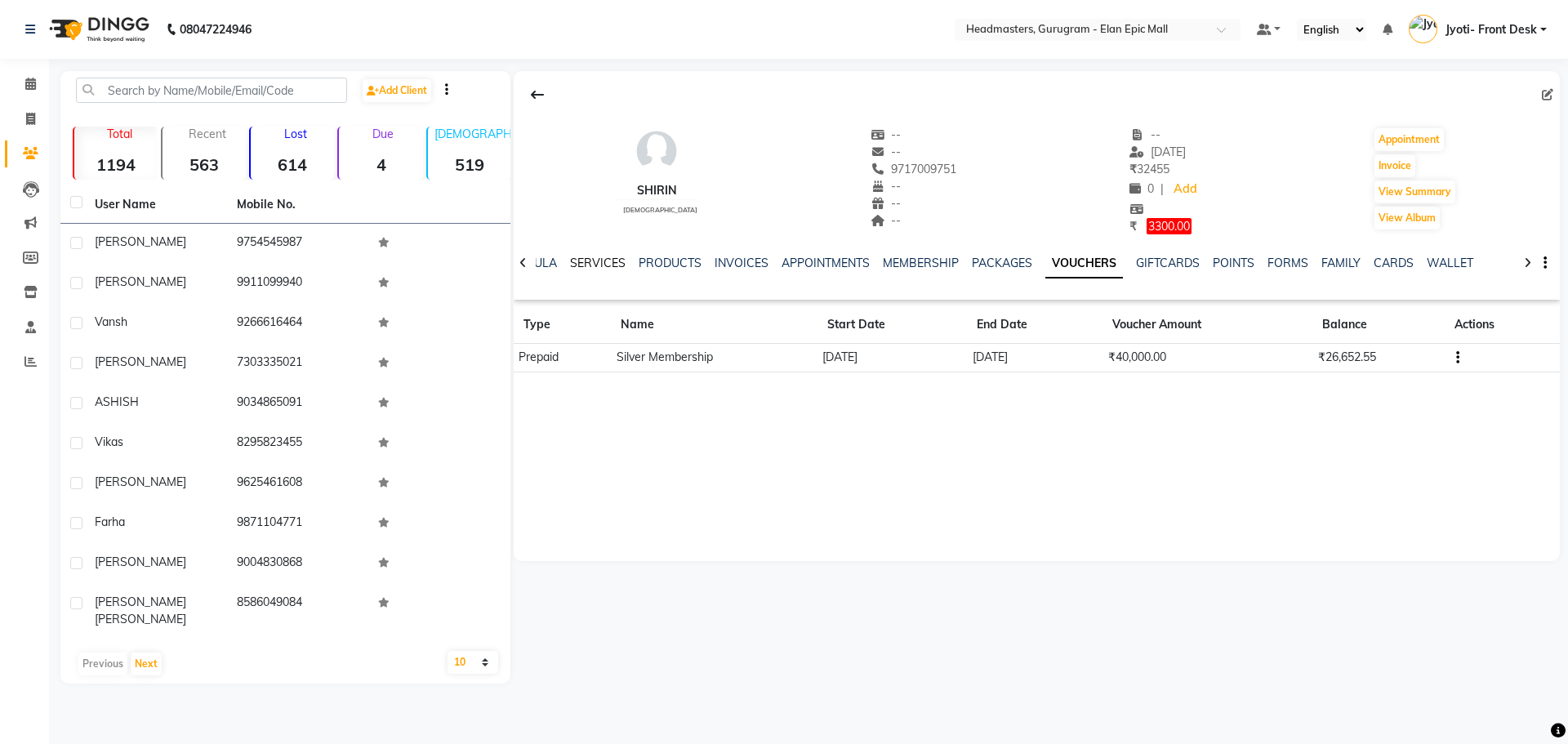
click at [582, 256] on link "SERVICES" at bounding box center [597, 263] width 56 height 15
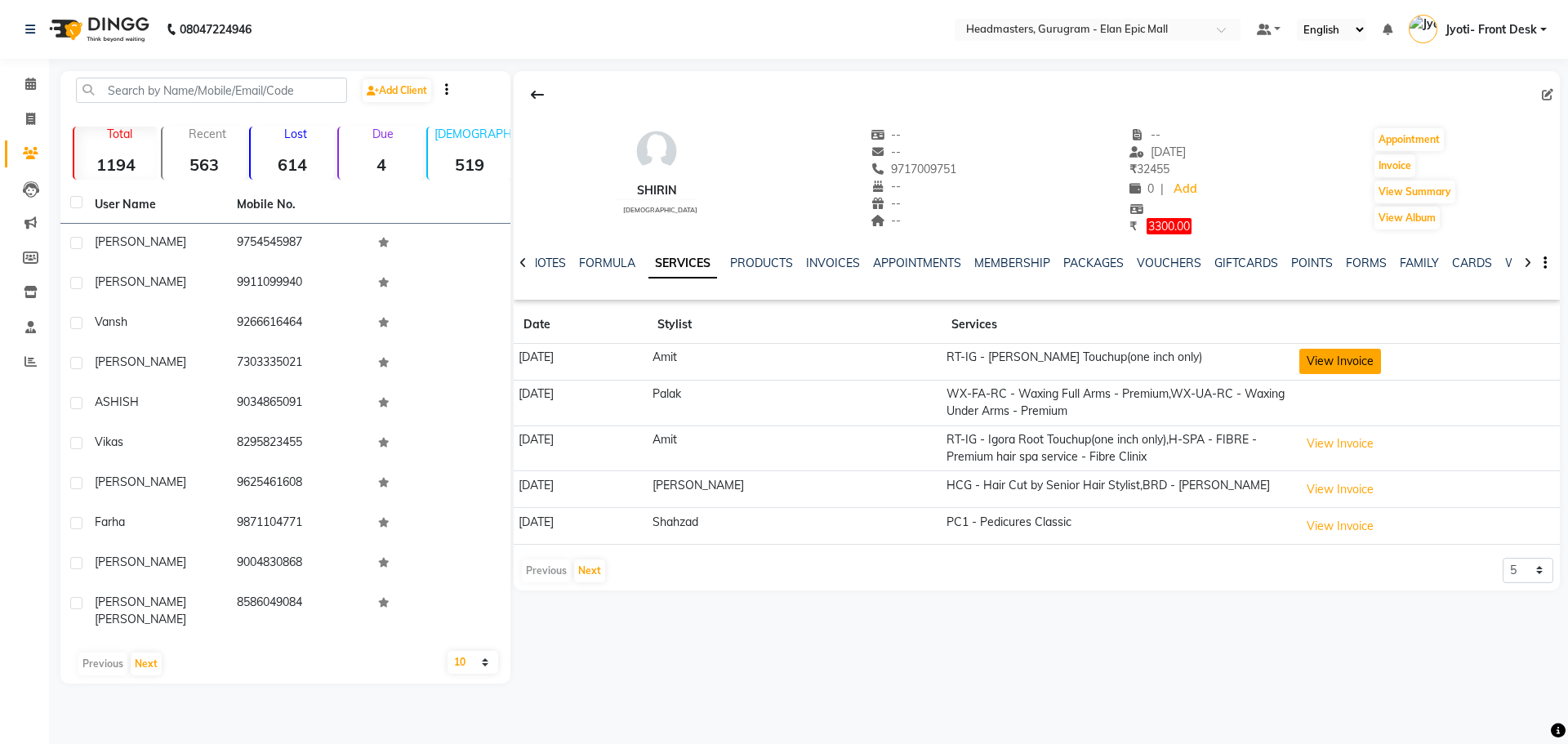
click at [1304, 360] on button "View Invoice" at bounding box center [1340, 361] width 81 height 25
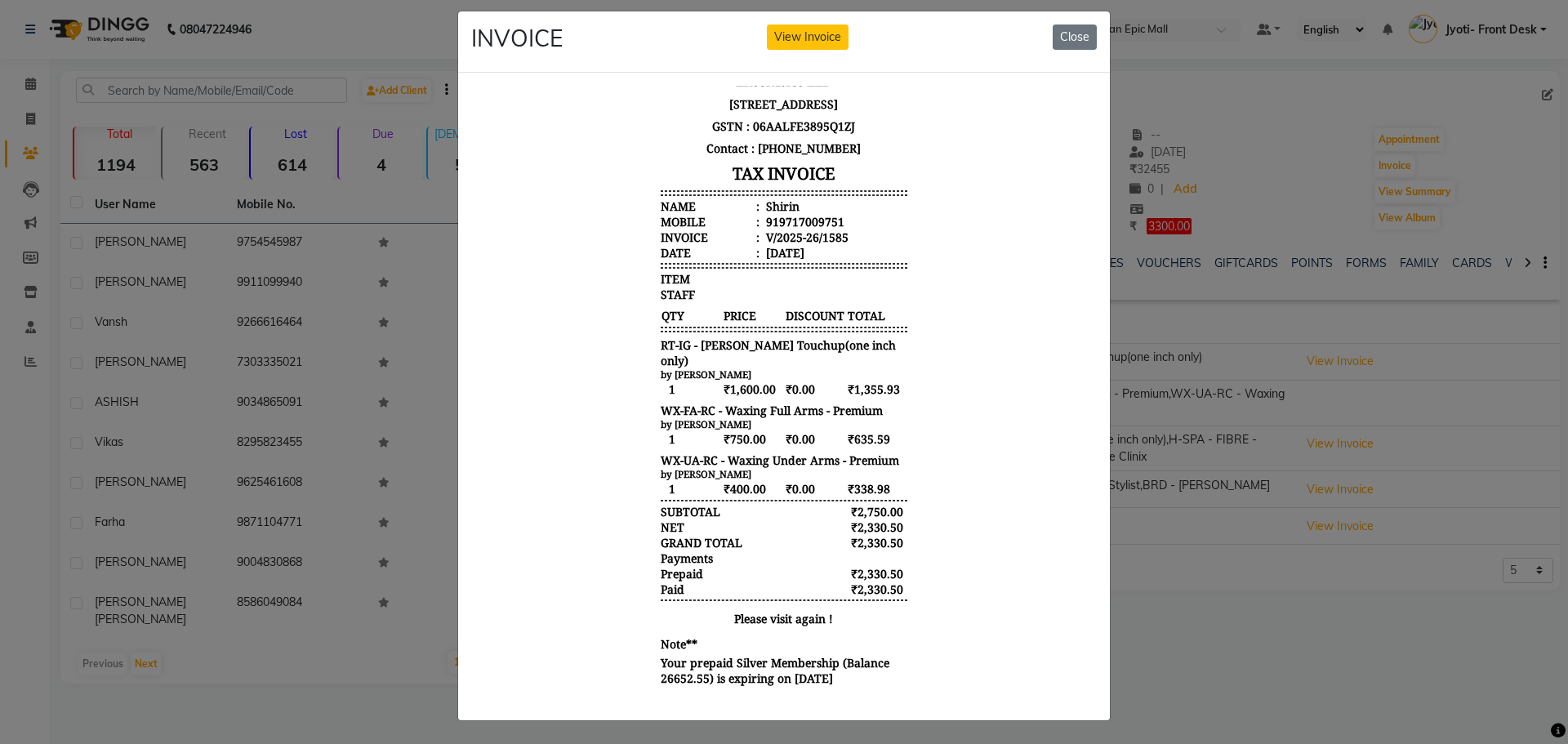
scroll to position [24, 0]
click at [1084, 24] on button "Close" at bounding box center [1074, 37] width 44 height 25
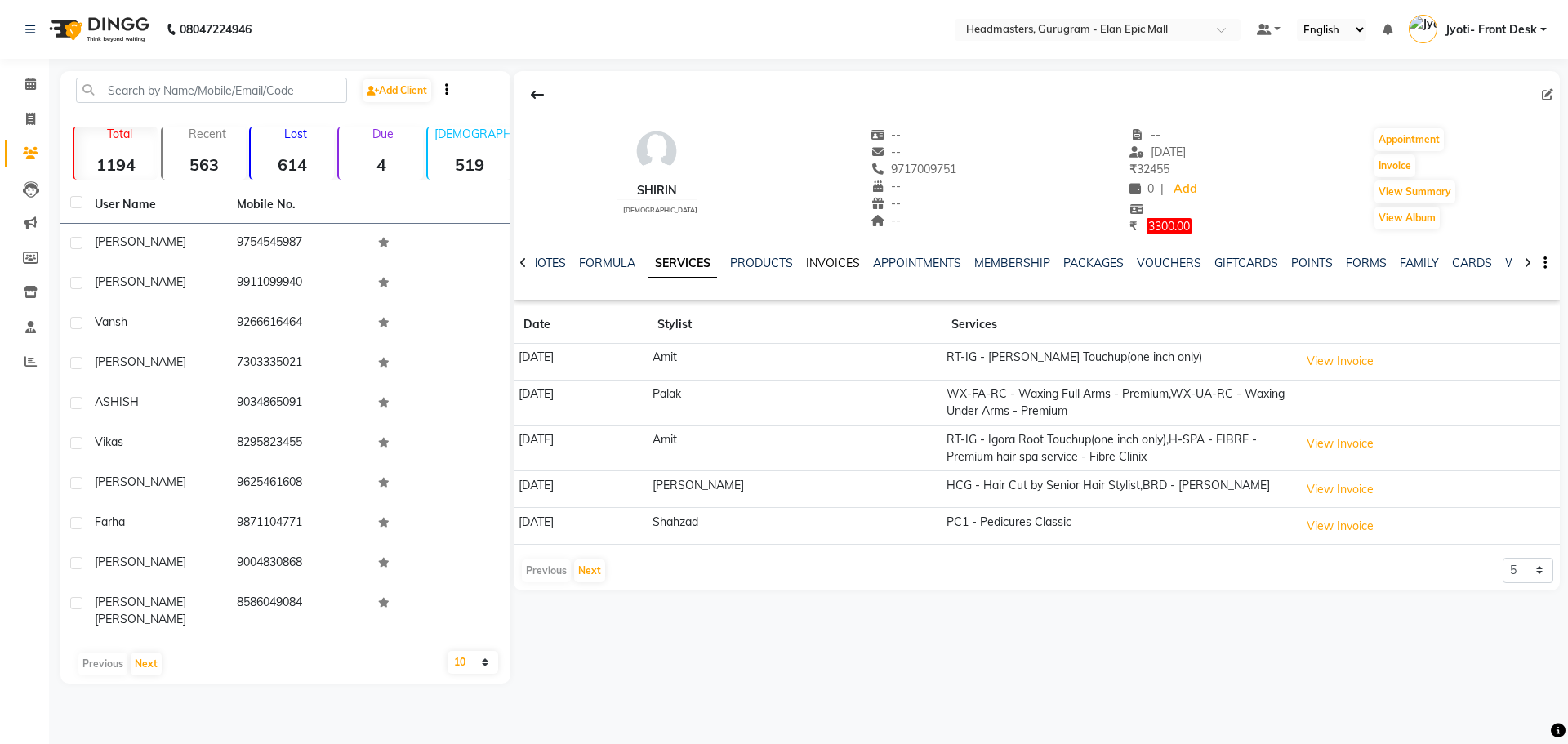
click at [823, 268] on link "INVOICES" at bounding box center [832, 263] width 54 height 15
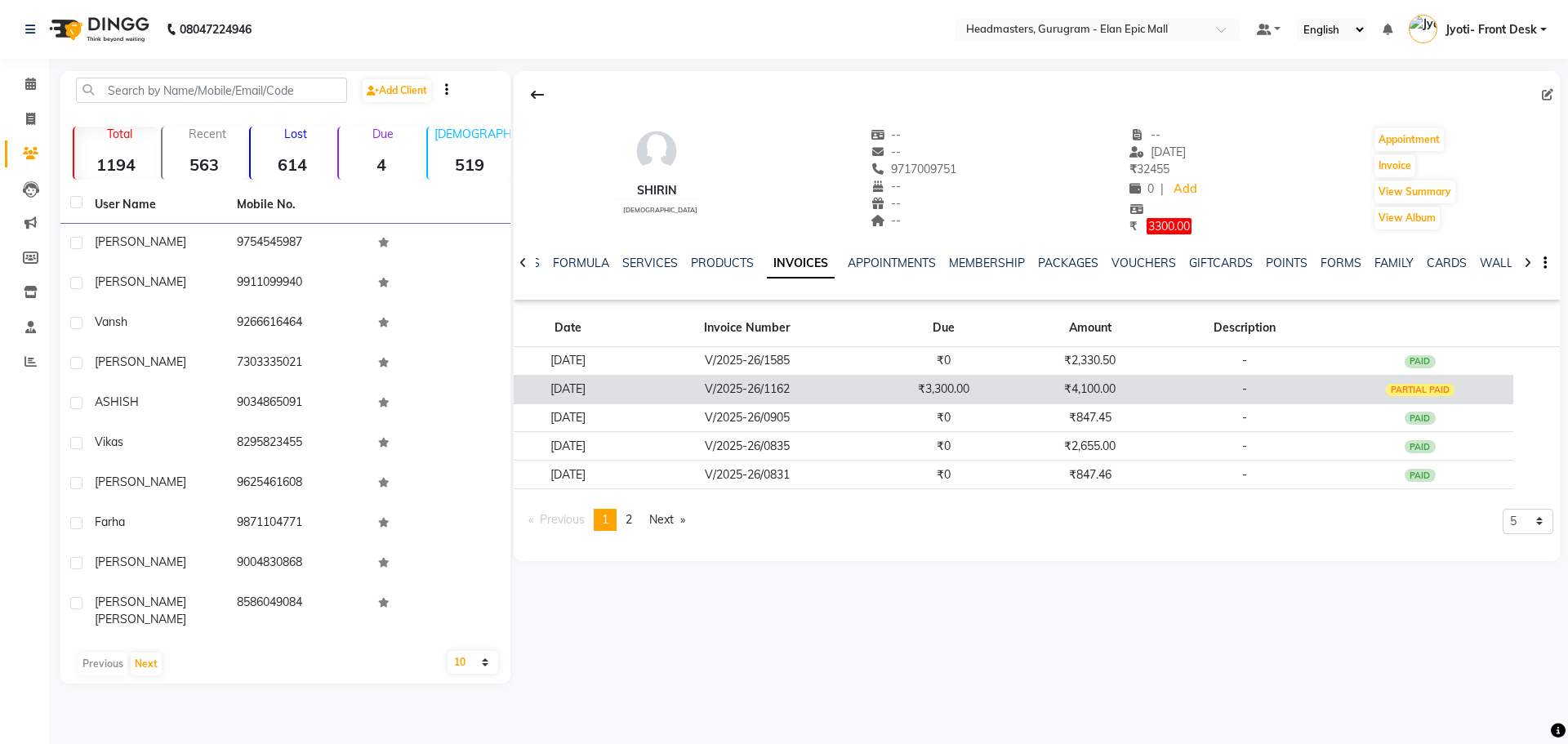
click at [1455, 388] on div "PARTIAL PAID" at bounding box center [1421, 390] width 70 height 13
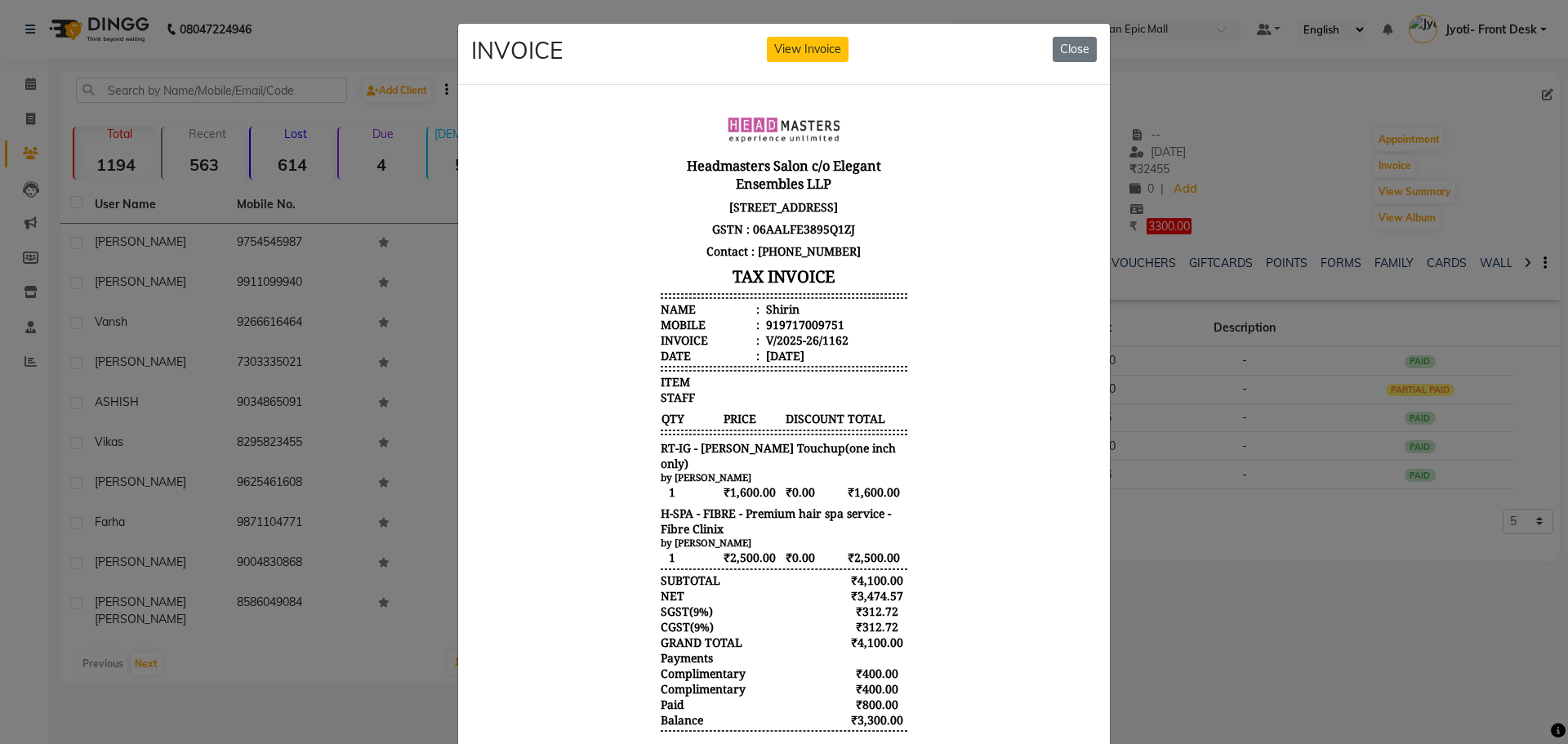
click at [1044, 56] on div "INVOICE View Invoice Close" at bounding box center [784, 55] width 652 height 61
drag, startPoint x: 1066, startPoint y: 47, endPoint x: 610, endPoint y: 1, distance: 458.3
click at [1066, 47] on button "Close" at bounding box center [1074, 49] width 44 height 25
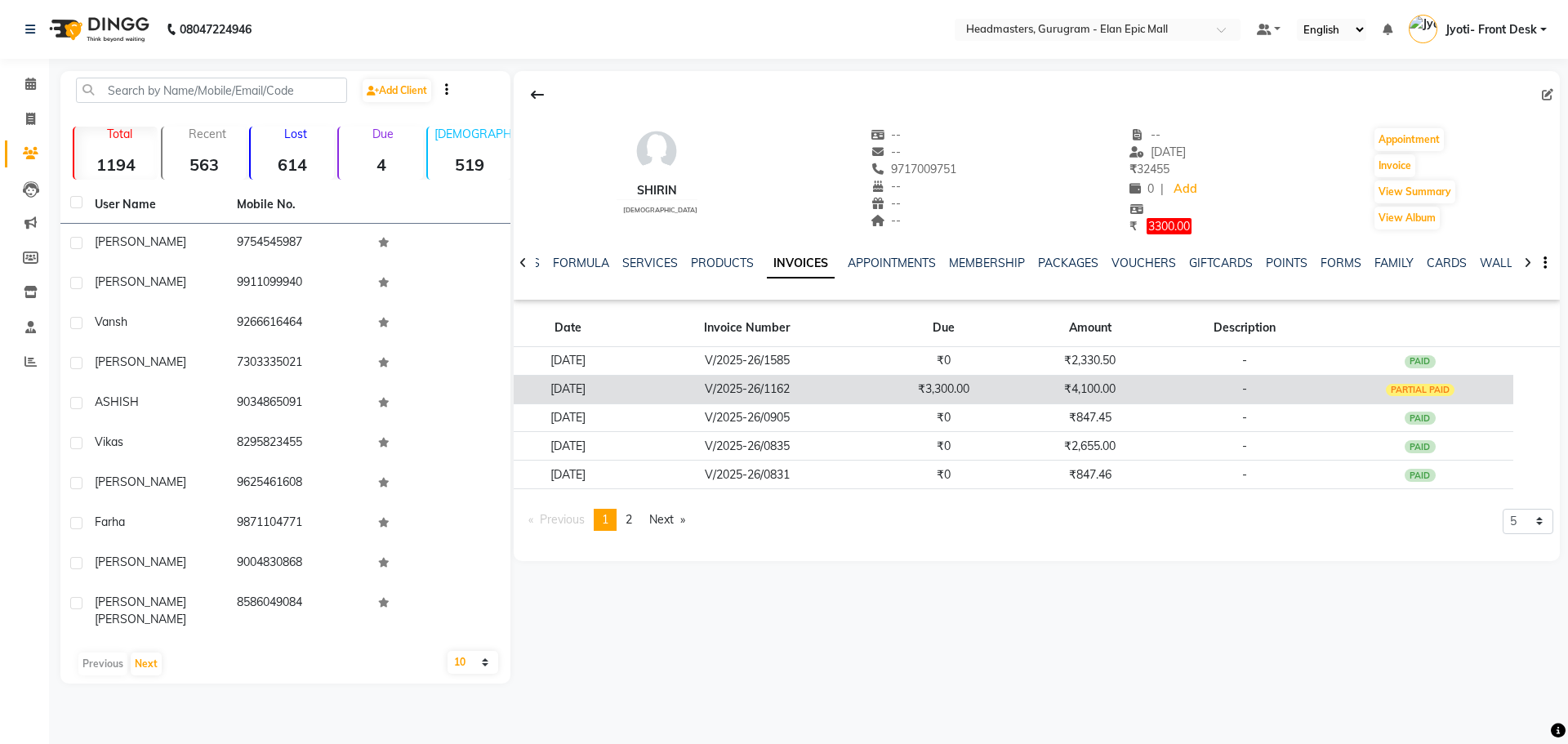
click at [1405, 384] on div "PARTIAL PAID" at bounding box center [1421, 390] width 70 height 13
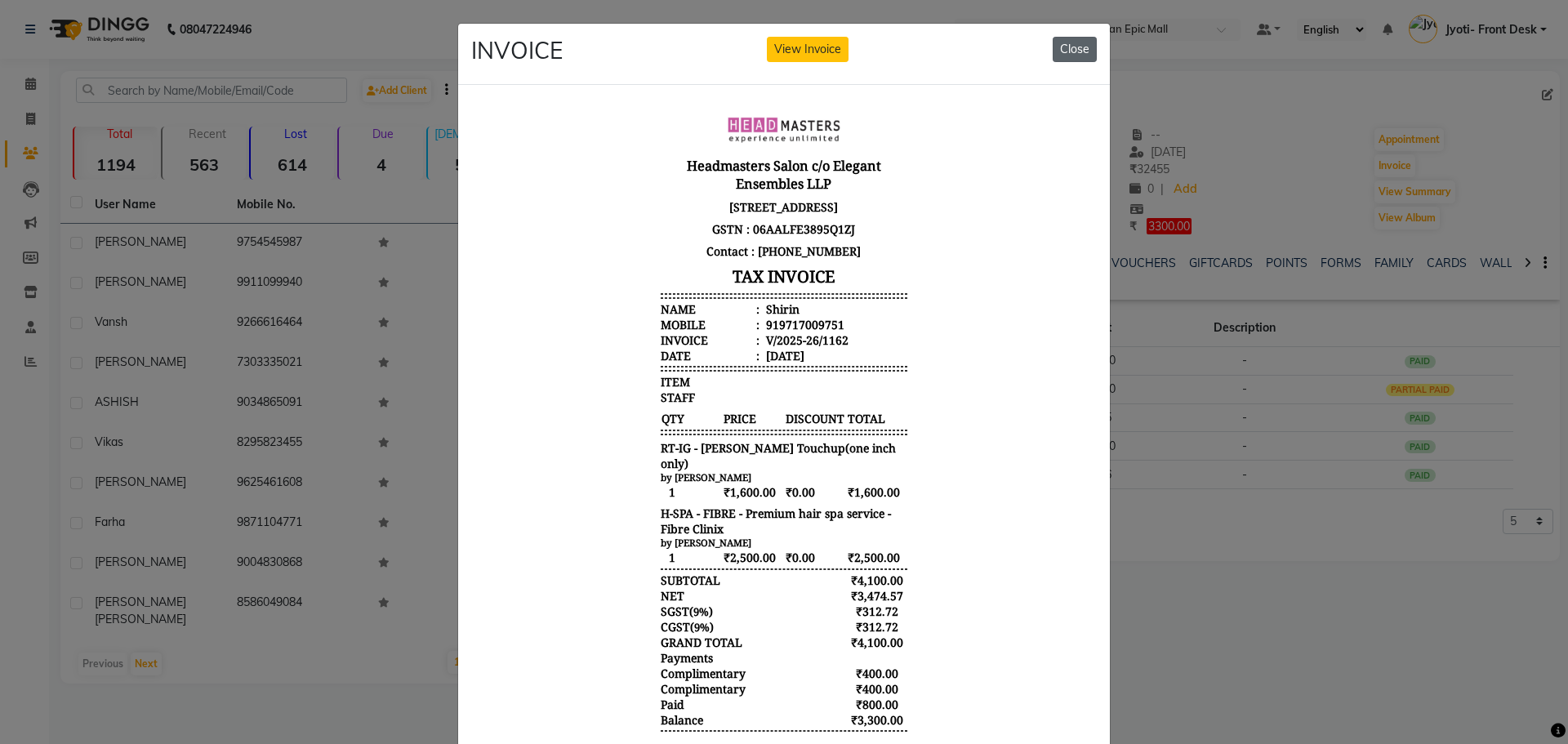
click at [1075, 56] on button "Close" at bounding box center [1074, 49] width 44 height 25
